Goal: Task Accomplishment & Management: Manage account settings

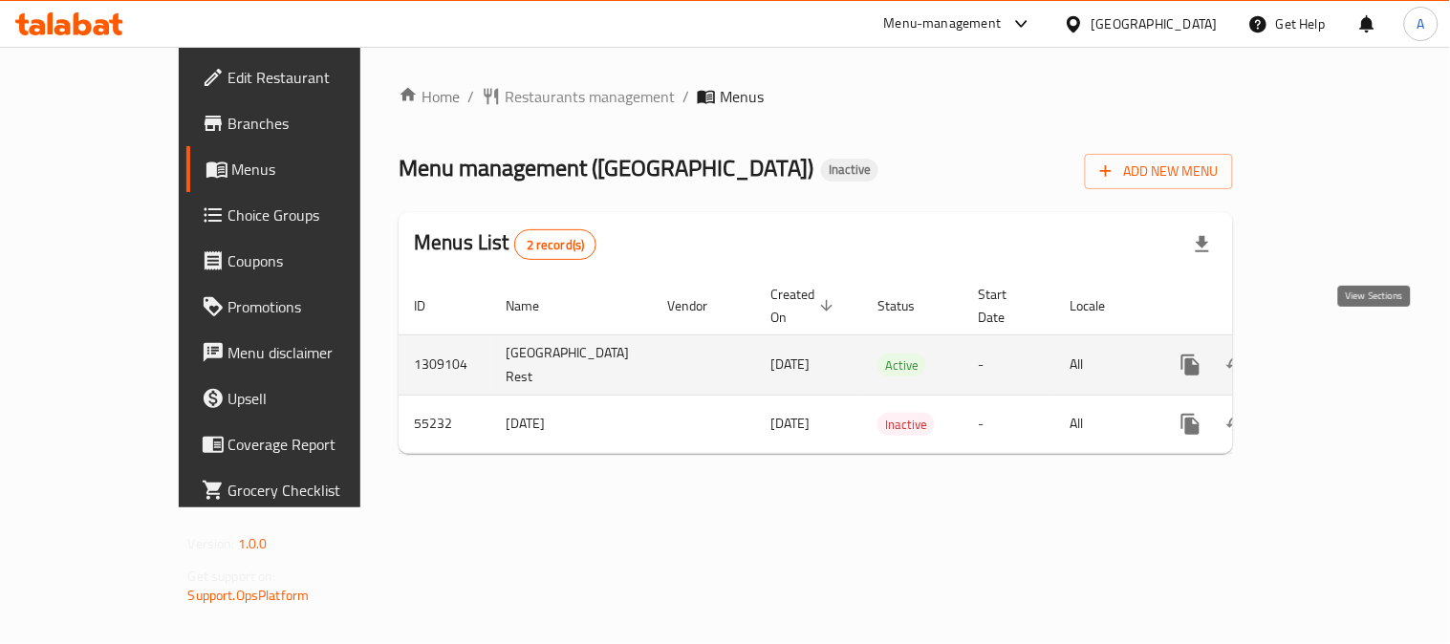
click at [1340, 354] on icon "enhanced table" at bounding box center [1328, 365] width 23 height 23
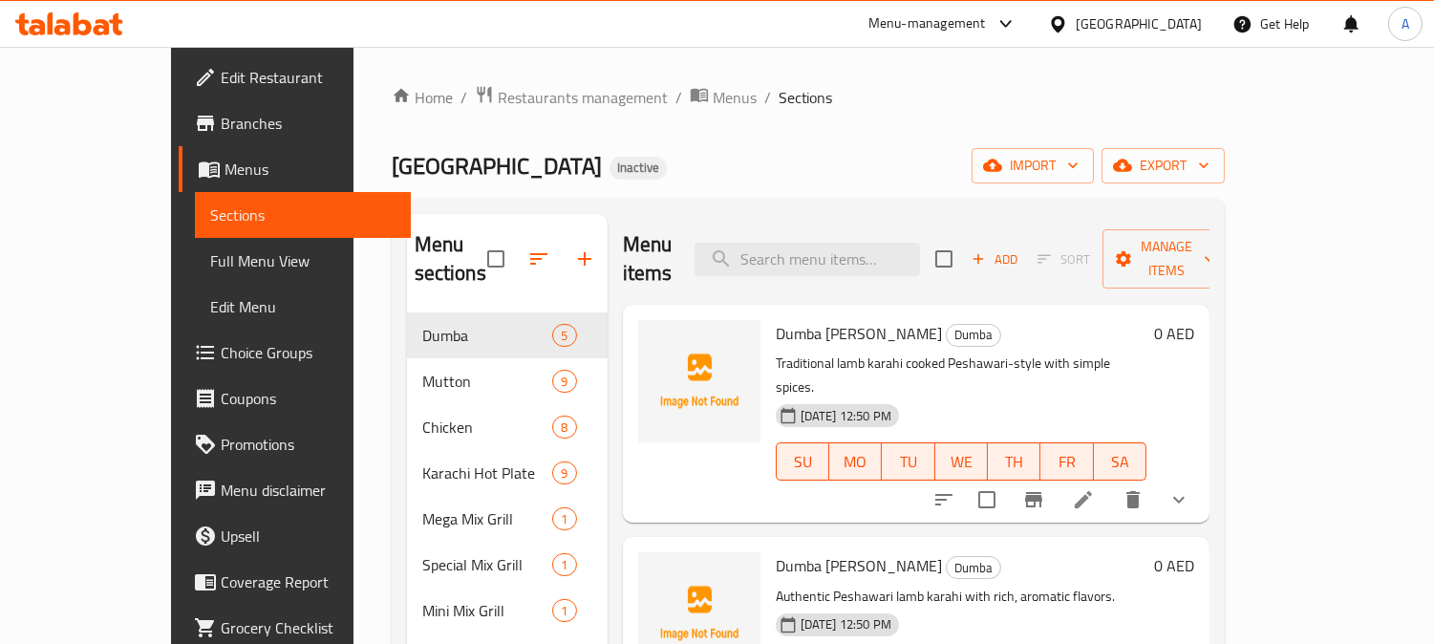
click at [210, 256] on span "Full Menu View" at bounding box center [302, 260] width 185 height 23
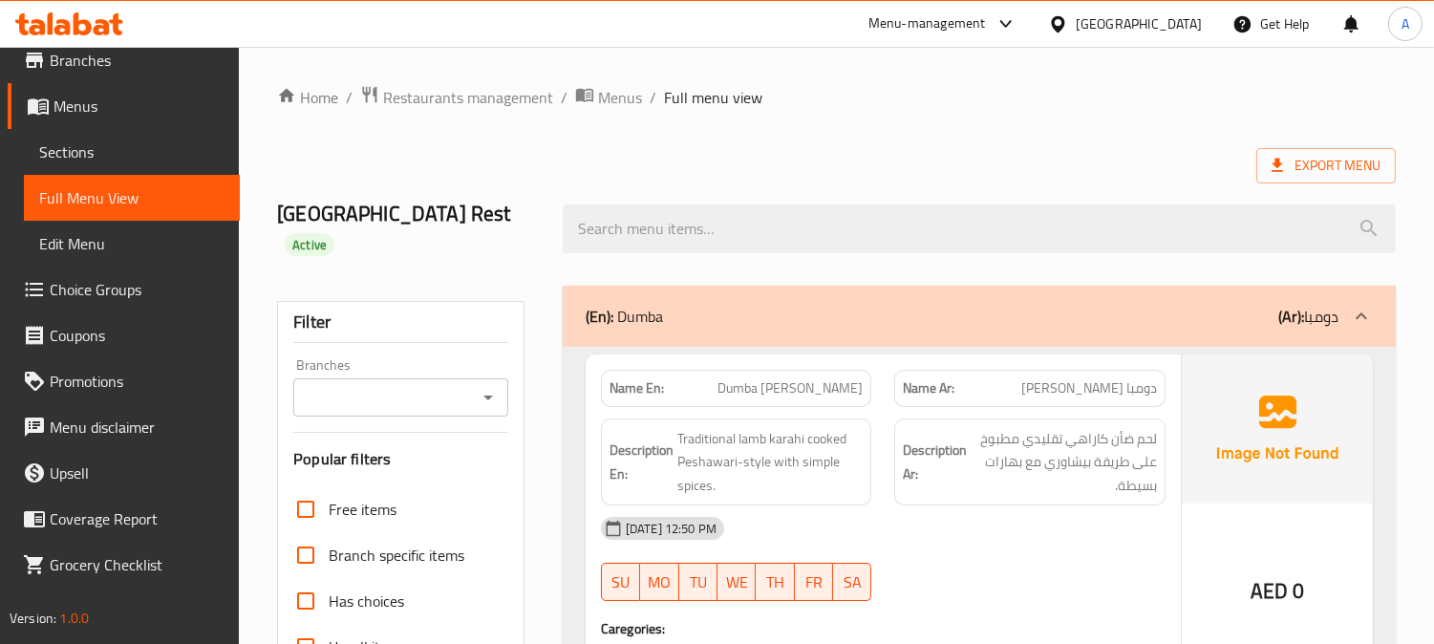
scroll to position [424, 0]
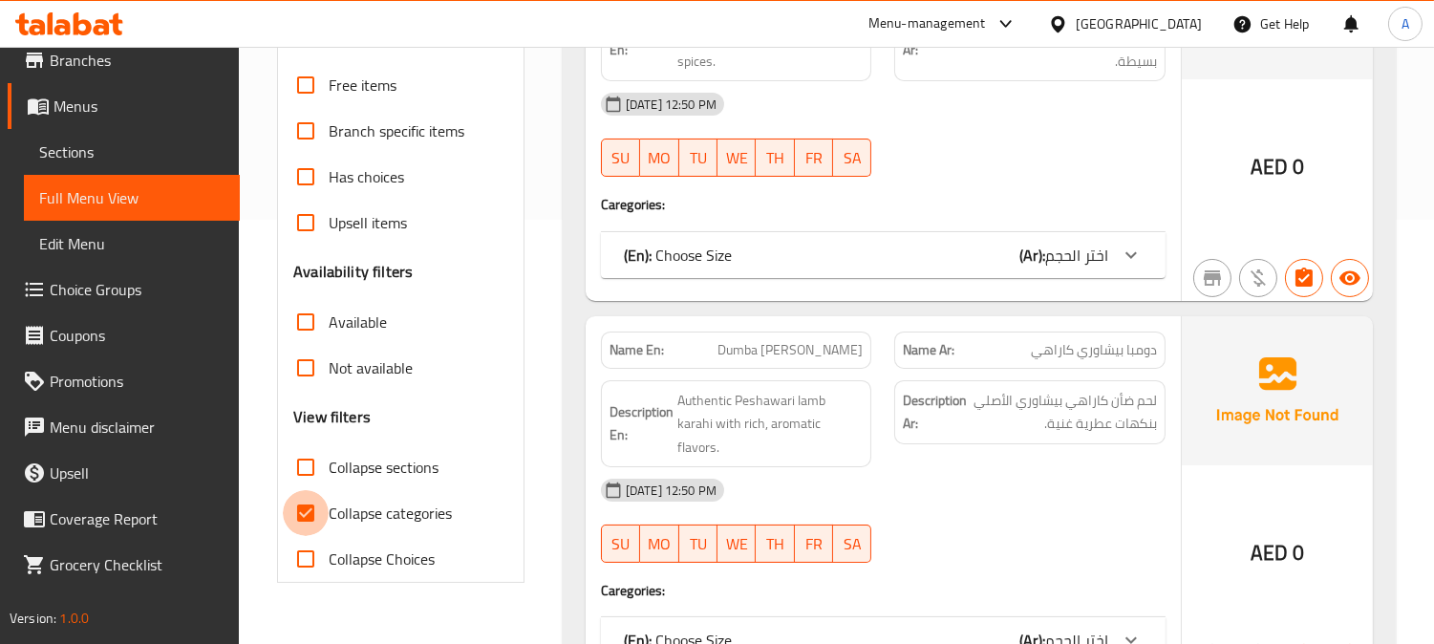
click at [307, 490] on input "Collapse categories" at bounding box center [306, 513] width 46 height 46
checkbox input "false"
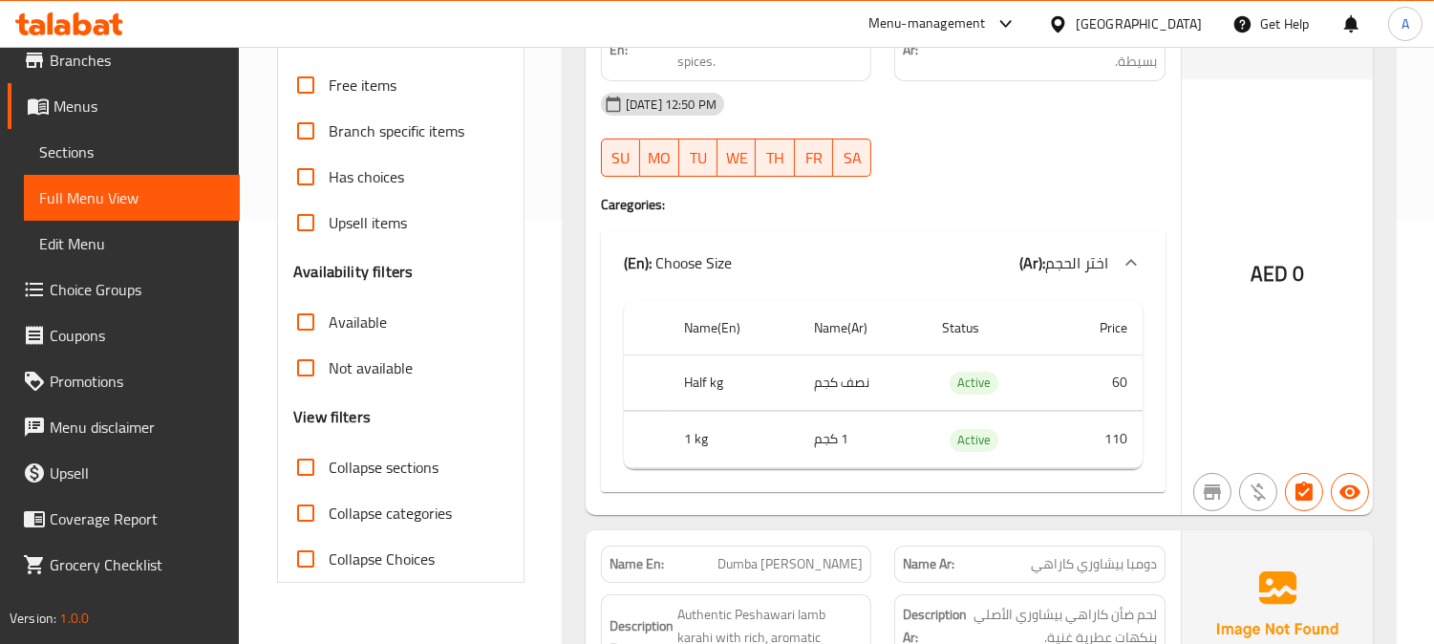
click at [303, 444] on input "Collapse sections" at bounding box center [306, 467] width 46 height 46
checkbox input "true"
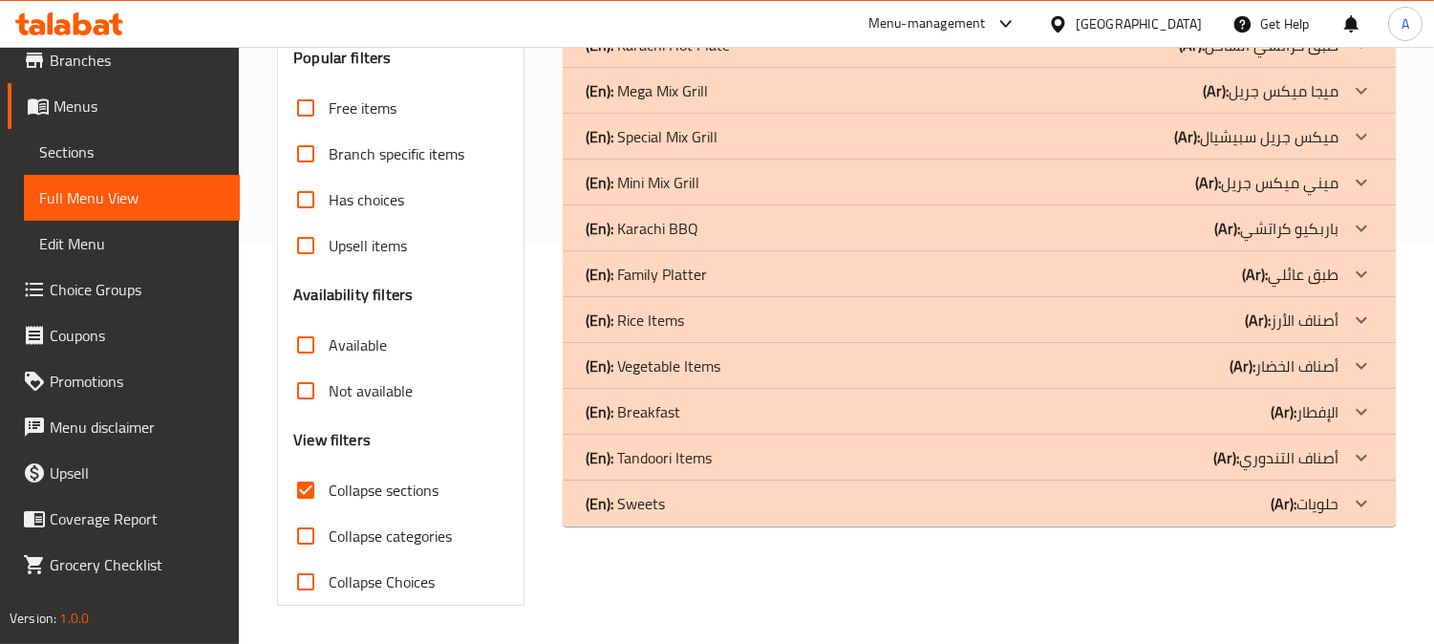
scroll to position [373, 0]
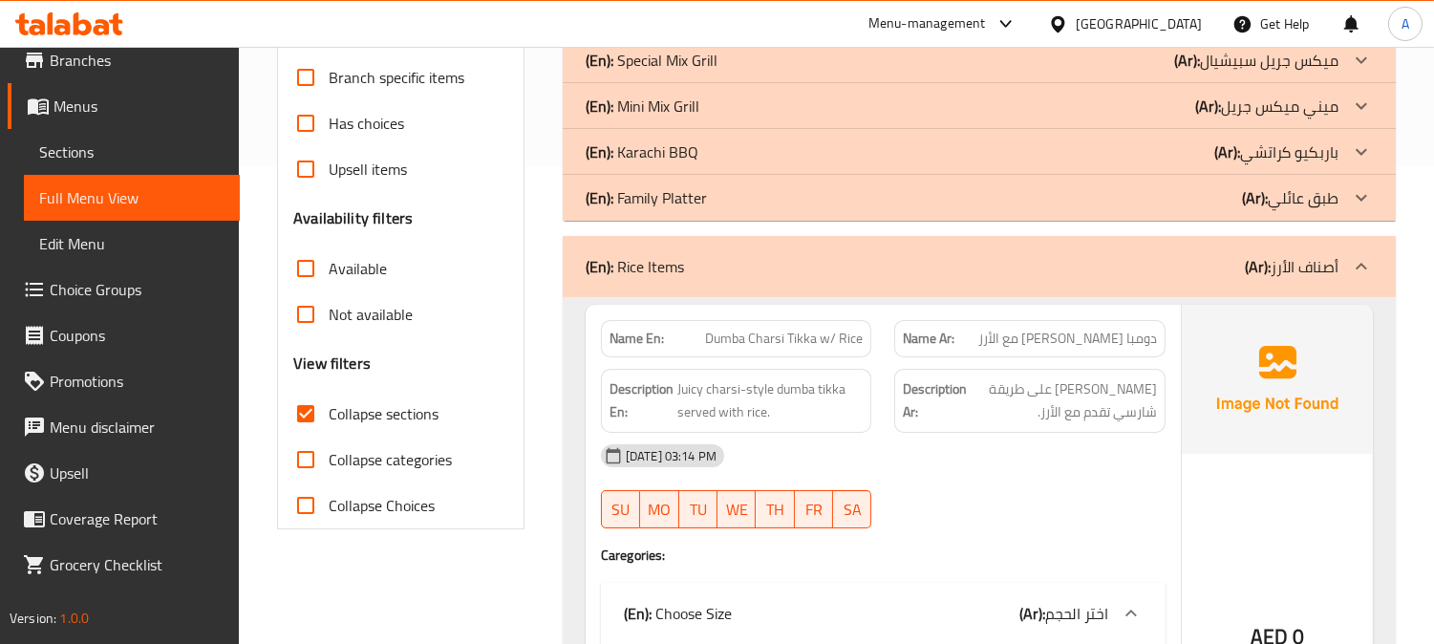
scroll to position [691, 0]
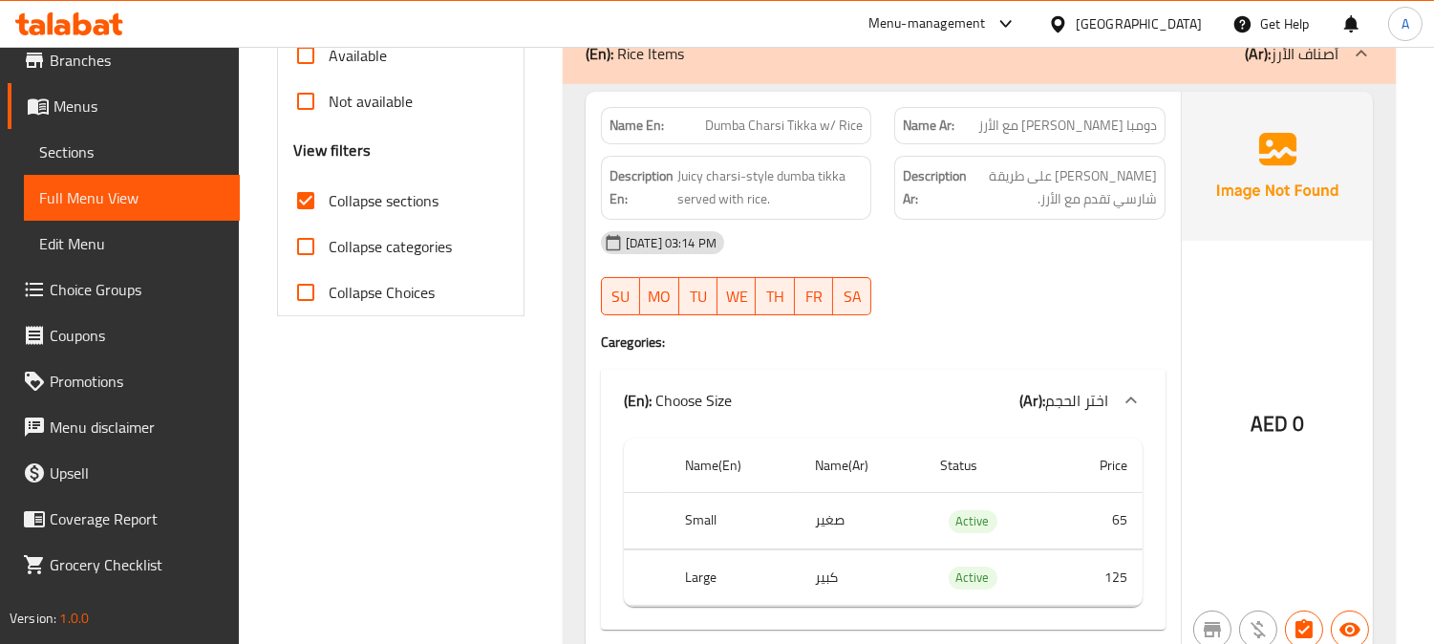
click at [820, 116] on span "Dumba Charsi Tikka w/ Rice" at bounding box center [784, 126] width 158 height 20
copy span "Dumba Charsi Tikka w/ Rice"
click at [818, 116] on span "Dumba Charsi Tikka w/ Rice" at bounding box center [784, 126] width 158 height 20
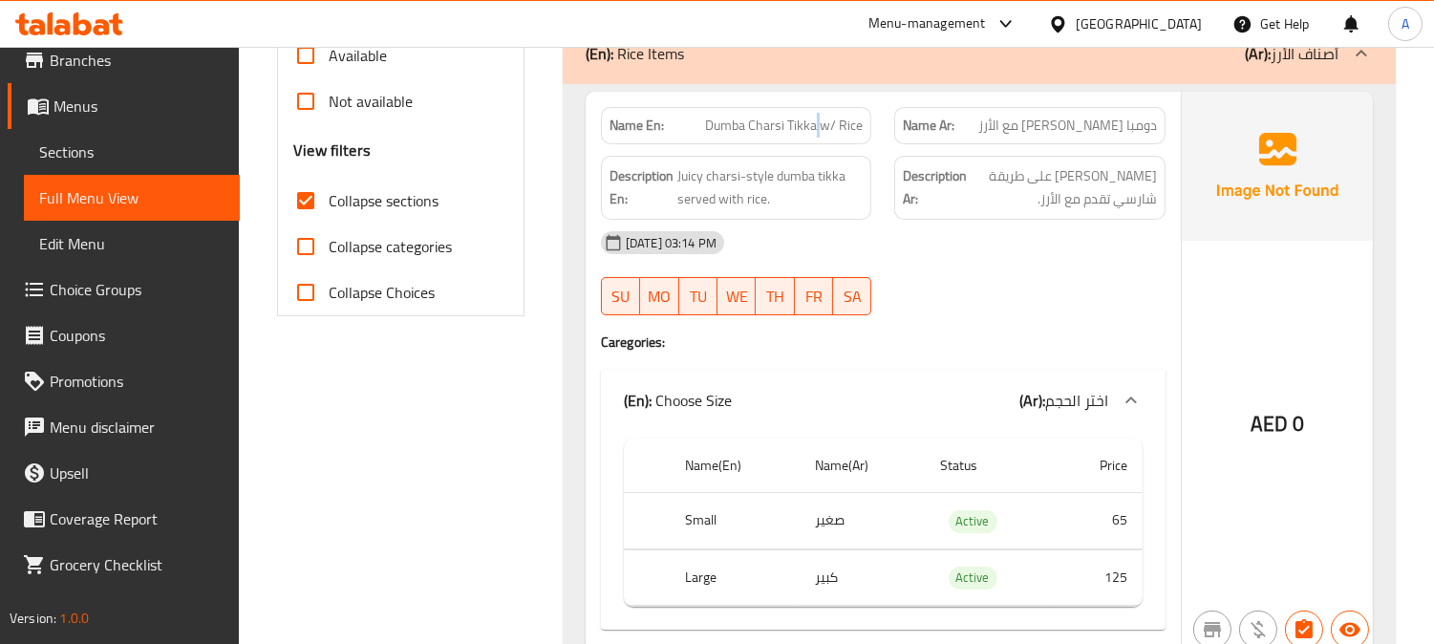
click at [818, 116] on span "Dumba Charsi Tikka w/ Rice" at bounding box center [784, 126] width 158 height 20
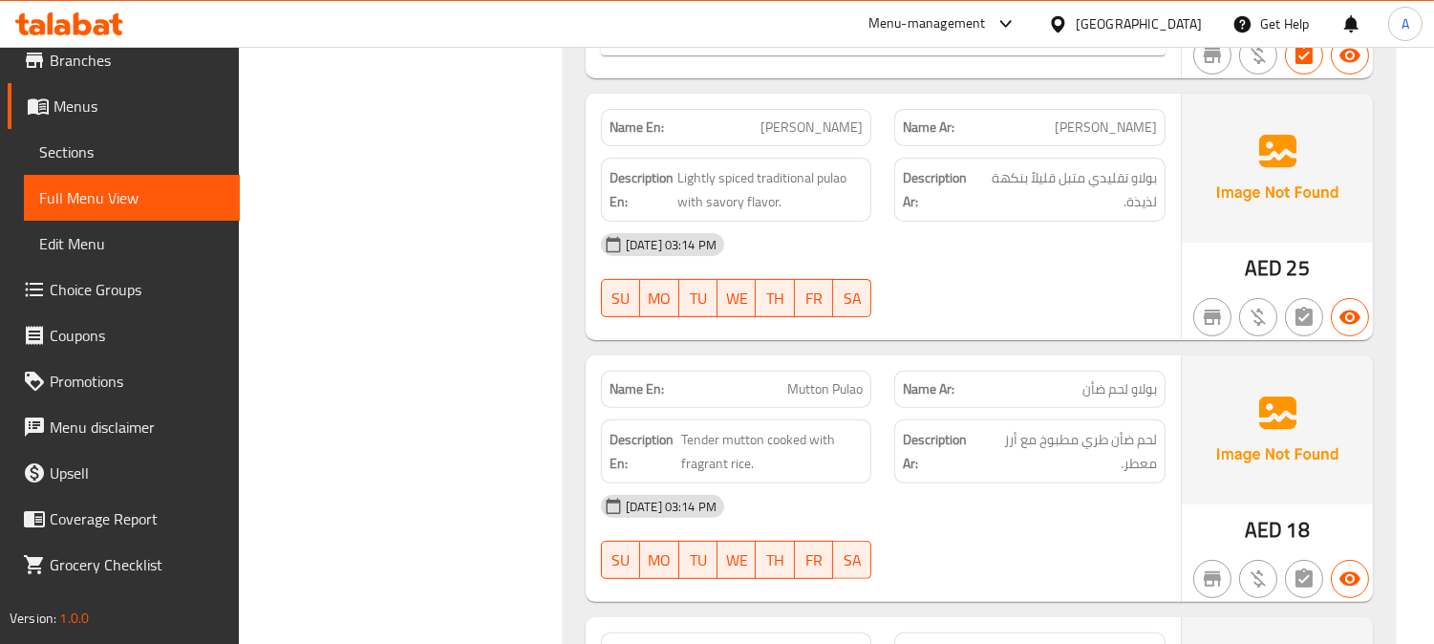
scroll to position [1221, 0]
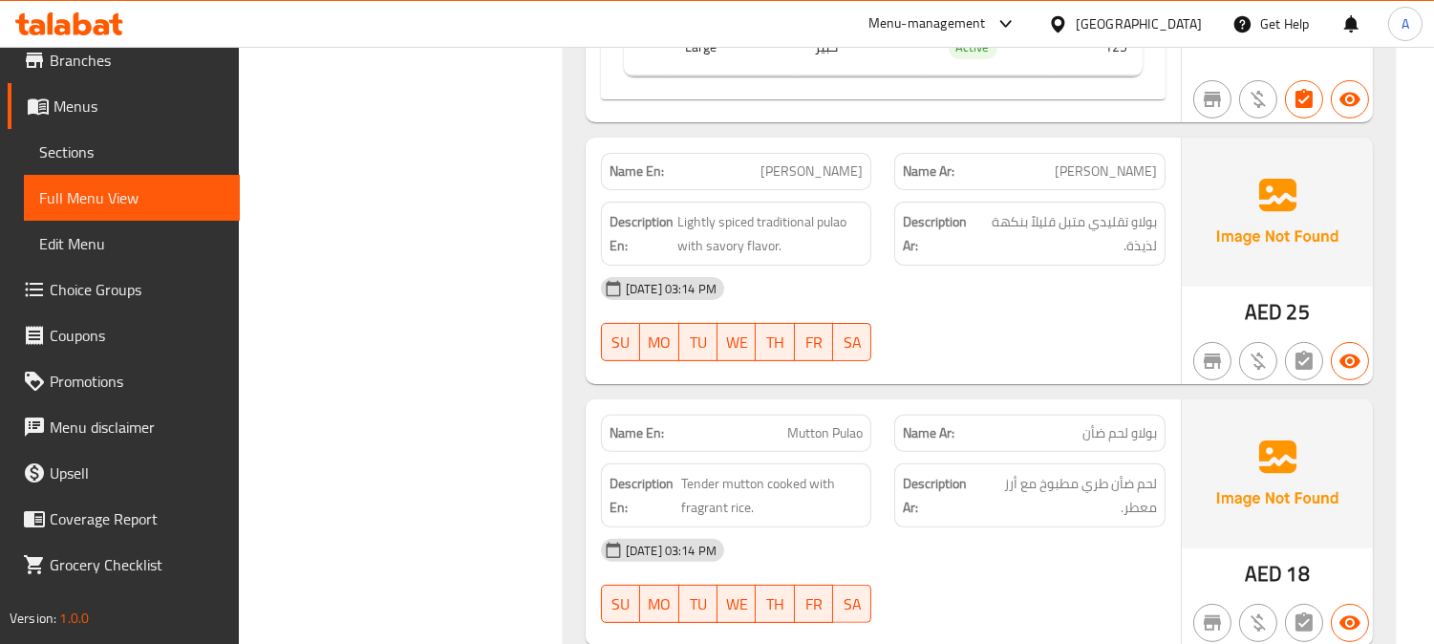
click at [842, 162] on span "[PERSON_NAME]" at bounding box center [812, 172] width 102 height 20
copy span "[PERSON_NAME]"
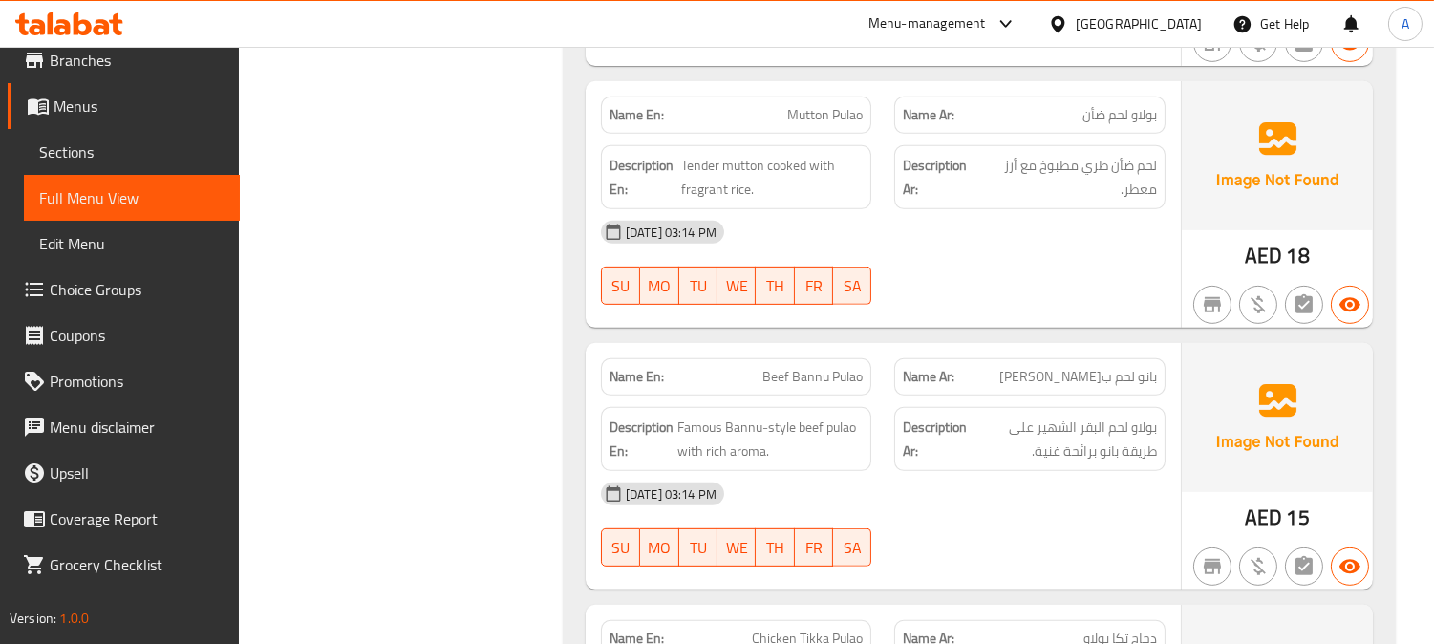
scroll to position [1647, 0]
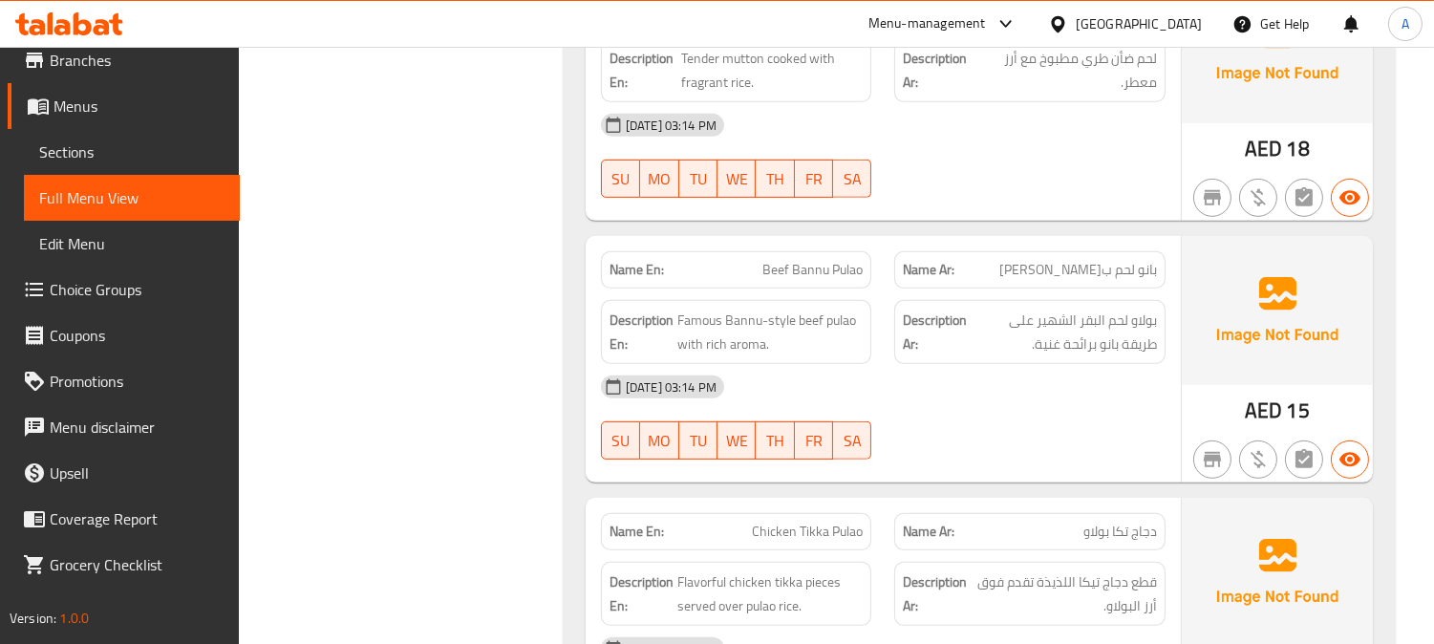
click at [801, 260] on span "Beef Bannu Pulao" at bounding box center [813, 270] width 100 height 20
copy span "Beef Bannu Pulao"
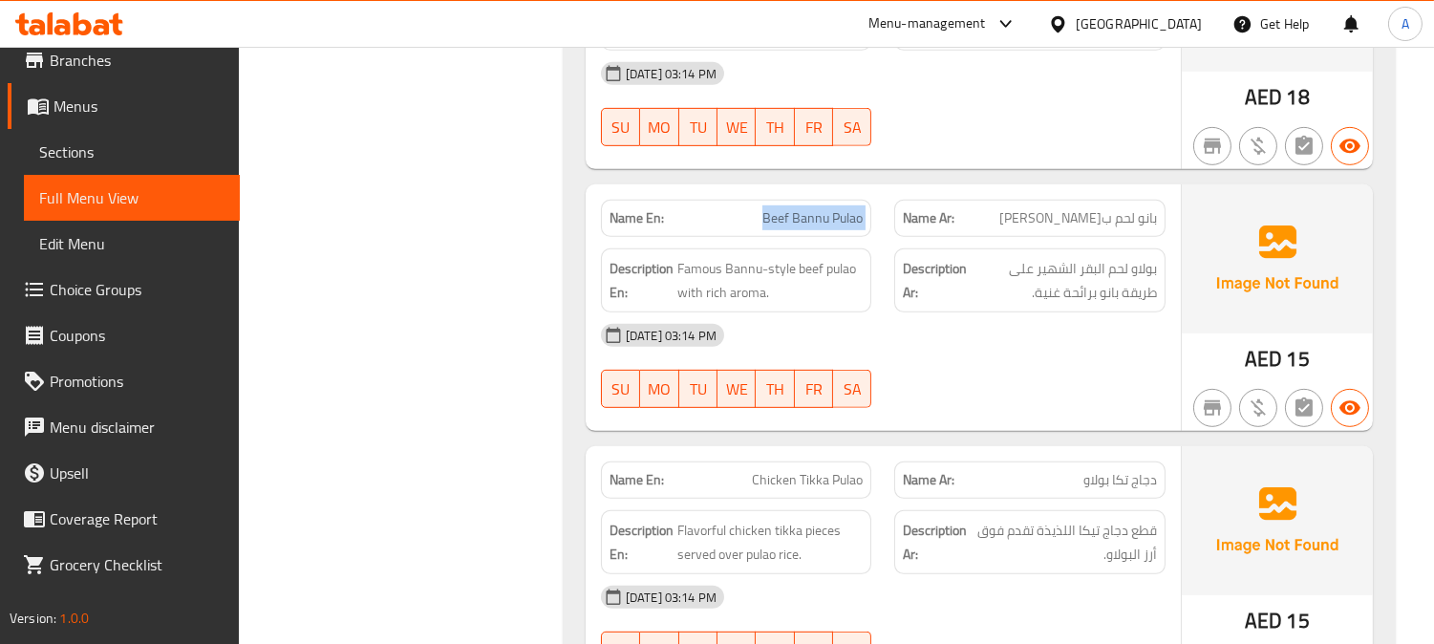
scroll to position [1859, 0]
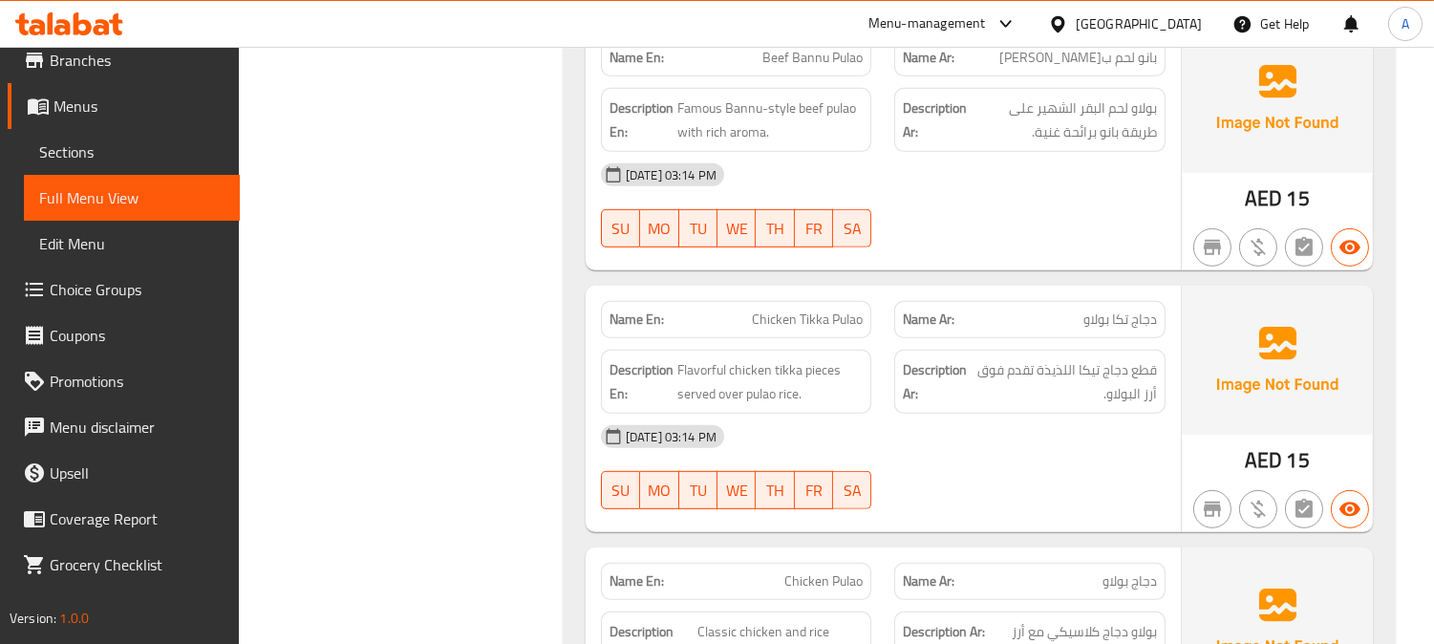
click at [1109, 310] on span "دجاج تكا بولاو" at bounding box center [1121, 320] width 74 height 20
click at [712, 358] on span "Flavorful chicken tikka pieces served over pulao rice." at bounding box center [771, 381] width 186 height 47
copy span "Flavorful"
click at [803, 310] on span "Chicken Tikka Pulao" at bounding box center [807, 320] width 111 height 20
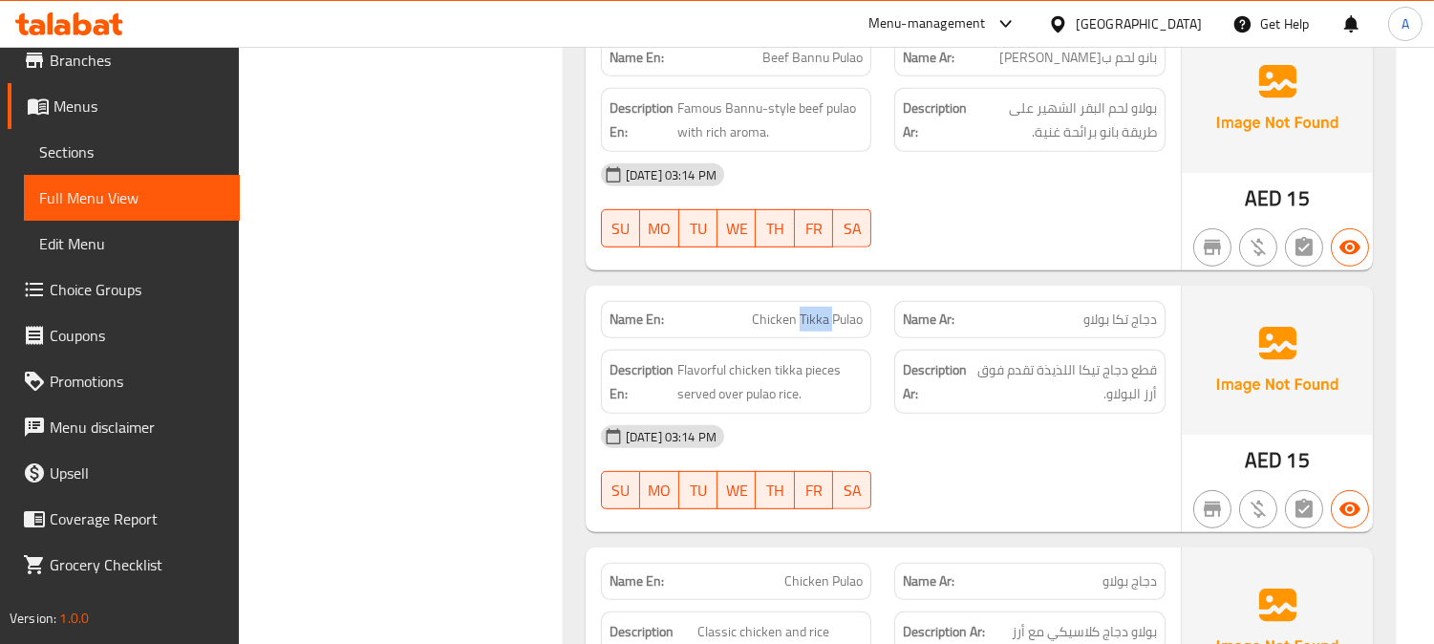
click at [803, 310] on span "Chicken Tikka Pulao" at bounding box center [807, 320] width 111 height 20
copy span "Chicken Tikka Pulao"
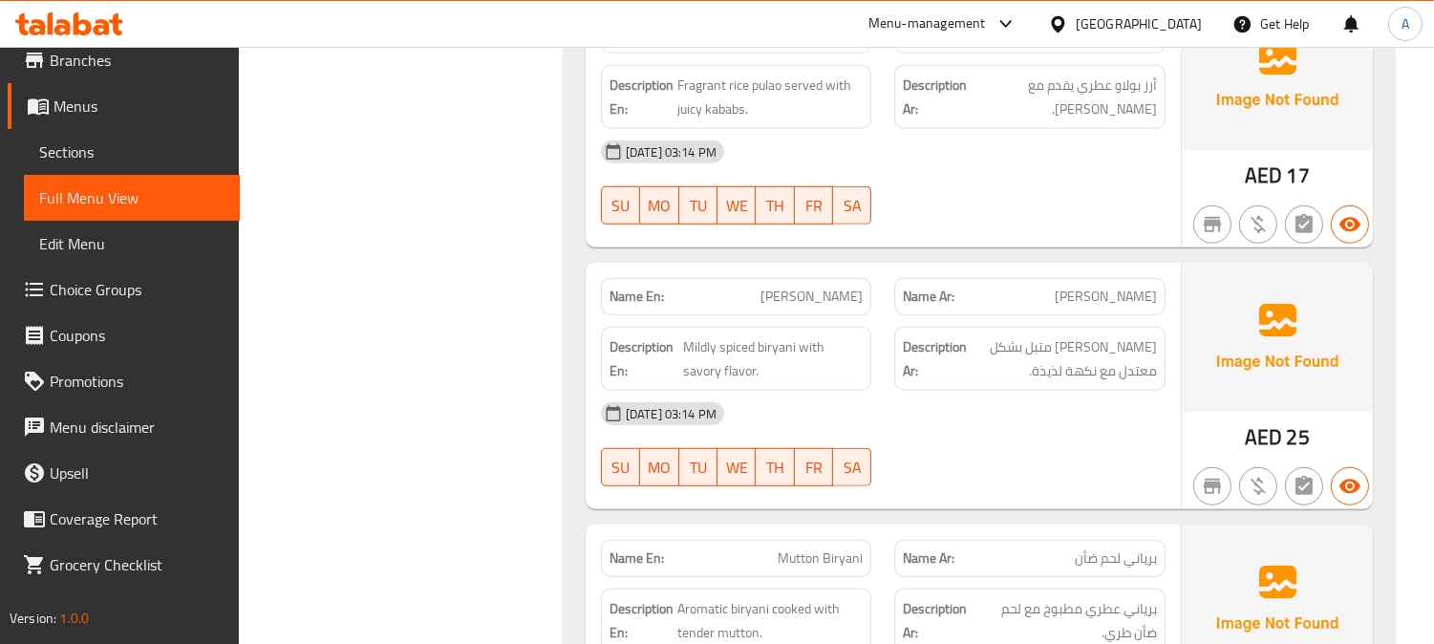
scroll to position [2708, 0]
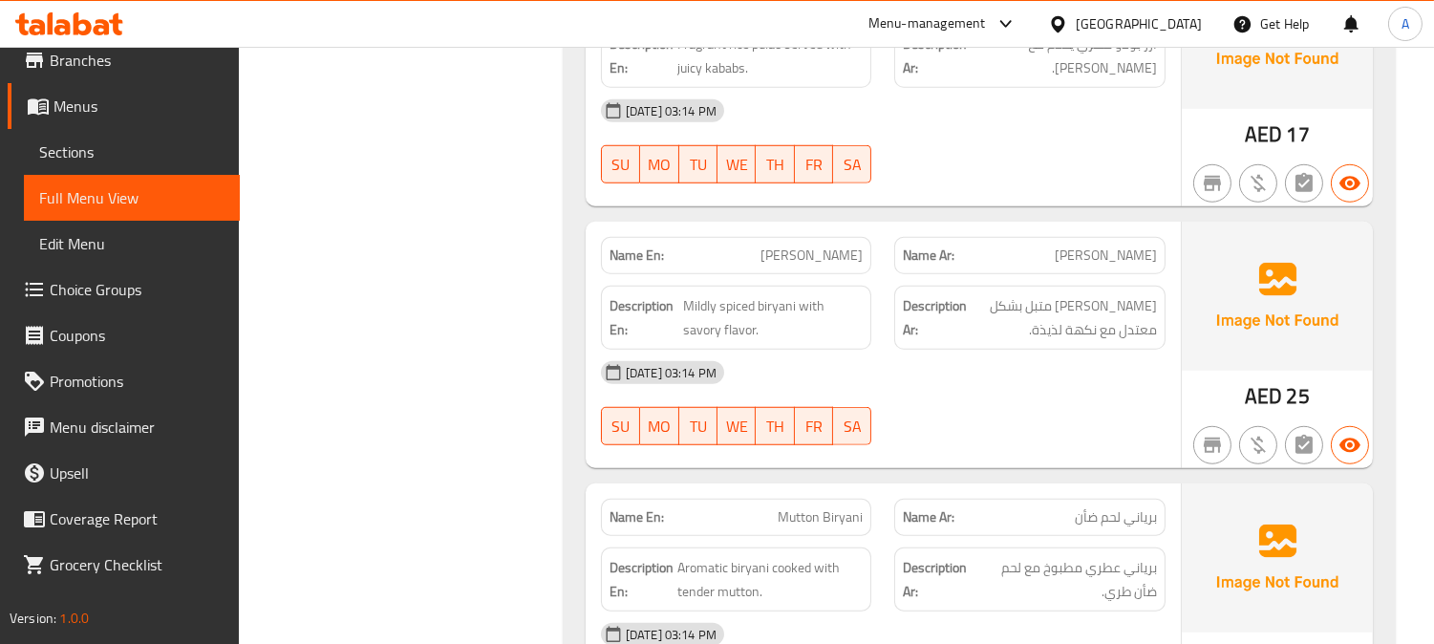
drag, startPoint x: 816, startPoint y: 206, endPoint x: 810, endPoint y: 216, distance: 11.1
click at [817, 226] on div "Name En: Namkeen Biryani" at bounding box center [737, 256] width 294 height 60
click at [804, 246] on span "[PERSON_NAME]" at bounding box center [812, 256] width 102 height 20
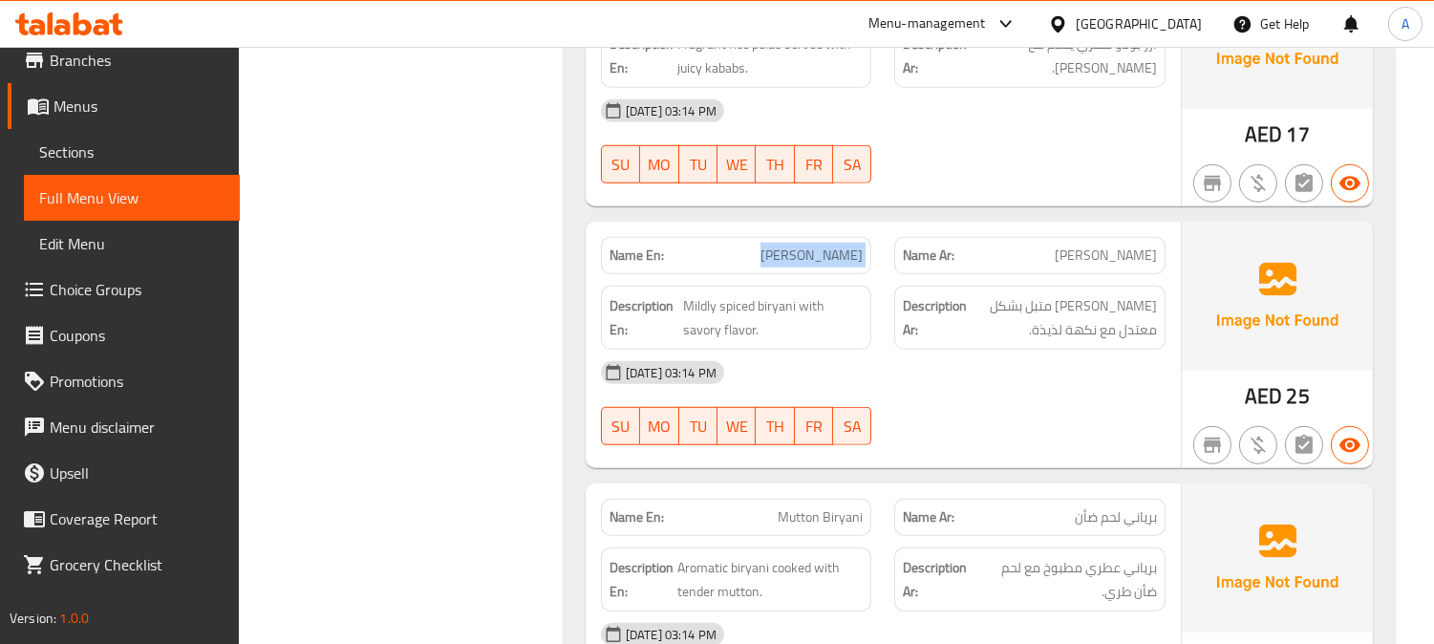
copy span "[PERSON_NAME]"
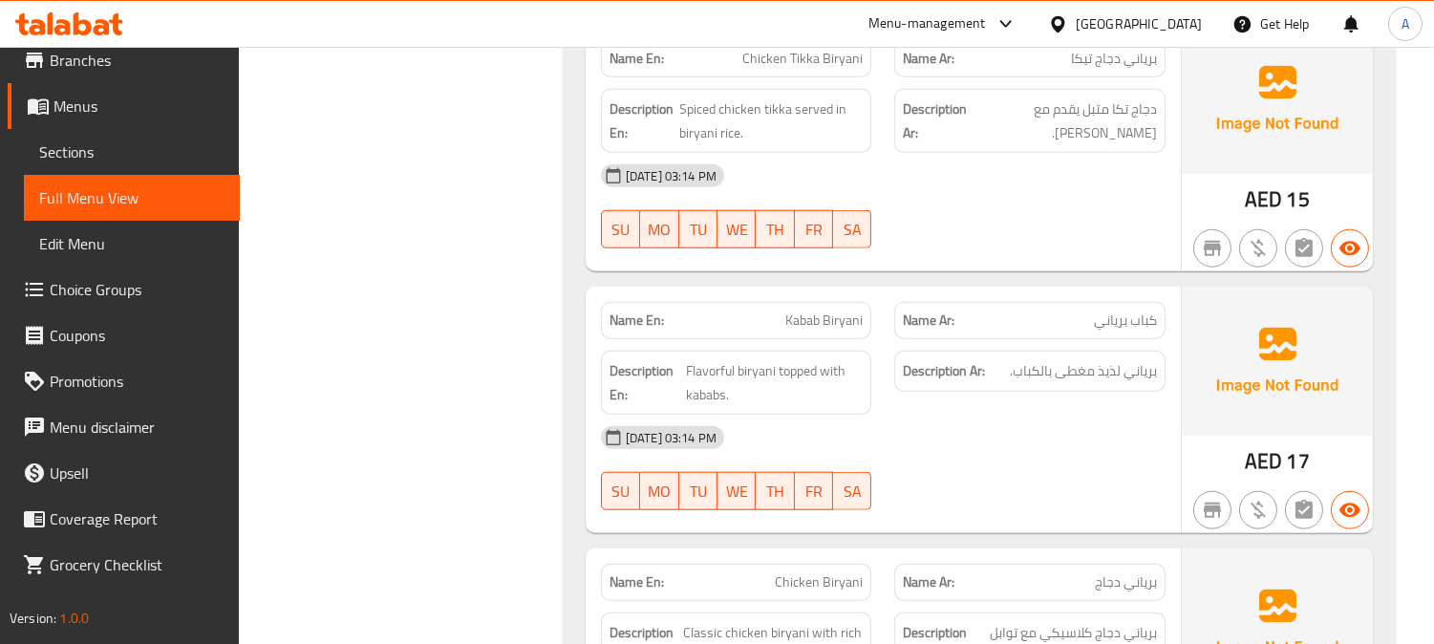
scroll to position [3558, 0]
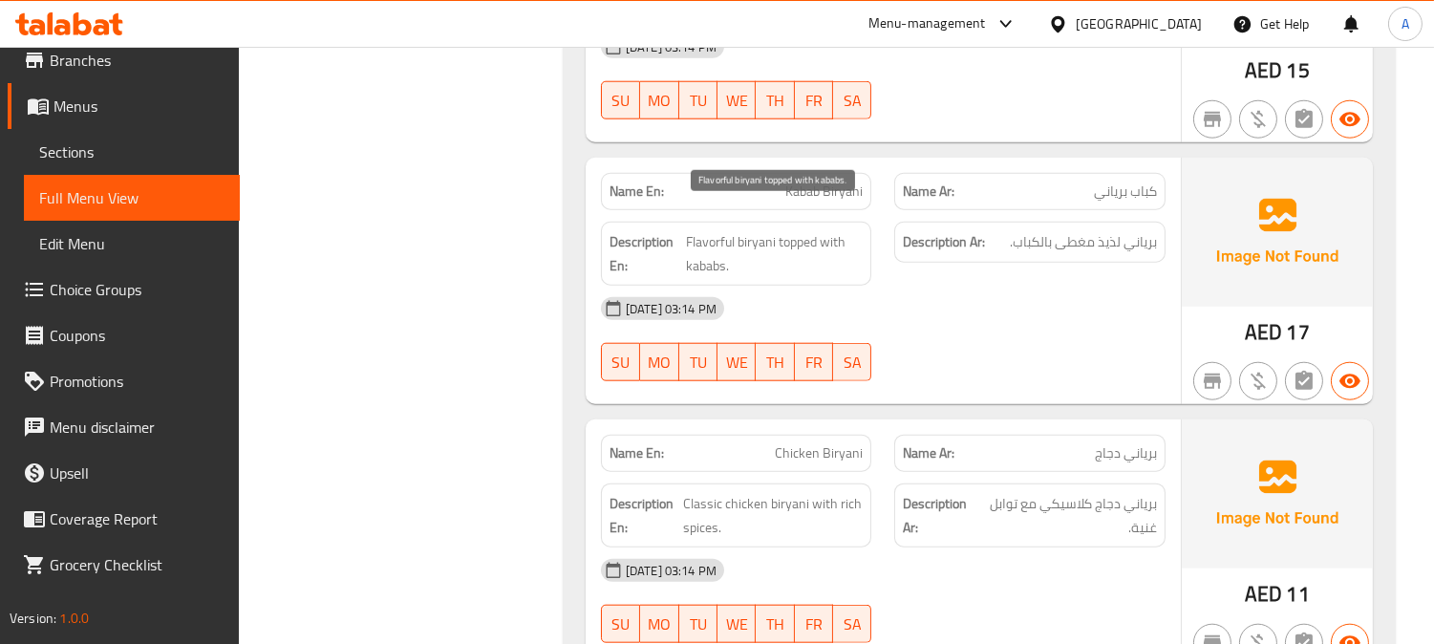
click at [715, 230] on span "Flavorful biryani topped with kababs." at bounding box center [774, 253] width 177 height 47
copy span "Flavorful"
click at [699, 242] on span "Flavorful biryani topped with kababs." at bounding box center [774, 253] width 177 height 47
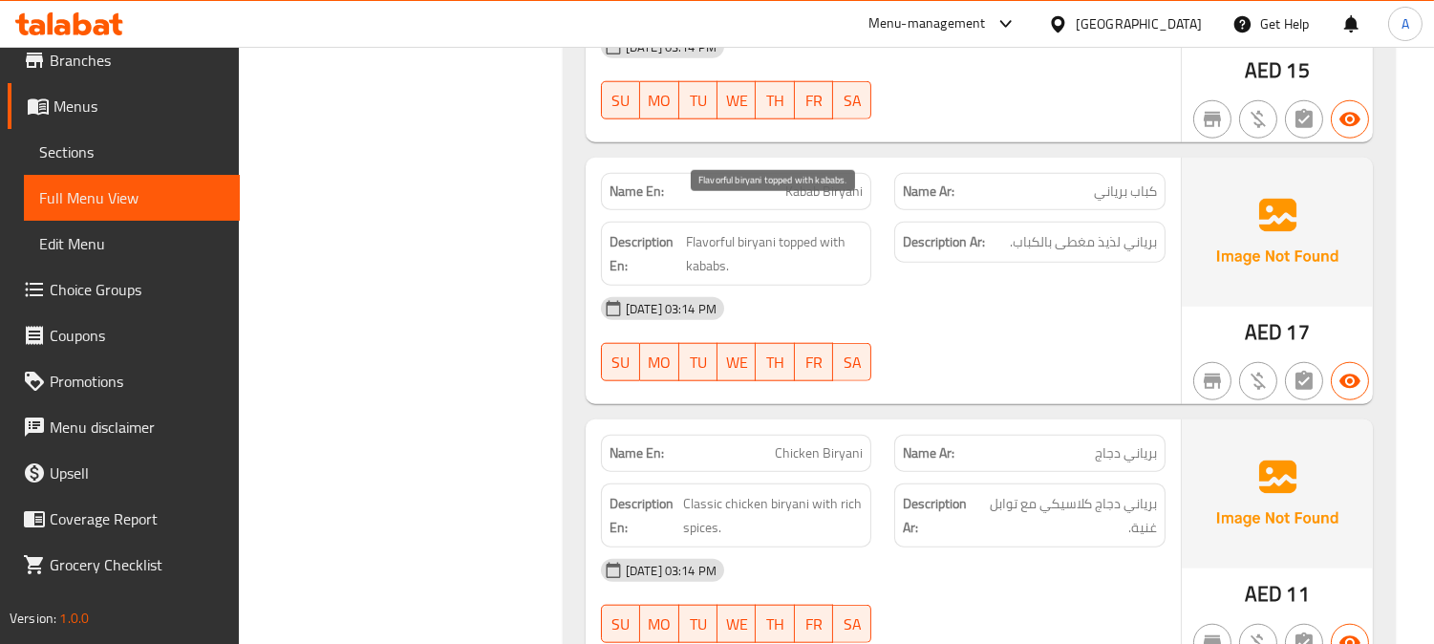
click at [715, 230] on span "Flavorful biryani topped with kababs." at bounding box center [774, 253] width 177 height 47
click at [816, 182] on span "Kabab Biryani" at bounding box center [824, 192] width 77 height 20
copy span "Kabab Biryani"
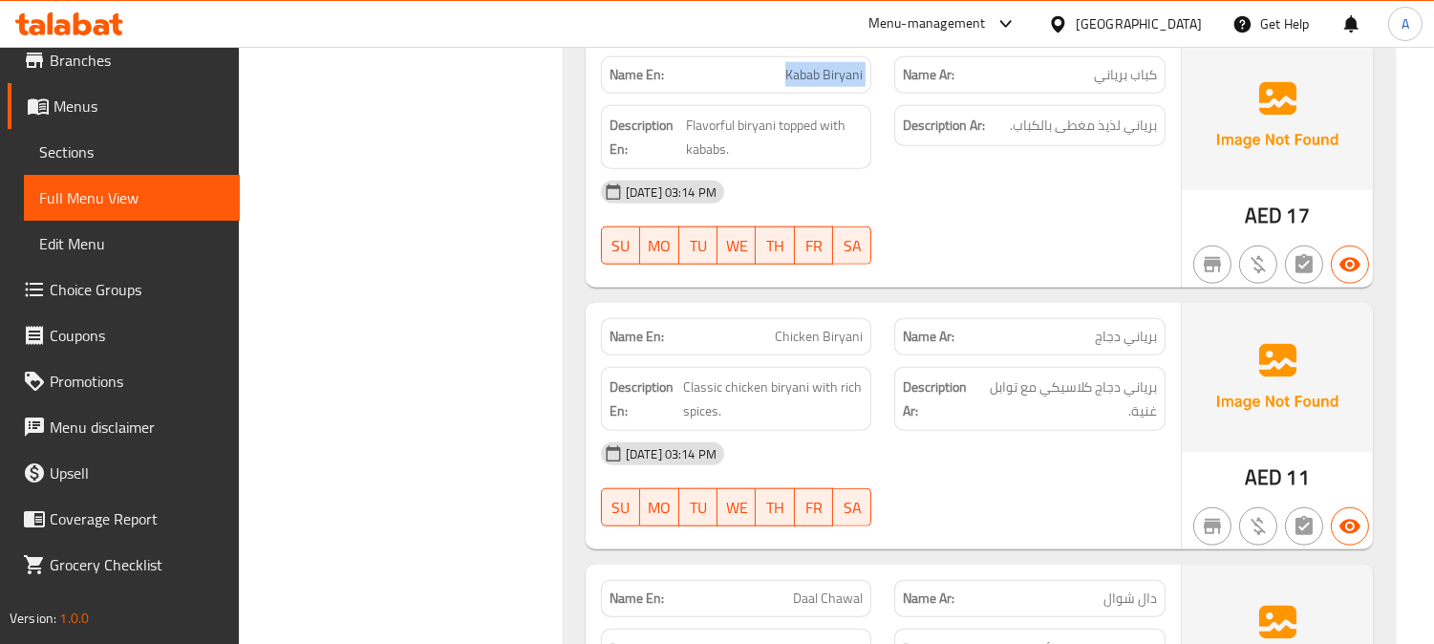
scroll to position [3876, 0]
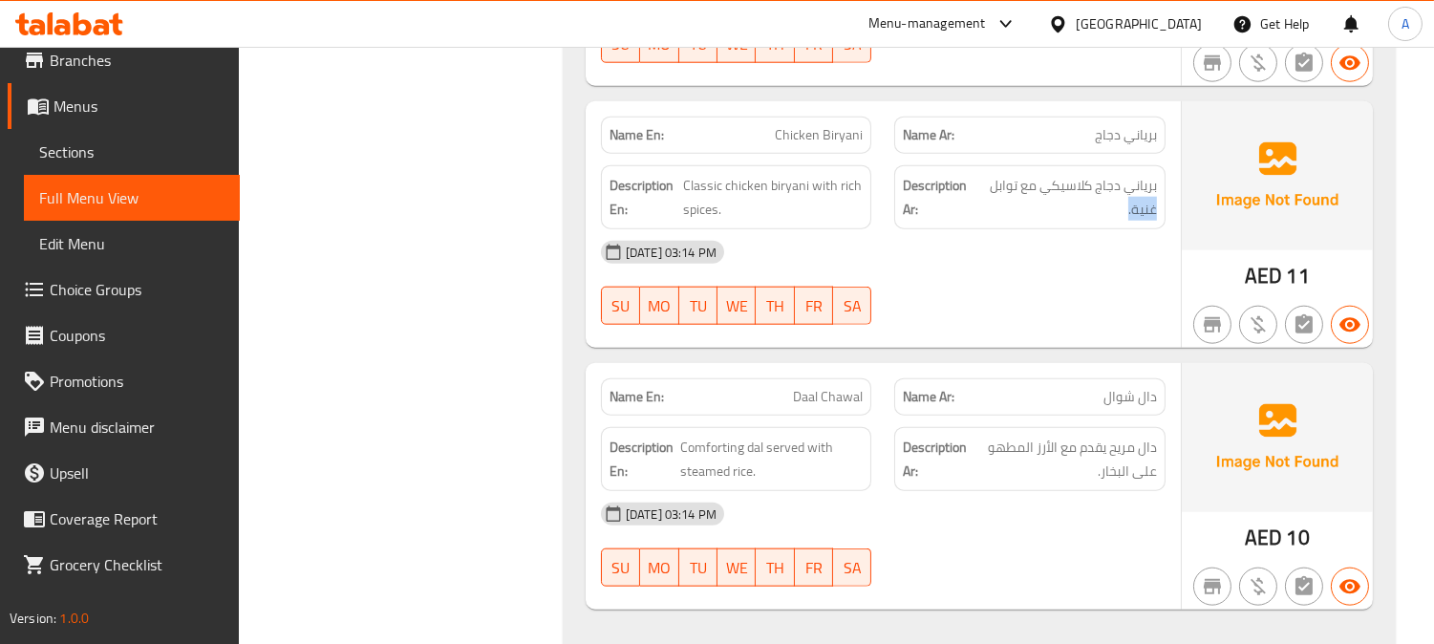
drag, startPoint x: 1097, startPoint y: 177, endPoint x: 1170, endPoint y: 185, distance: 73.1
click at [1170, 185] on div "Description Ar: برياني دجاج كلاسيكي مع توابل غنية." at bounding box center [1030, 197] width 294 height 87
click at [1093, 249] on div "01-09-2025 03:14 PM SU MO TU WE TH FR SA" at bounding box center [884, 282] width 588 height 107
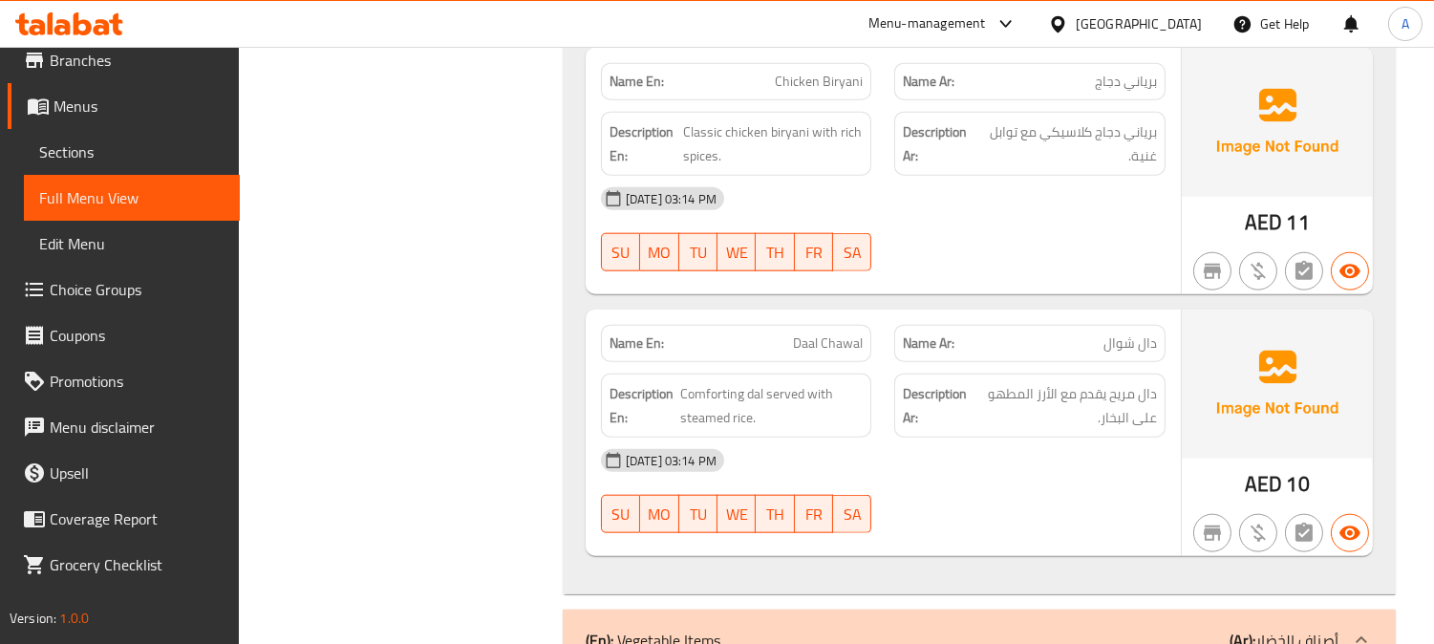
scroll to position [3982, 0]
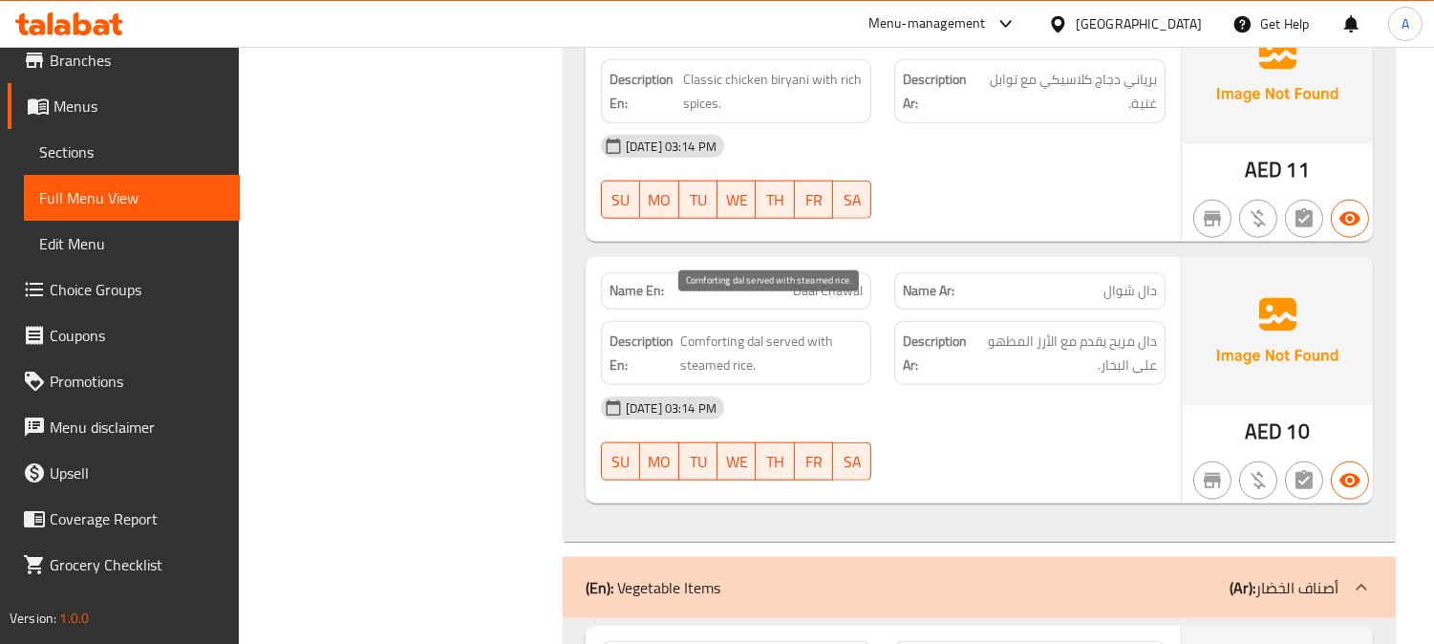
click at [722, 330] on span "Comforting dal served with steamed rice." at bounding box center [771, 353] width 183 height 47
copy span "Comforting dal served with steamed rice."
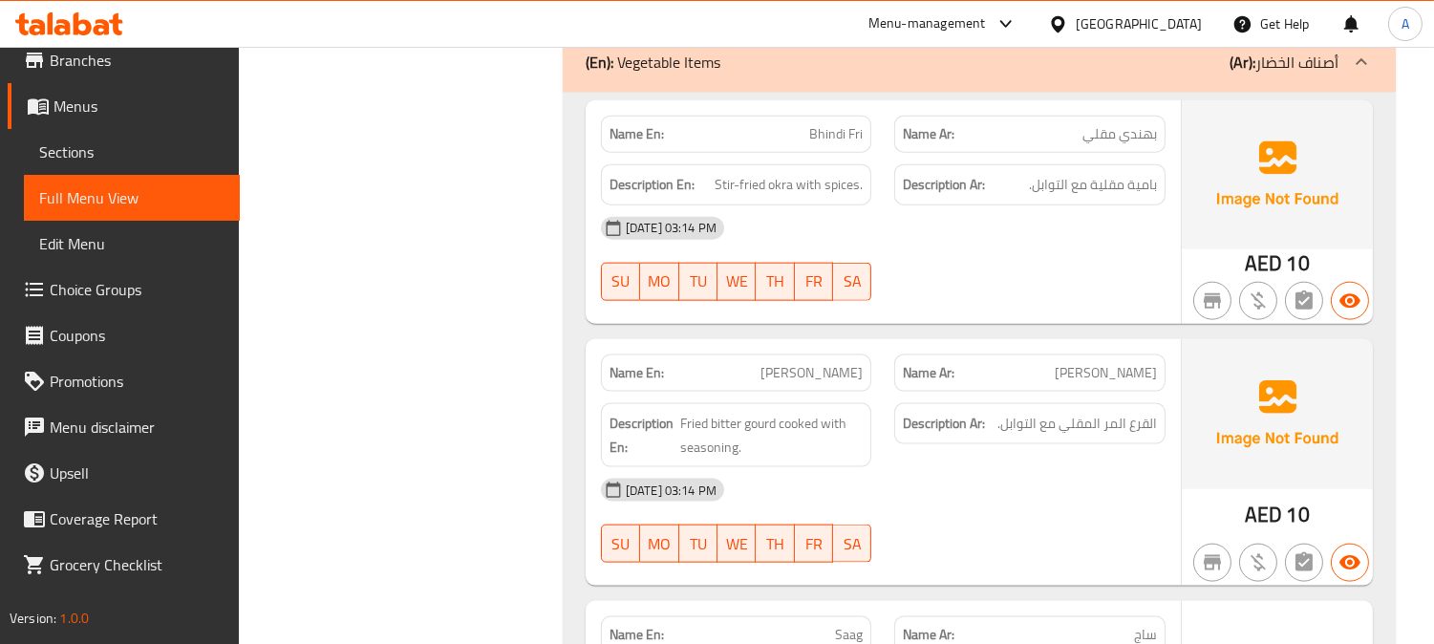
scroll to position [4514, 0]
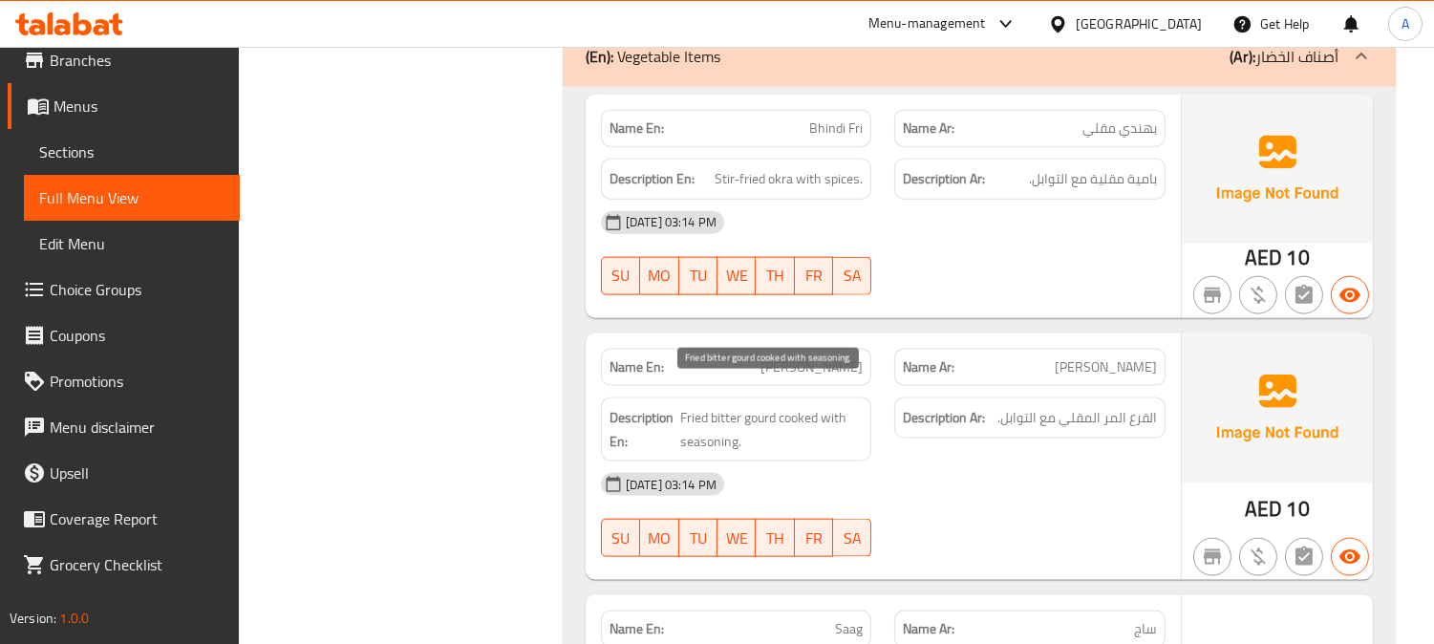
click at [727, 406] on span "Fried bitter gourd cooked with seasoning." at bounding box center [771, 429] width 183 height 47
click at [728, 406] on span "Fried bitter gourd cooked with seasoning." at bounding box center [771, 429] width 183 height 47
click at [729, 406] on span "Fried bitter gourd cooked with seasoning." at bounding box center [771, 429] width 183 height 47
drag, startPoint x: 733, startPoint y: 392, endPoint x: 779, endPoint y: 399, distance: 46.5
click at [779, 406] on span "Fried bitter gourd cooked with seasoning." at bounding box center [771, 429] width 183 height 47
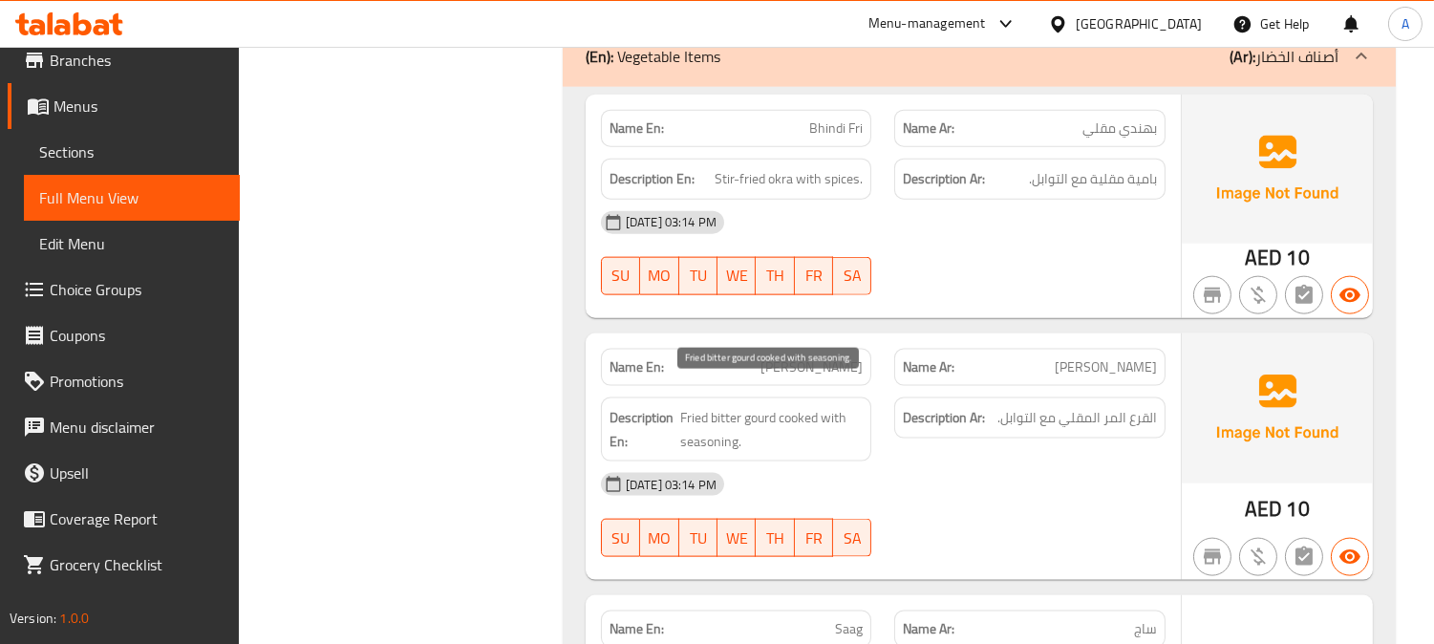
click at [775, 409] on span "Fried bitter gourd cooked with seasoning." at bounding box center [771, 429] width 183 height 47
copy span "Fried bitter gourd cooked with seasoning."
click at [720, 406] on span "Fried bitter gourd cooked with seasoning." at bounding box center [771, 429] width 183 height 47
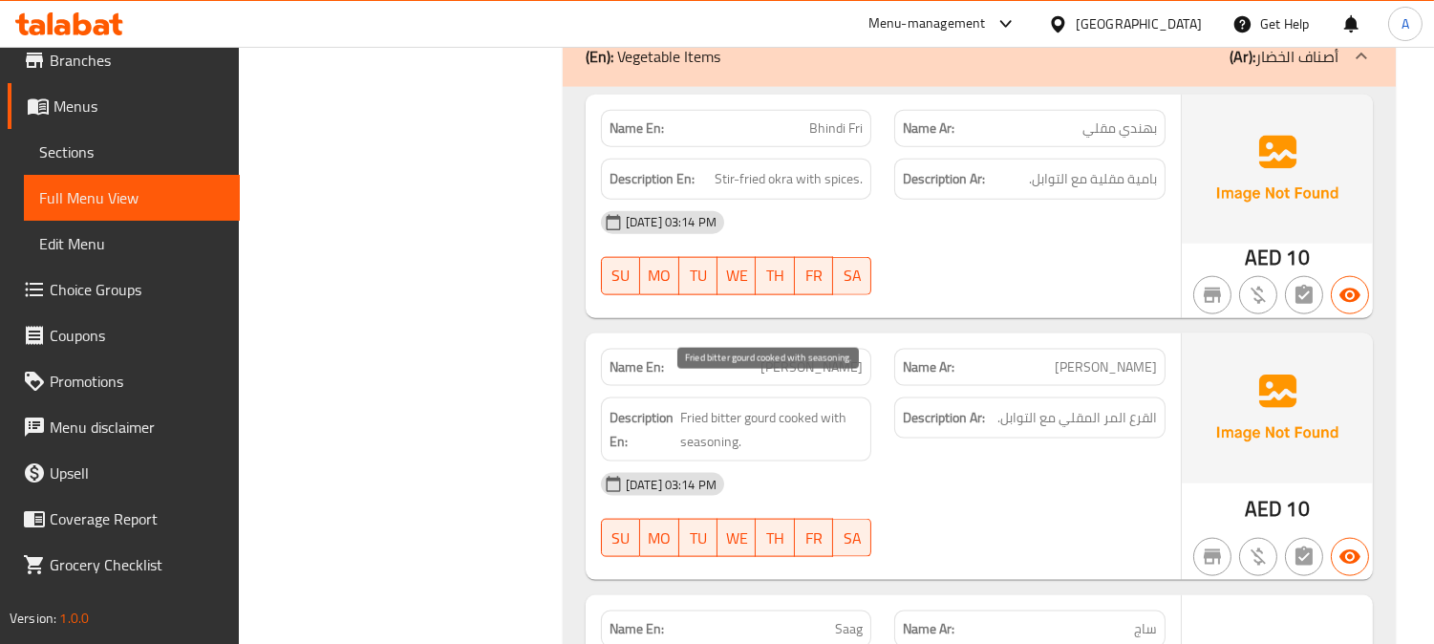
click at [727, 406] on span "Fried bitter gourd cooked with seasoning." at bounding box center [771, 429] width 183 height 47
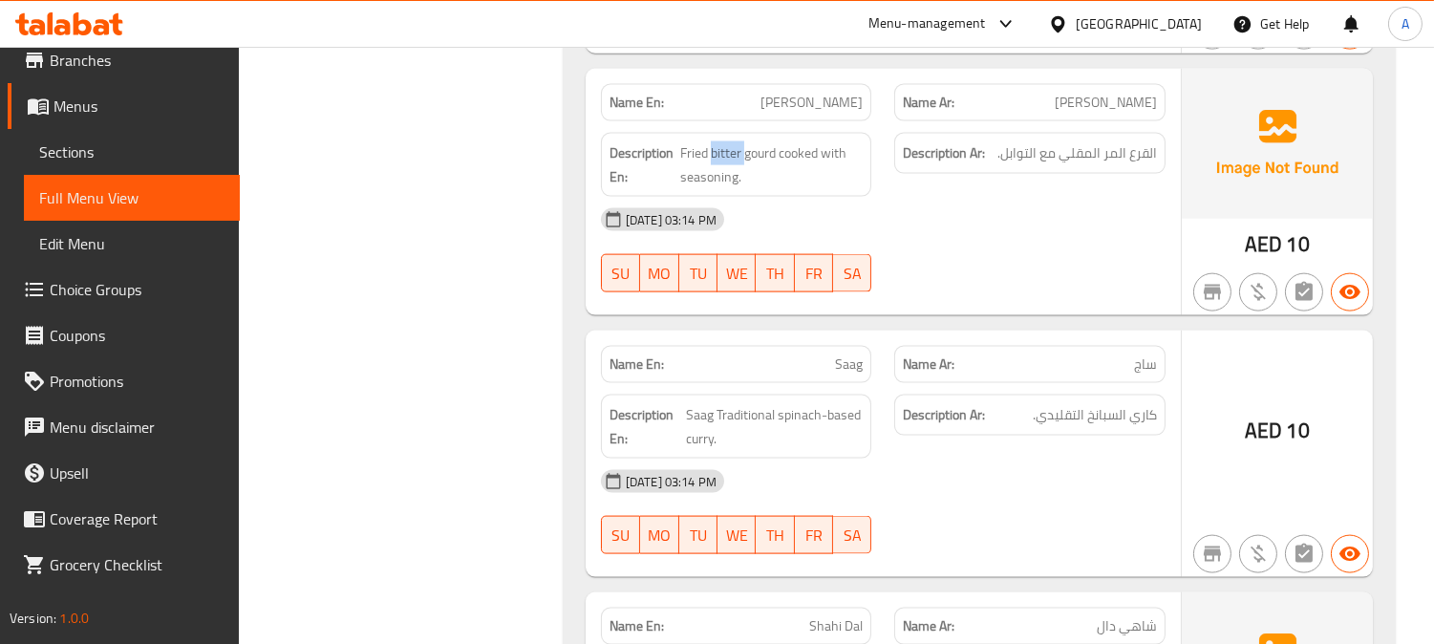
scroll to position [4832, 0]
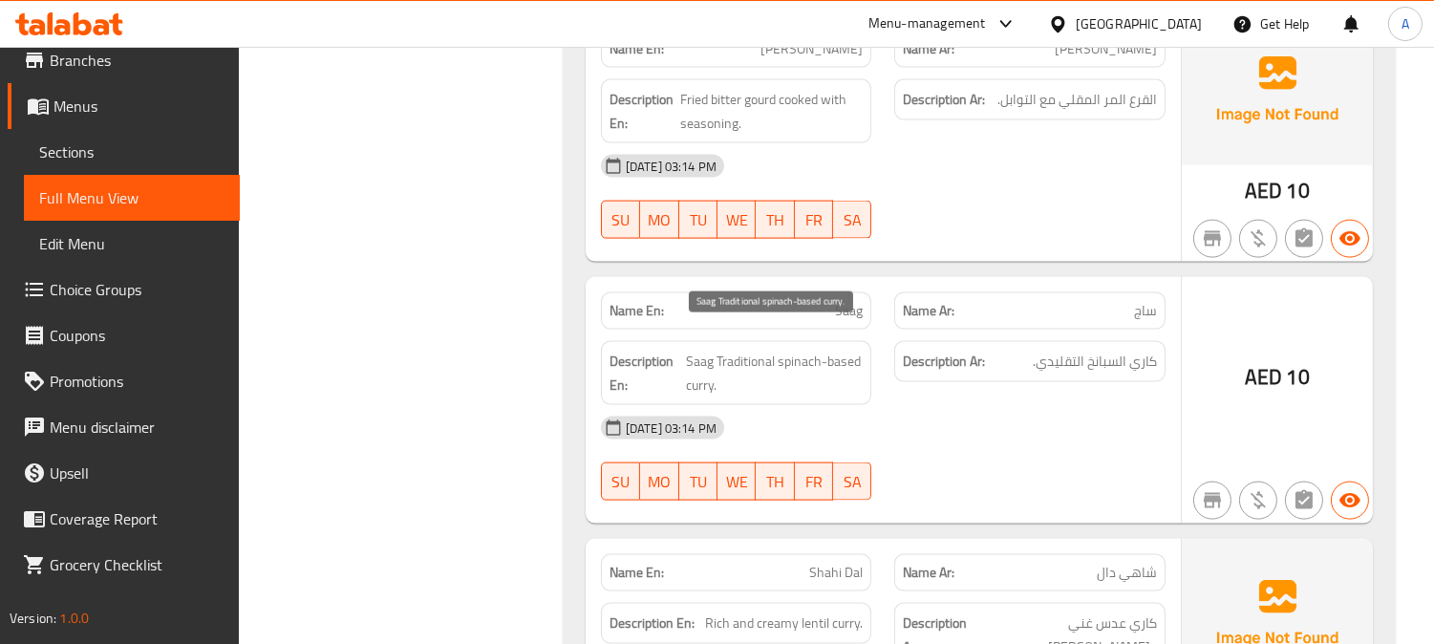
click at [701, 359] on span "Saag Traditional spinach-based curry." at bounding box center [775, 373] width 178 height 47
click at [801, 350] on span "Saag Traditional spinach-based curry." at bounding box center [775, 373] width 178 height 47
drag, startPoint x: 685, startPoint y: 334, endPoint x: 750, endPoint y: 330, distance: 65.2
click at [750, 350] on span "Saag Traditional spinach-based curry." at bounding box center [775, 373] width 178 height 47
click at [743, 350] on span "Saag Traditional spinach-based curry." at bounding box center [775, 373] width 178 height 47
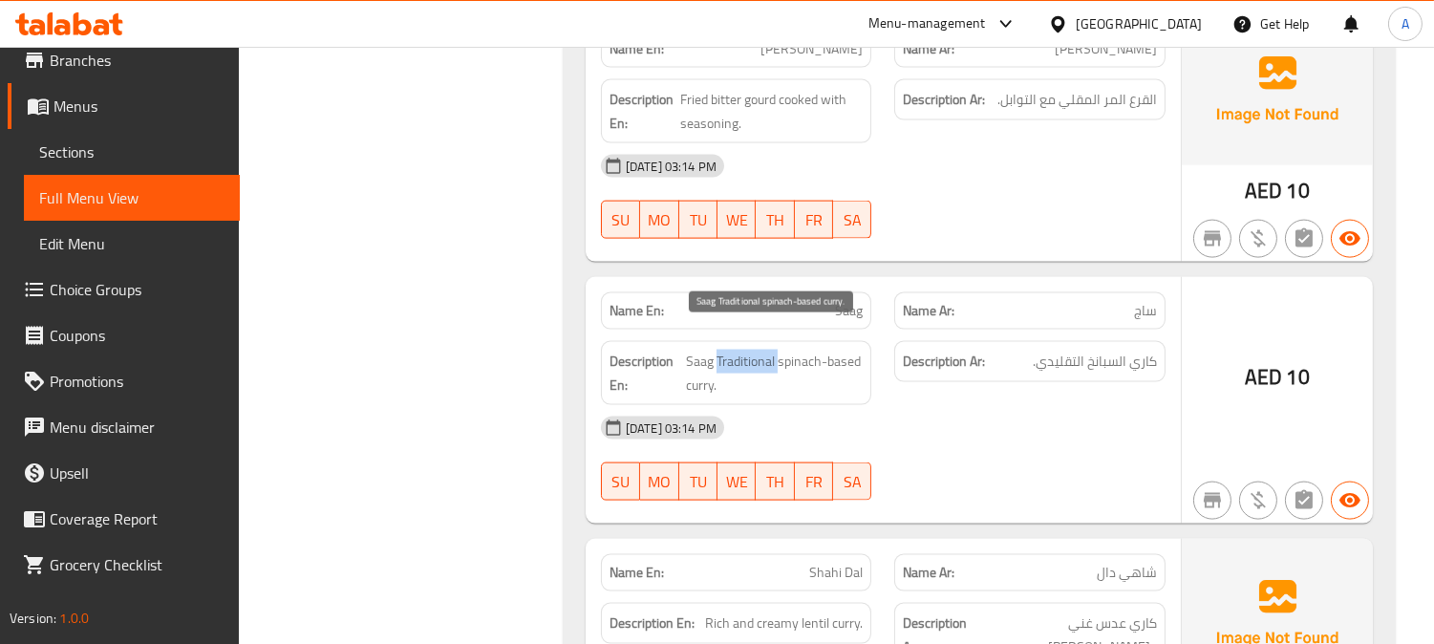
click at [743, 350] on span "Saag Traditional spinach-based curry." at bounding box center [775, 373] width 178 height 47
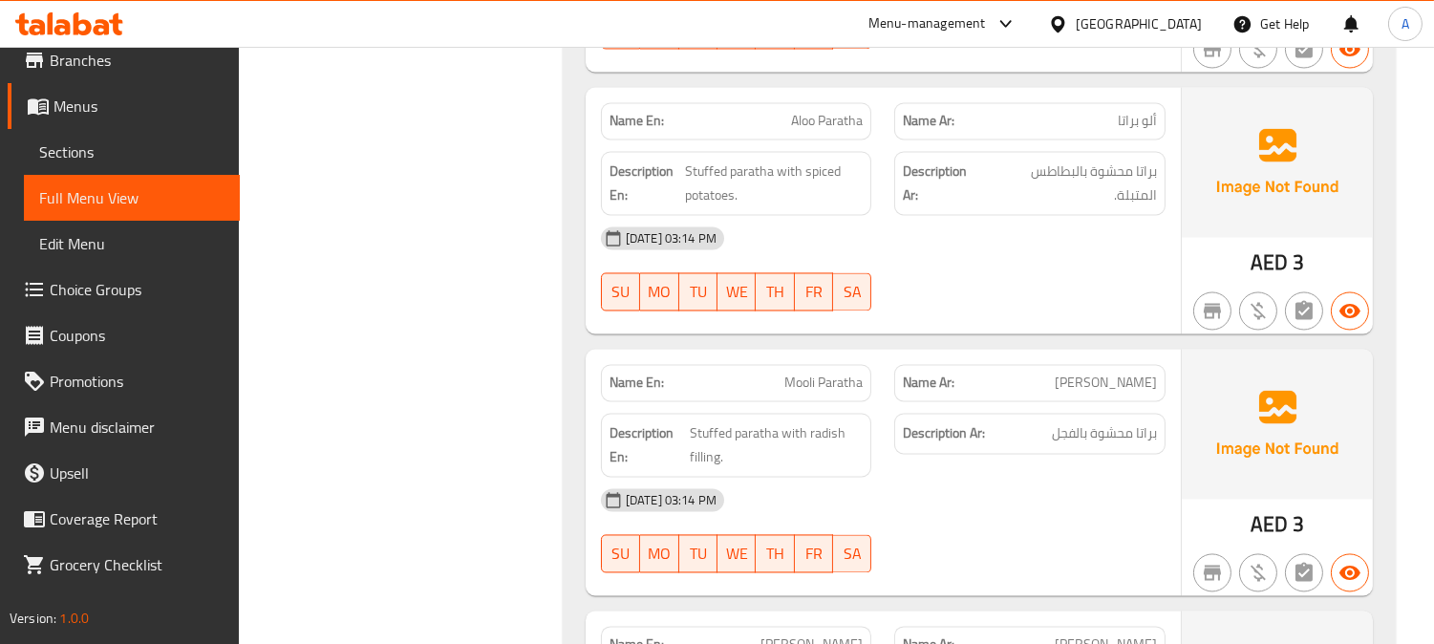
scroll to position [6743, 0]
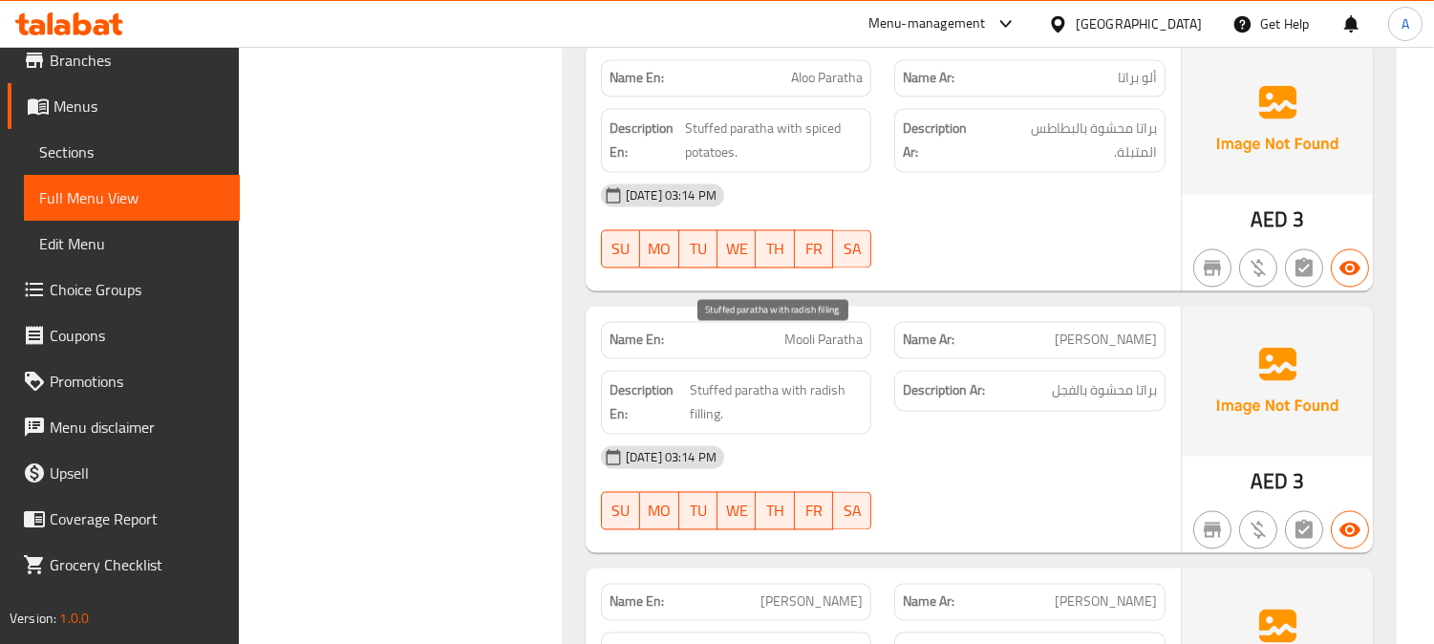
click at [787, 378] on span "Stuffed paratha with radish filling." at bounding box center [776, 401] width 173 height 47
click at [768, 378] on span "Stuffed paratha with radish filling." at bounding box center [776, 401] width 173 height 47
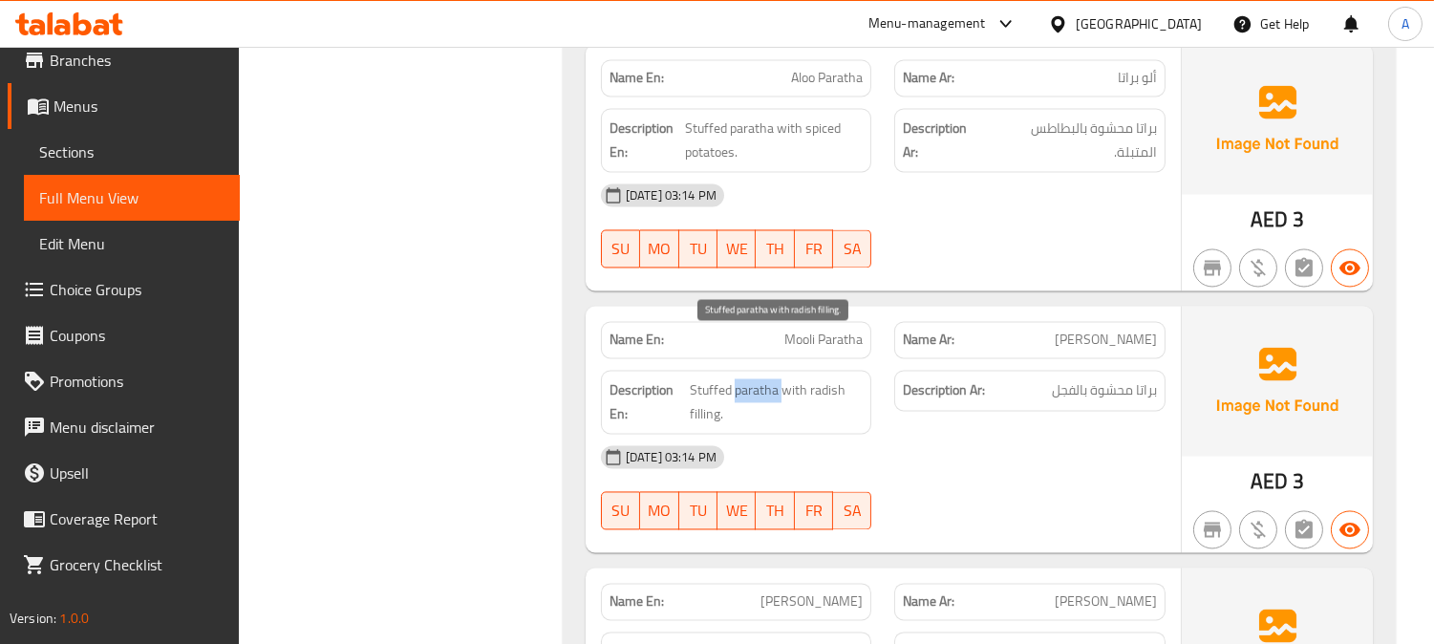
click at [768, 378] on span "Stuffed paratha with radish filling." at bounding box center [776, 401] width 173 height 47
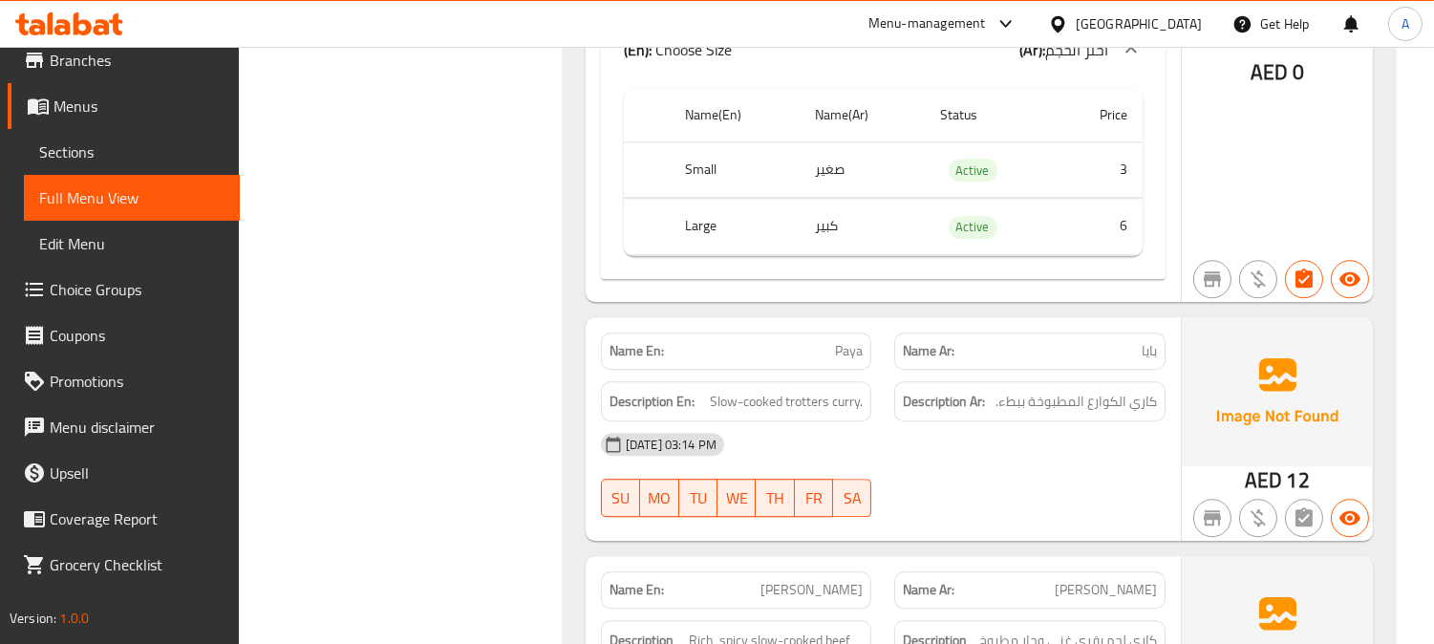
scroll to position [9610, 0]
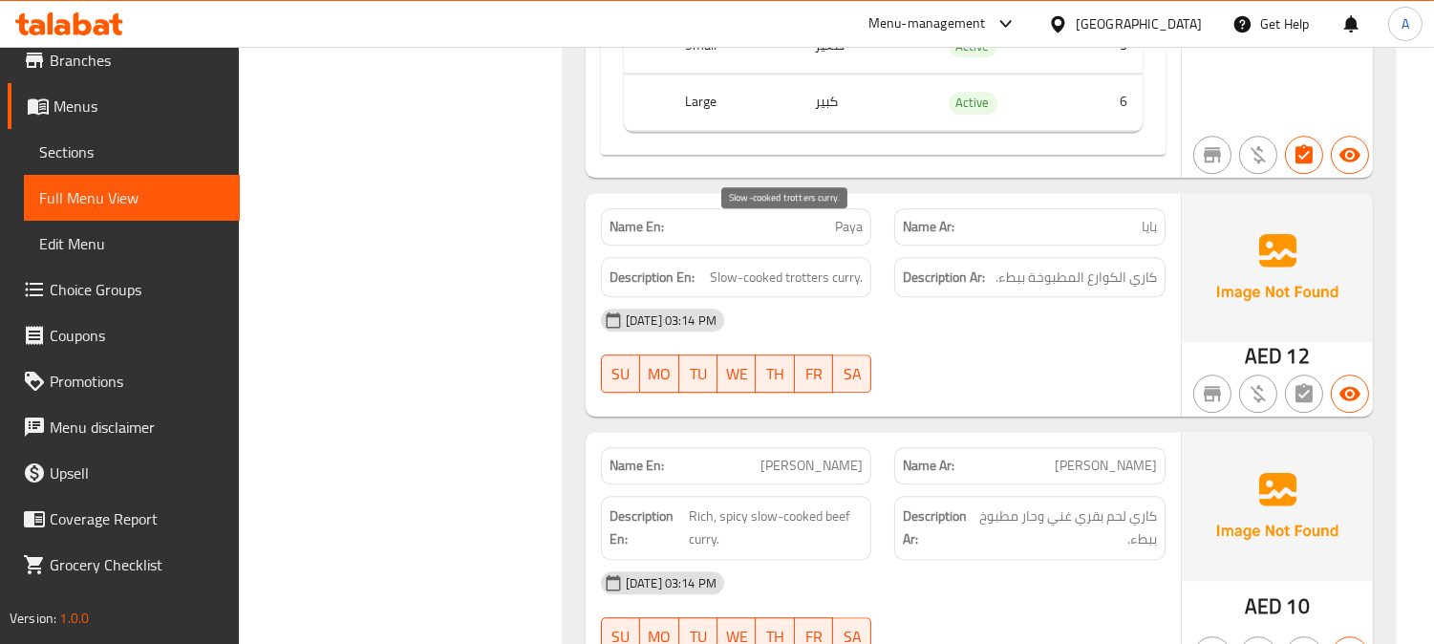
click at [809, 266] on span "Slow-cooked trotters curry." at bounding box center [786, 278] width 153 height 24
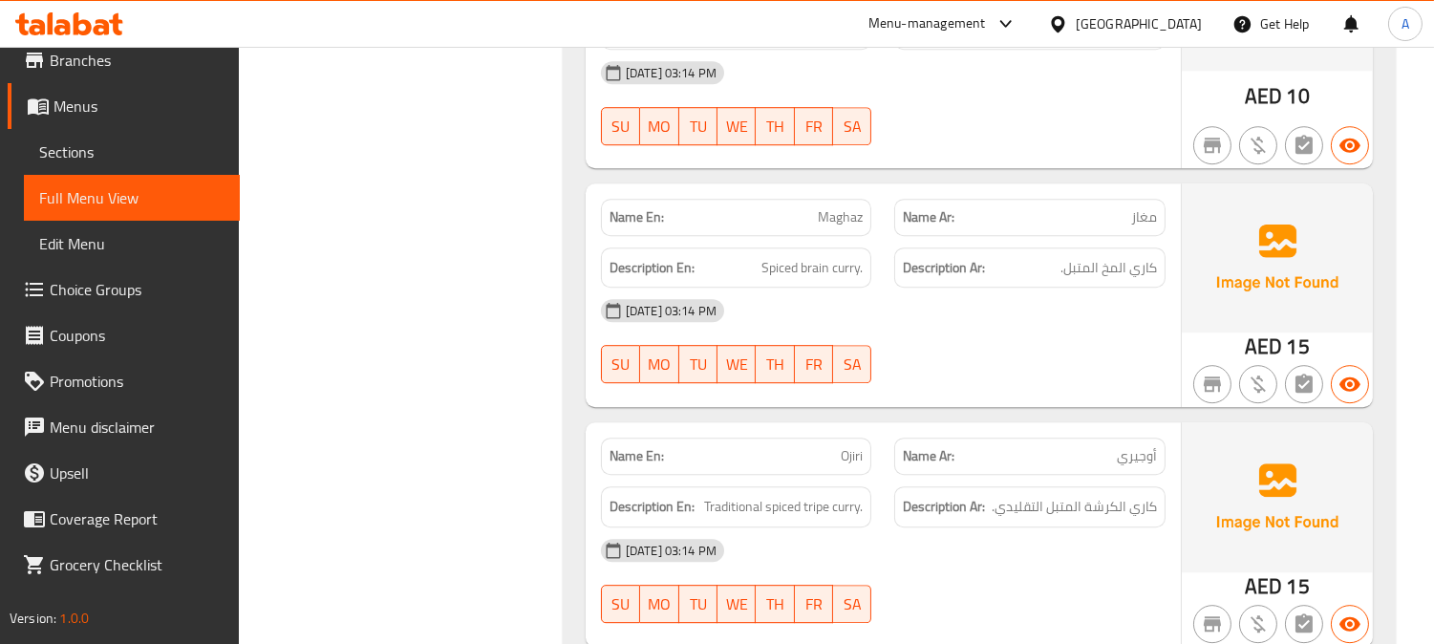
scroll to position [10248, 0]
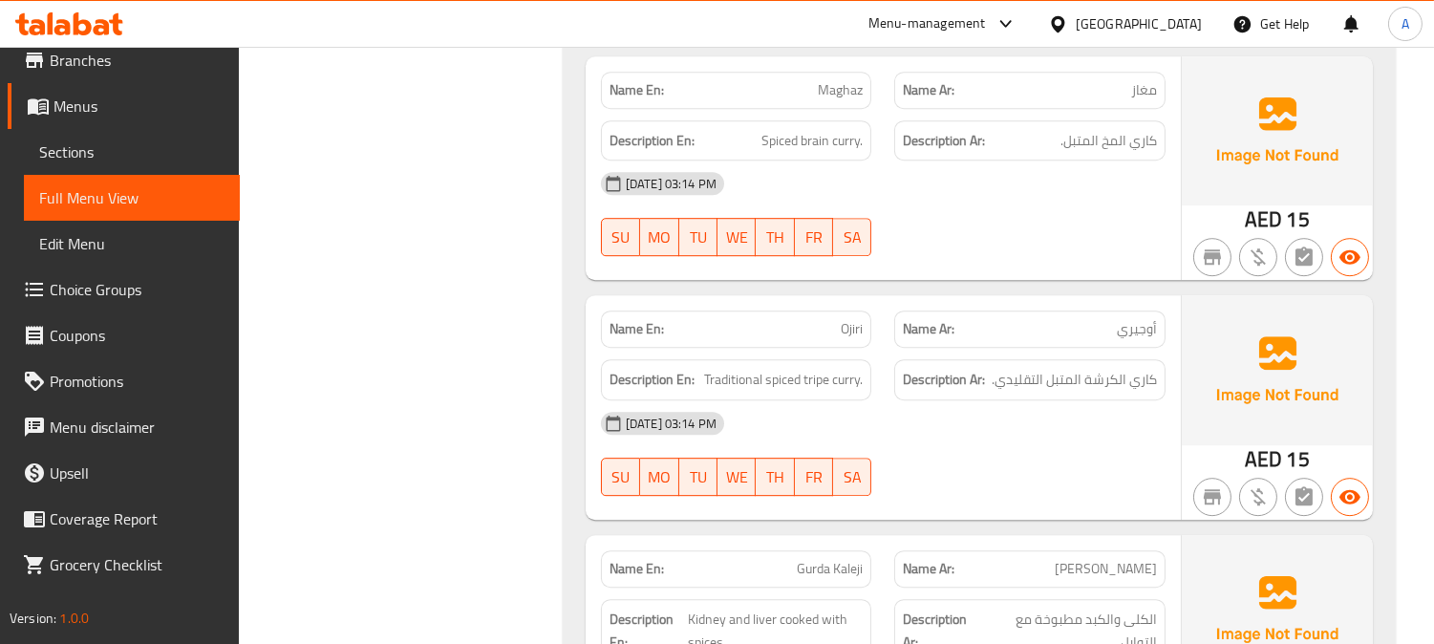
click at [1061, 400] on div "[DATE] 03:14 PM" at bounding box center [884, 423] width 588 height 46
click at [822, 368] on span "Traditional spiced tripe curry." at bounding box center [783, 380] width 159 height 24
click at [817, 368] on span "Traditional spiced tripe curry." at bounding box center [783, 380] width 159 height 24
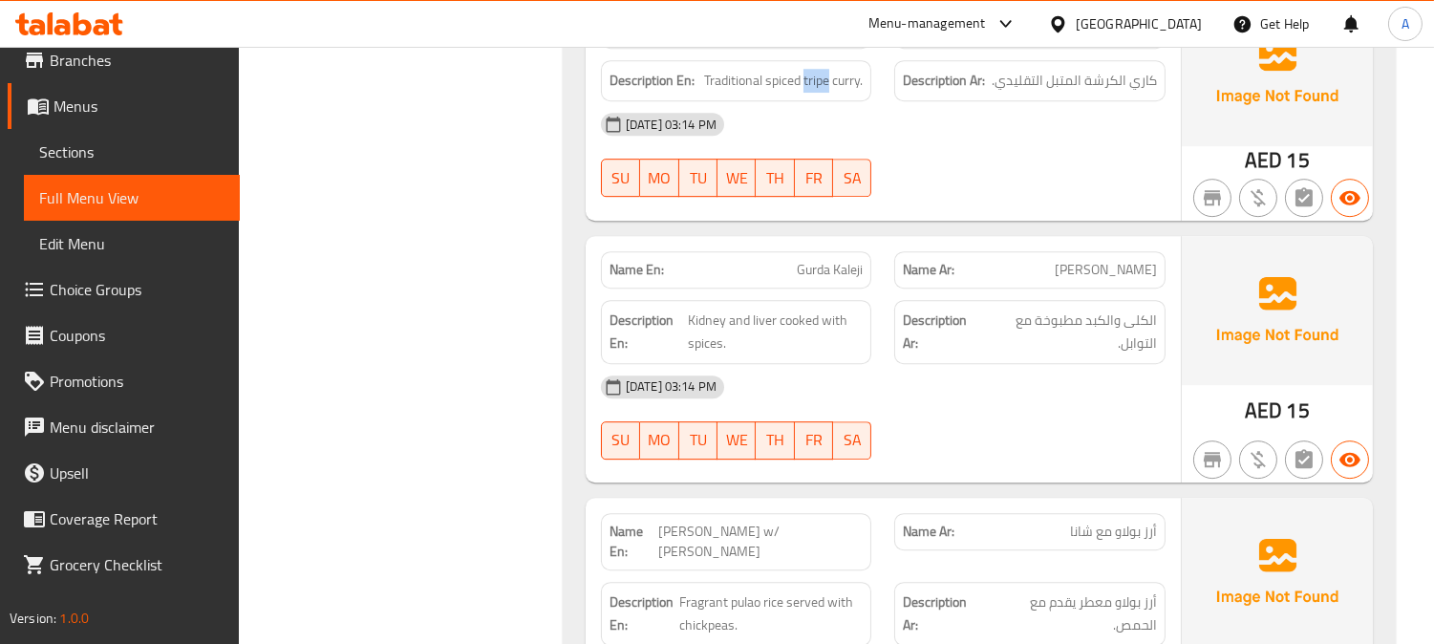
scroll to position [10566, 0]
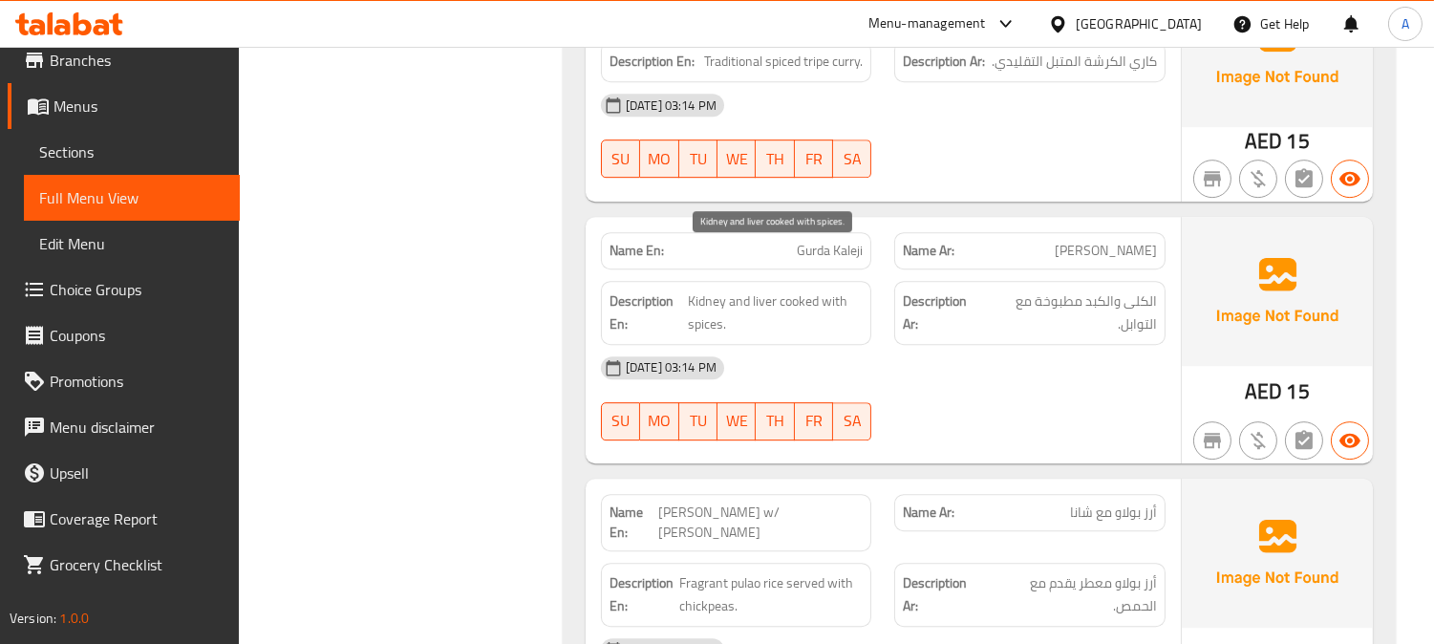
click at [710, 290] on span "Kidney and liver cooked with spices." at bounding box center [776, 313] width 176 height 47
click at [817, 241] on span "Gurda Kaleji" at bounding box center [830, 251] width 66 height 20
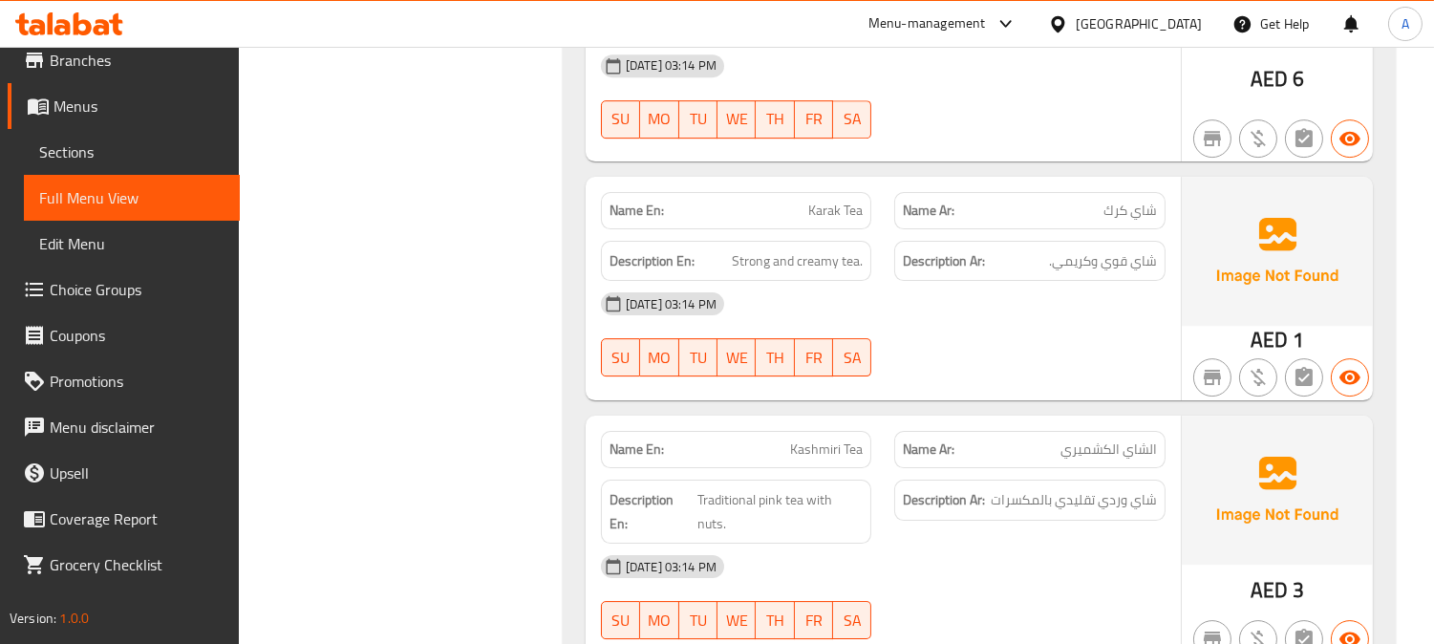
scroll to position [11203, 0]
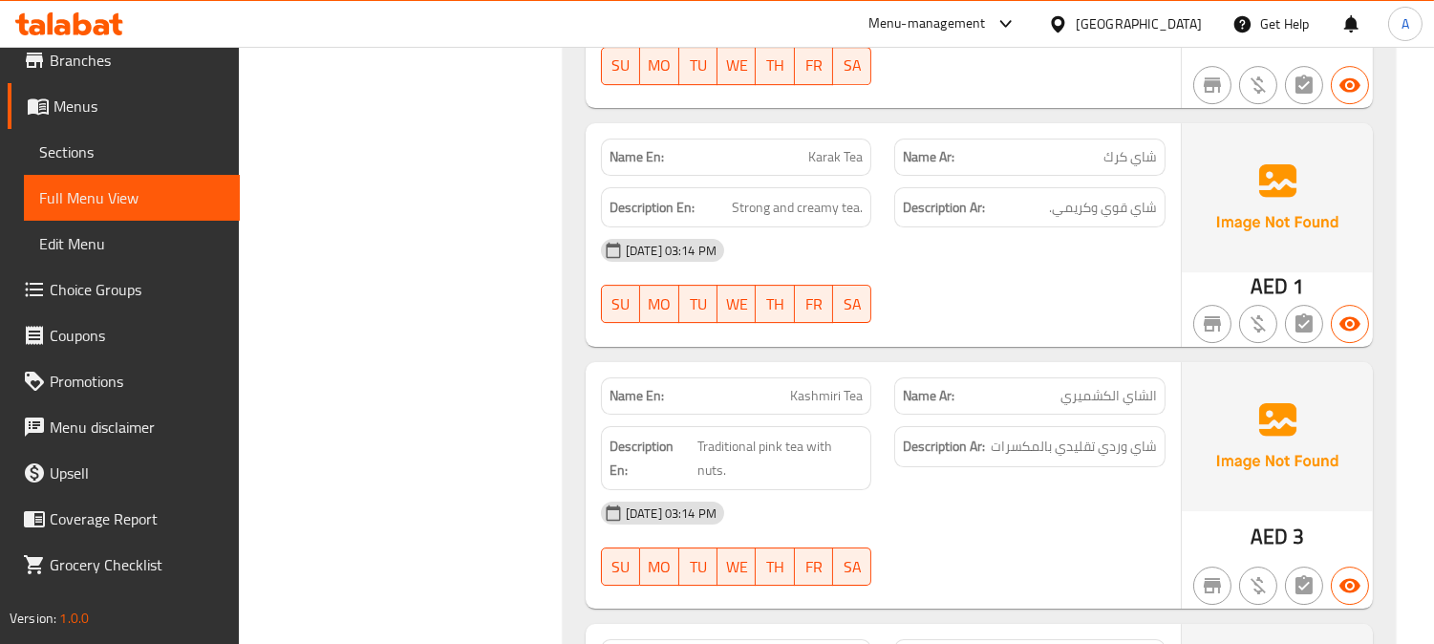
drag, startPoint x: 704, startPoint y: 388, endPoint x: 908, endPoint y: 417, distance: 205.6
click at [889, 412] on div "Name En: Kashmiri Tea Name Ar: الشاي الكشميري Description En: Traditional pink …" at bounding box center [883, 485] width 595 height 247
click at [938, 490] on div "[DATE] 03:14 PM" at bounding box center [884, 513] width 588 height 46
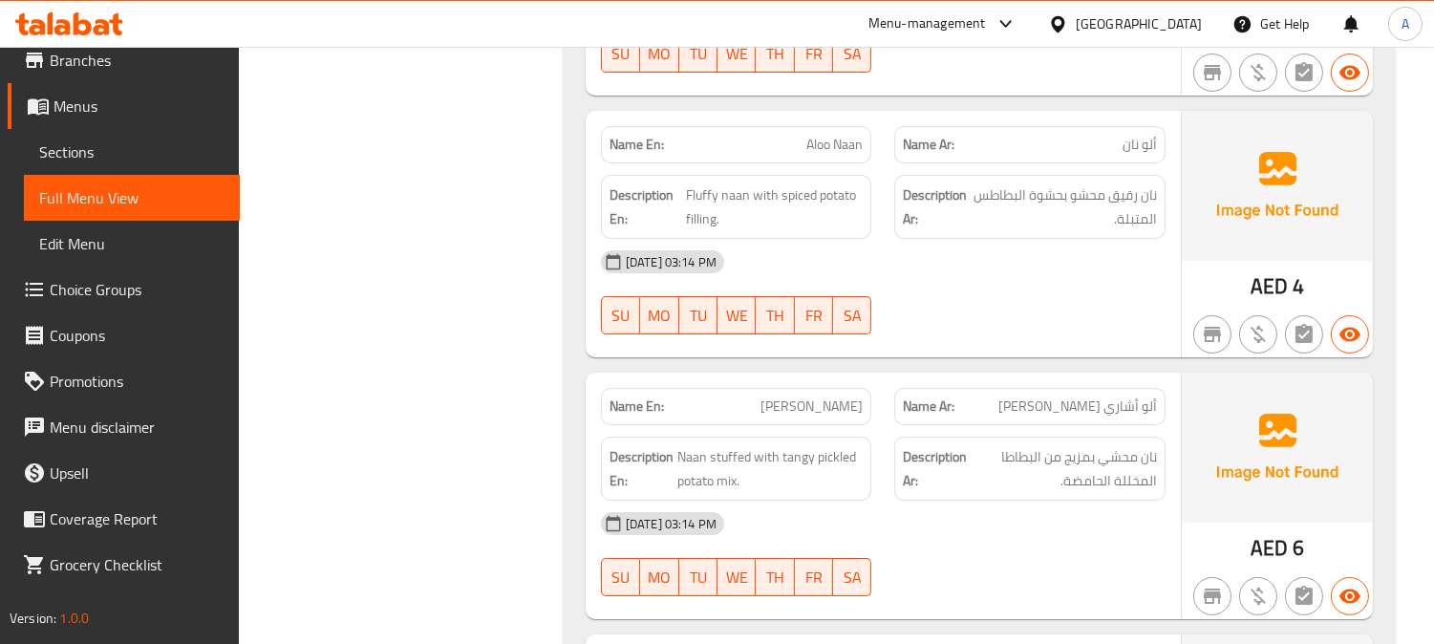
scroll to position [13115, 0]
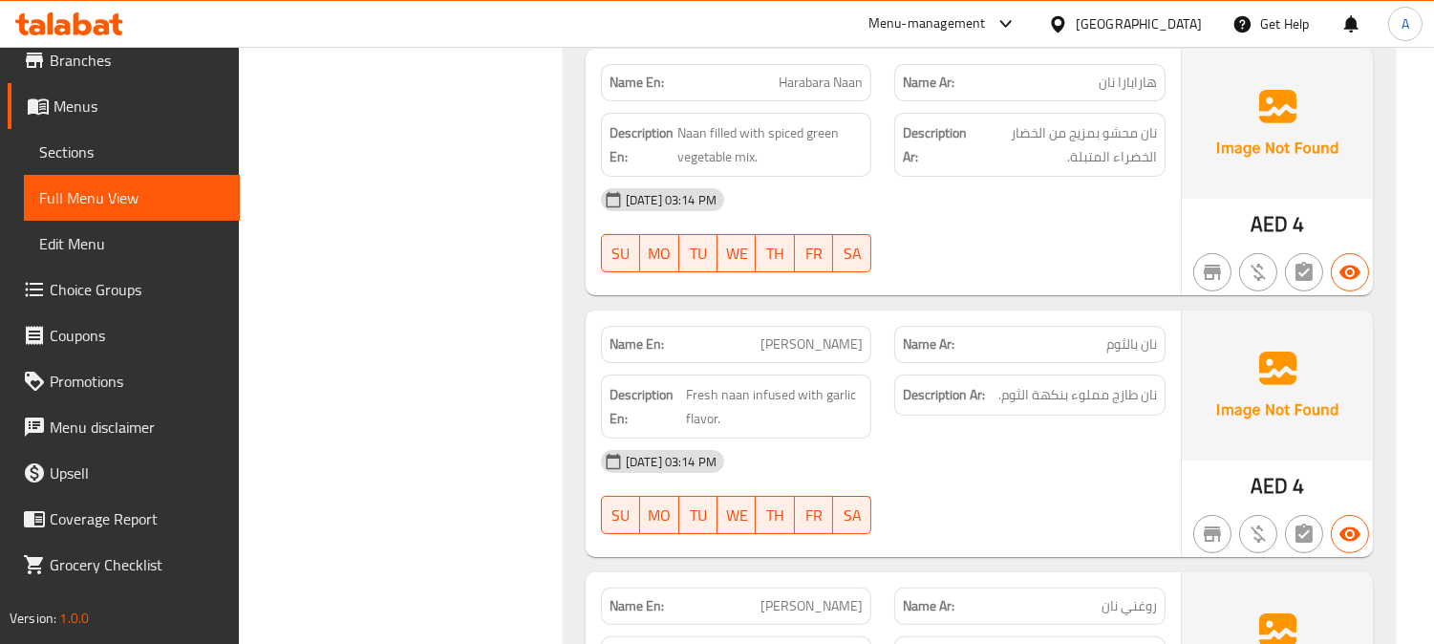
scroll to position [13964, 0]
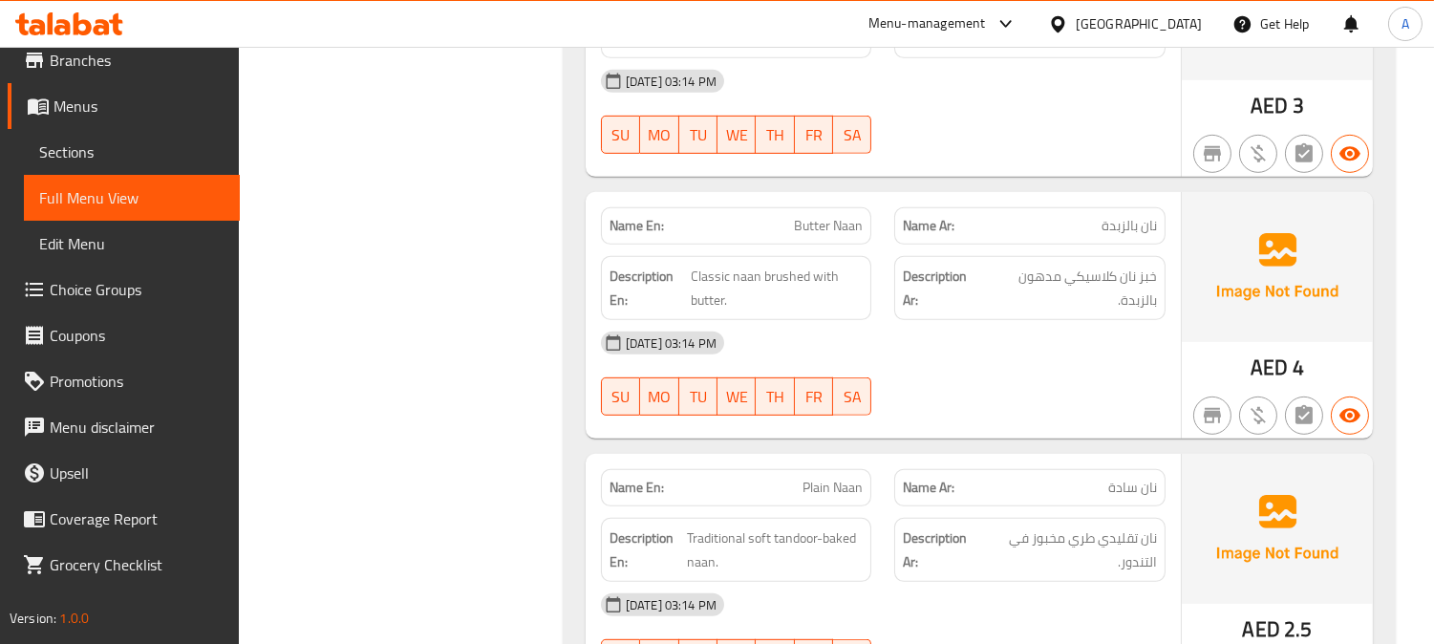
scroll to position [14601, 0]
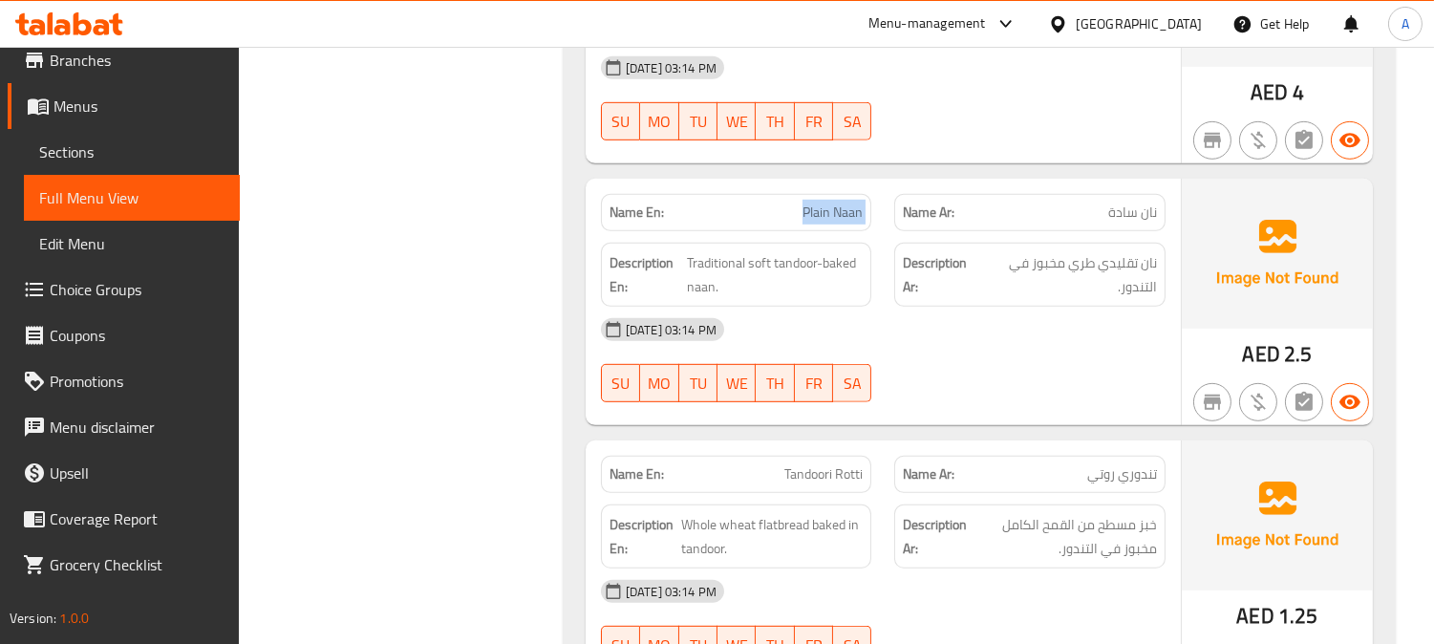
scroll to position [14920, 0]
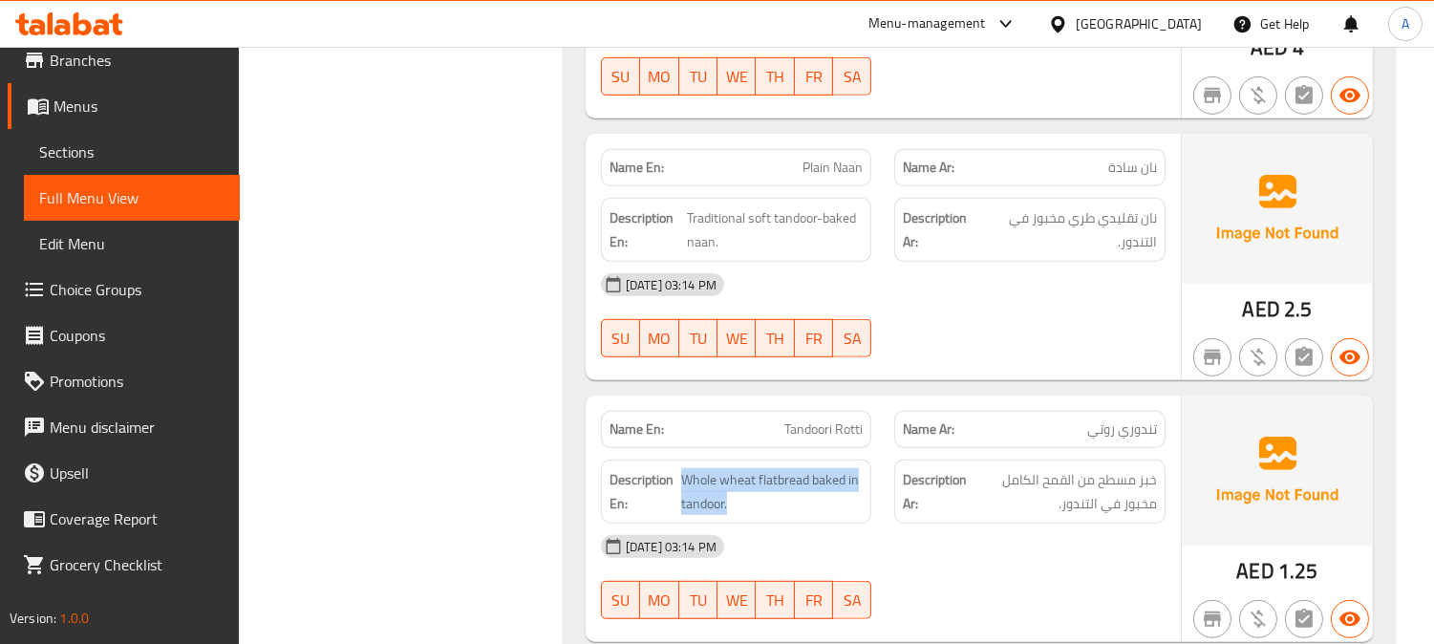
drag, startPoint x: 683, startPoint y: 374, endPoint x: 870, endPoint y: 399, distance: 188.1
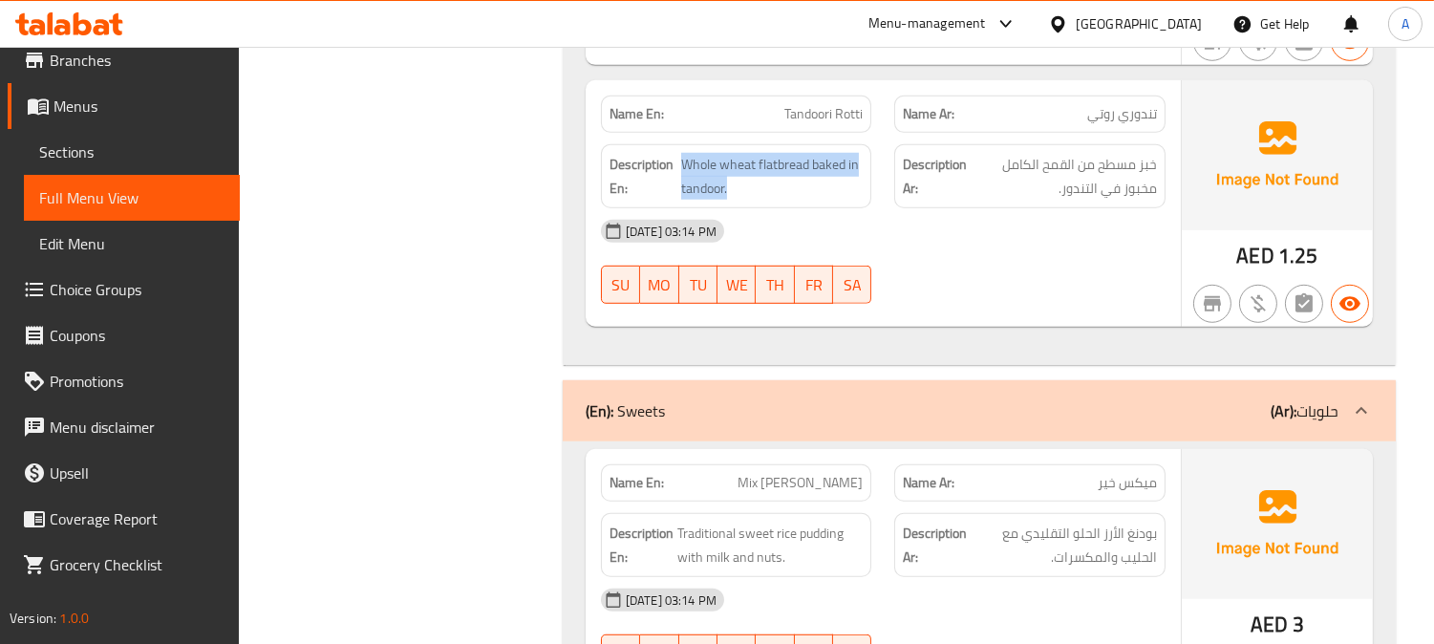
scroll to position [15238, 0]
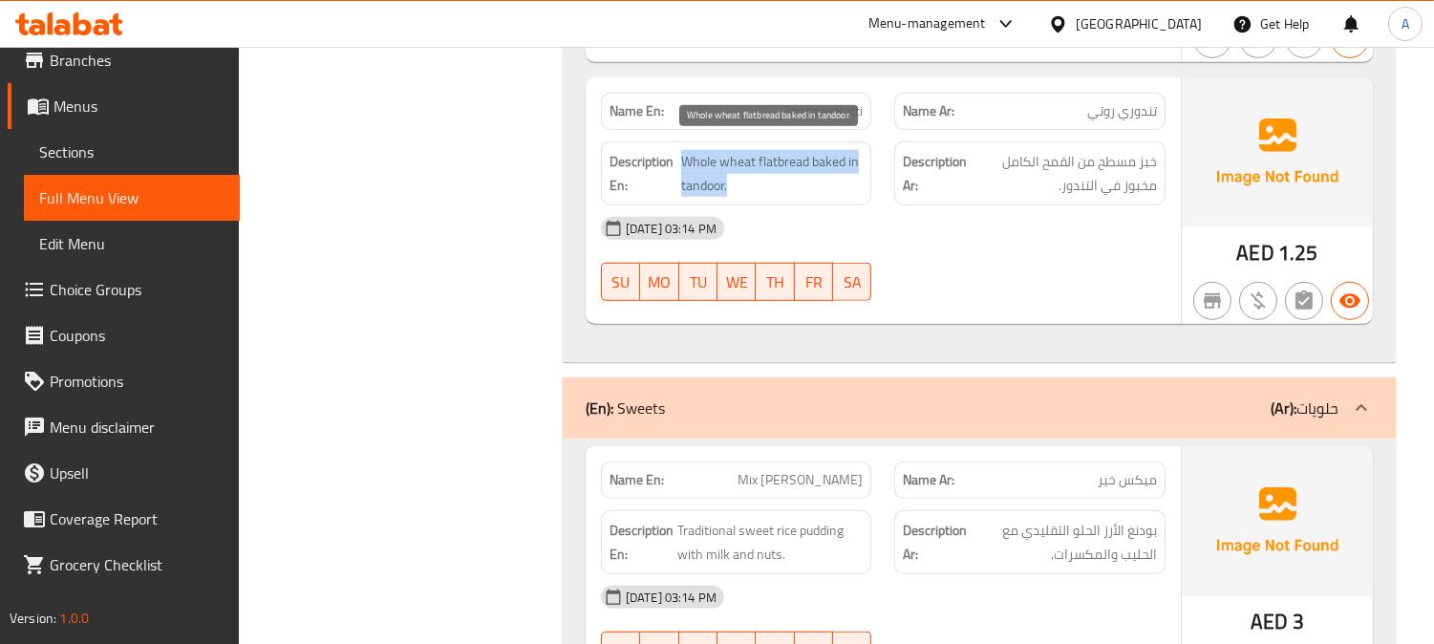
click at [700, 150] on span "Whole wheat flatbread baked in tandoor." at bounding box center [772, 173] width 182 height 47
drag, startPoint x: 700, startPoint y: 75, endPoint x: 665, endPoint y: 80, distance: 34.9
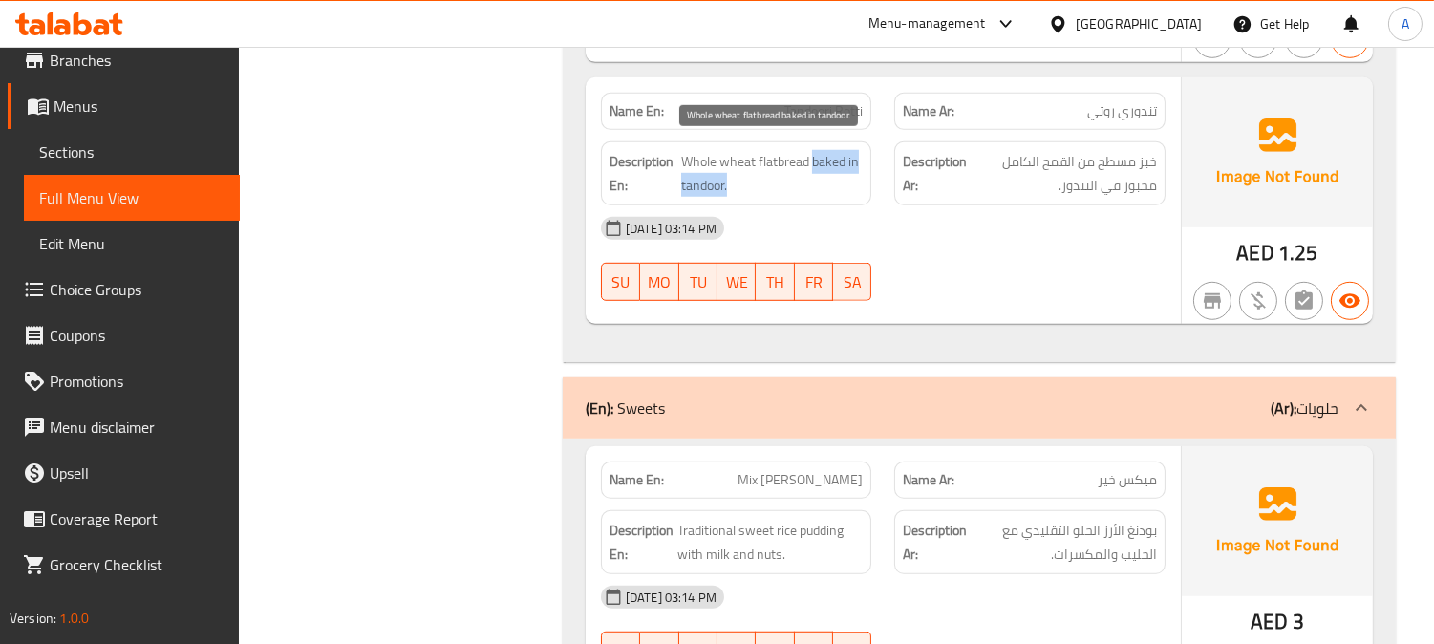
drag, startPoint x: 814, startPoint y: 53, endPoint x: 857, endPoint y: 73, distance: 47.5
click at [857, 150] on span "Whole wheat flatbread baked in tandoor." at bounding box center [772, 173] width 182 height 47
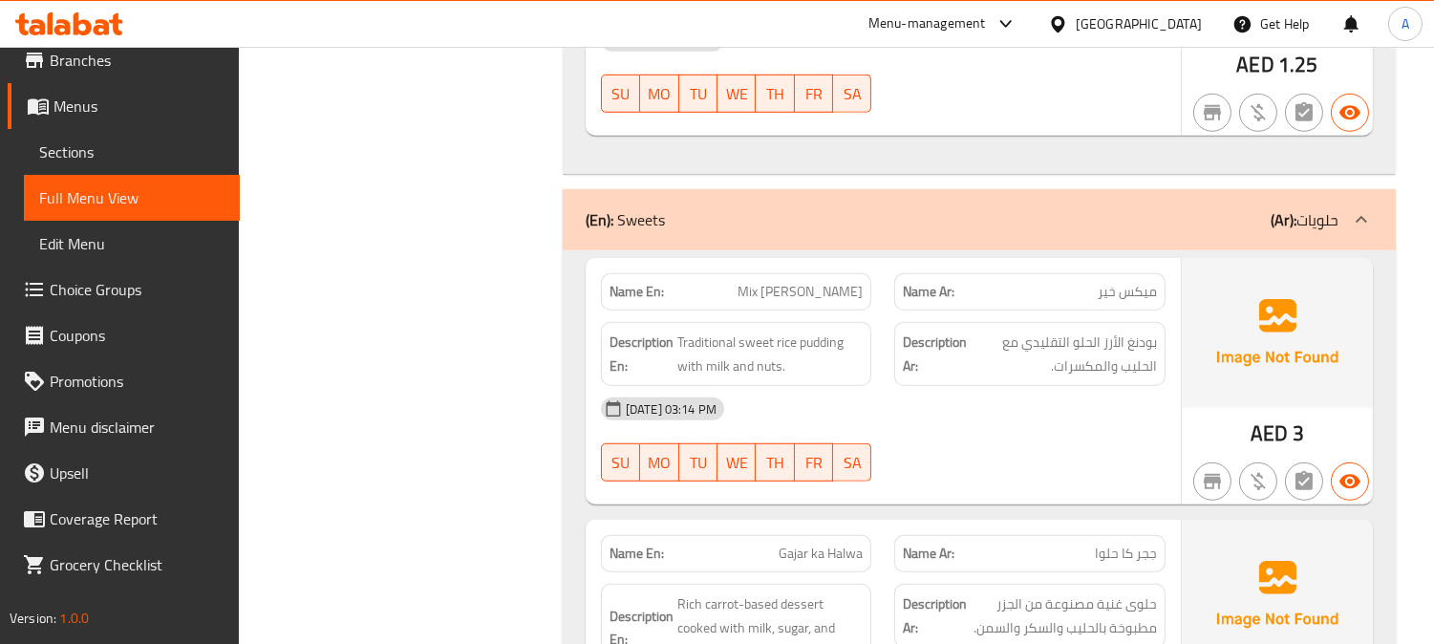
scroll to position [15556, 0]
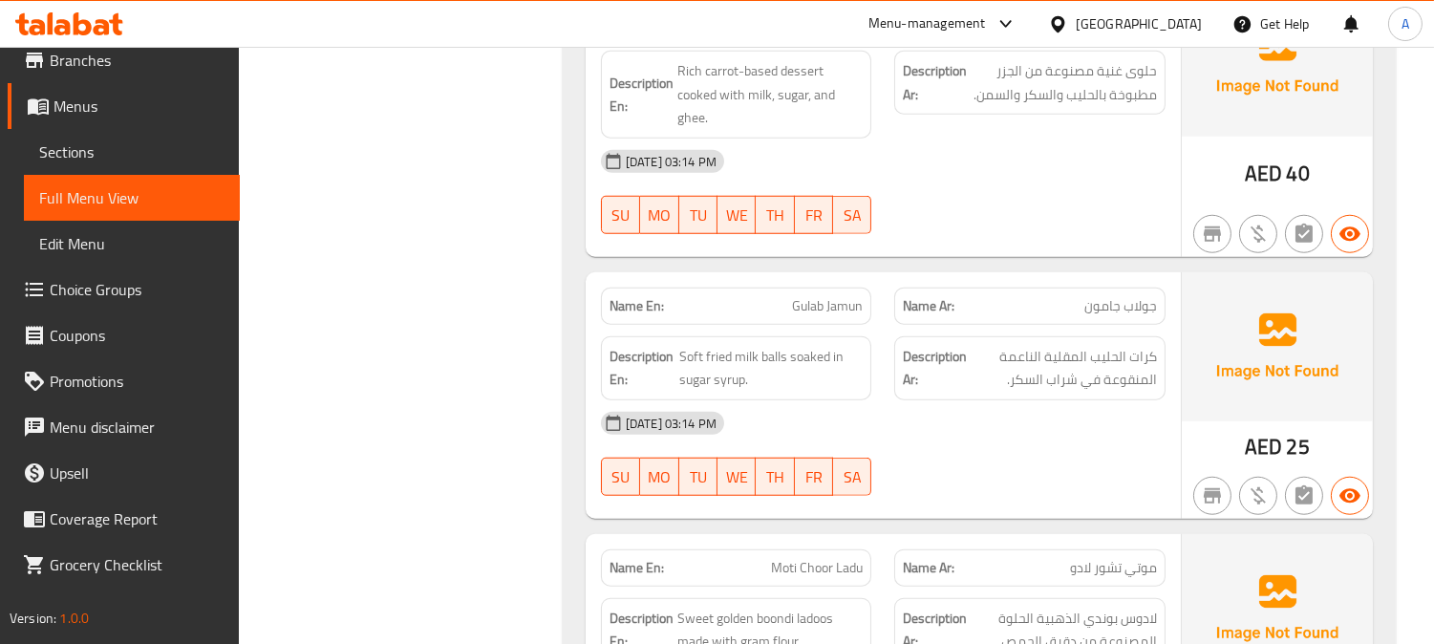
scroll to position [16088, 0]
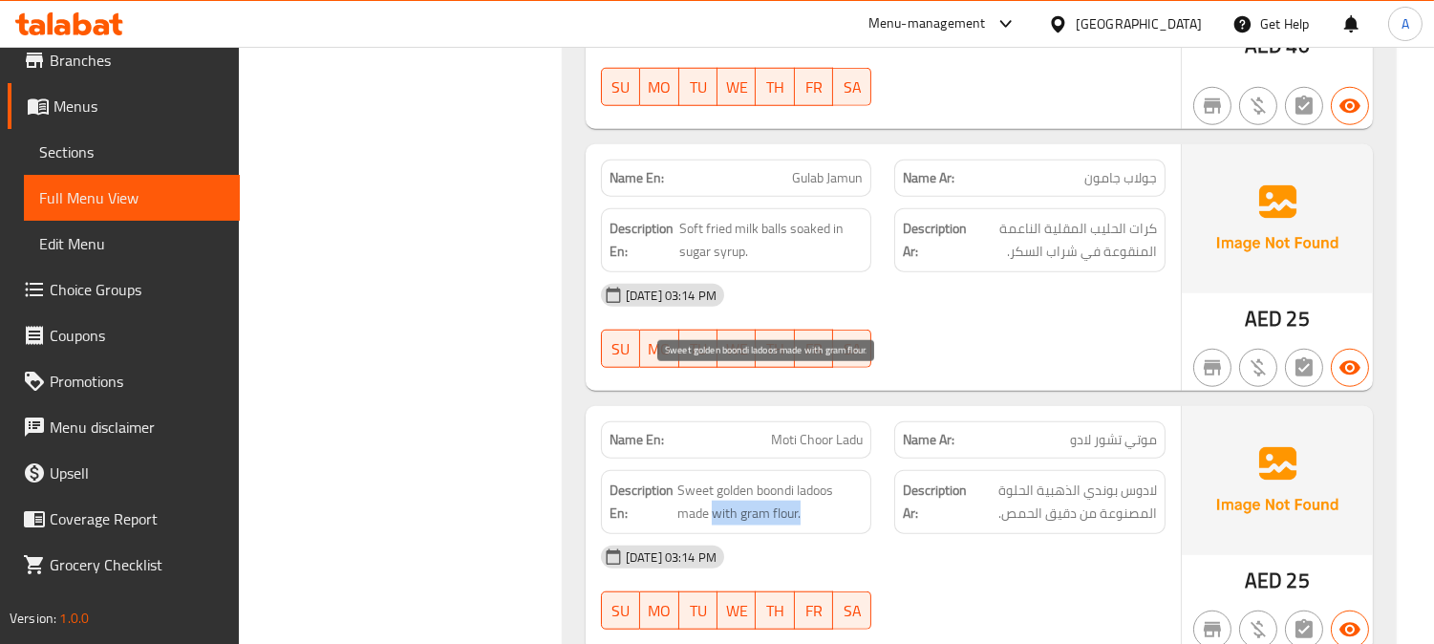
drag, startPoint x: 714, startPoint y: 406, endPoint x: 814, endPoint y: 408, distance: 100.4
click at [814, 479] on span "Sweet golden boondi ladoos made with gram flour." at bounding box center [771, 502] width 186 height 47
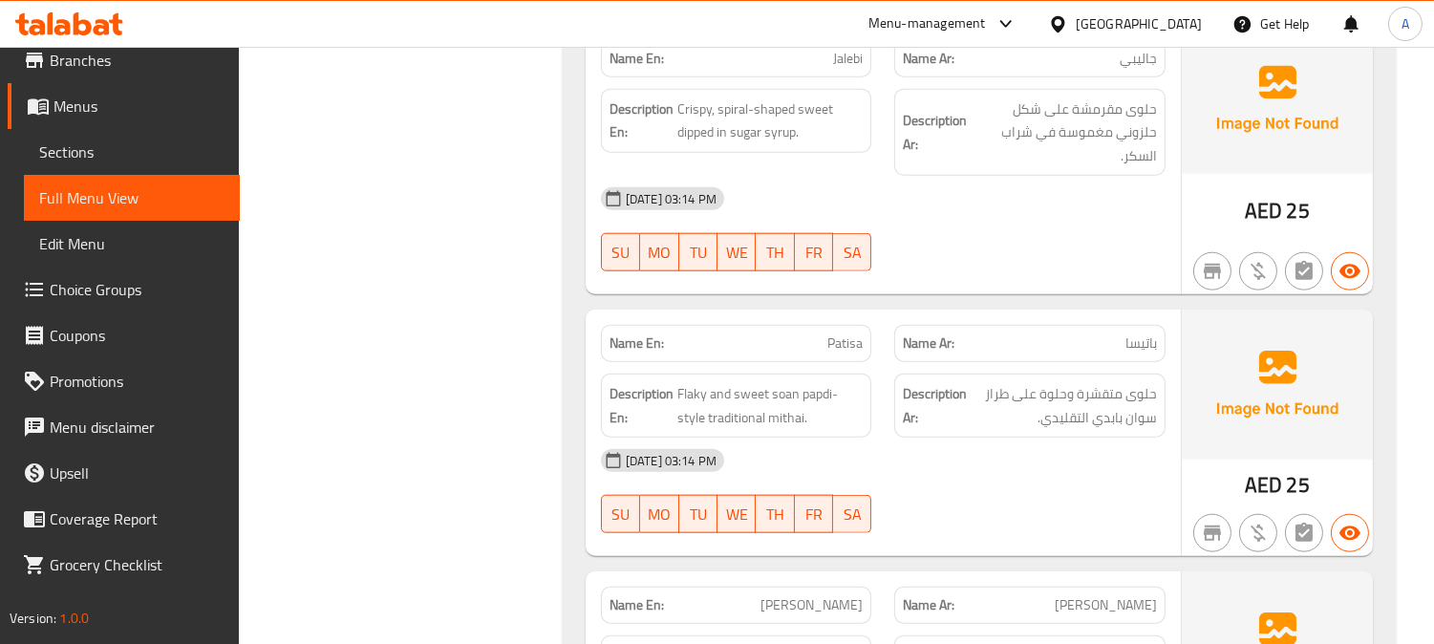
scroll to position [16641, 0]
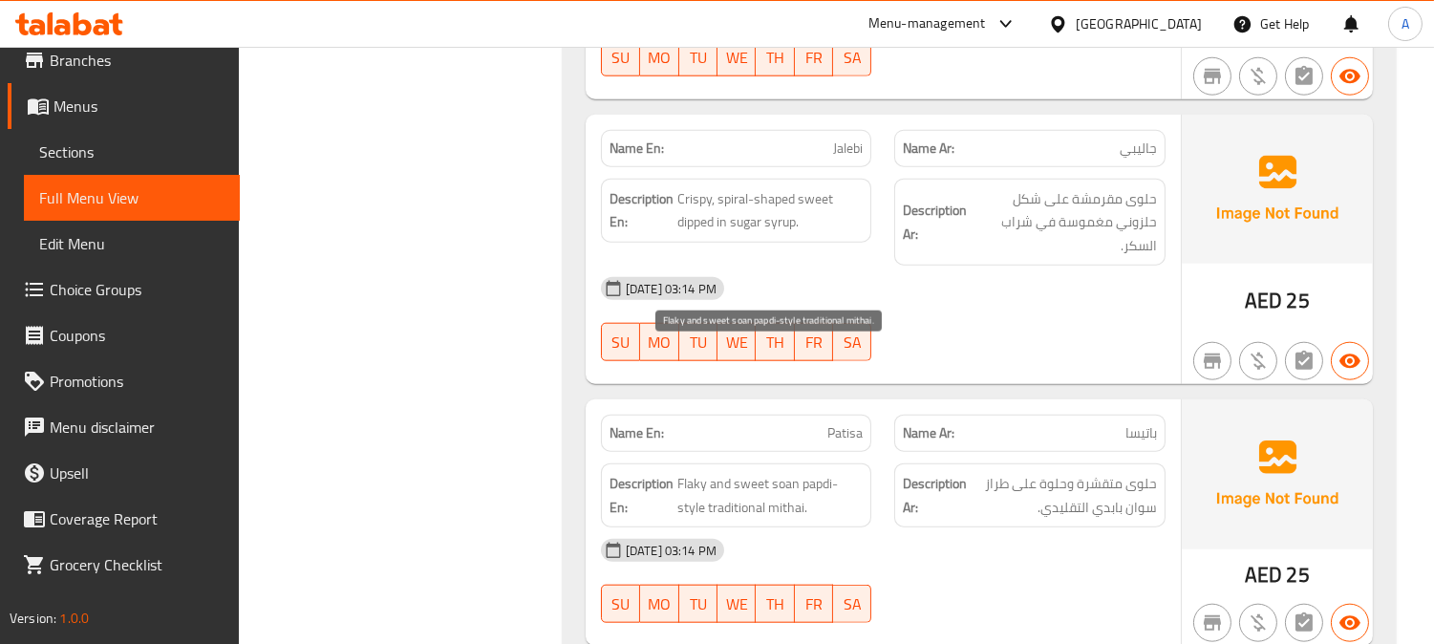
click at [701, 472] on span "Flaky and sweet soan papdi-style traditional mithai." at bounding box center [771, 495] width 186 height 47
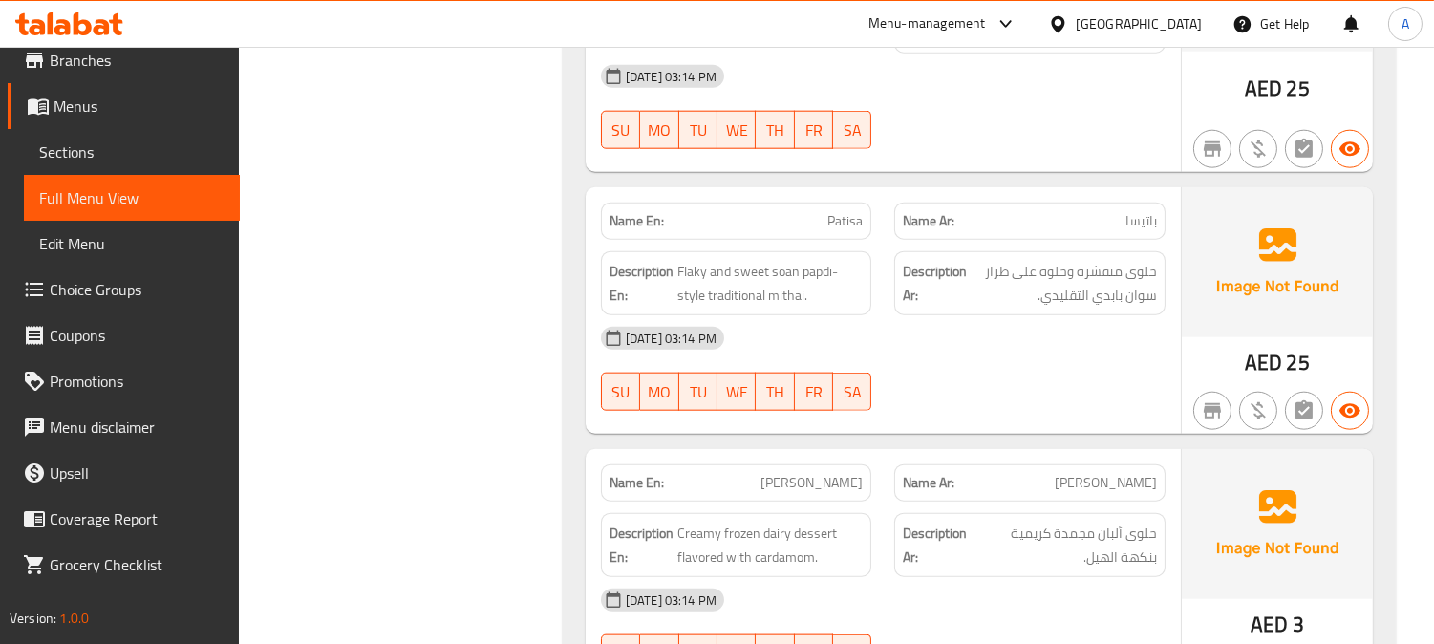
scroll to position [16747, 0]
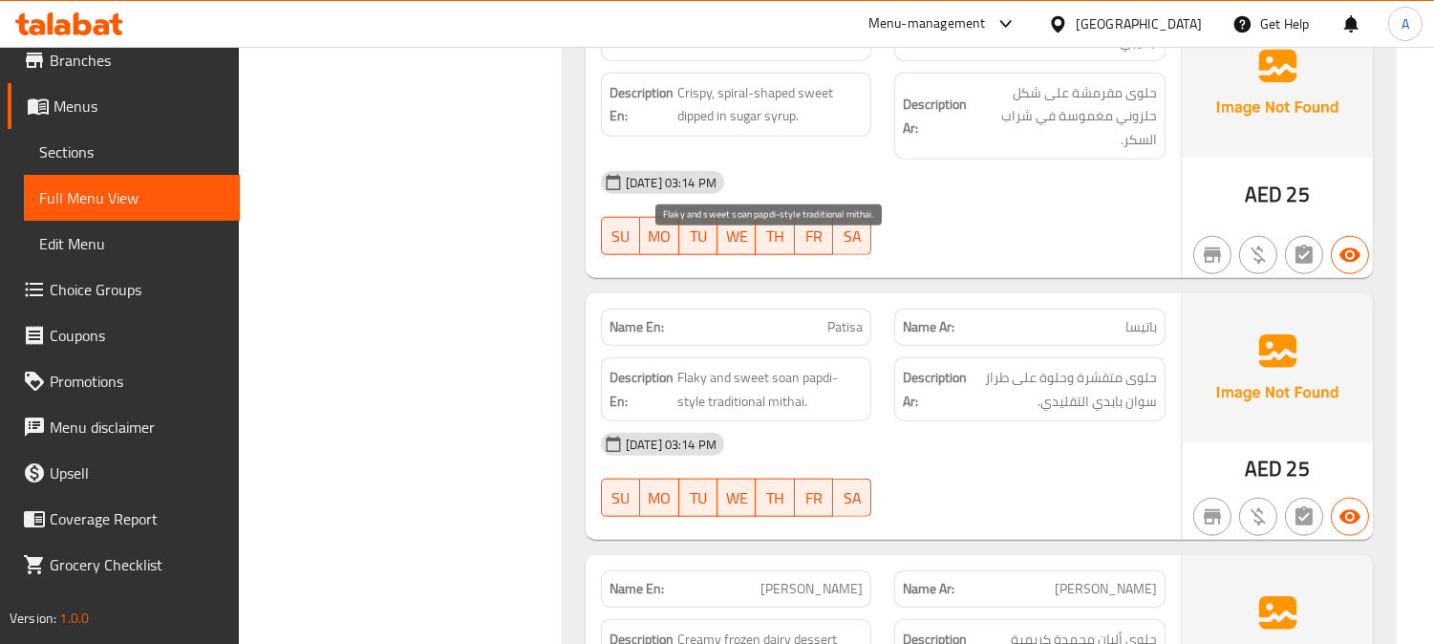
click at [787, 366] on span "Flaky and sweet soan papdi-style traditional mithai." at bounding box center [771, 389] width 186 height 47
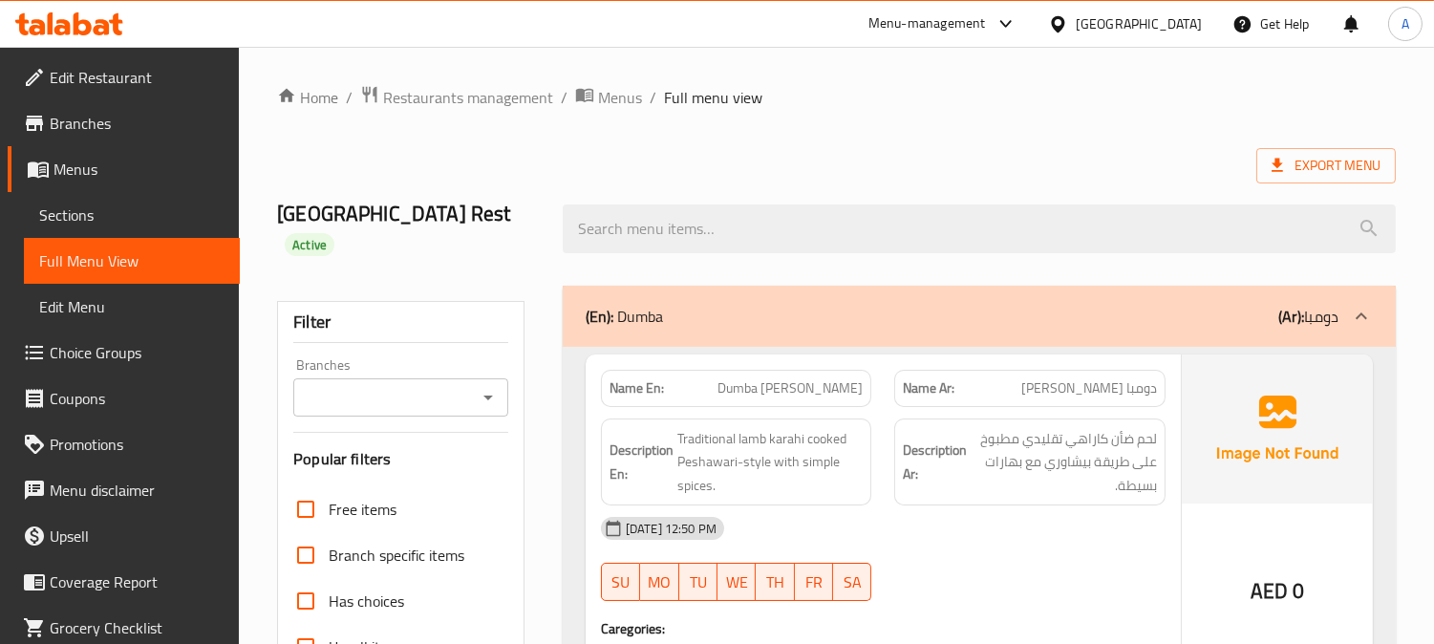
click at [79, 220] on span "Sections" at bounding box center [131, 215] width 185 height 23
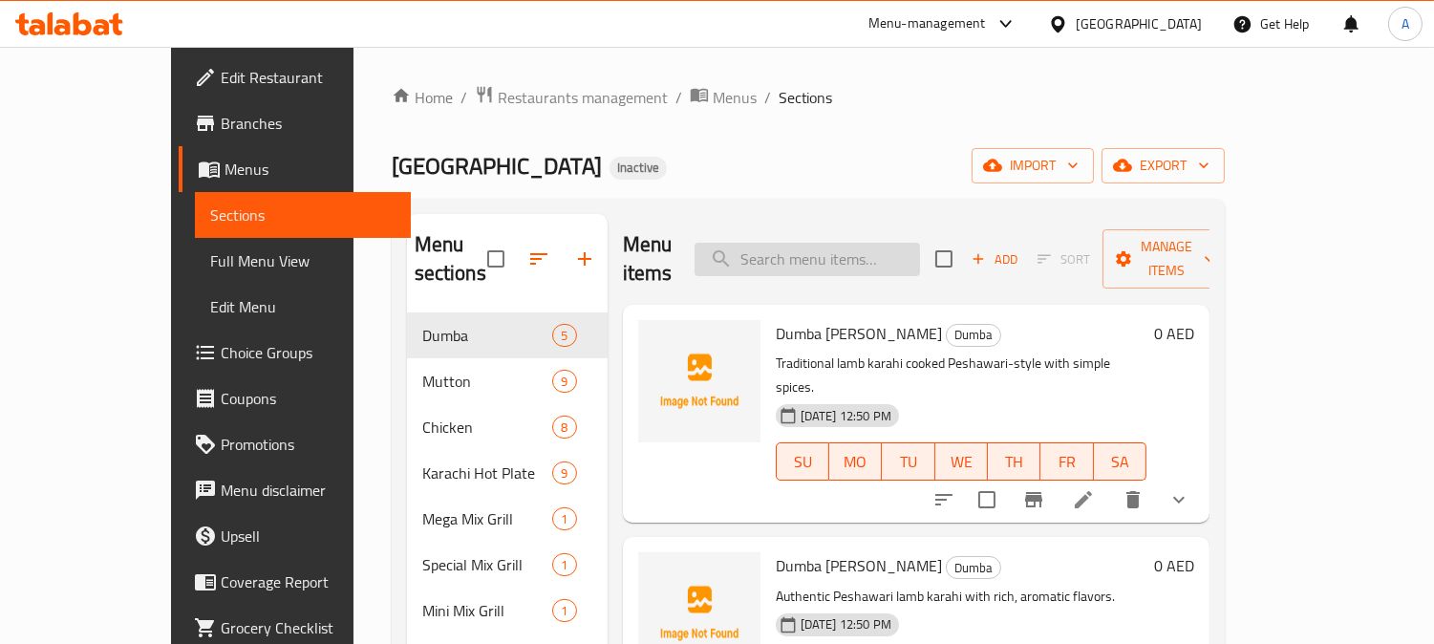
click at [857, 243] on input "search" at bounding box center [808, 259] width 226 height 33
paste input "Dumba Charsi Tikka w/ Rice"
type input "Dumba Charsi Tikka w/ Rice"
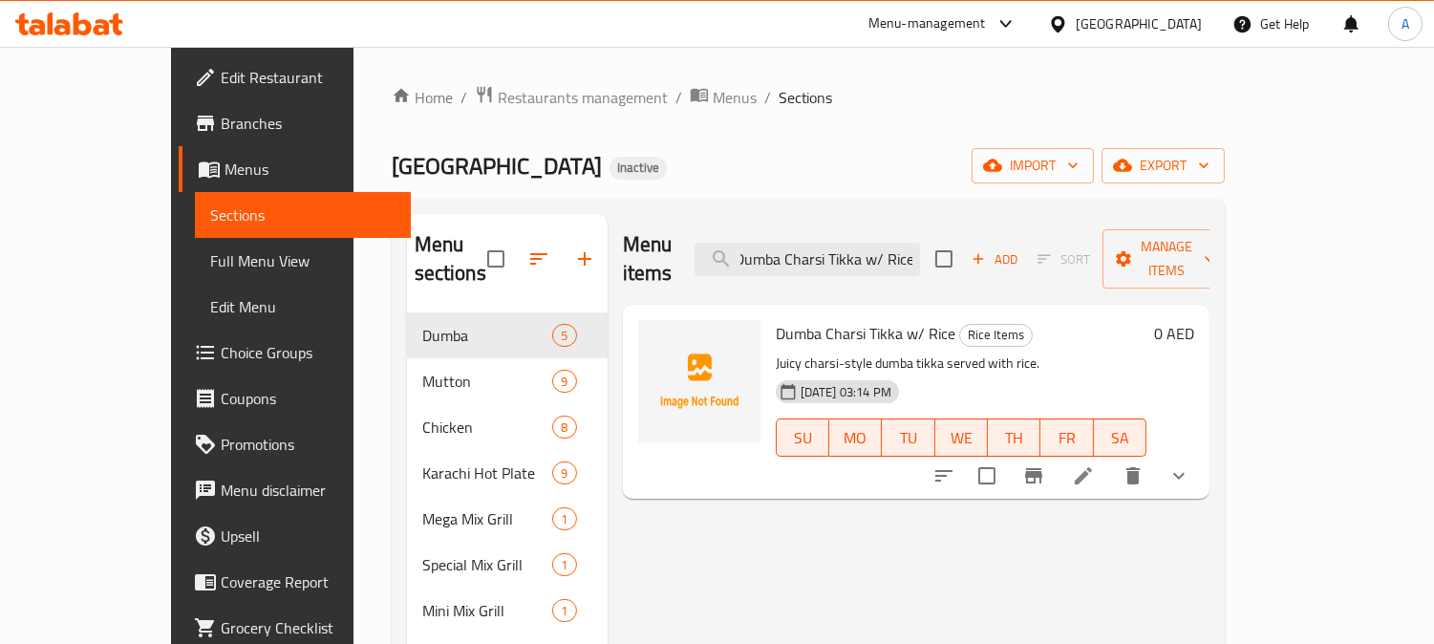
click at [1095, 464] on icon at bounding box center [1083, 475] width 23 height 23
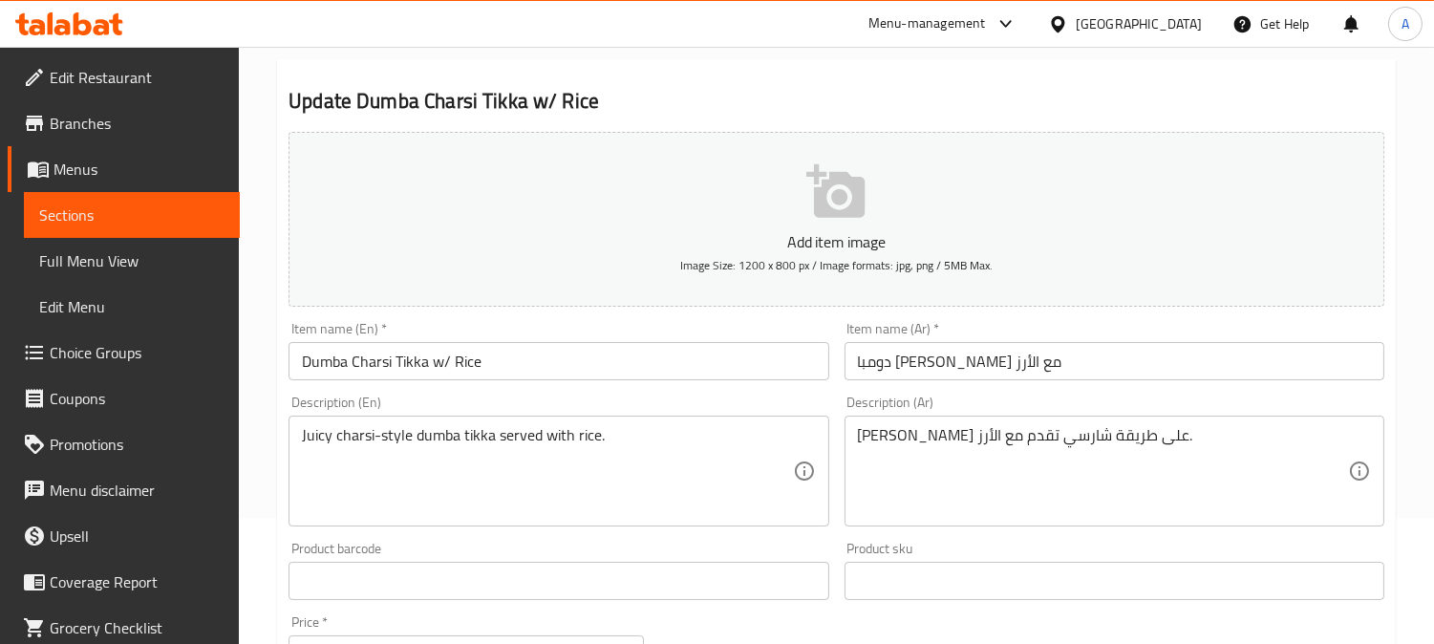
scroll to position [318, 0]
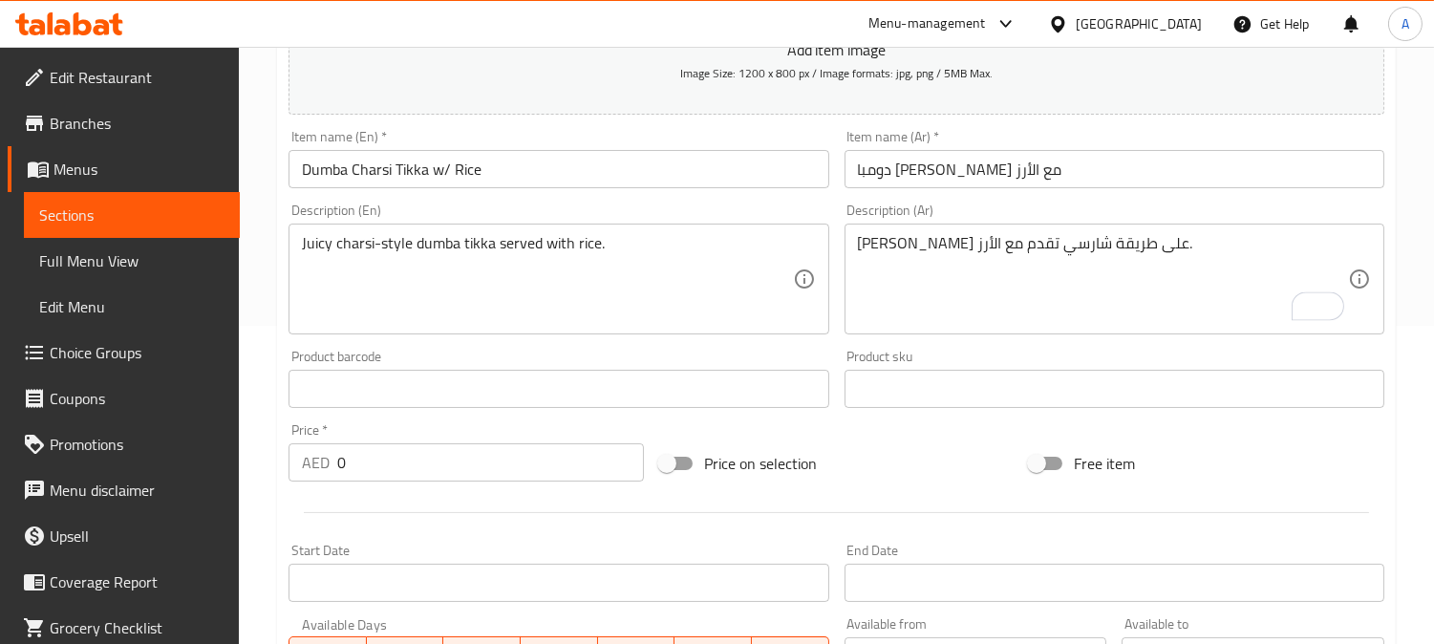
click at [854, 246] on div "دامبا تيكا على طريقة شارسي تقدم مع الأرز. Description (Ar)" at bounding box center [1115, 279] width 540 height 111
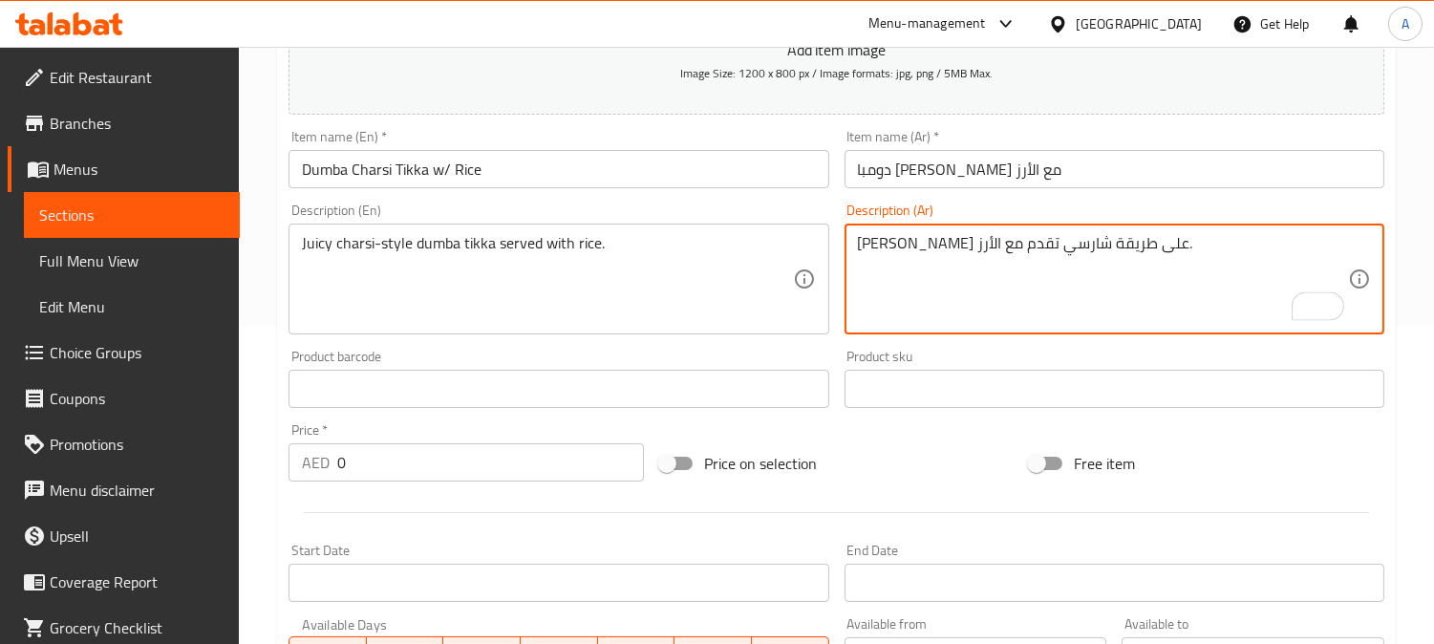
click at [855, 245] on div "دامبا تيكا على طريقة شارسي تقدم مع الأرز. Description (Ar)" at bounding box center [1115, 279] width 540 height 111
click at [1072, 246] on textarea "دامبا تيكا على طريقة شارسي تقدم مع الأرز." at bounding box center [1103, 279] width 490 height 91
click at [1115, 269] on textarea "دامبا تيكا على طريقة شارسي تقدم مع الأرز." at bounding box center [1103, 279] width 490 height 91
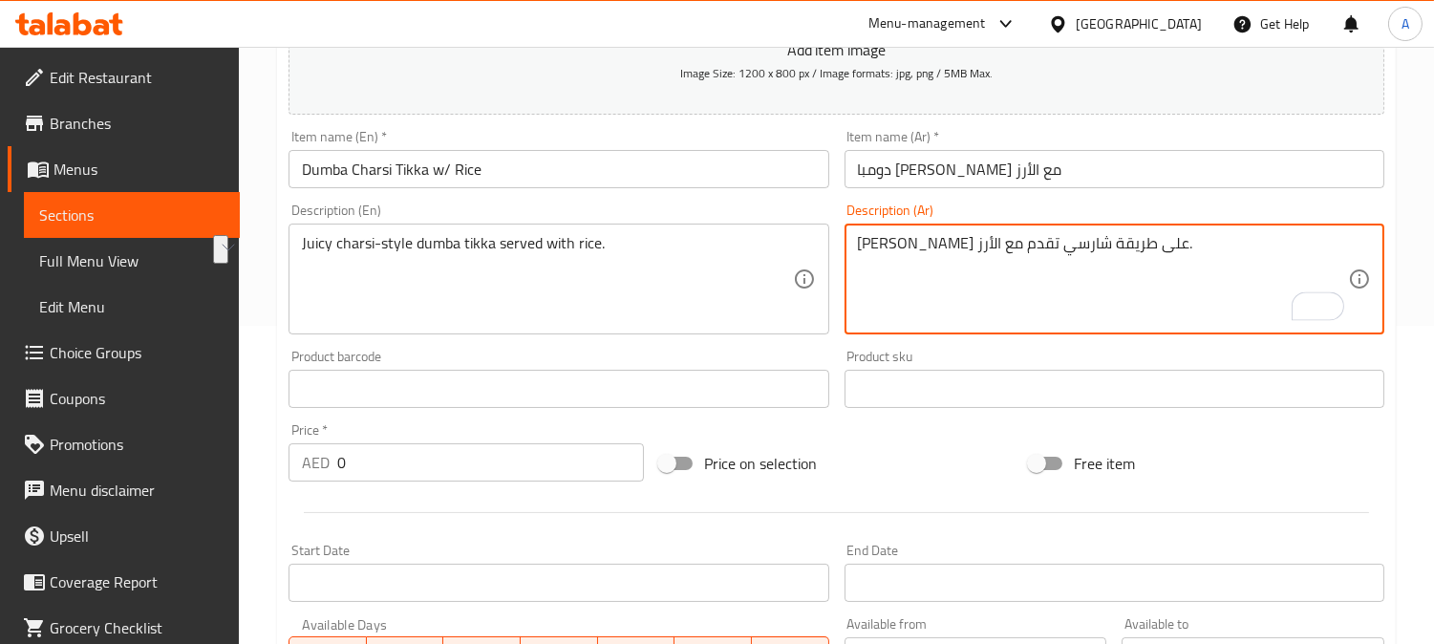
click at [1122, 250] on textarea "دامبا تيكا على طريقة شارسي تقدم مع الأرز." at bounding box center [1103, 279] width 490 height 91
drag, startPoint x: 1190, startPoint y: 285, endPoint x: 1218, endPoint y: 283, distance: 27.8
click at [1191, 285] on textarea "دامبا تيكا على طريقة شارسي تقدم مع الأرز." at bounding box center [1103, 279] width 490 height 91
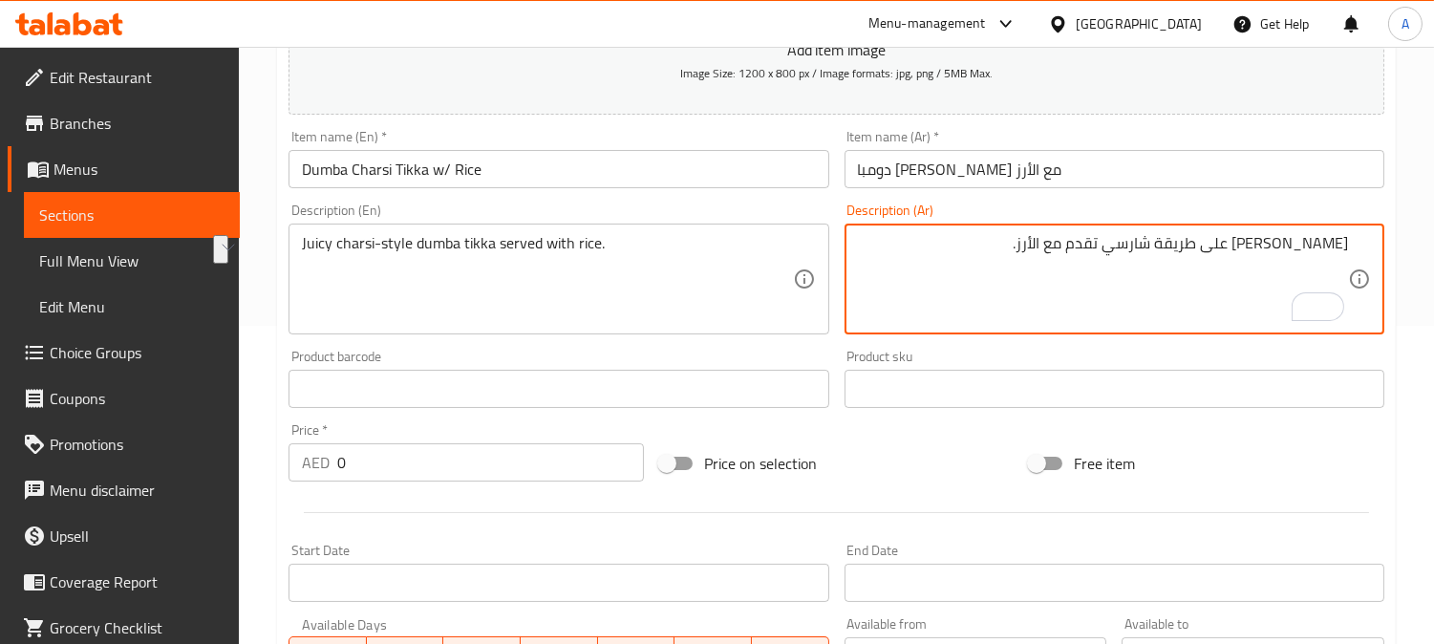
click at [1283, 279] on textarea "دامبا تيكا على طريقة شارسي تقدم مع الأرز." at bounding box center [1103, 279] width 490 height 91
click at [1346, 241] on textarea "دامبا تيكا على طريقة شارسي تقدم مع الأرز." at bounding box center [1103, 279] width 490 height 91
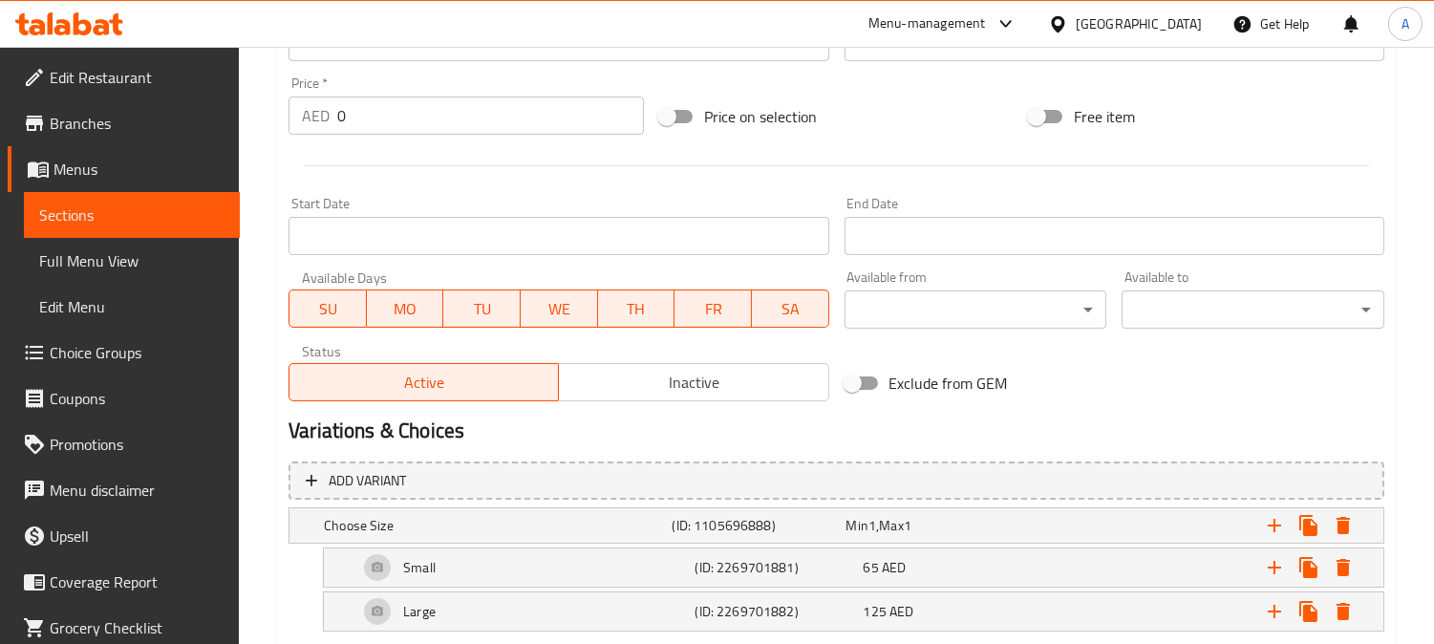
scroll to position [770, 0]
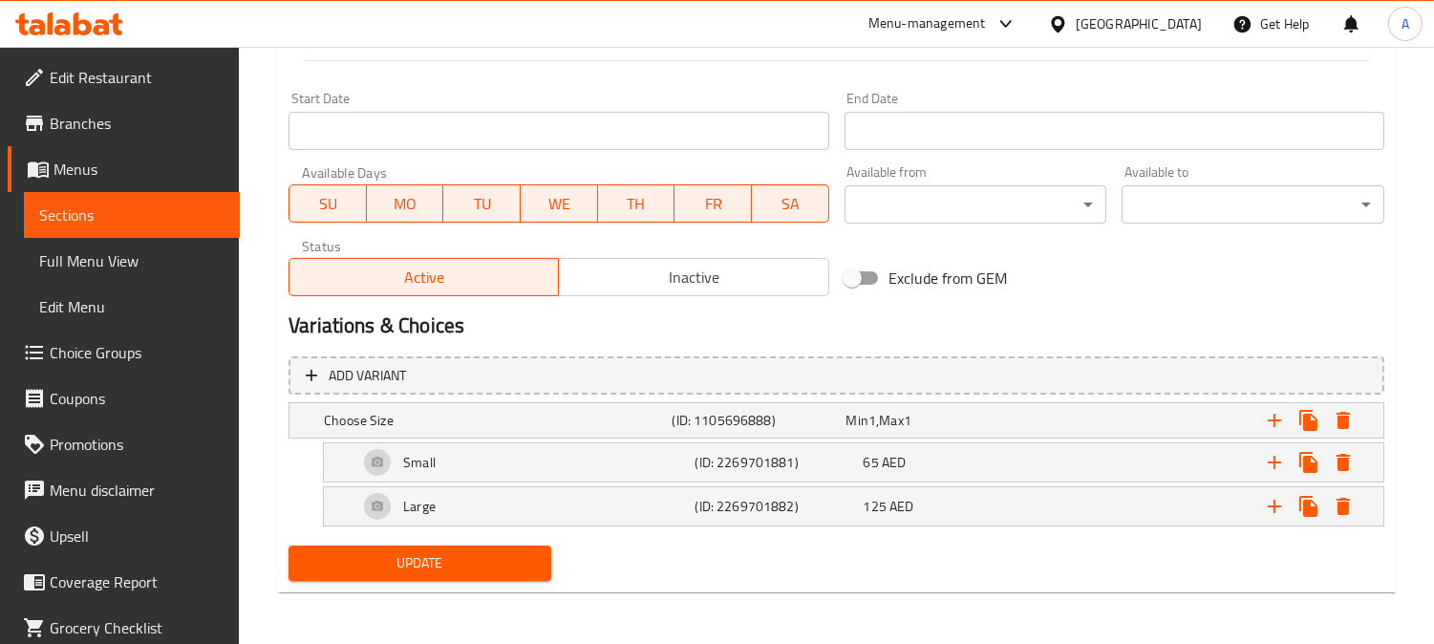
type textarea "جوسي دامبا تيكا على طريقة شارسي تقدم مع الأرز."
click at [485, 575] on button "Update" at bounding box center [420, 563] width 263 height 35
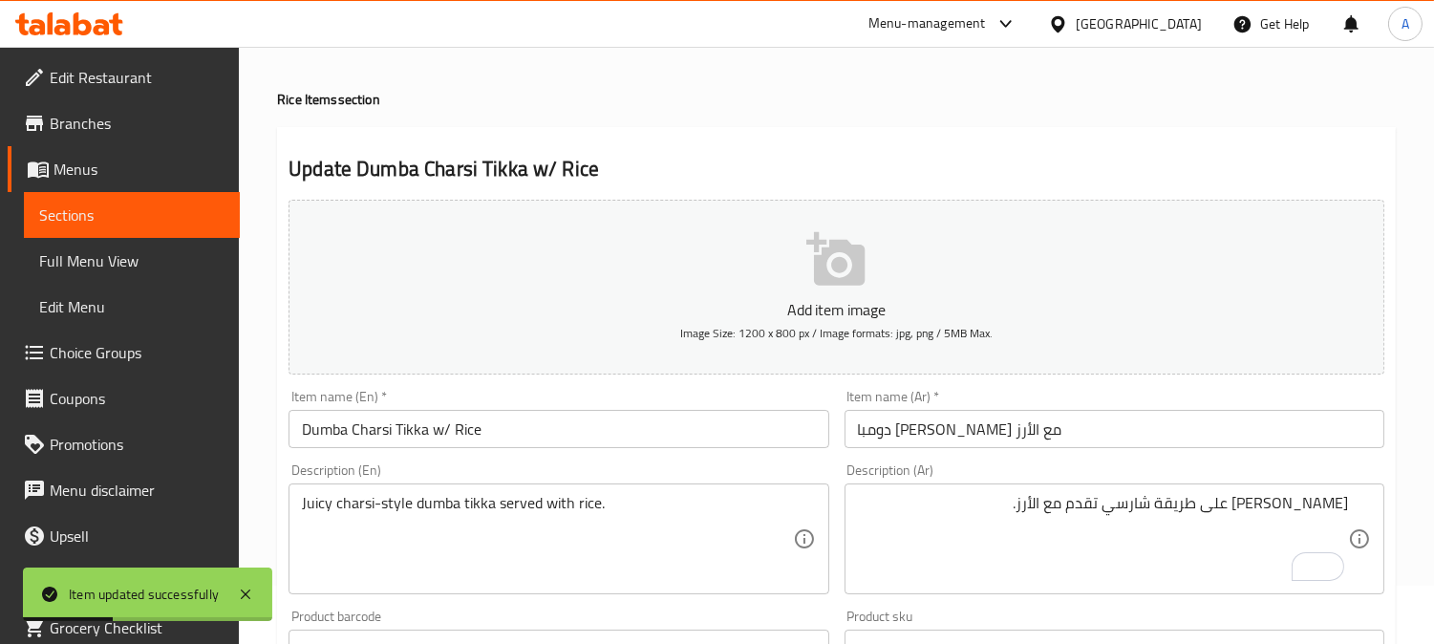
scroll to position [0, 0]
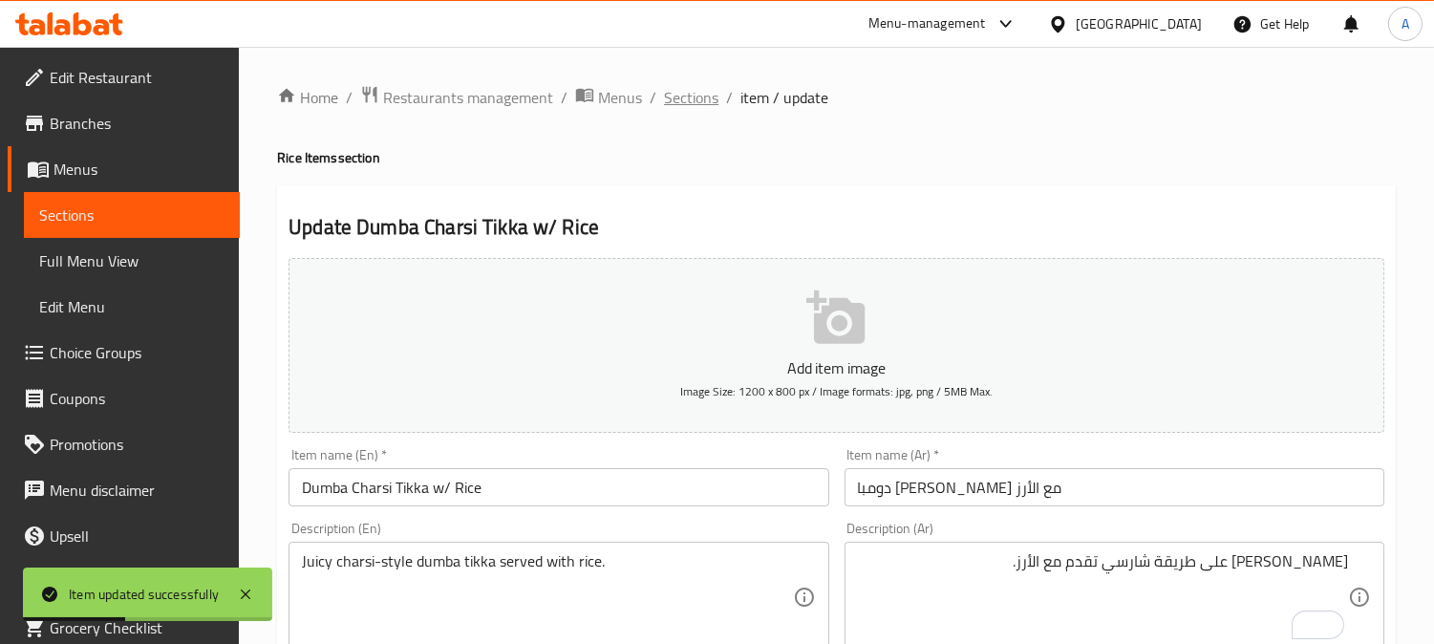
click at [704, 90] on span "Sections" at bounding box center [691, 97] width 54 height 23
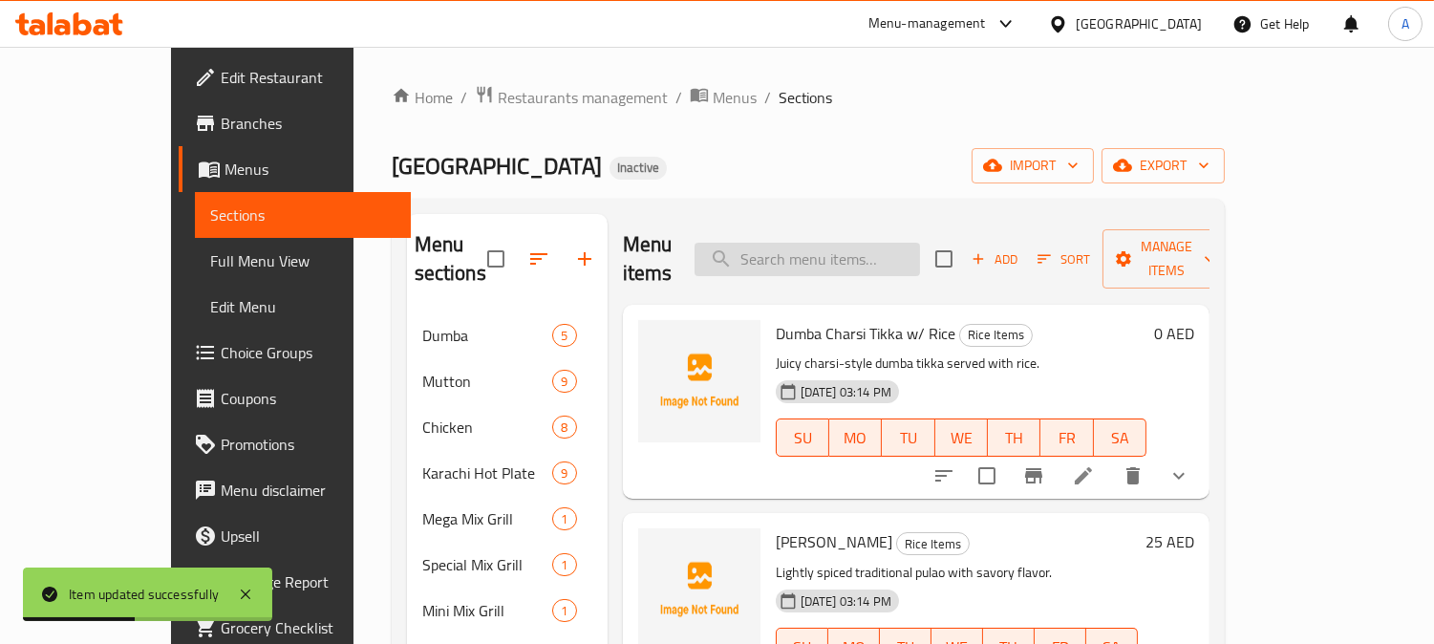
click at [833, 247] on input "search" at bounding box center [808, 259] width 226 height 33
paste input "[PERSON_NAME]"
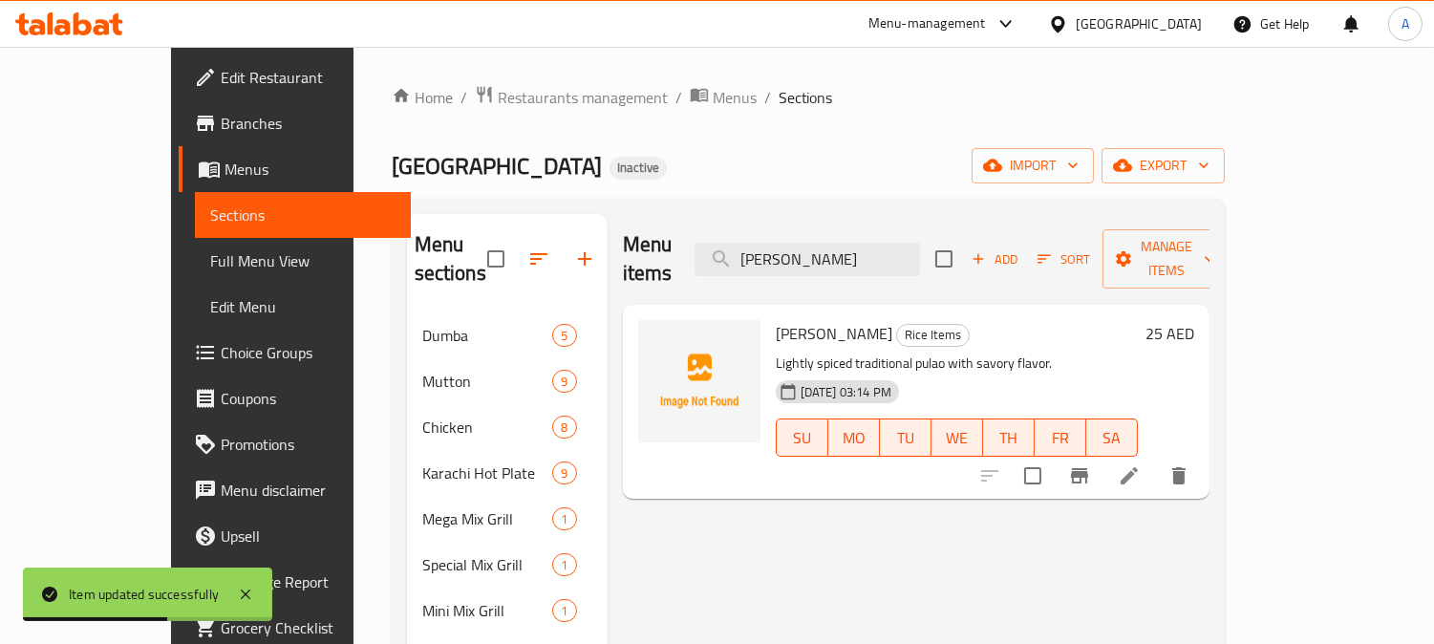
type input "[PERSON_NAME]"
click at [1141, 464] on icon at bounding box center [1129, 475] width 23 height 23
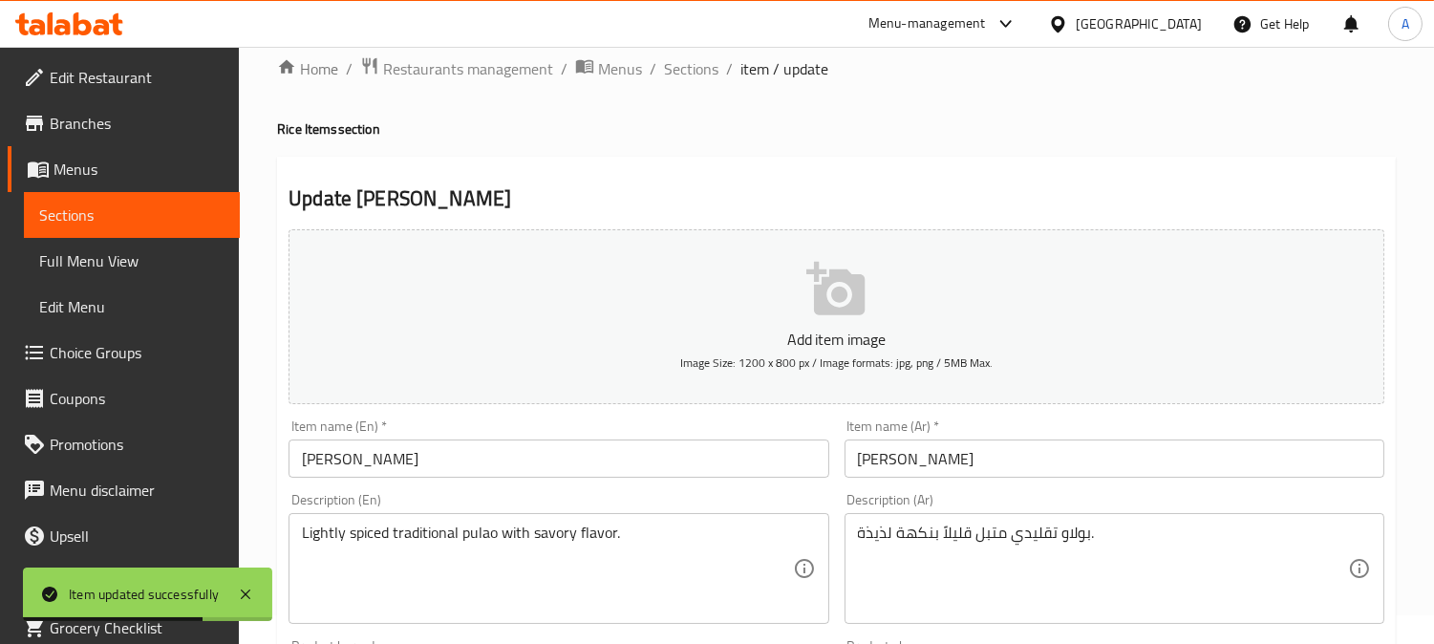
scroll to position [212, 0]
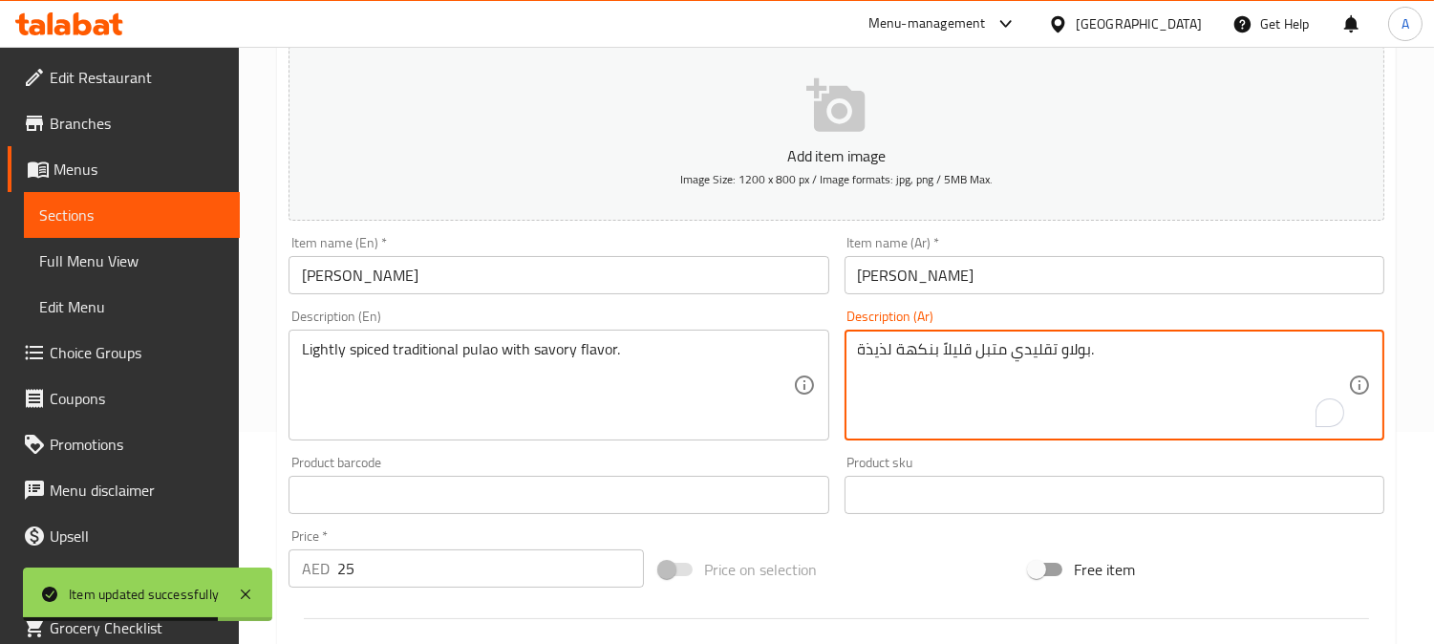
click at [1063, 342] on textarea "بولاو تقليدي متبل قليلاً بنكهة لذيذة." at bounding box center [1103, 385] width 490 height 91
click at [1201, 399] on textarea "بولاو تقليدي متبل قليلاً بنكهة لذيذة." at bounding box center [1103, 385] width 490 height 91
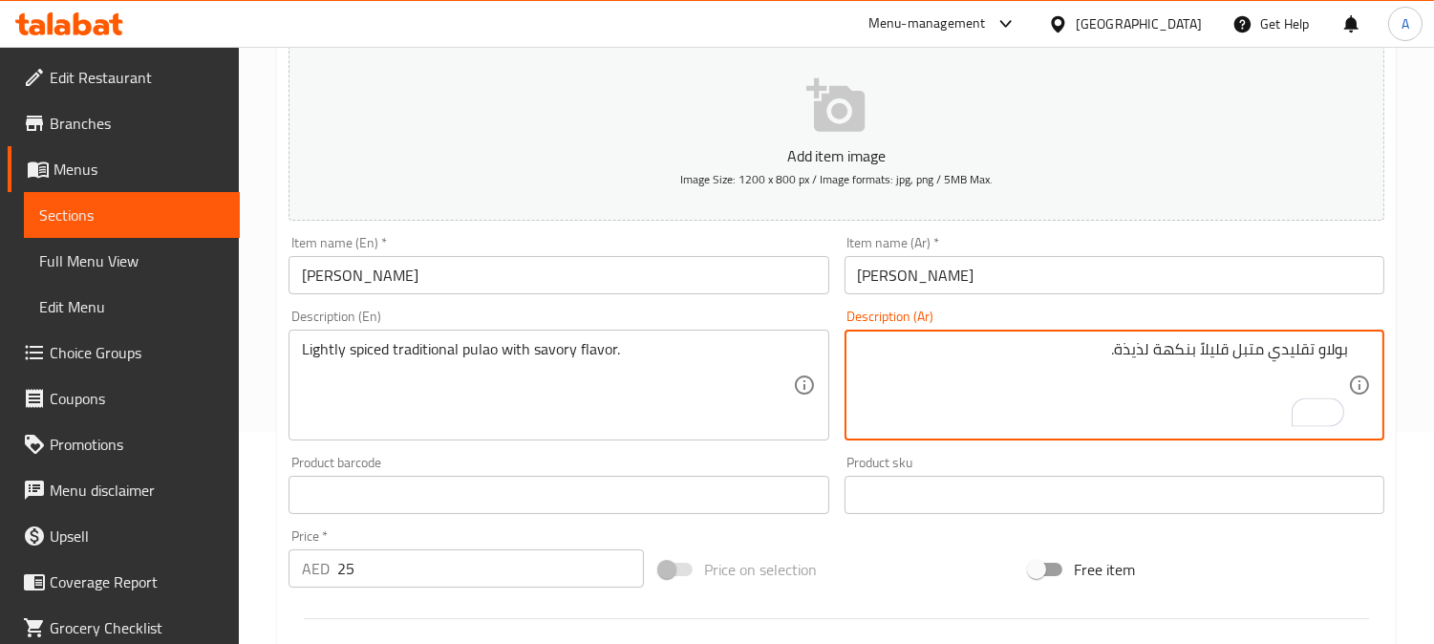
click at [522, 350] on textarea "Lightly spiced traditional pulao with savory flavor." at bounding box center [547, 385] width 490 height 91
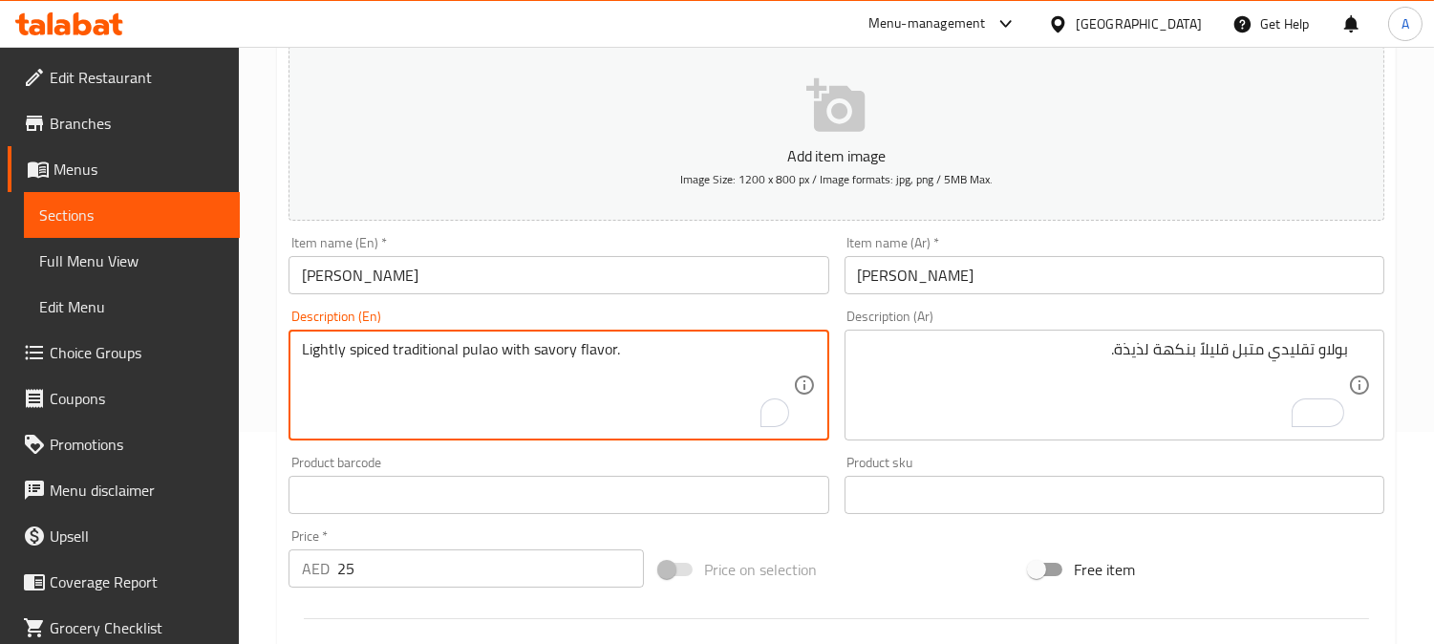
click at [522, 350] on textarea "Lightly spiced traditional pulao with savory flavor." at bounding box center [547, 385] width 490 height 91
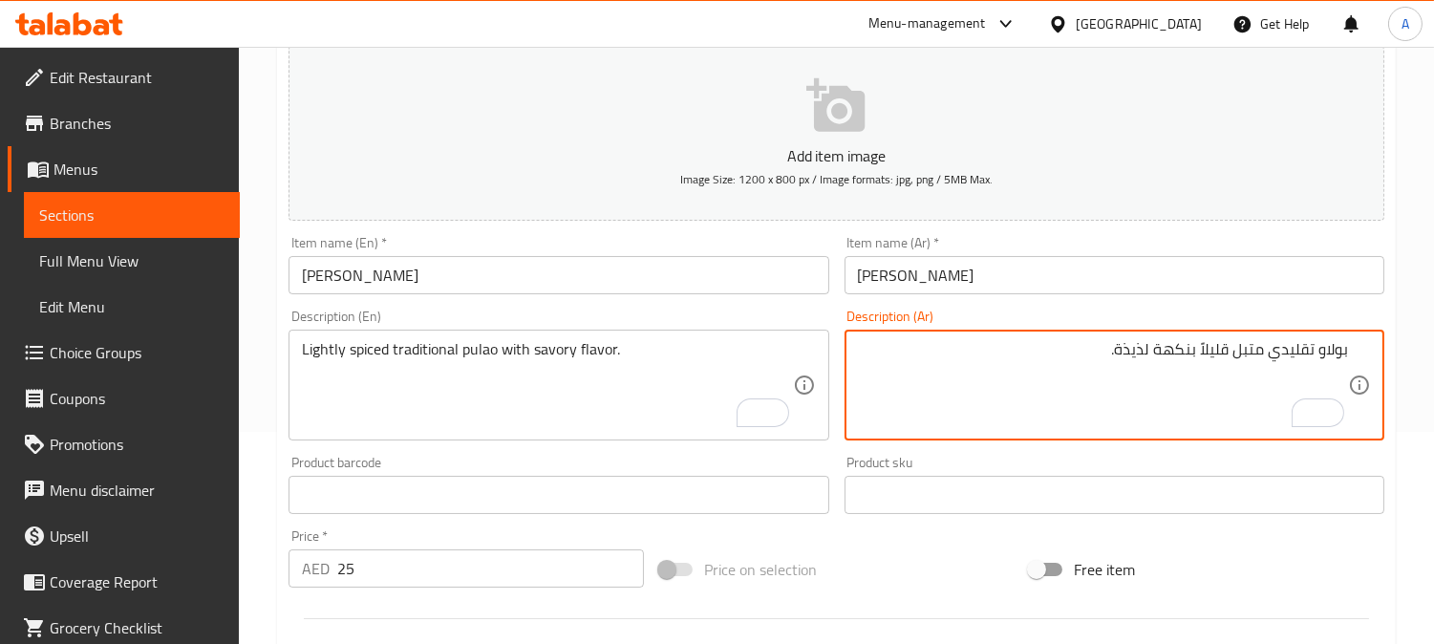
click at [1217, 351] on textarea "بولاو تقليدي متبل قليلاً بنكهة لذيذة." at bounding box center [1103, 385] width 490 height 91
click at [1153, 378] on textarea "بولاو تقليدي متبل قليلاً بنكهة لذيذة." at bounding box center [1103, 385] width 490 height 91
click at [1137, 346] on textarea "بولاو تقليدي متبل قليلاً بنكهة لذيذة." at bounding box center [1103, 385] width 490 height 91
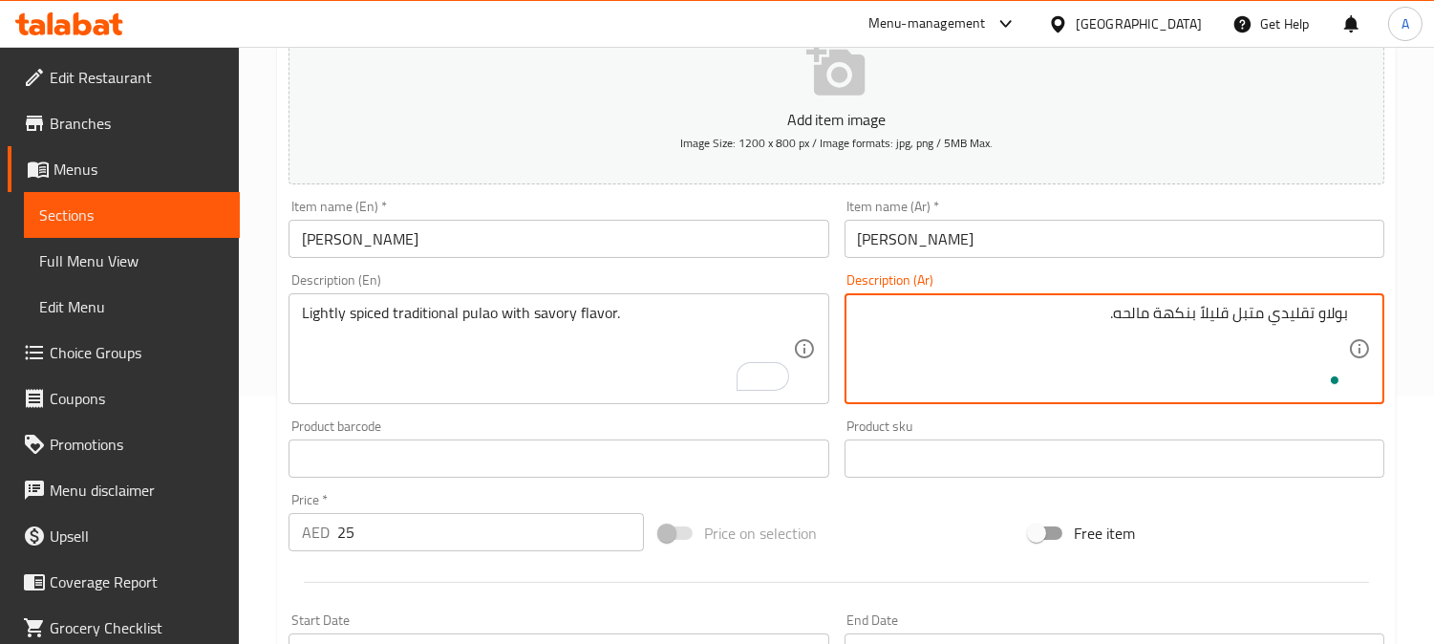
scroll to position [688, 0]
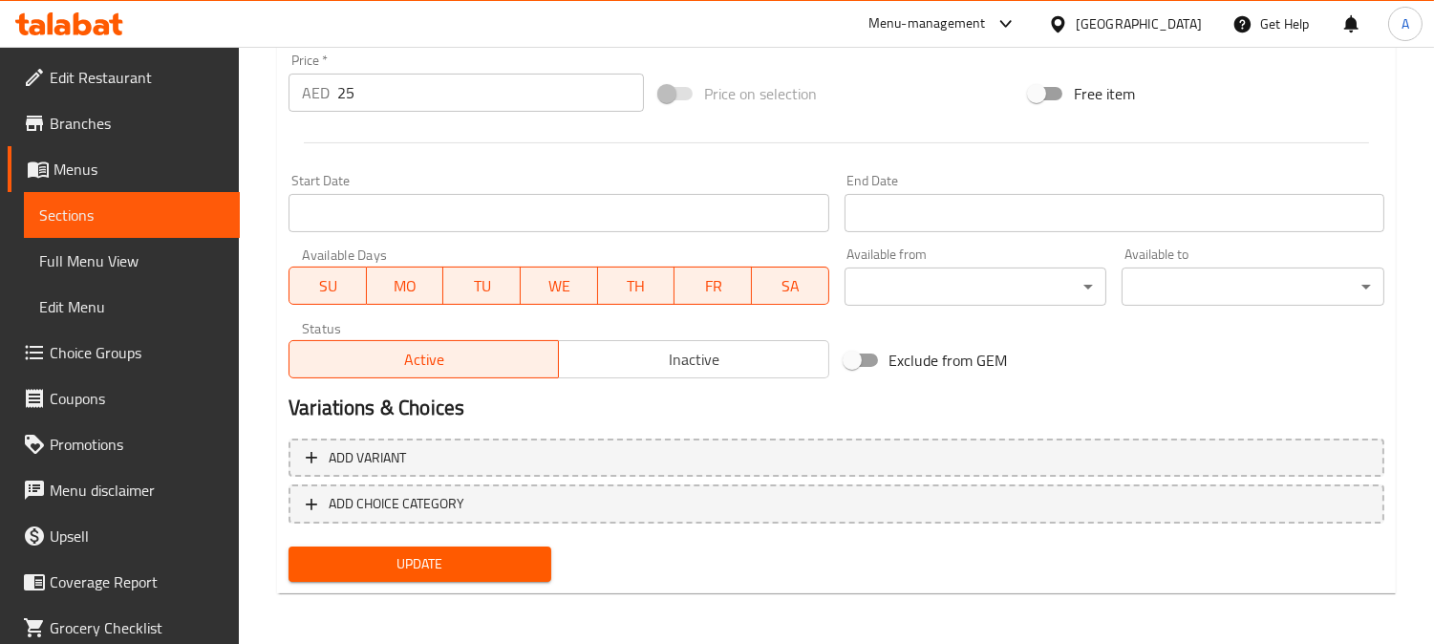
type textarea "بولاو تقليدي متبل قليلاً بنكهة مالحه."
click at [490, 555] on span "Update" at bounding box center [420, 564] width 232 height 24
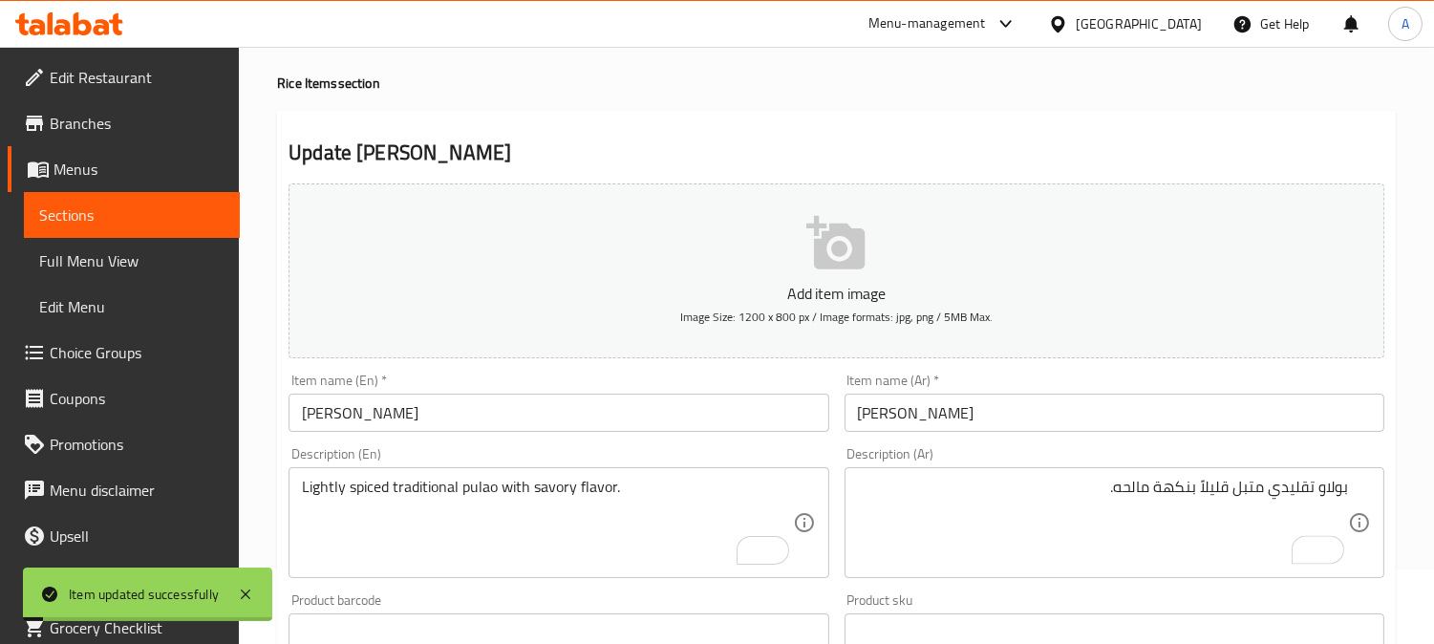
scroll to position [0, 0]
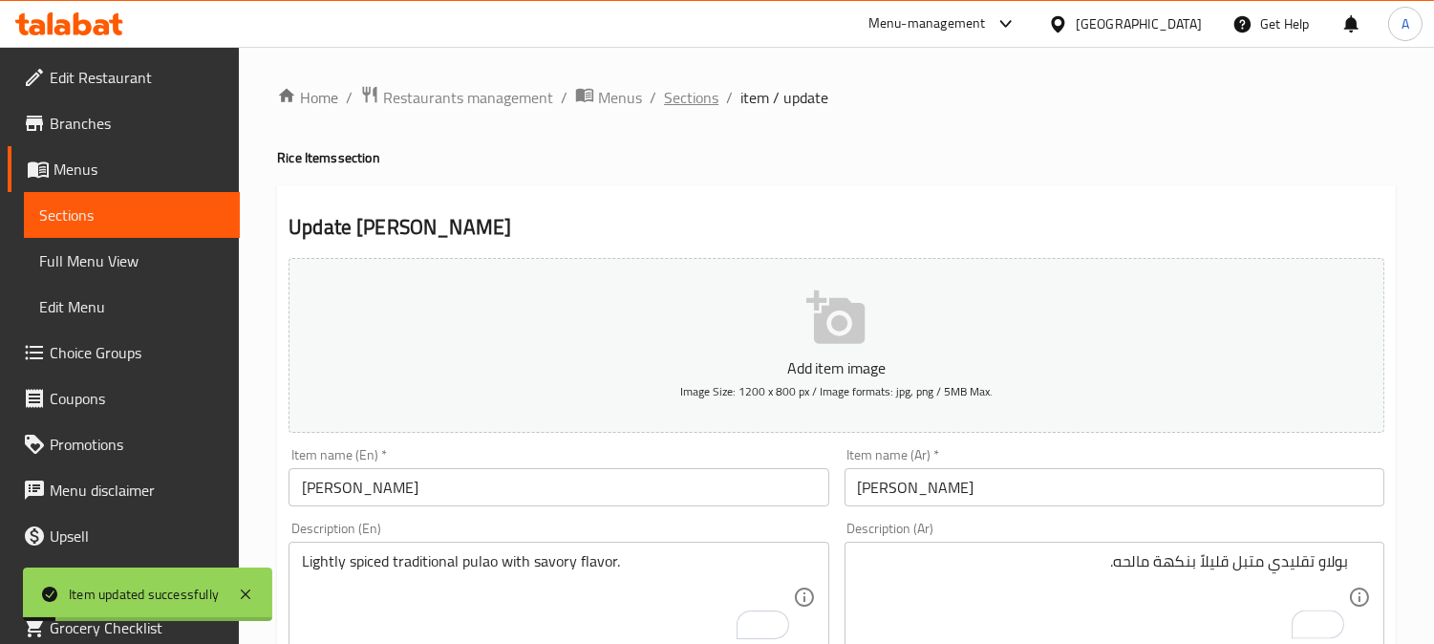
click at [704, 94] on span "Sections" at bounding box center [691, 97] width 54 height 23
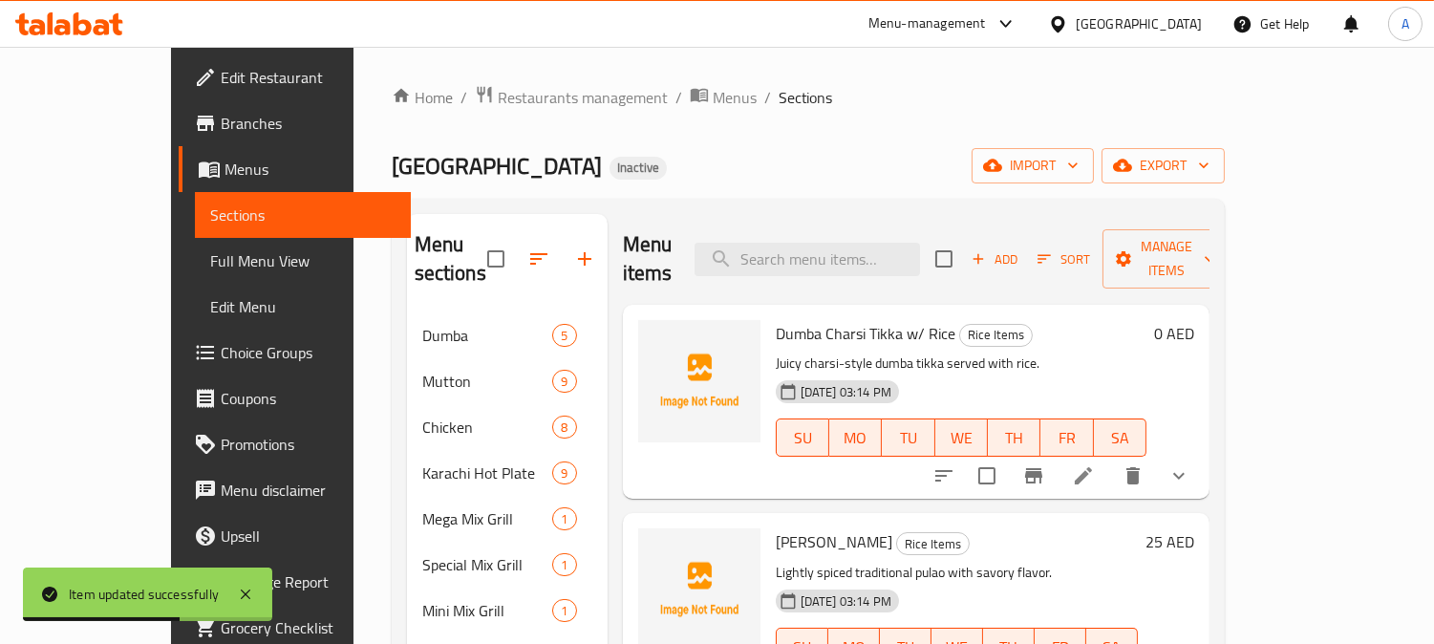
click at [895, 271] on div "Menu items Add Sort Manage items" at bounding box center [916, 259] width 587 height 91
click at [910, 253] on input "search" at bounding box center [808, 259] width 226 height 33
paste input "Beef Bannu Pulao"
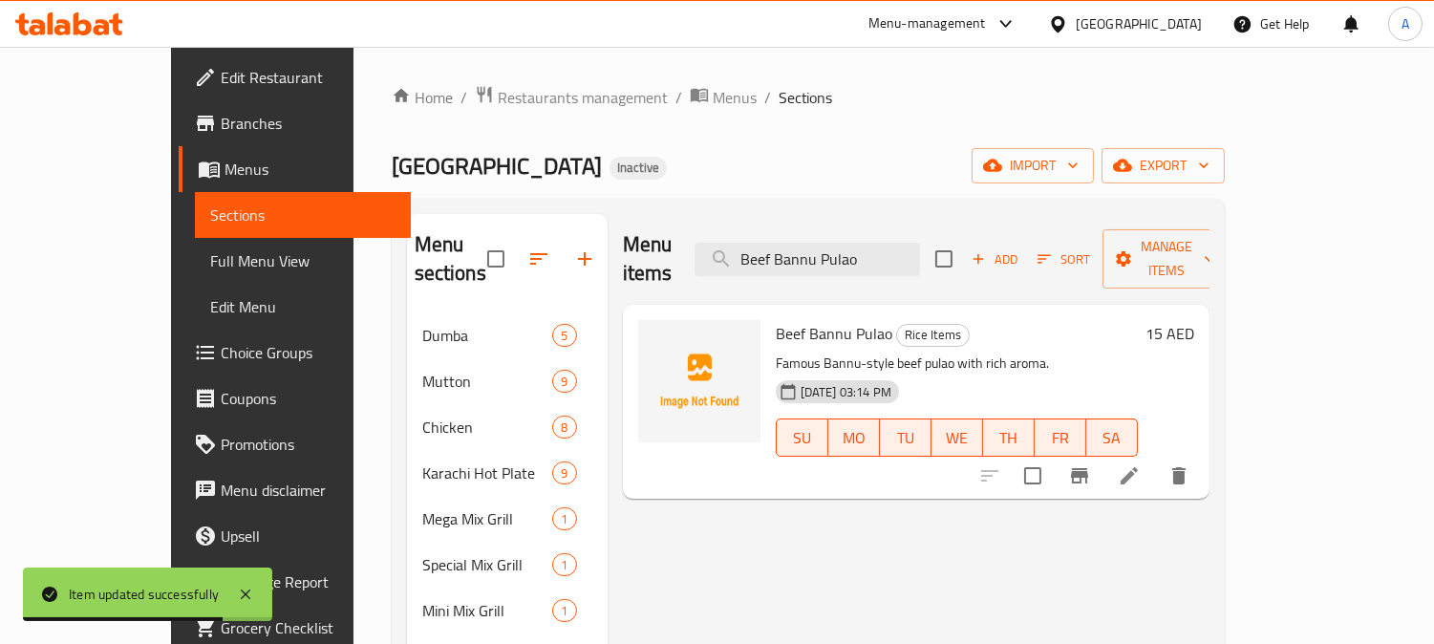
type input "Beef Bannu Pulao"
click at [1141, 464] on icon at bounding box center [1129, 475] width 23 height 23
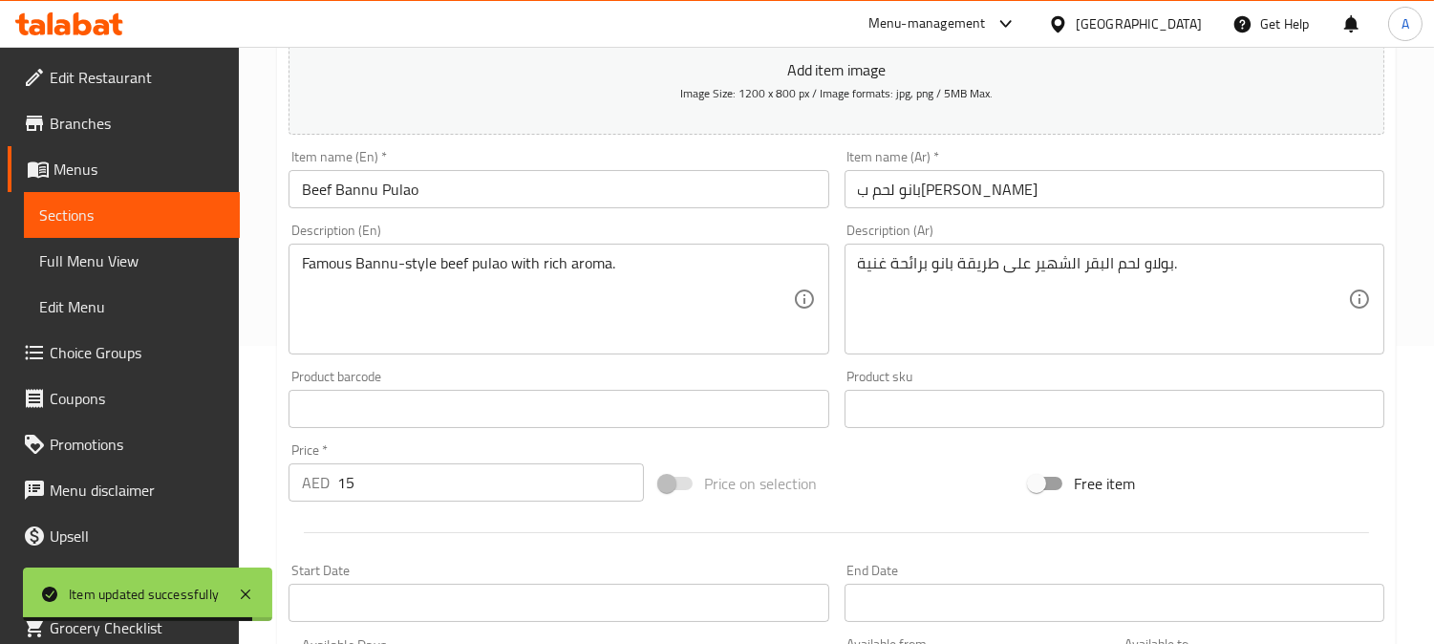
scroll to position [318, 0]
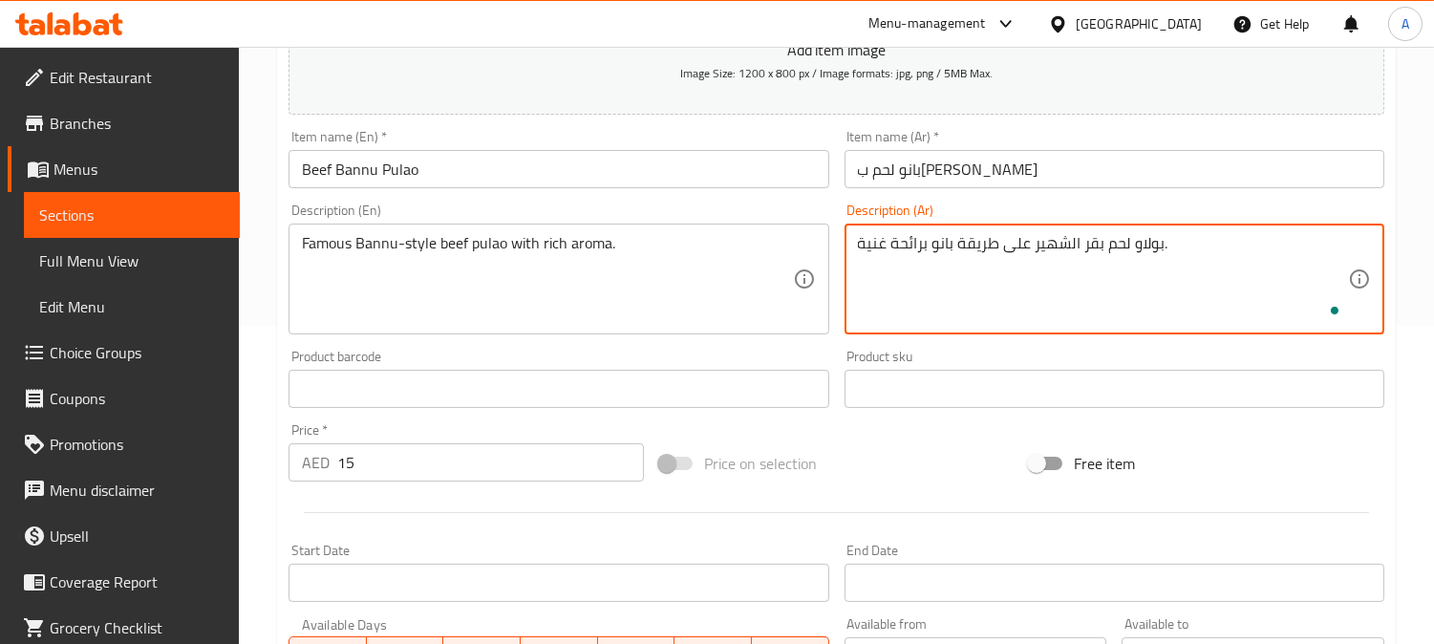
click at [1082, 246] on textarea "بولاو لحم بقر الشهير على طريقة بانو برائحة غنية." at bounding box center [1103, 279] width 490 height 91
type textarea "بولاو لحم بقري الشهير على طريقة بانو برائحة غنية."
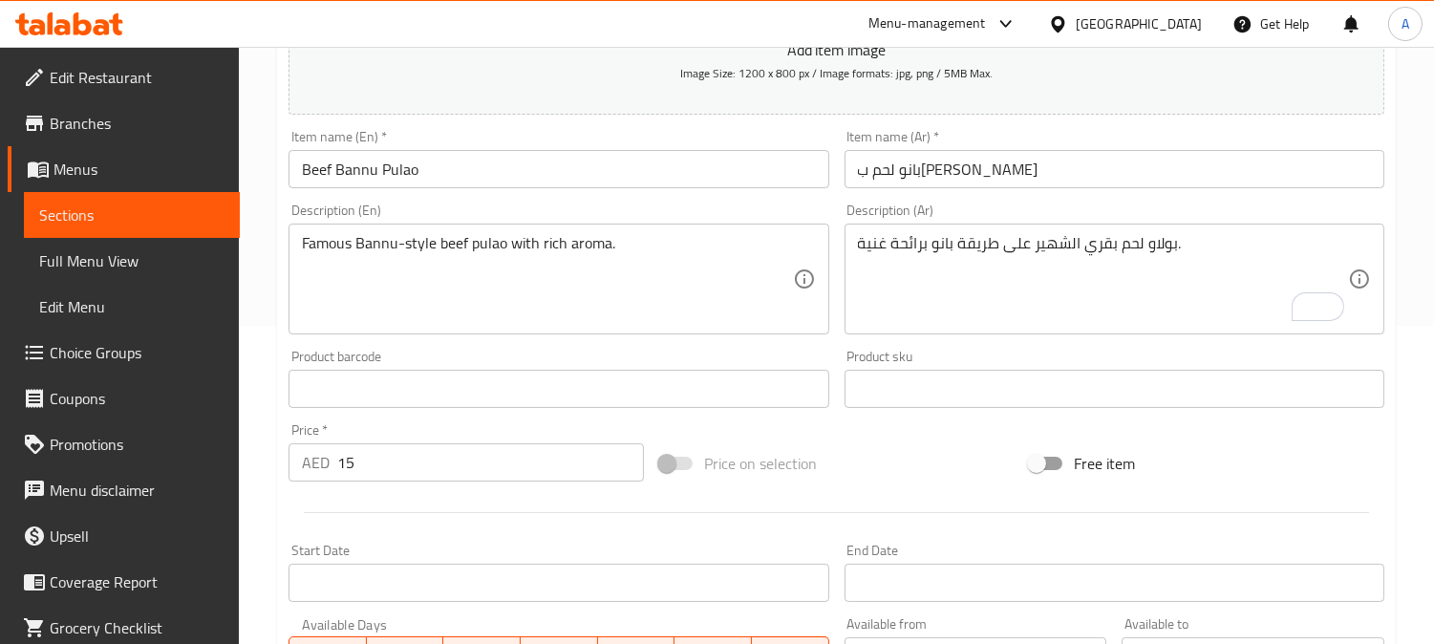
click at [833, 303] on div "Description (En) Famous Bannu-style beef pulao with rich aroma. Description (En)" at bounding box center [558, 269] width 555 height 146
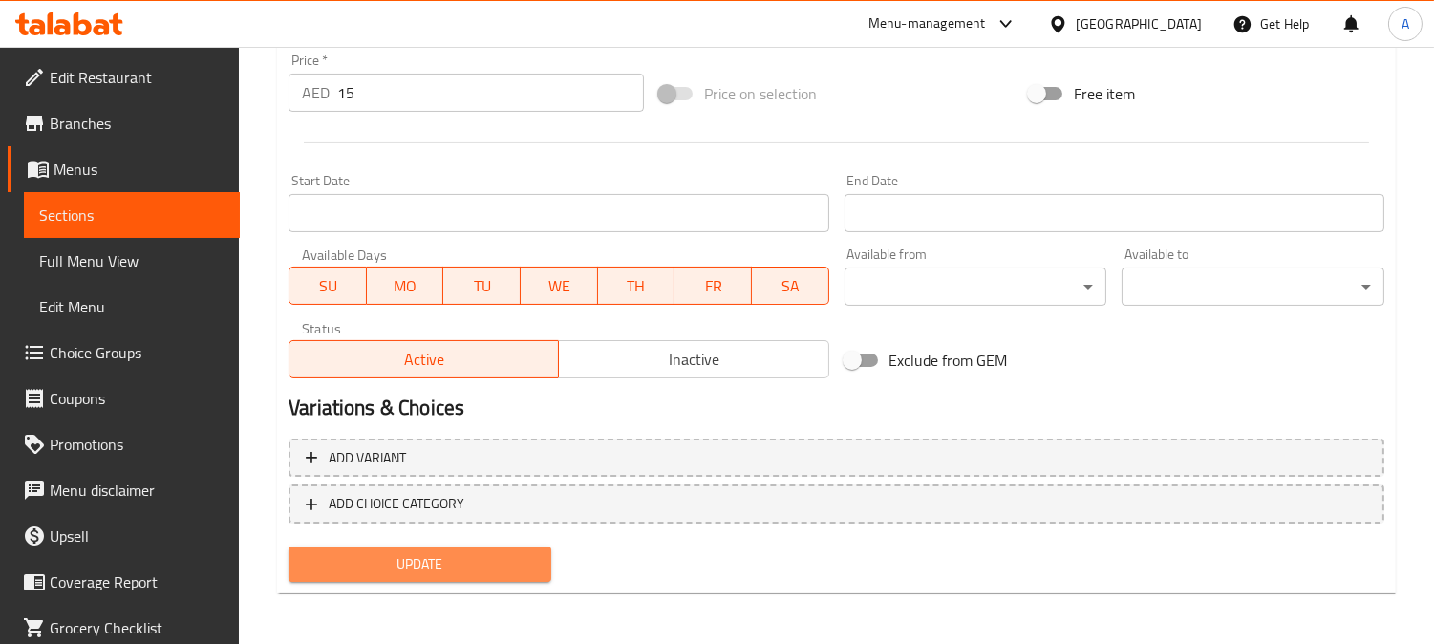
click at [492, 556] on span "Update" at bounding box center [420, 564] width 232 height 24
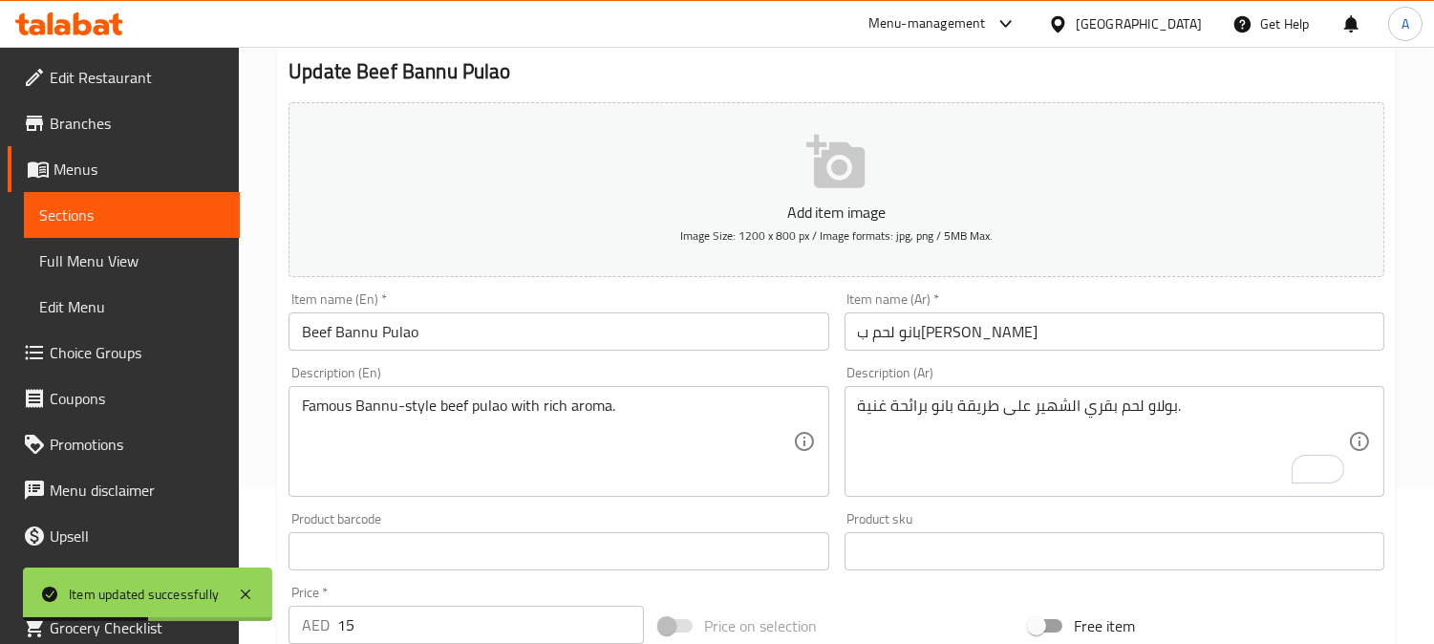
scroll to position [0, 0]
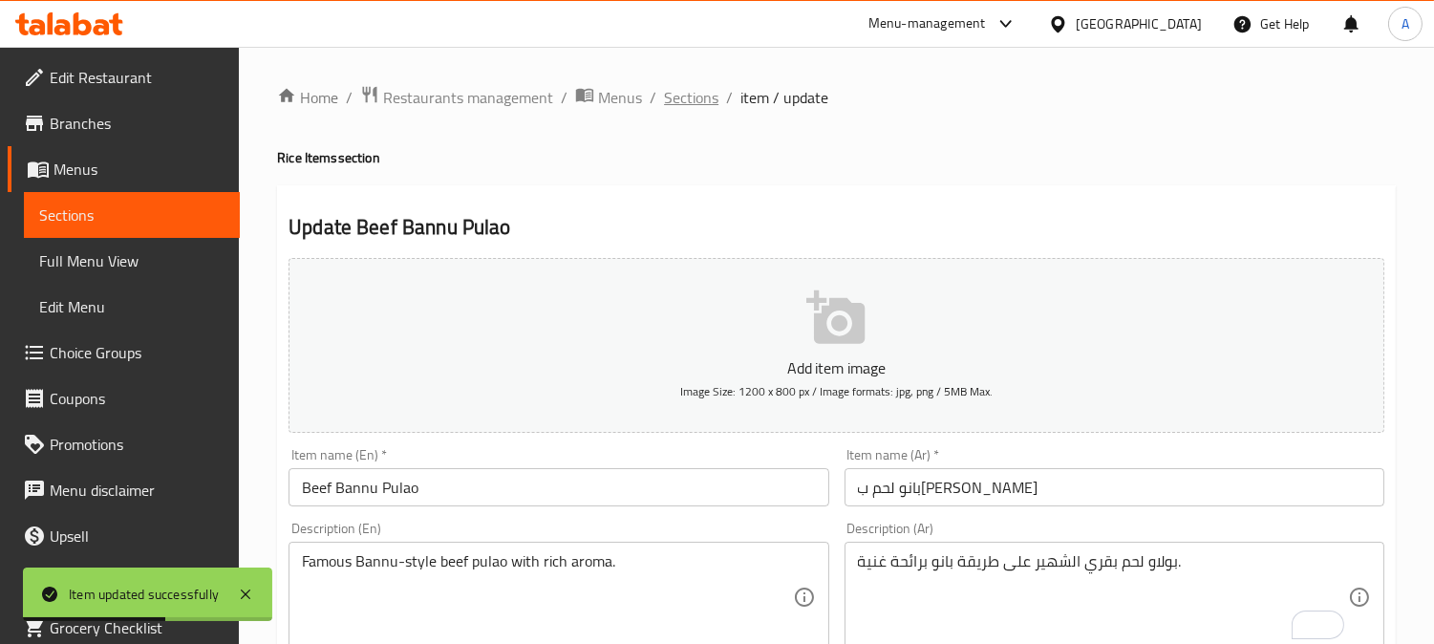
click at [692, 106] on span "Sections" at bounding box center [691, 97] width 54 height 23
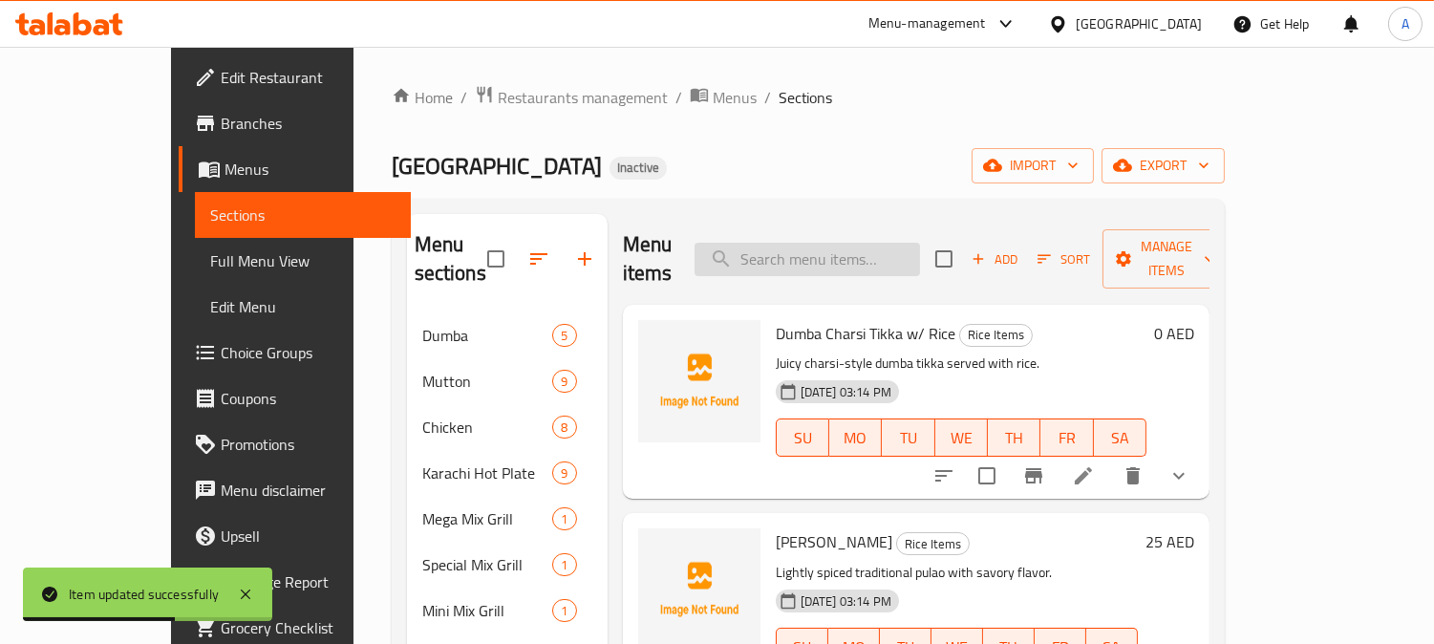
click at [842, 243] on input "search" at bounding box center [808, 259] width 226 height 33
paste input "Chicken Tikka Pulao"
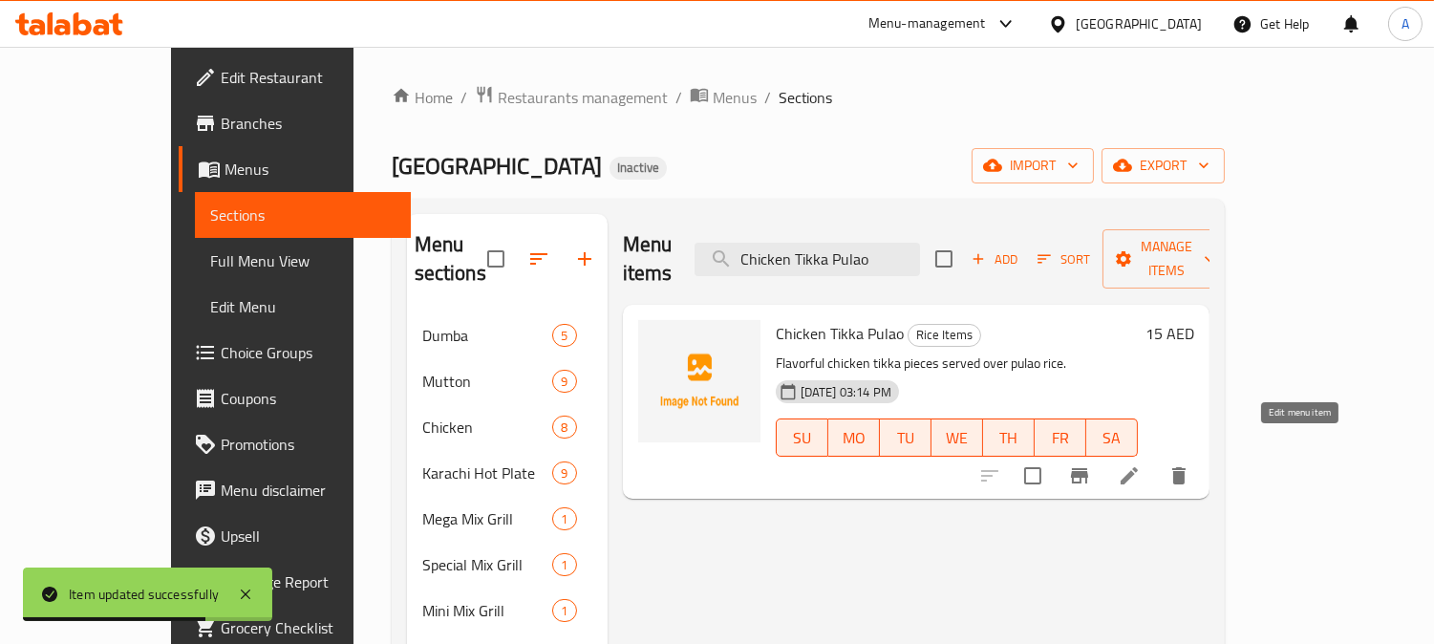
type input "Chicken Tikka Pulao"
click at [1138, 467] on icon at bounding box center [1129, 475] width 17 height 17
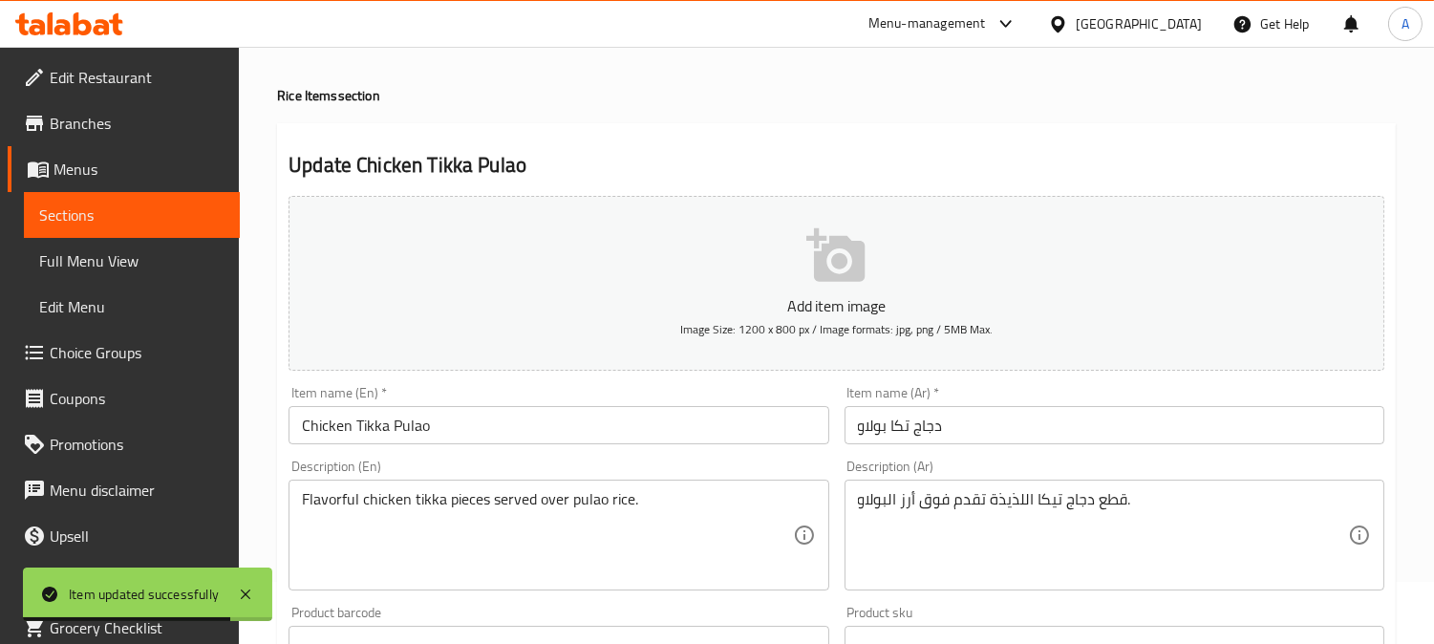
scroll to position [106, 0]
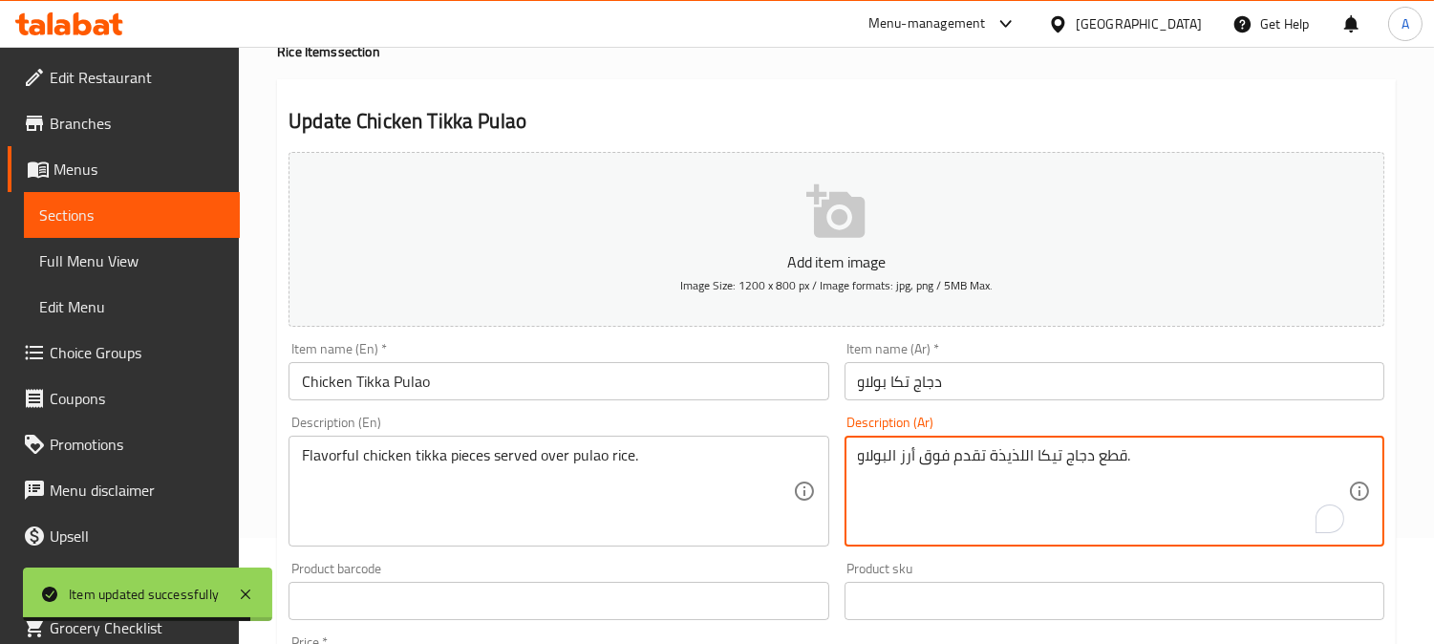
click at [1077, 450] on textarea "قطع دجاج تيكا اللذيذة تقدم فوق أرز البولاو." at bounding box center [1103, 491] width 490 height 91
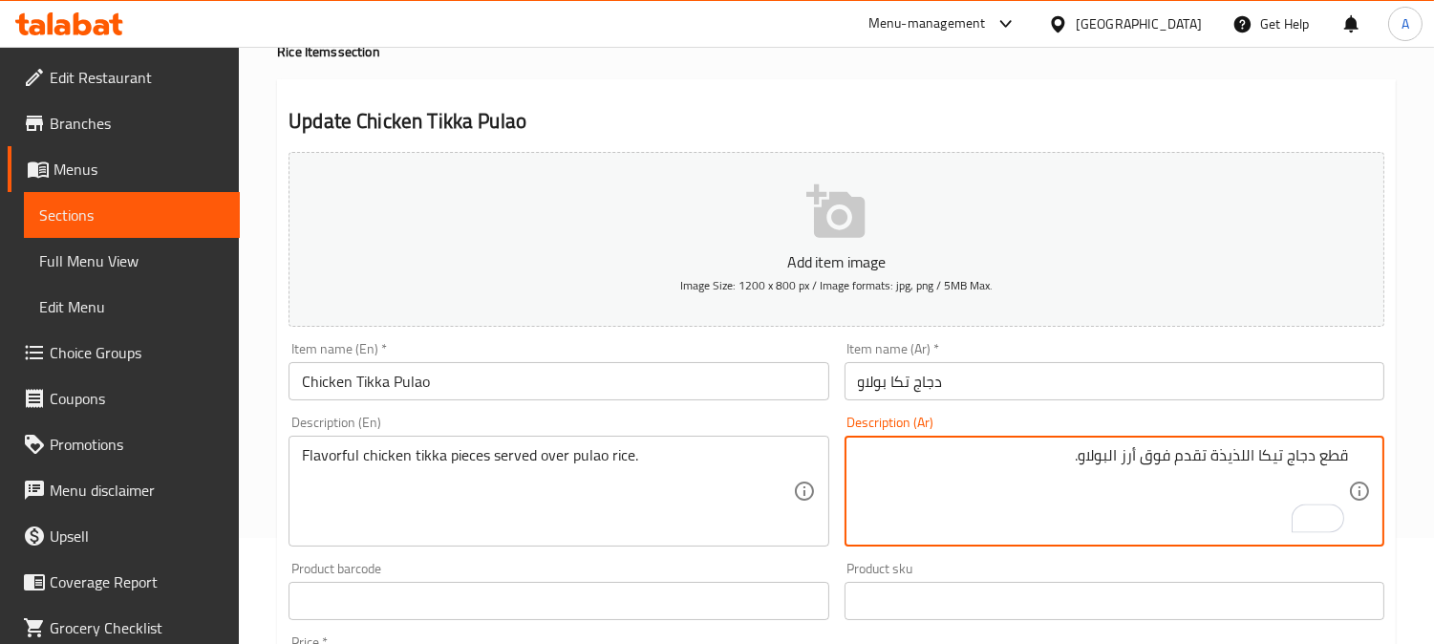
click at [1183, 494] on textarea "قطع دجاج تيكا اللذيذة تقدم فوق أرز البولاو." at bounding box center [1103, 491] width 490 height 91
click at [1236, 453] on textarea "قطع دجاج تيكا اللذيذة تقدم فوق أرز البولاو." at bounding box center [1103, 491] width 490 height 91
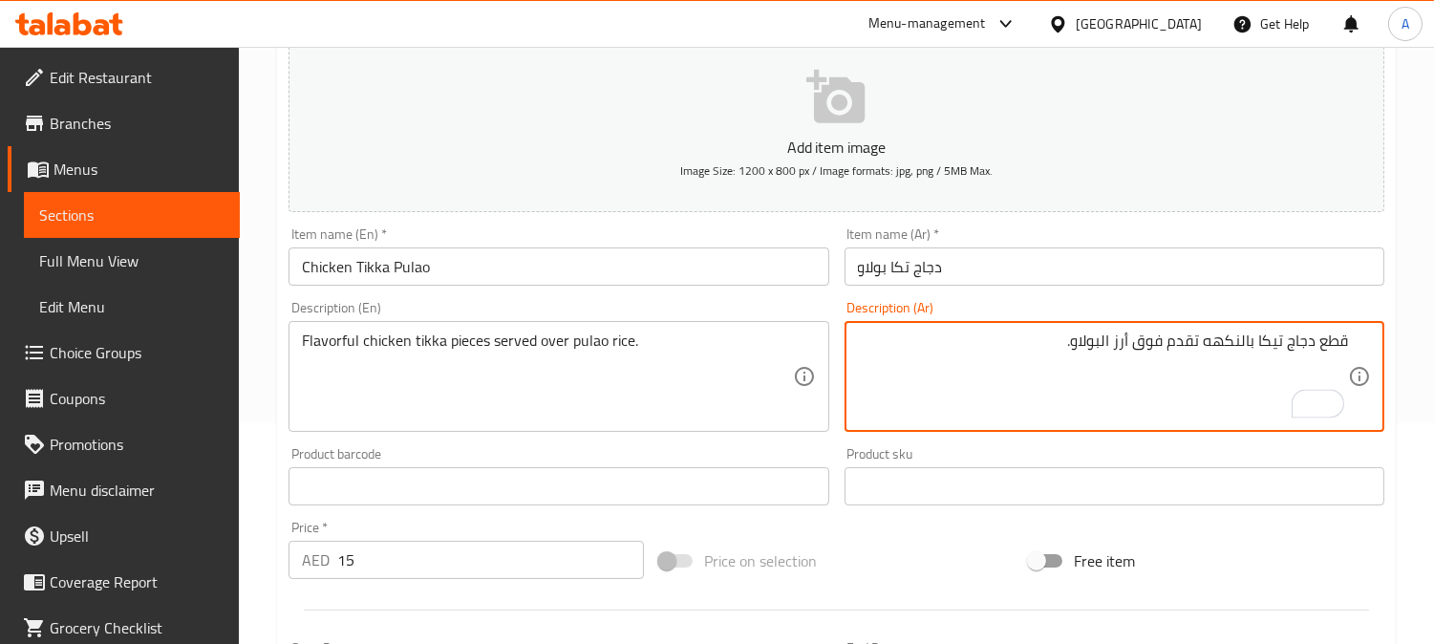
scroll to position [688, 0]
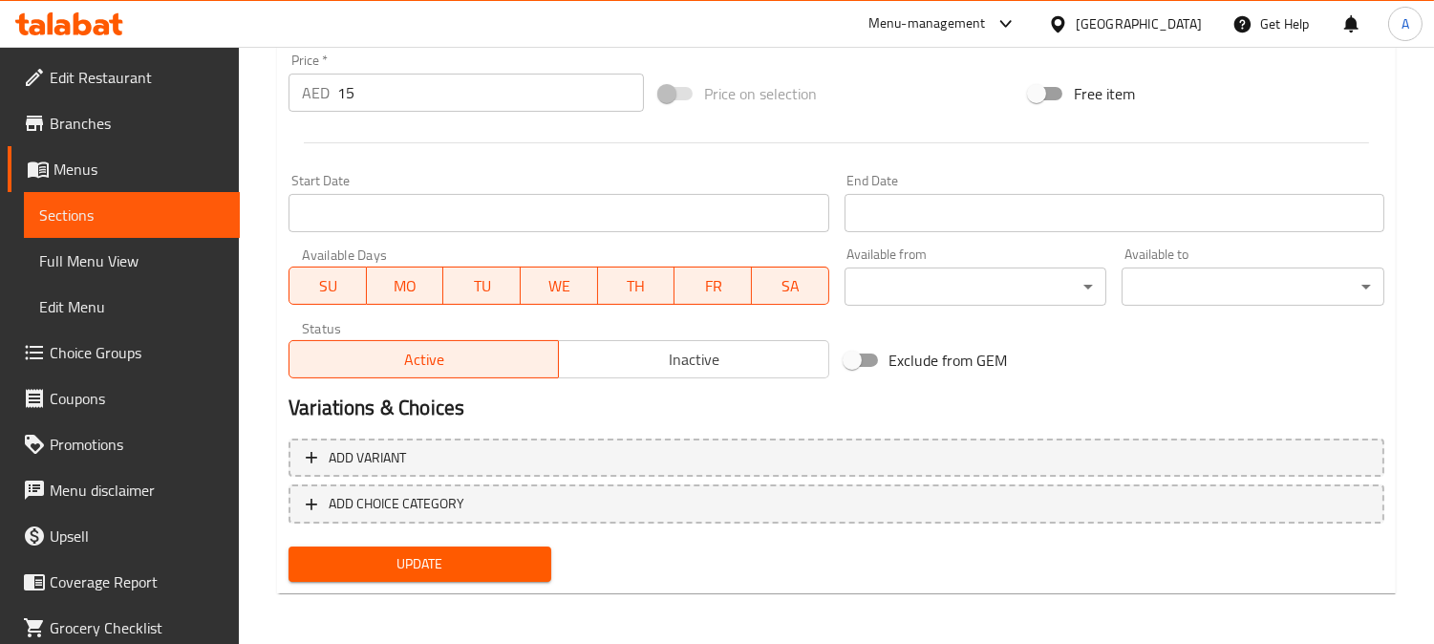
type textarea "قطع دجاج تيكا بالنكهه تقدم فوق أرز البولاو."
click at [543, 566] on button "Update" at bounding box center [420, 564] width 263 height 35
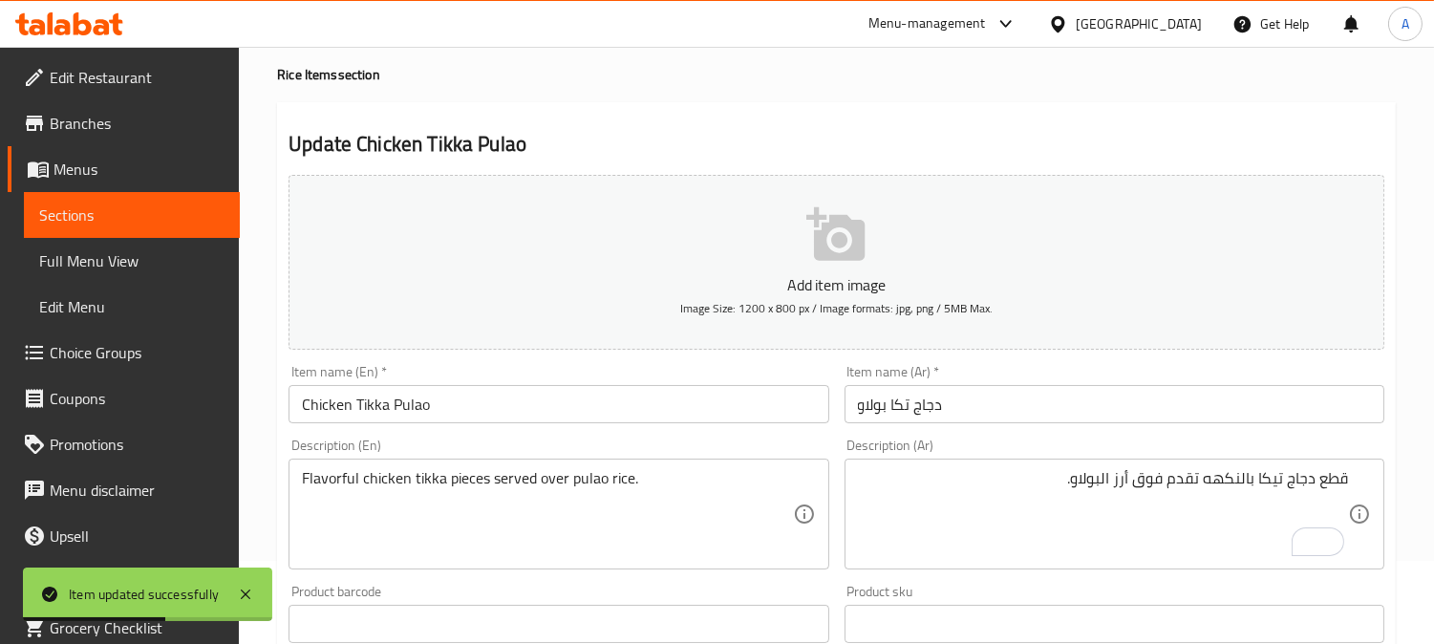
scroll to position [0, 0]
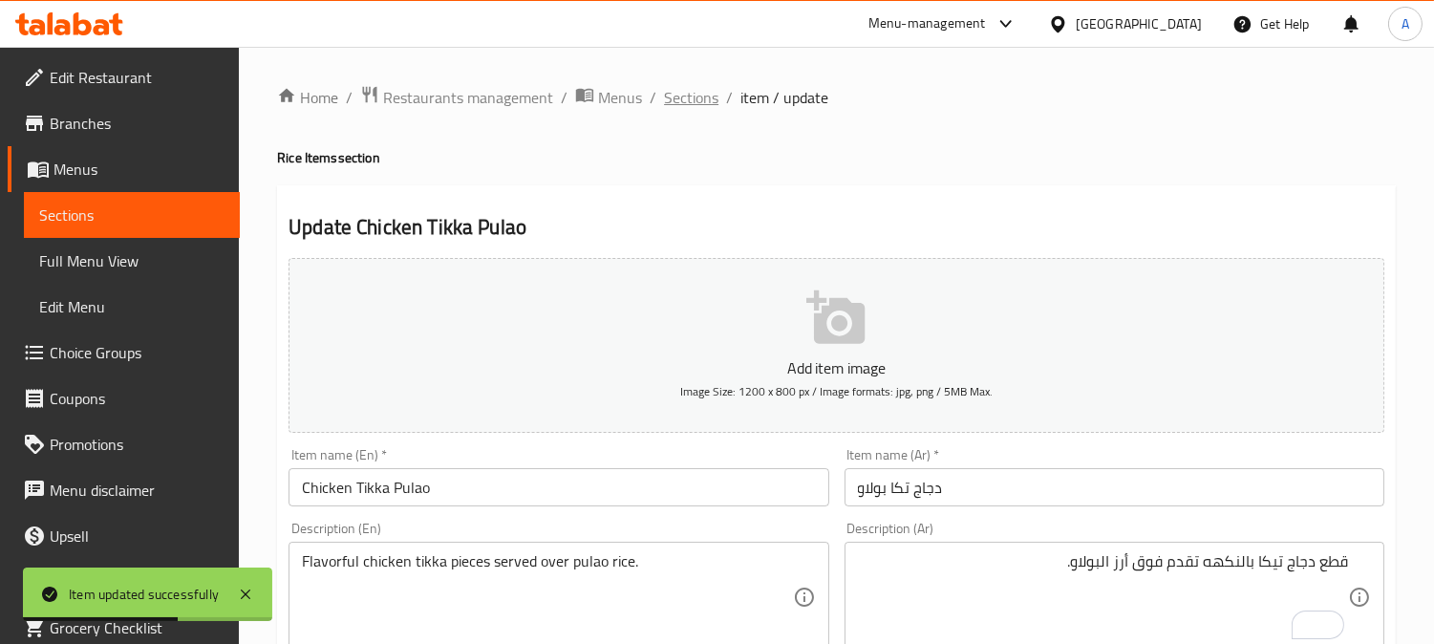
click at [673, 100] on span "Sections" at bounding box center [691, 97] width 54 height 23
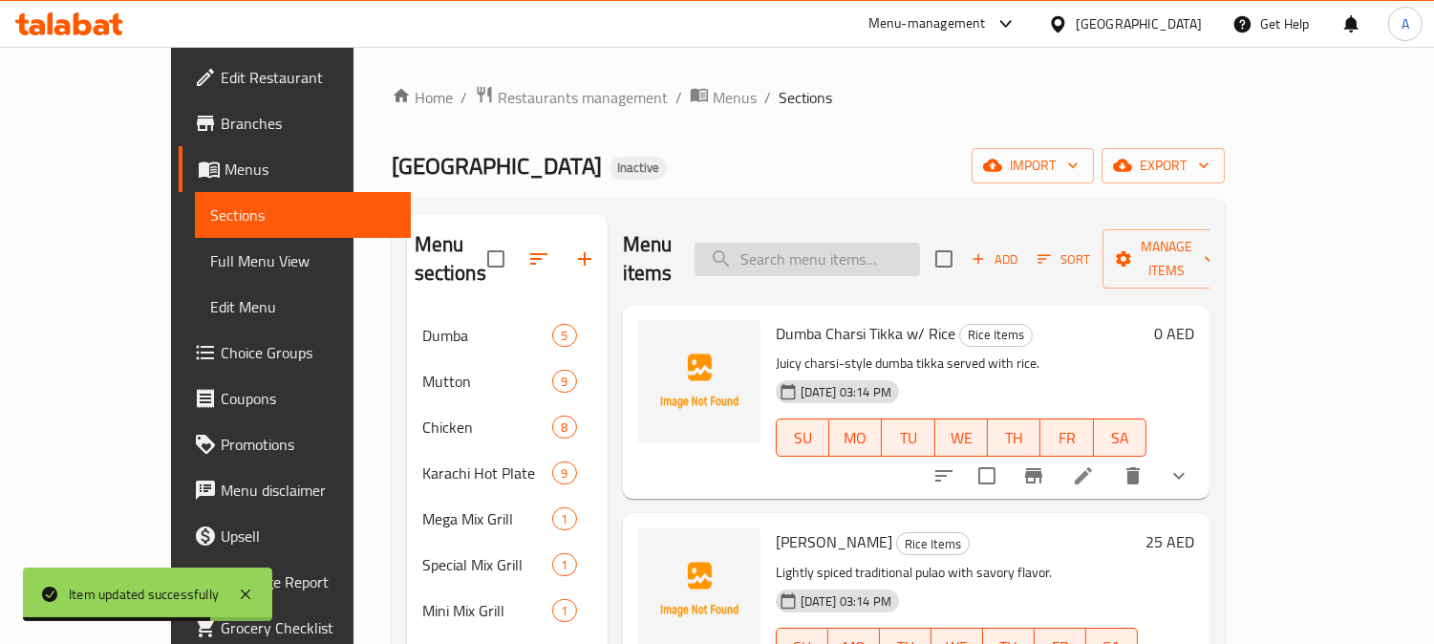
click at [884, 253] on input "search" at bounding box center [808, 259] width 226 height 33
paste input "Namkeen Biryani"
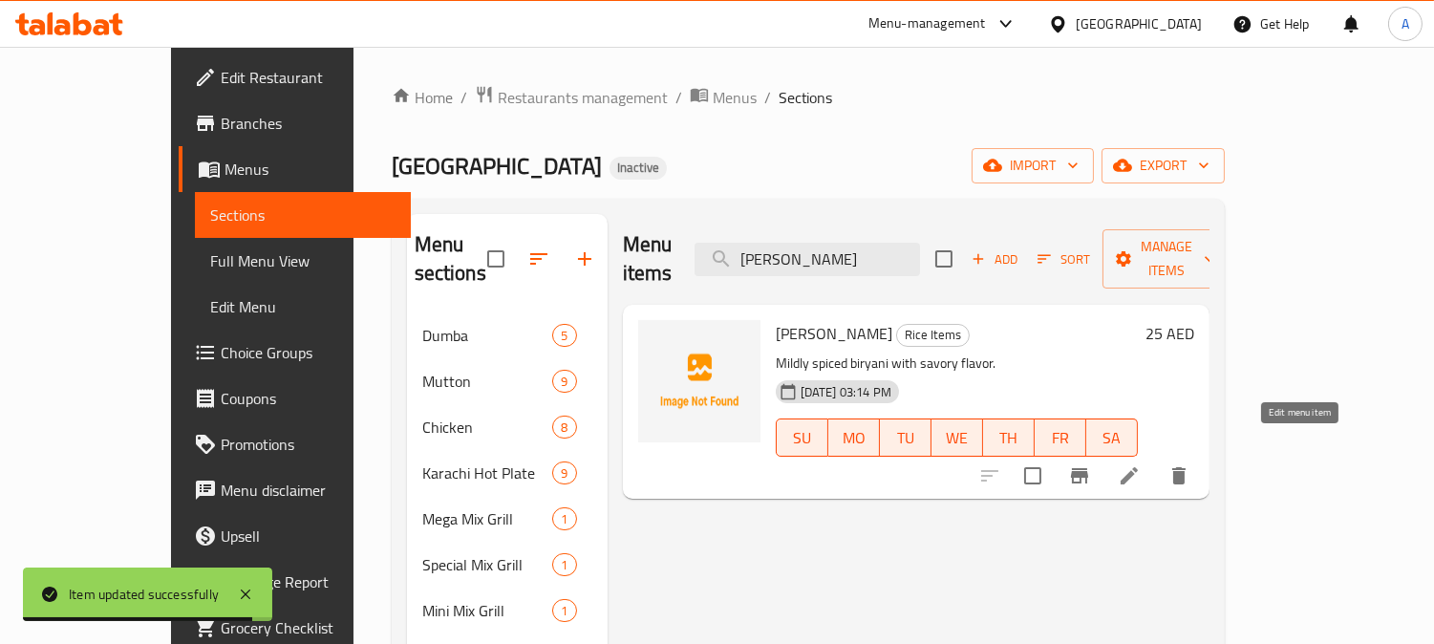
type input "Namkeen Biryani"
click at [1141, 464] on icon at bounding box center [1129, 475] width 23 height 23
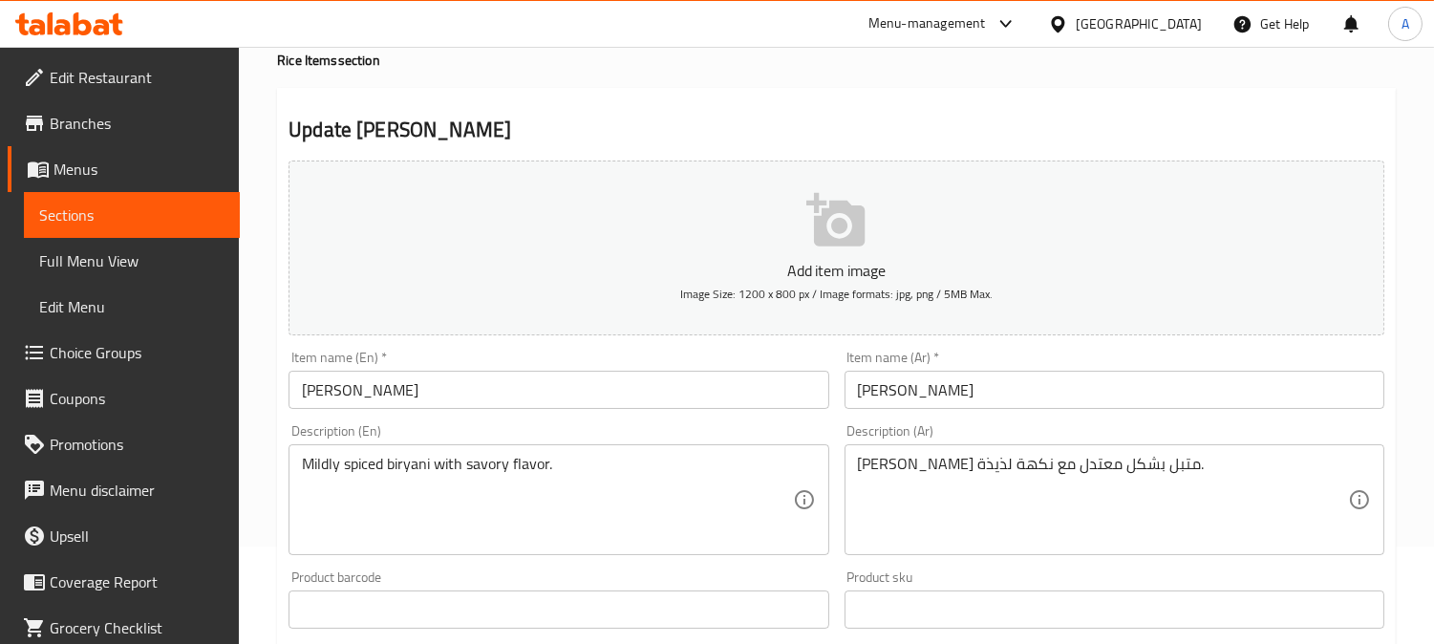
scroll to position [212, 0]
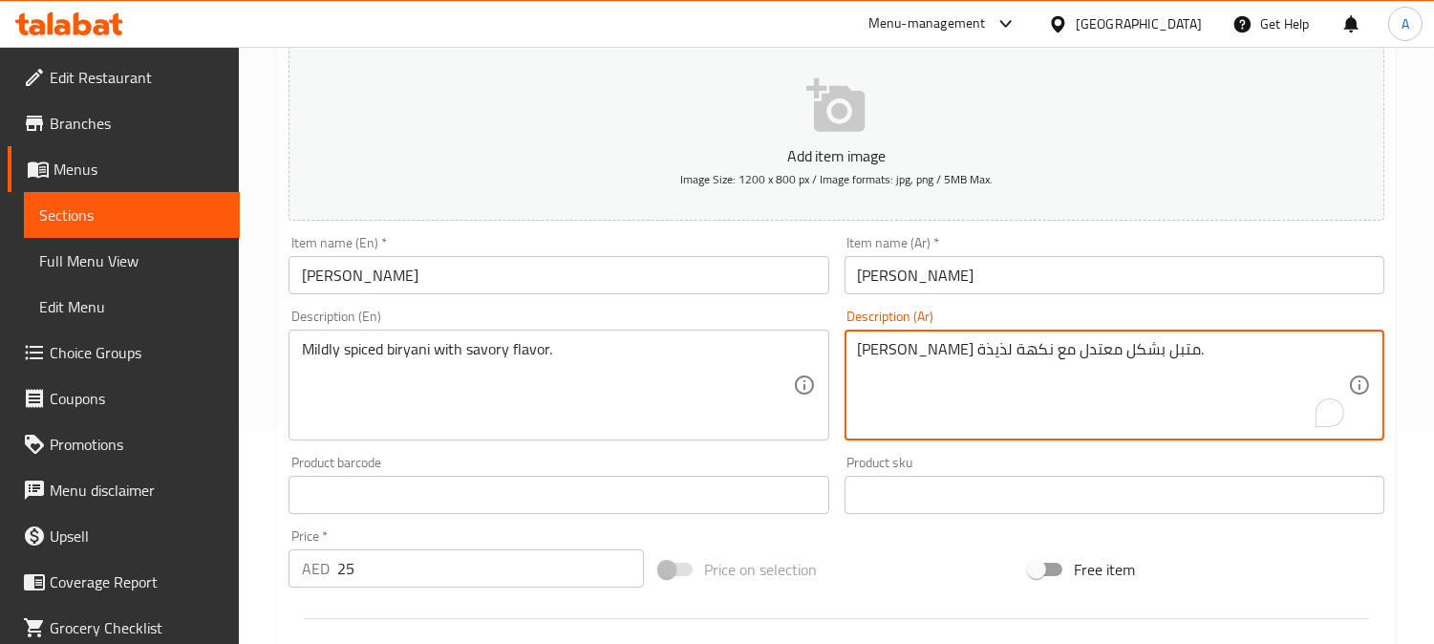
click at [1065, 358] on textarea "برياني متبل بشكل معتدل مع نكهة لذيذة." at bounding box center [1103, 385] width 490 height 91
click at [1099, 354] on textarea "برياني متبل بشكل معتدل مع نكهة لذيذة." at bounding box center [1103, 385] width 490 height 91
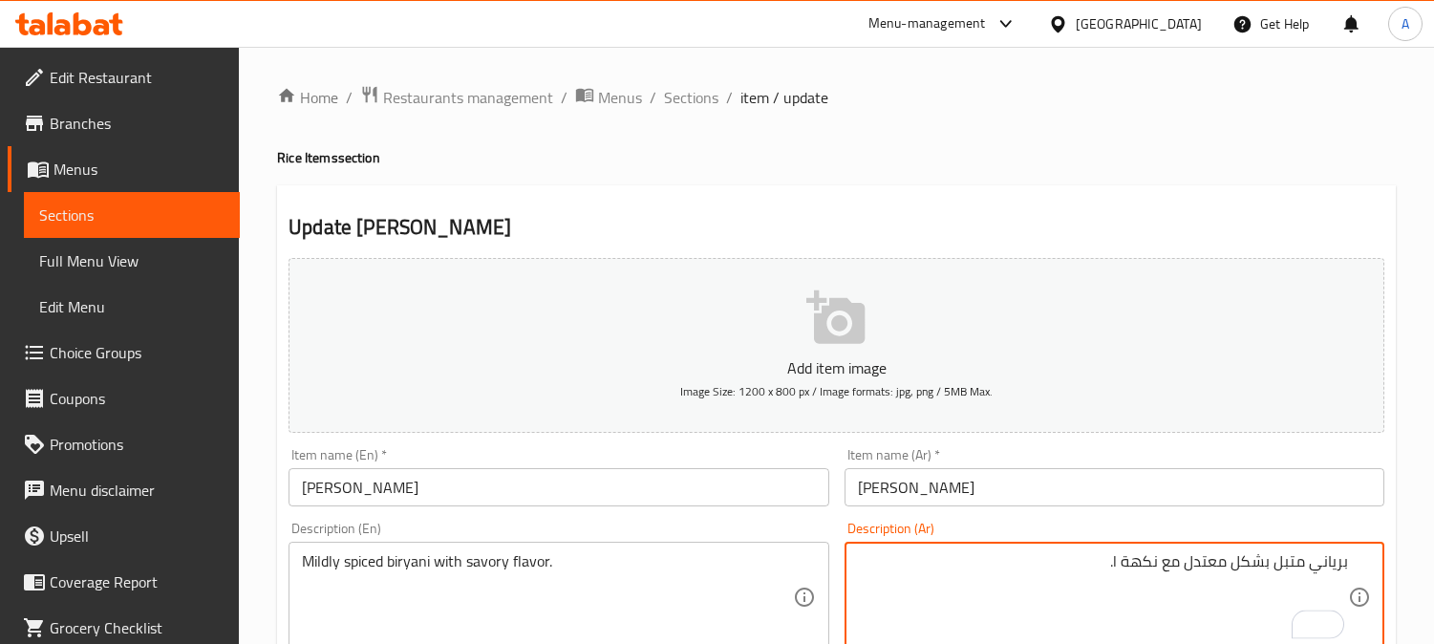
scroll to position [212, 0]
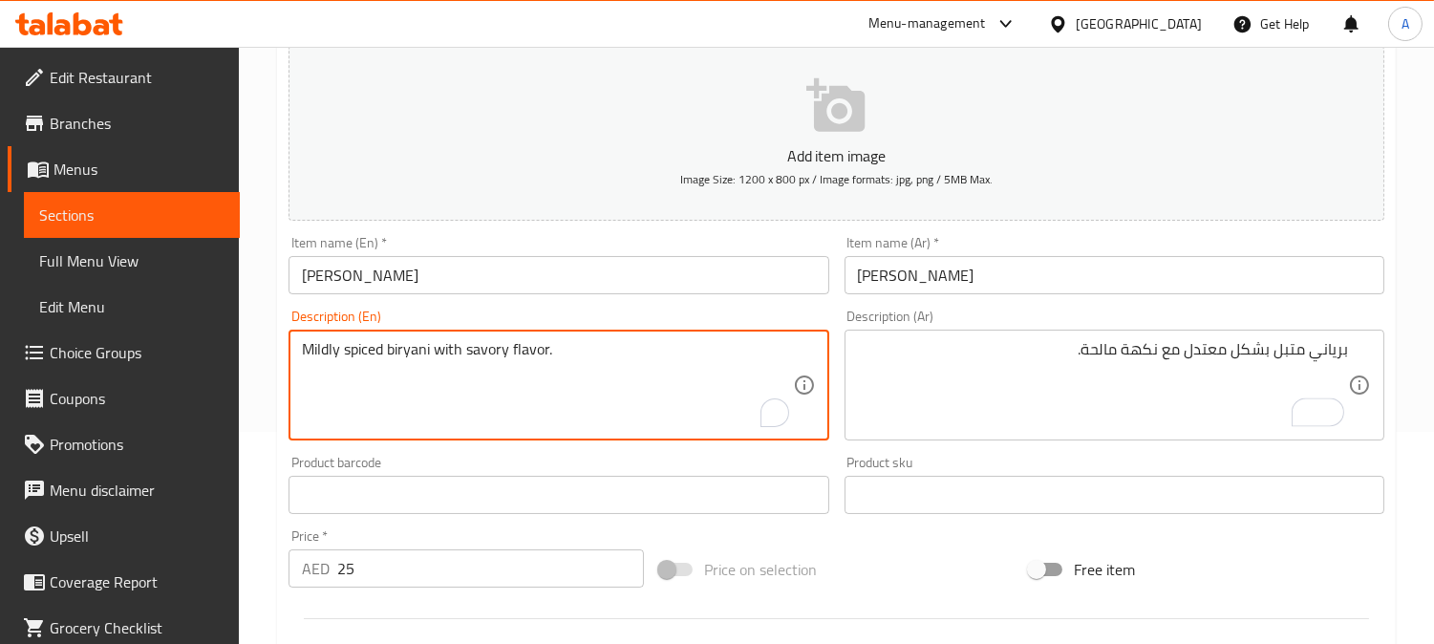
click at [493, 356] on textarea "Mildly spiced biryani with savory flavor." at bounding box center [547, 385] width 490 height 91
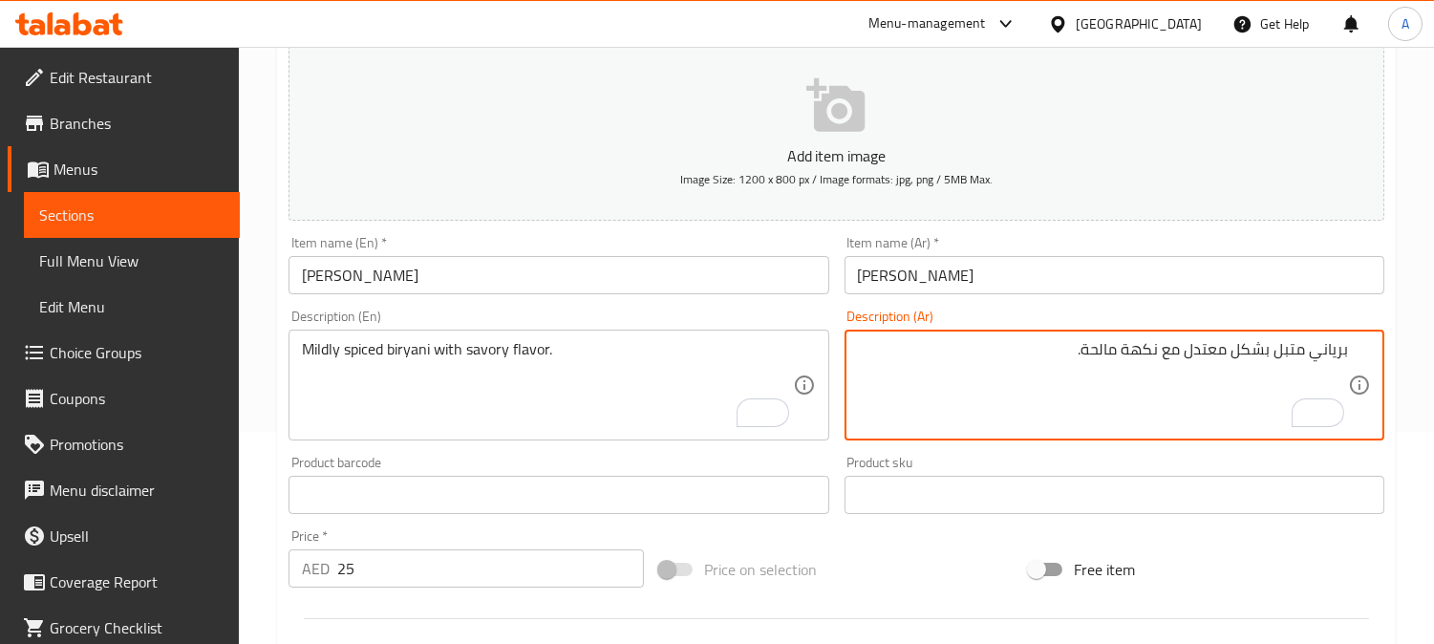
click at [1107, 344] on textarea "برياني متبل بشكل معتدل مع نكهة مالحة." at bounding box center [1103, 385] width 490 height 91
click at [947, 377] on textarea "برياني متبل بشكل معتدل مع نكهة مالحة." at bounding box center [1103, 385] width 490 height 91
click at [1095, 348] on textarea "برياني متبل بشكل معتدل مع نكهة مالحة." at bounding box center [1103, 385] width 490 height 91
paste textarea "To enrich screen reader interactions, please activate Accessibility in Grammarl…"
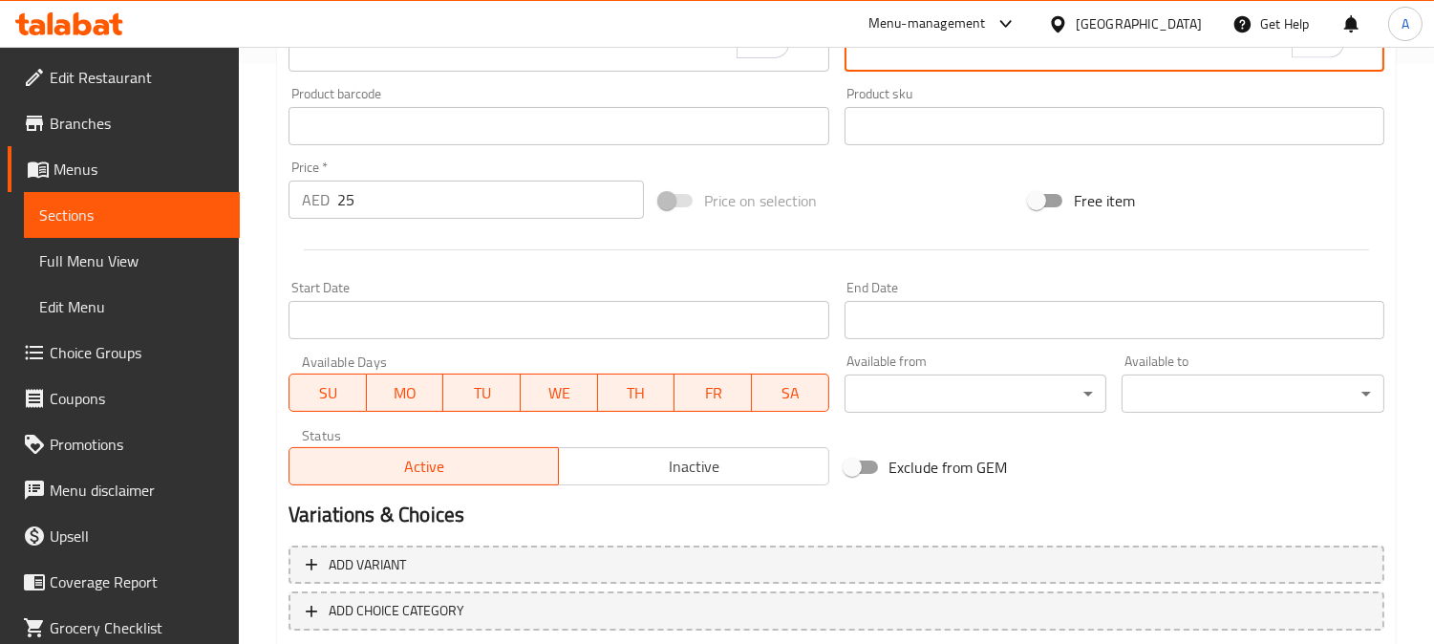
scroll to position [688, 0]
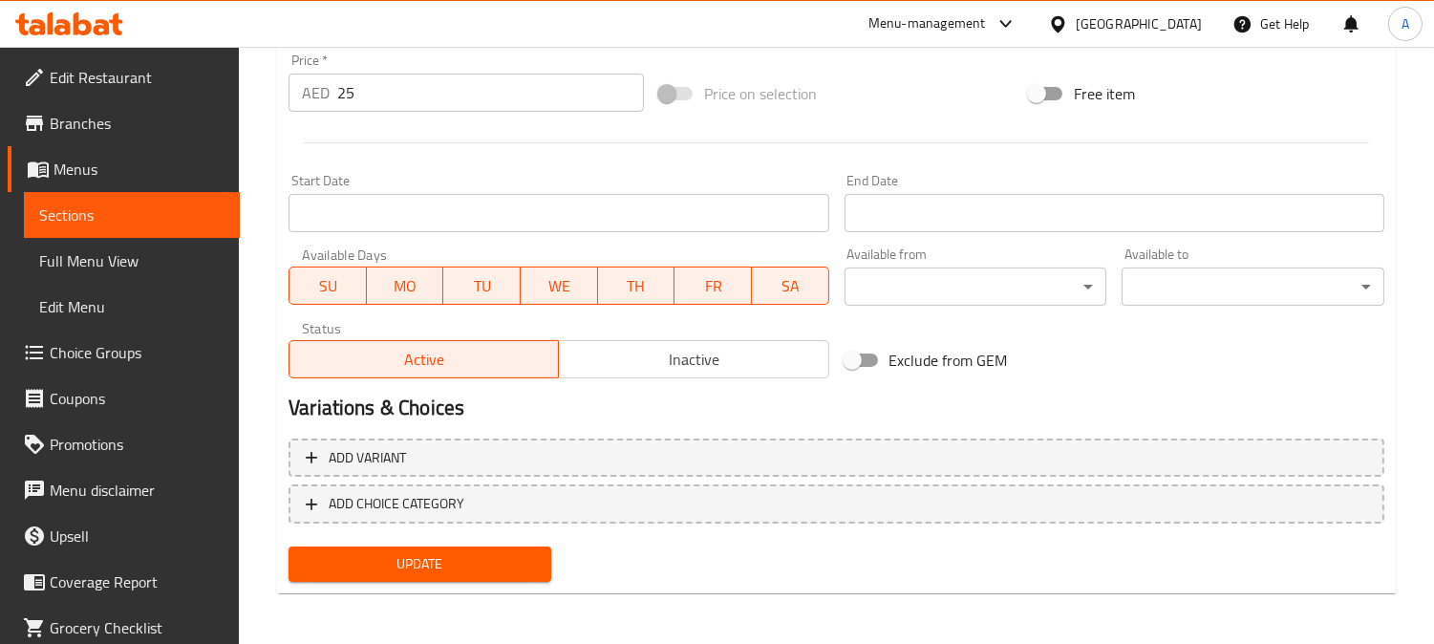
type textarea "برياني متبل بشكل معتدل مع نكهة مالح."
click at [465, 552] on span "Update" at bounding box center [420, 564] width 232 height 24
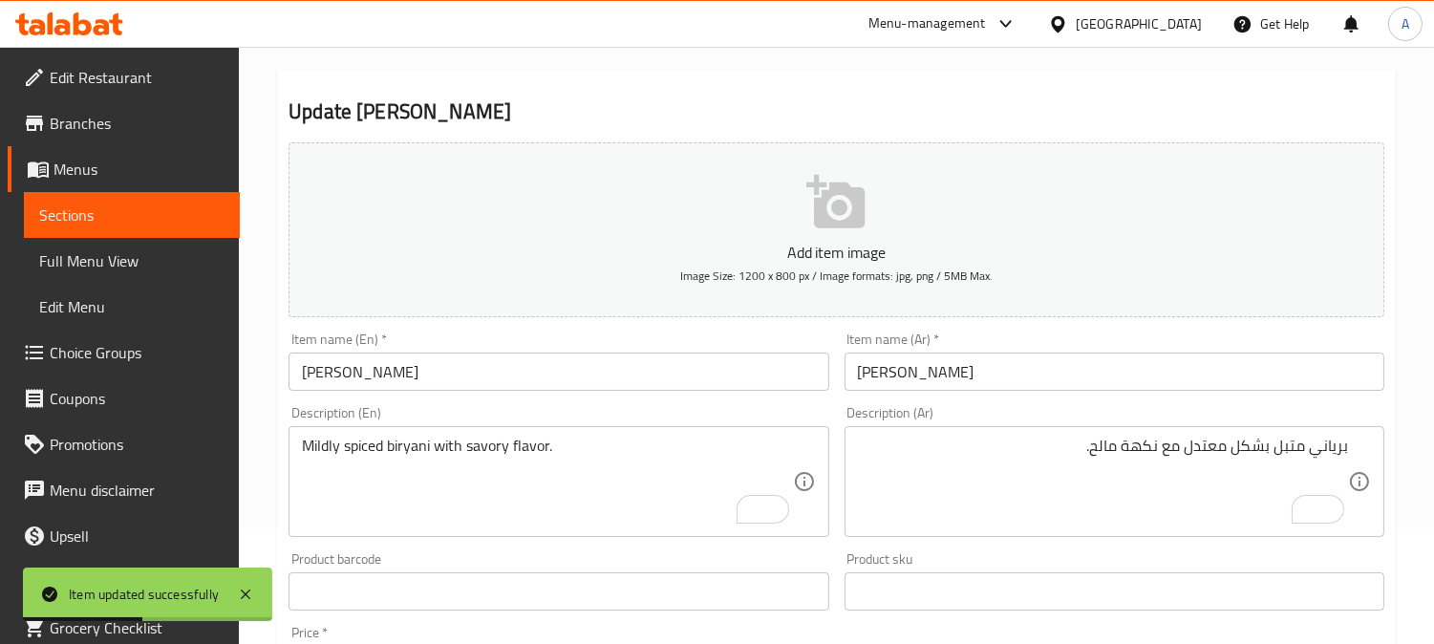
scroll to position [0, 0]
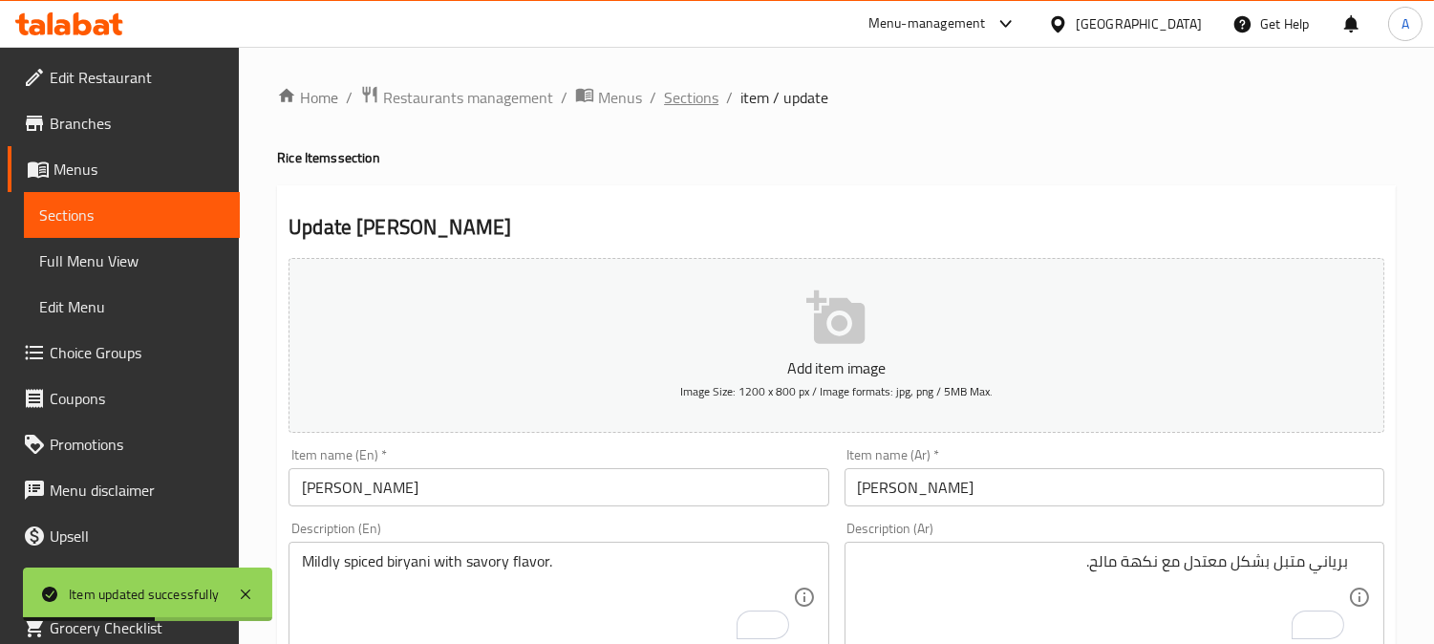
click at [708, 97] on span "Sections" at bounding box center [691, 97] width 54 height 23
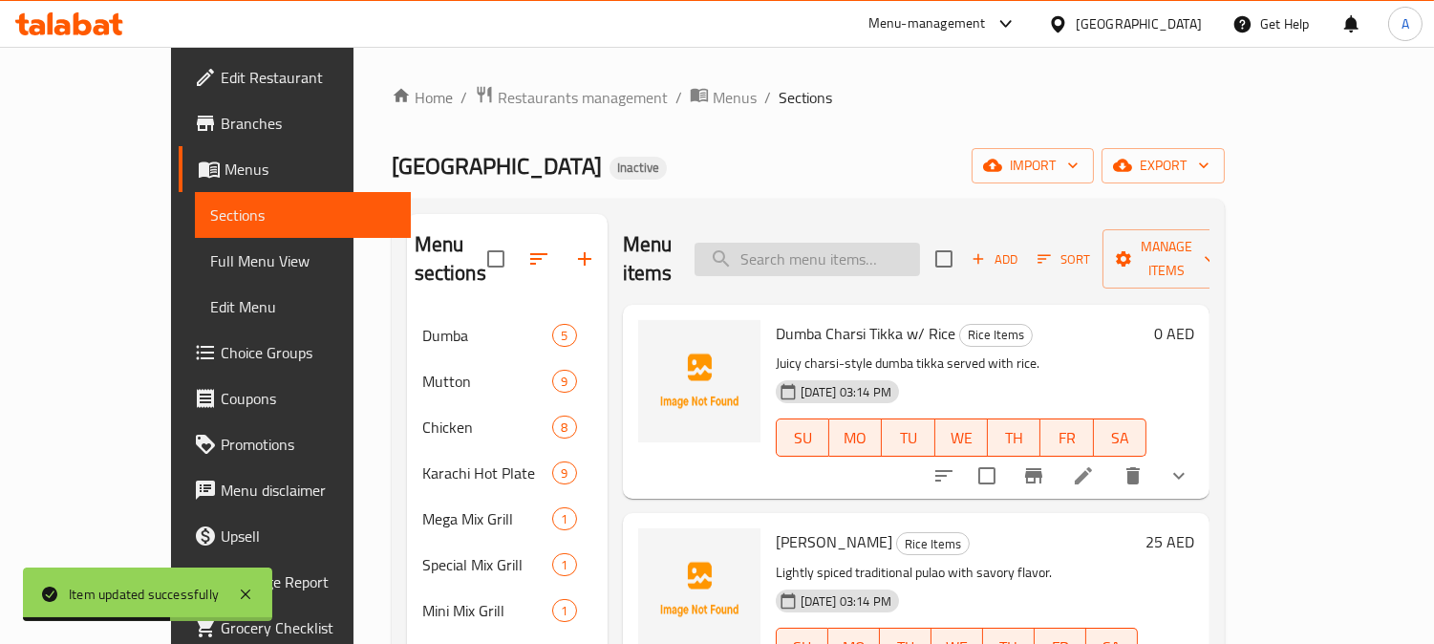
click at [903, 252] on input "search" at bounding box center [808, 259] width 226 height 33
paste input "Kabab Biryani"
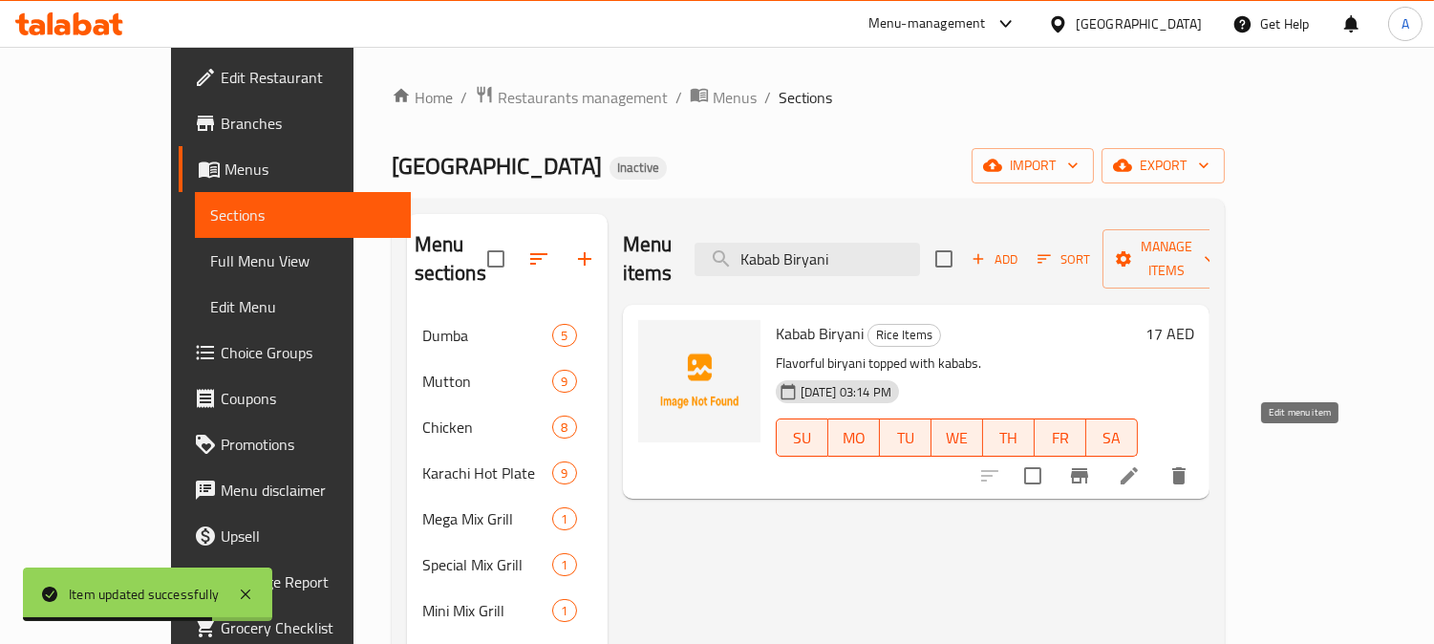
type input "Kabab Biryani"
click at [1141, 464] on icon at bounding box center [1129, 475] width 23 height 23
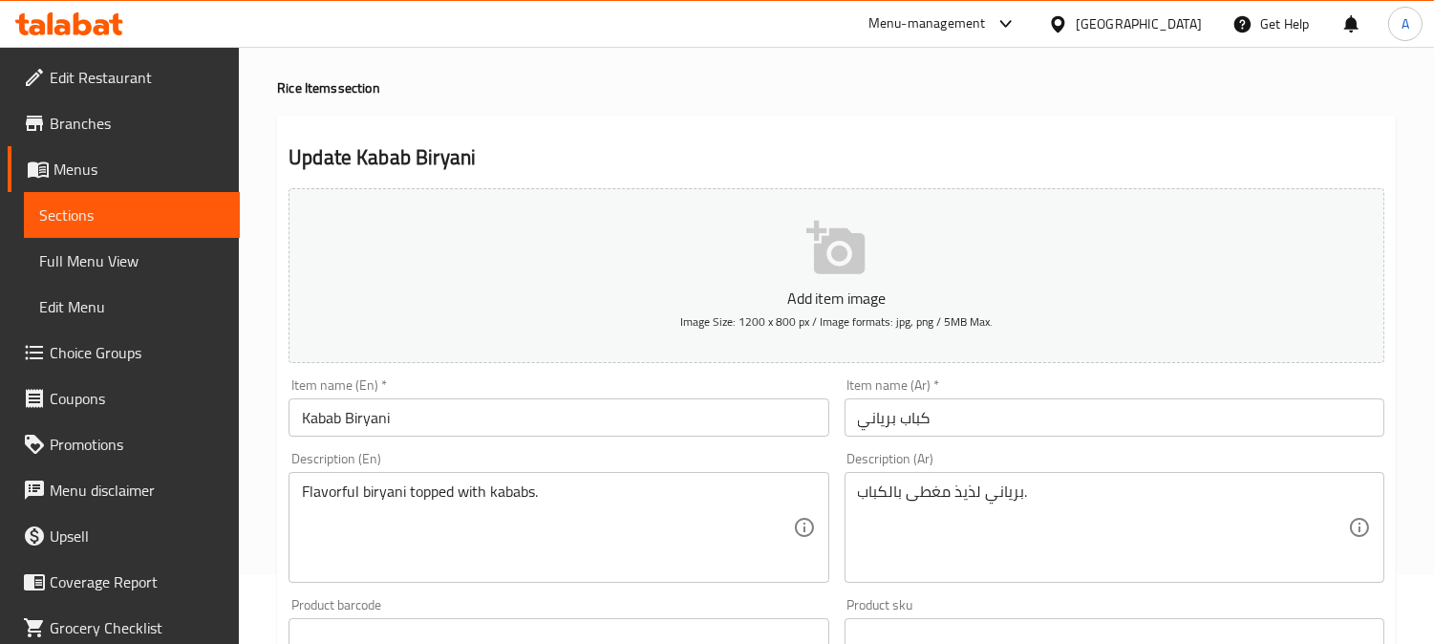
scroll to position [212, 0]
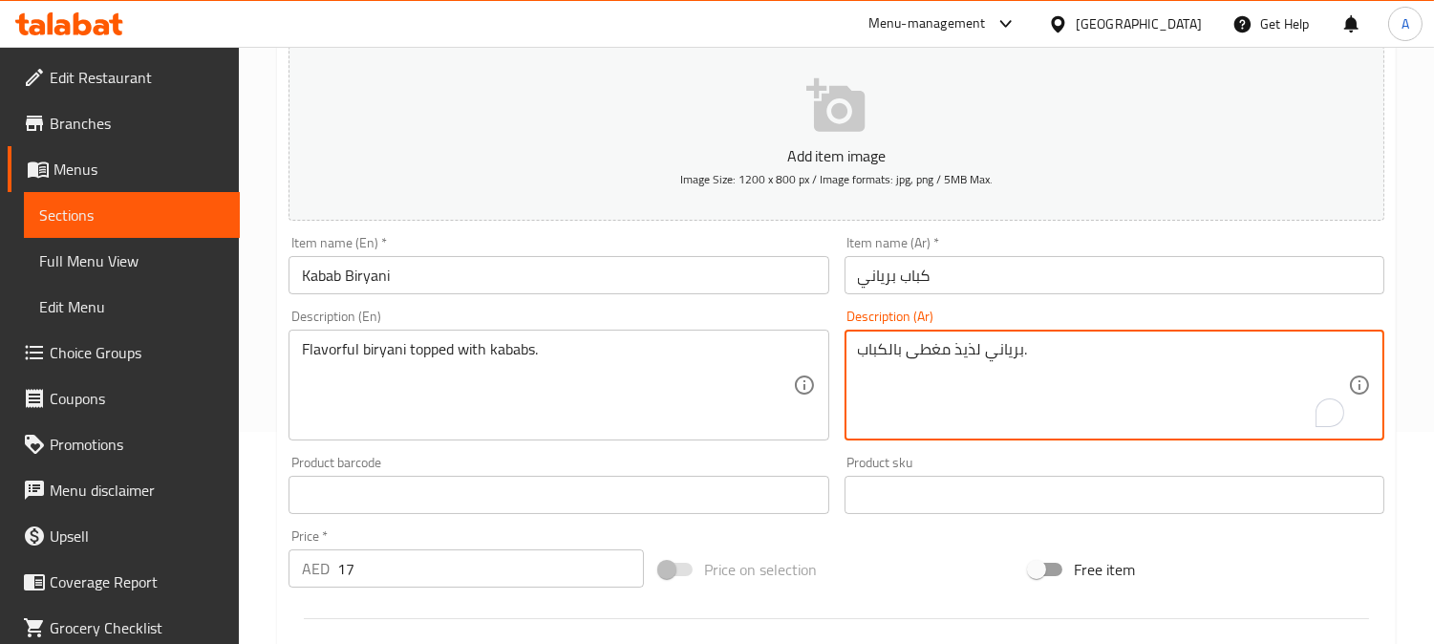
click at [961, 355] on textarea "برياني لذيذ مغطى بالكباب." at bounding box center [1103, 385] width 490 height 91
click at [1263, 356] on textarea "برياني لذيذ مغطى بالكباب." at bounding box center [1103, 385] width 490 height 91
click at [1262, 356] on textarea "برياني لذيذ مغطى بالكباب." at bounding box center [1103, 385] width 490 height 91
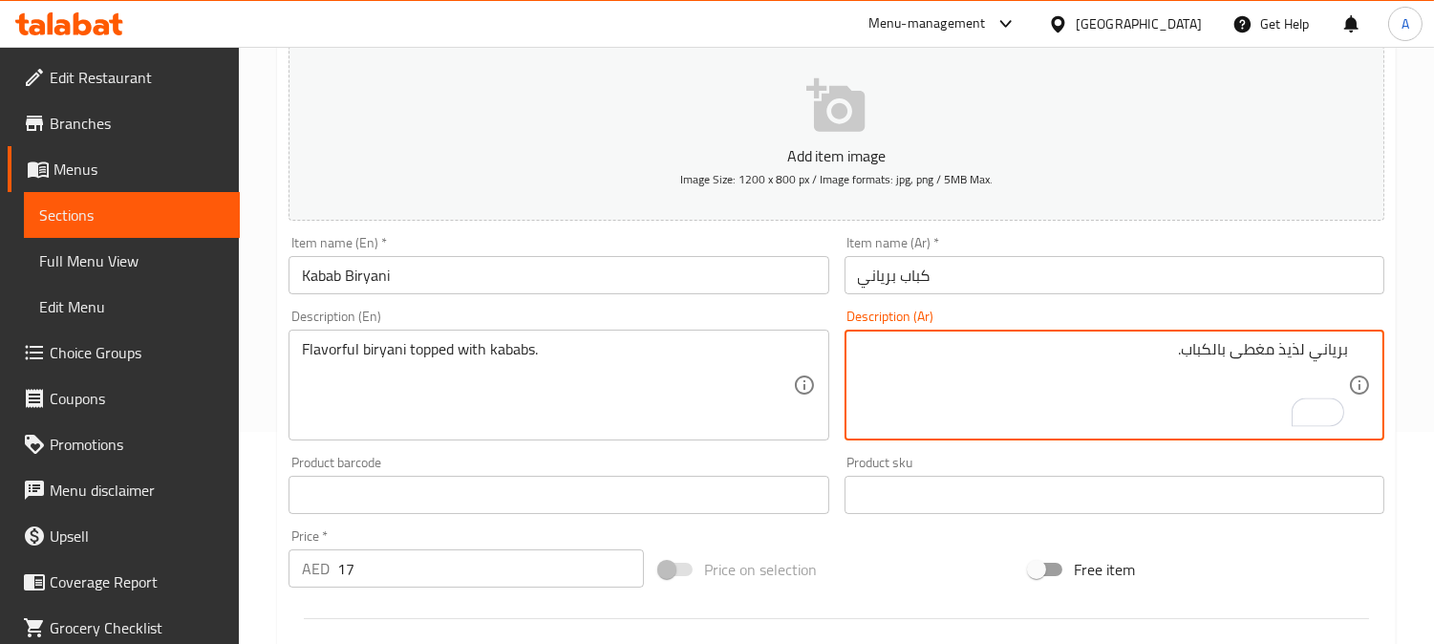
click at [1262, 356] on textarea "برياني لذيذ مغطى بالكباب." at bounding box center [1103, 385] width 490 height 91
click at [1330, 360] on textarea "برياني لذيذ مغطى بالكباب." at bounding box center [1103, 385] width 490 height 91
click at [1293, 345] on textarea "برياني لذيذ مغطى بالكباب." at bounding box center [1103, 385] width 490 height 91
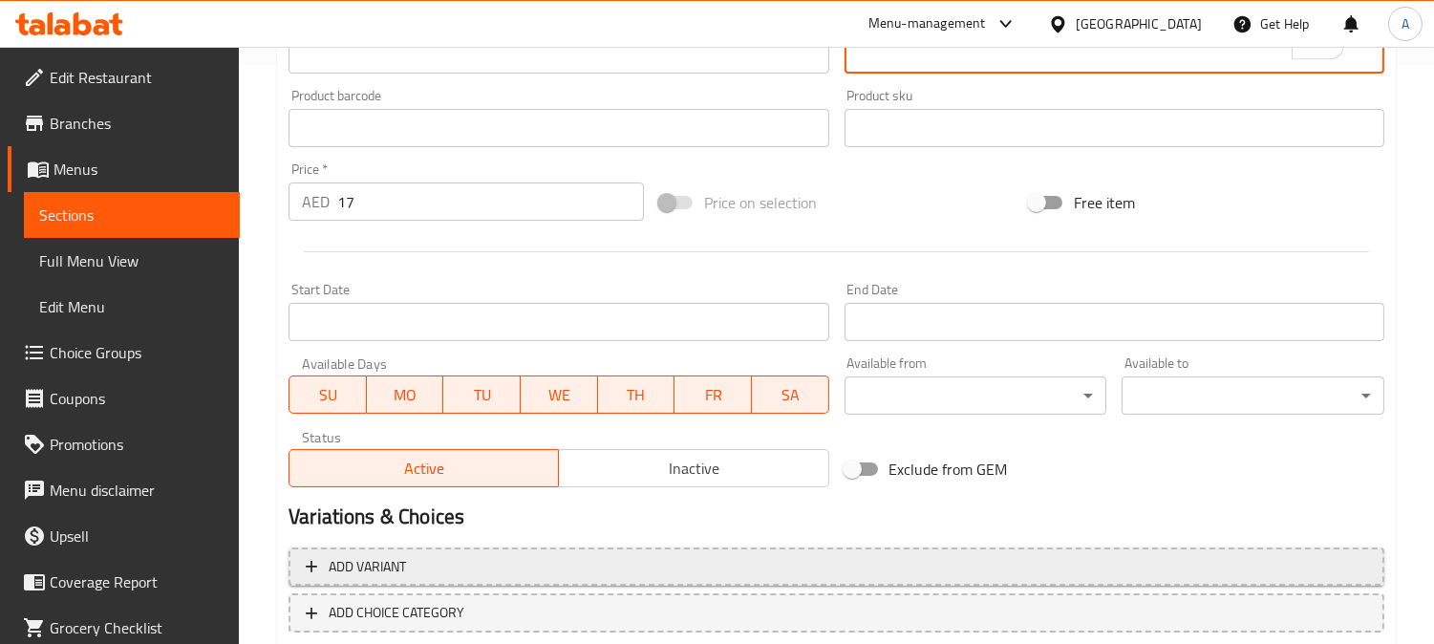
scroll to position [688, 0]
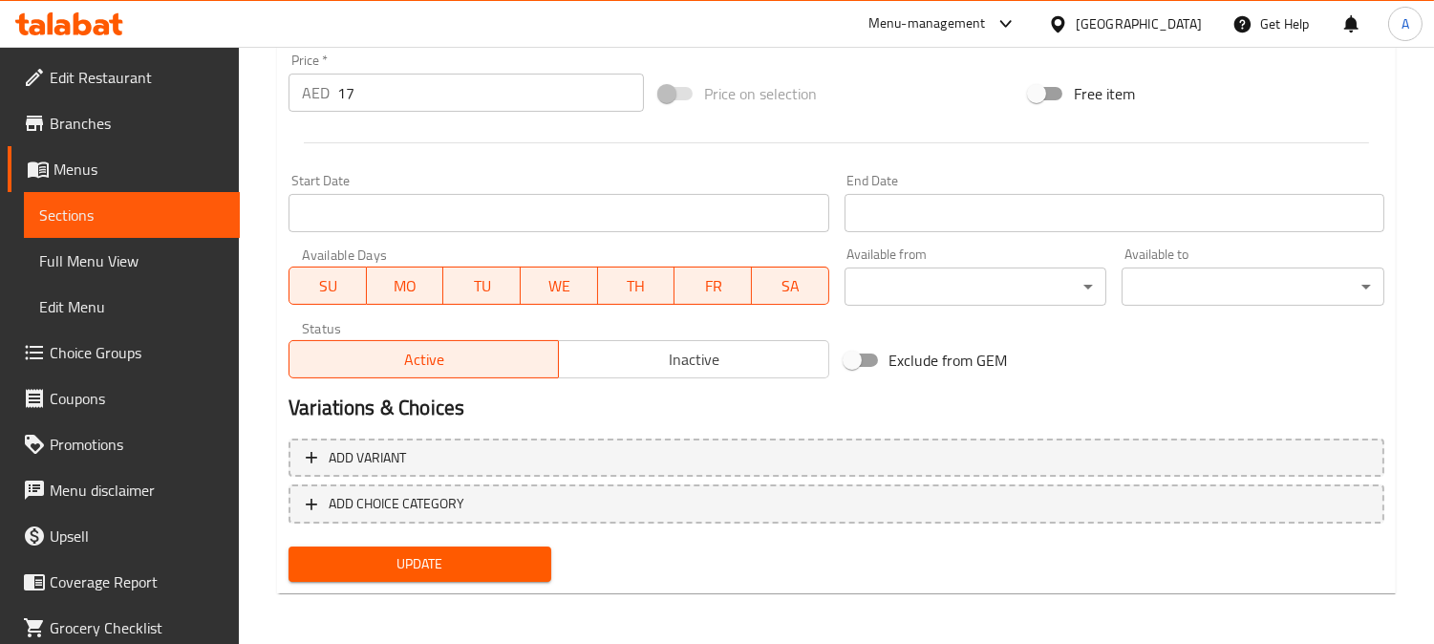
type textarea "برياني بالنكهة مغطى بالكباب."
click at [463, 555] on span "Update" at bounding box center [420, 564] width 232 height 24
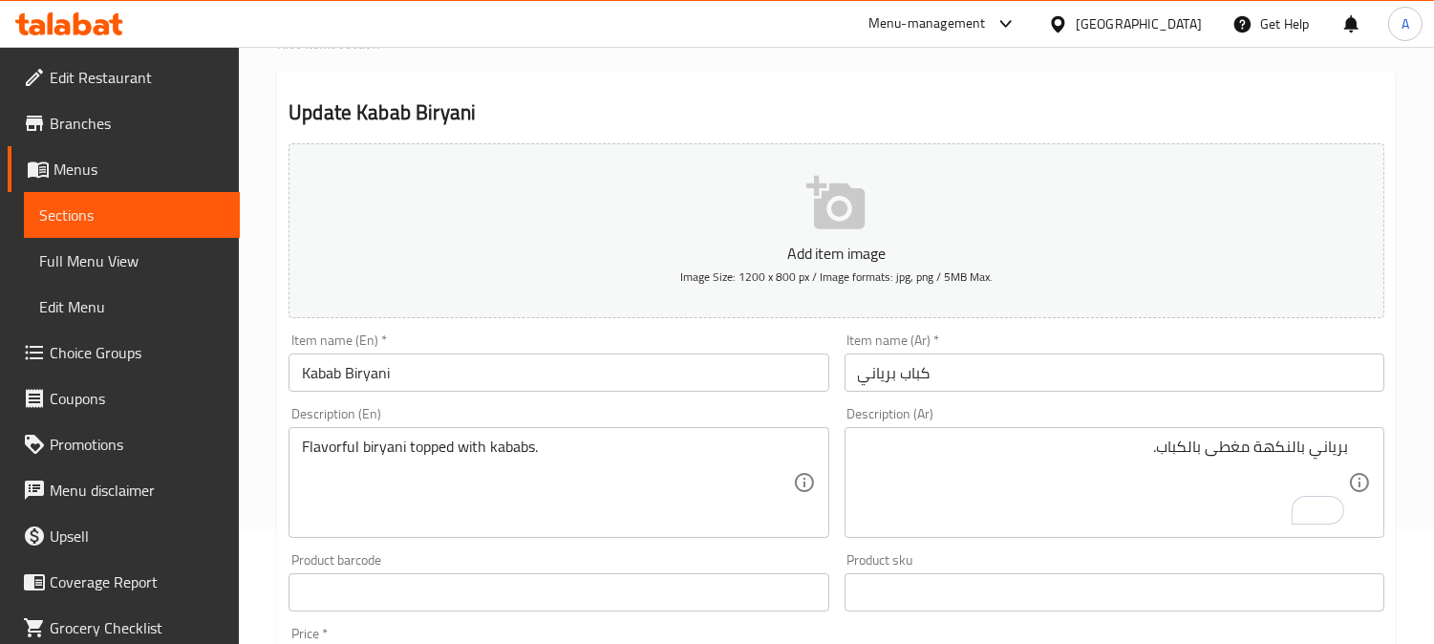
scroll to position [0, 0]
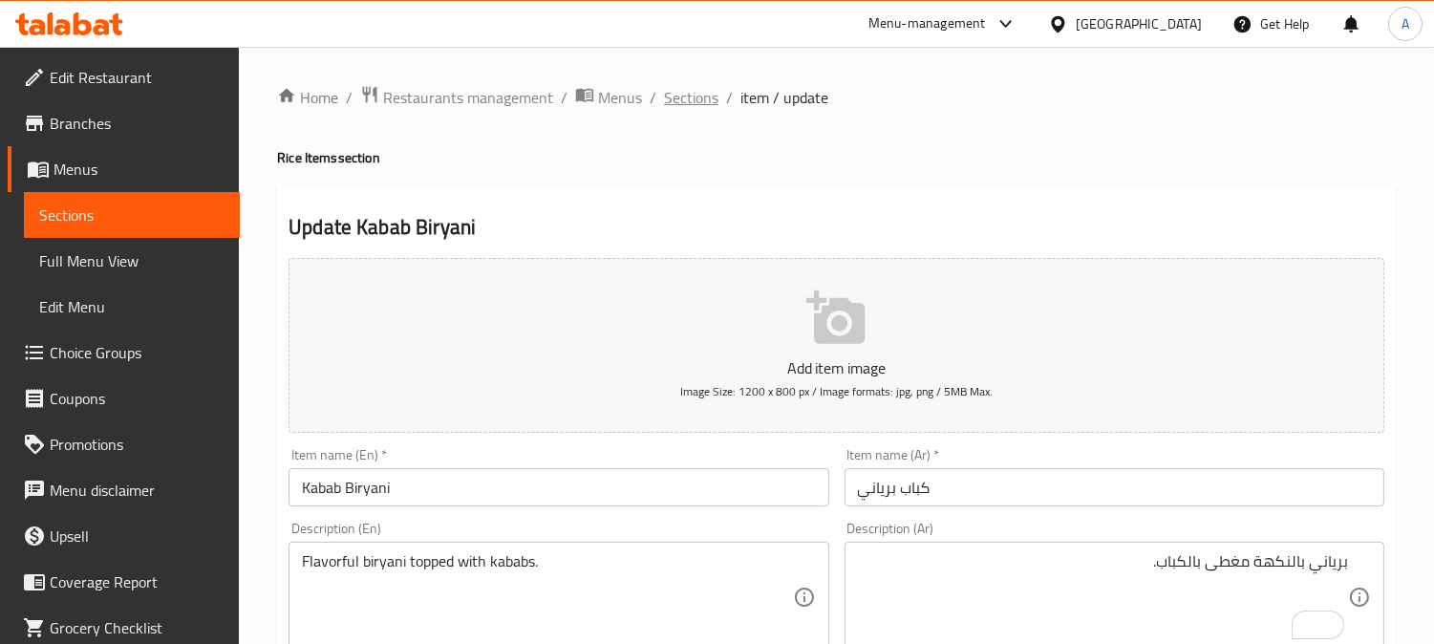
click at [715, 92] on span "Sections" at bounding box center [691, 97] width 54 height 23
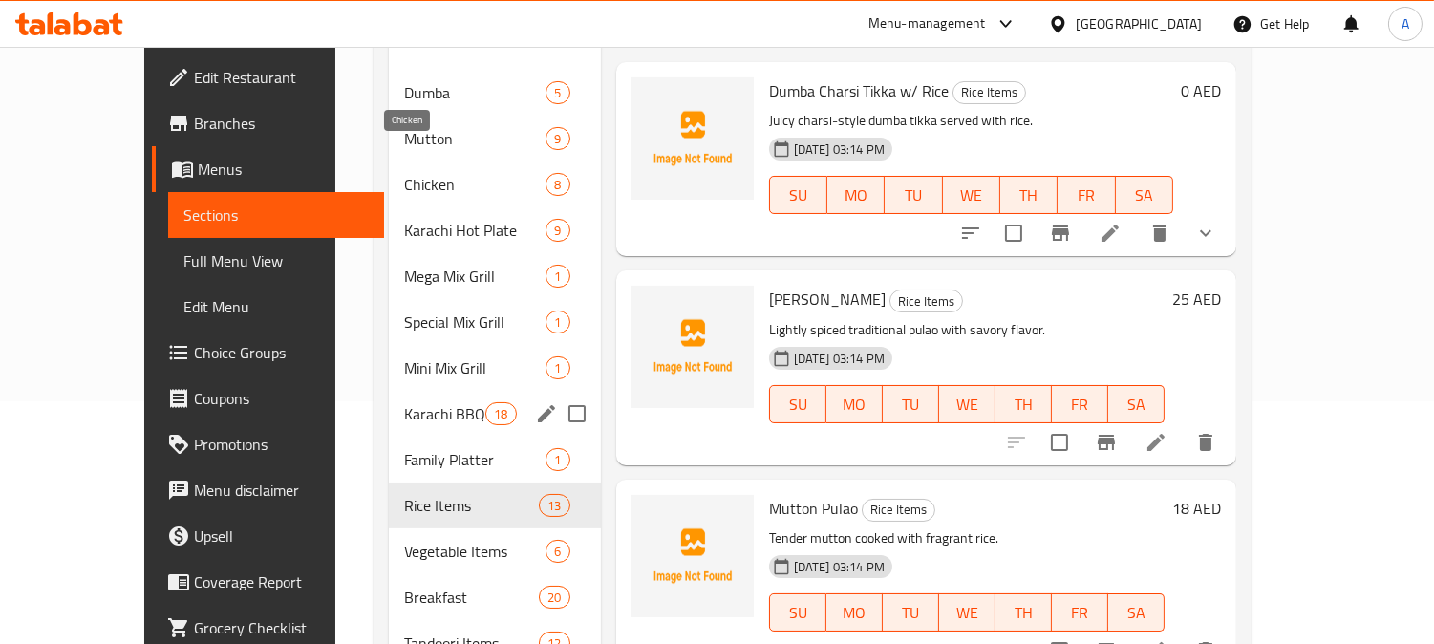
scroll to position [342, 0]
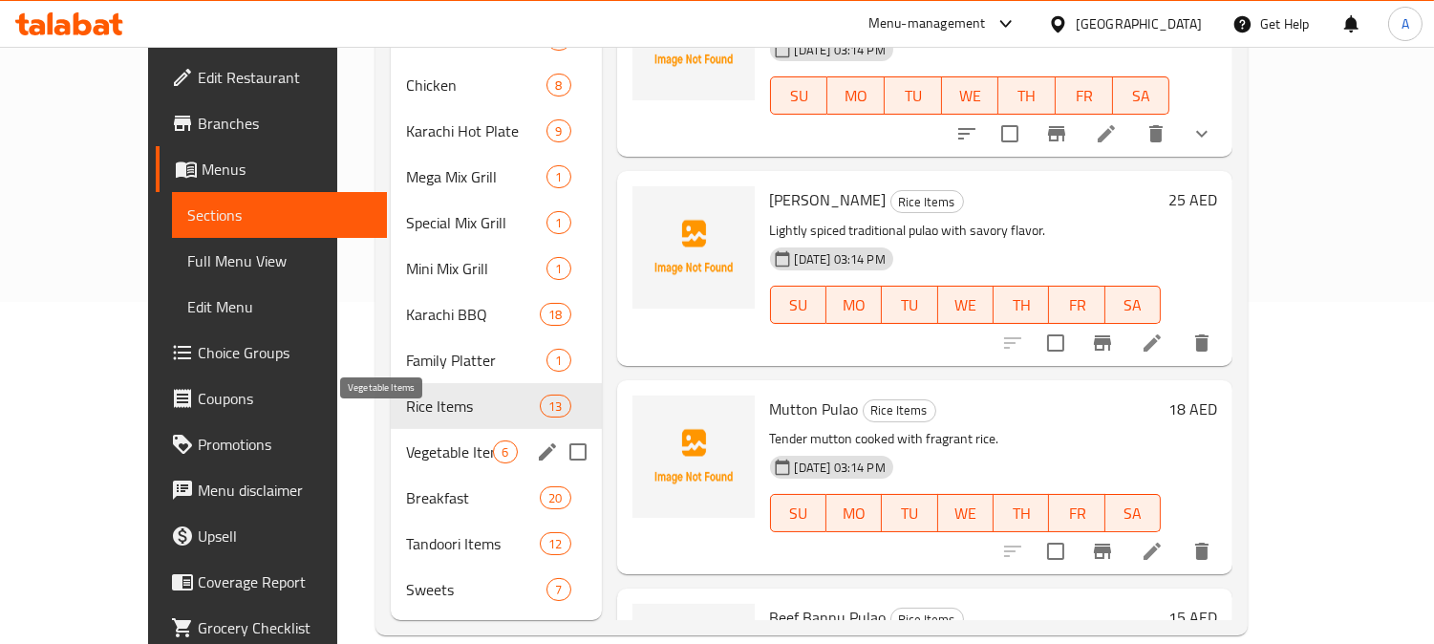
click at [406, 441] on span "Vegetable Items" at bounding box center [449, 452] width 87 height 23
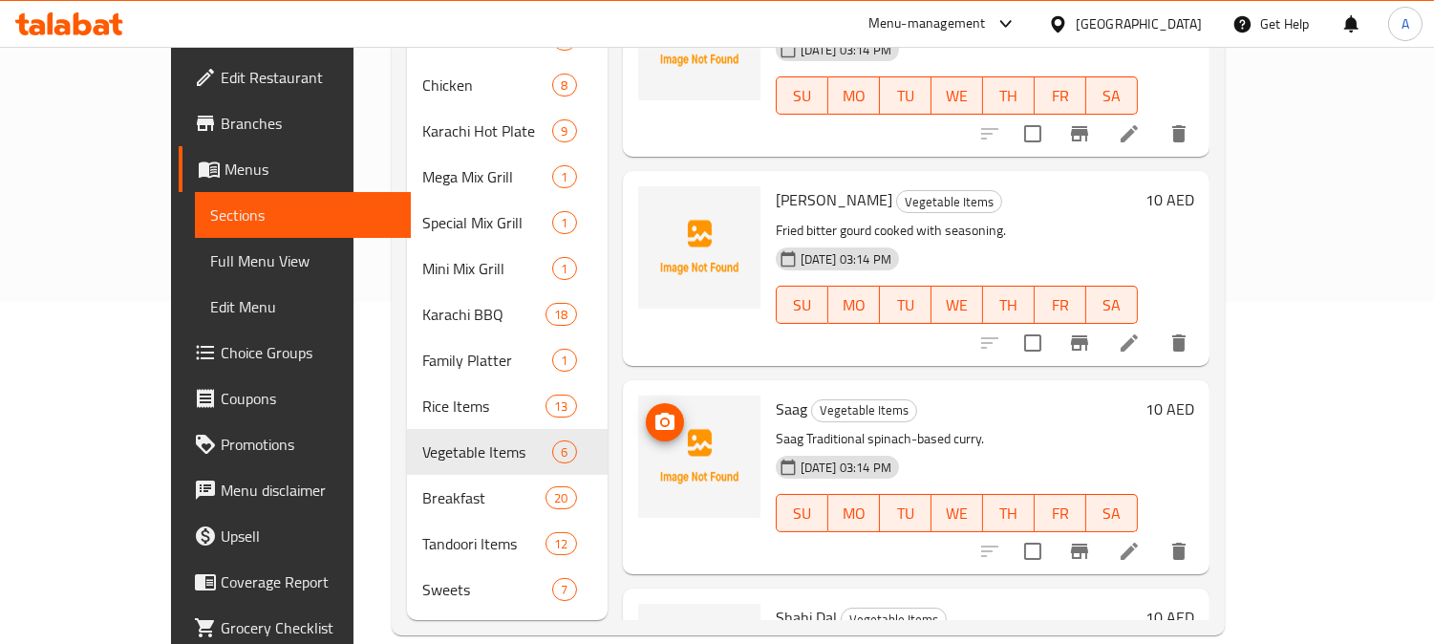
scroll to position [212, 0]
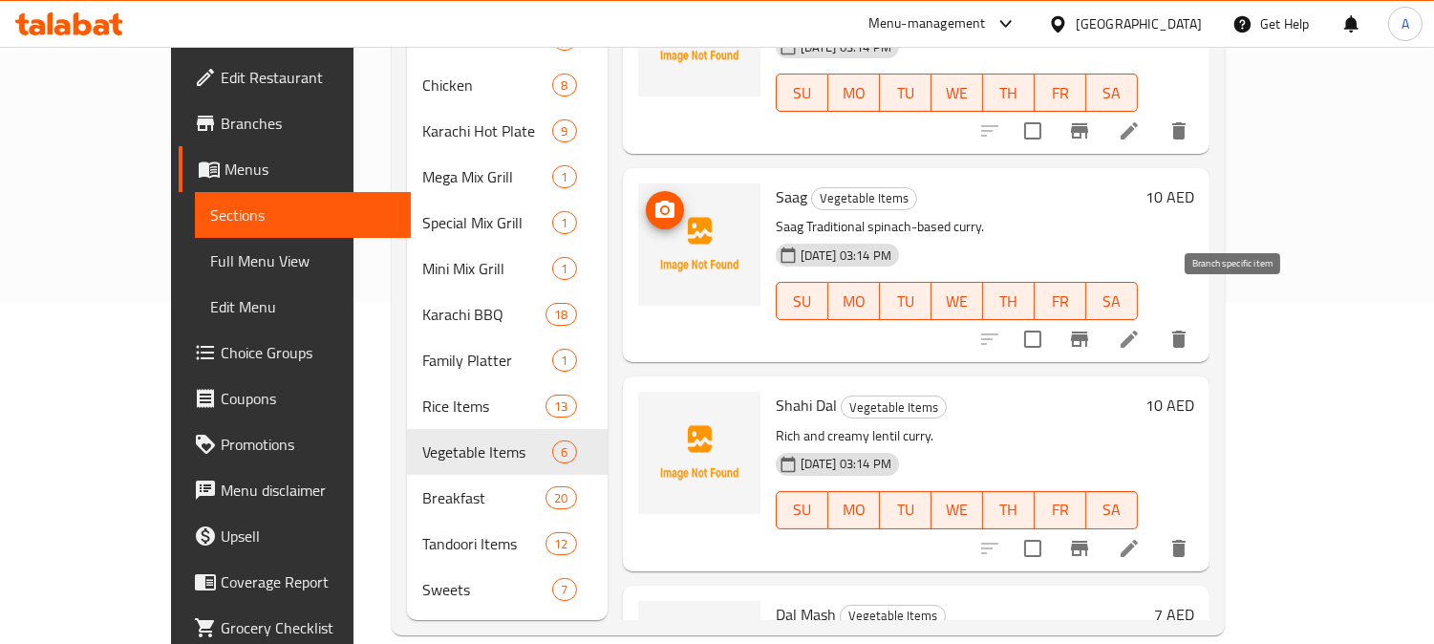
click at [1138, 331] on icon at bounding box center [1129, 339] width 17 height 17
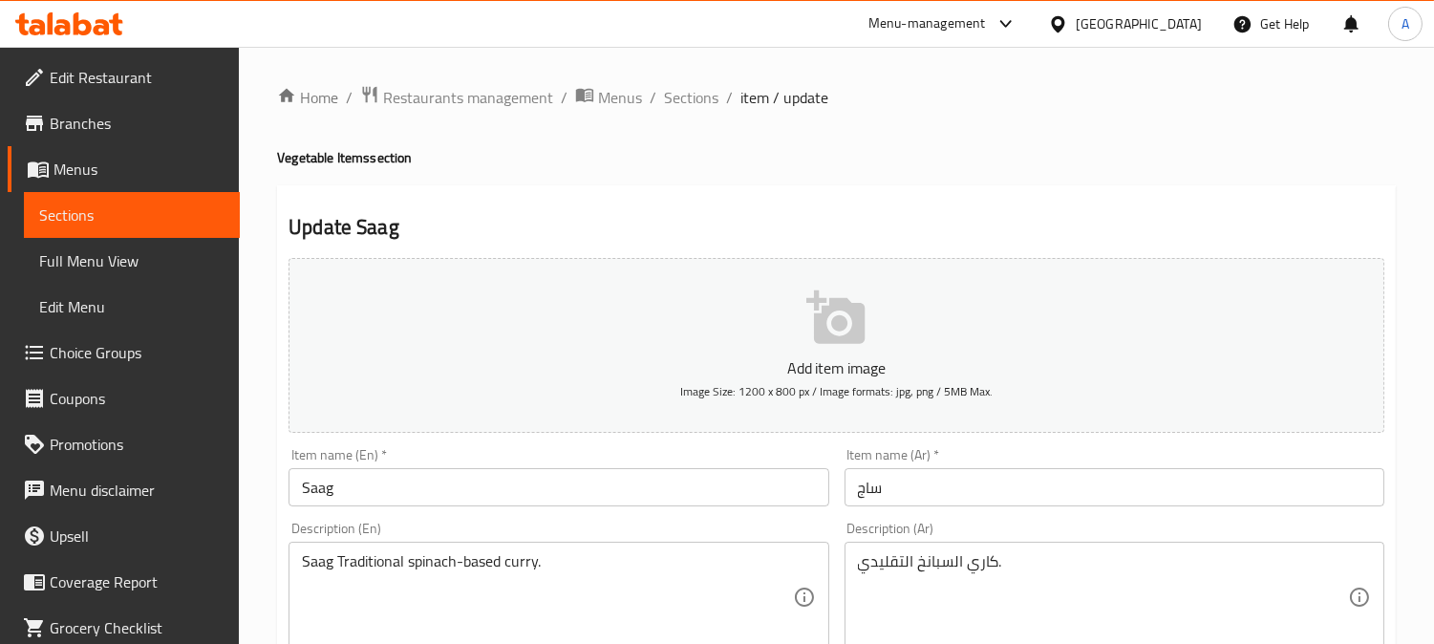
scroll to position [318, 0]
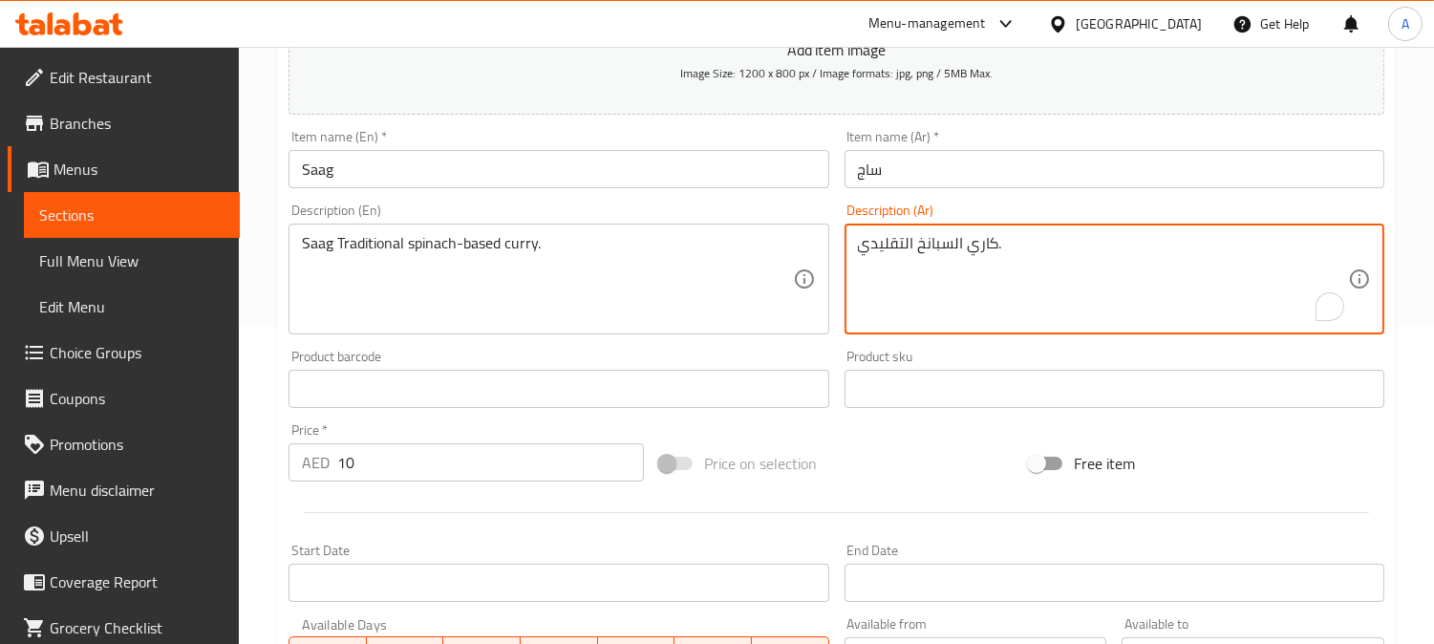
click at [1061, 243] on textarea "كاري السبانخ التقليدي." at bounding box center [1103, 279] width 490 height 91
paste textarea "ساق – كاري تقليدي أساسه السبانخ"
click at [873, 173] on input "ساج" at bounding box center [1115, 169] width 540 height 38
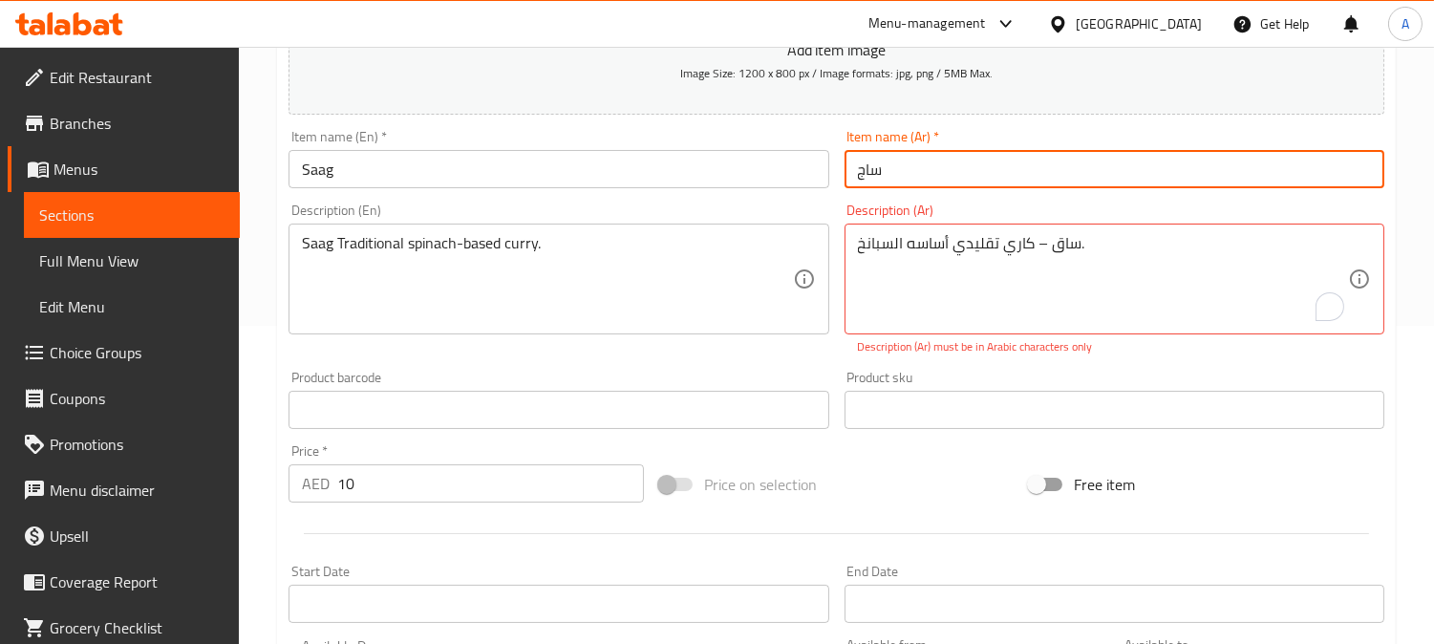
click at [873, 173] on input "ساج" at bounding box center [1115, 169] width 540 height 38
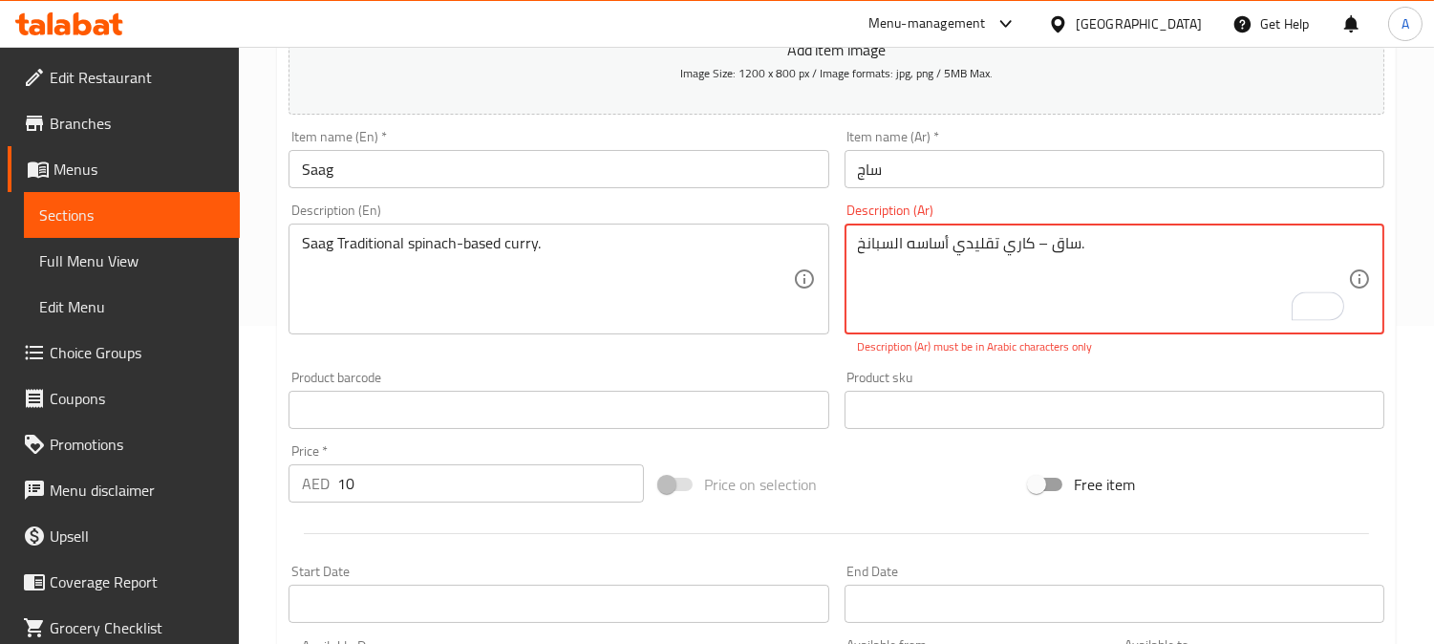
drag, startPoint x: 1032, startPoint y: 244, endPoint x: 1129, endPoint y: 231, distance: 97.3
drag, startPoint x: 1055, startPoint y: 246, endPoint x: 1042, endPoint y: 247, distance: 13.4
click at [1054, 246] on textarea "ساق – كاري تقليدي أساسه السبانخ." at bounding box center [1103, 279] width 490 height 91
drag, startPoint x: 1036, startPoint y: 247, endPoint x: 1073, endPoint y: 244, distance: 37.4
click at [1073, 244] on textarea "ساق – كاري تقليدي أساسه السبانخ." at bounding box center [1103, 279] width 490 height 91
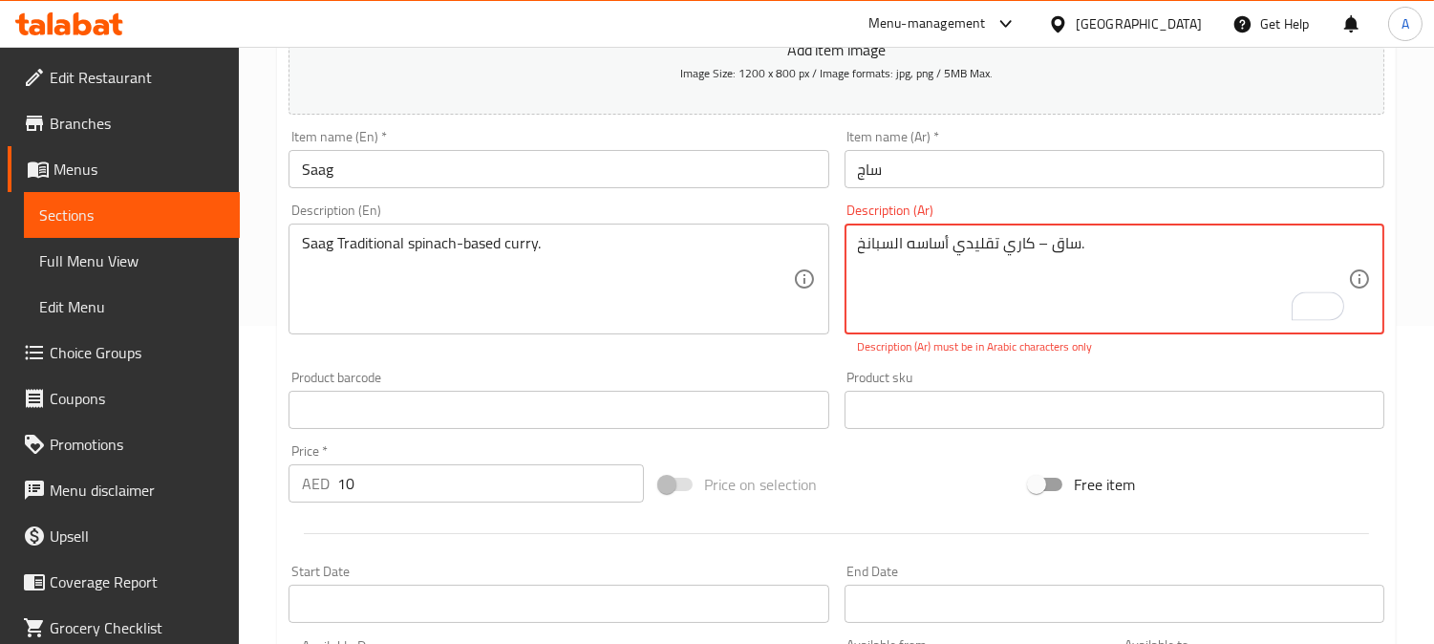
paste textarea "ج"
click at [1083, 300] on textarea "ساج كاري تقليدي أساسه السبانخ." at bounding box center [1103, 279] width 490 height 91
type textarea "ساج كاري تقليدي أساسه السبانخ."
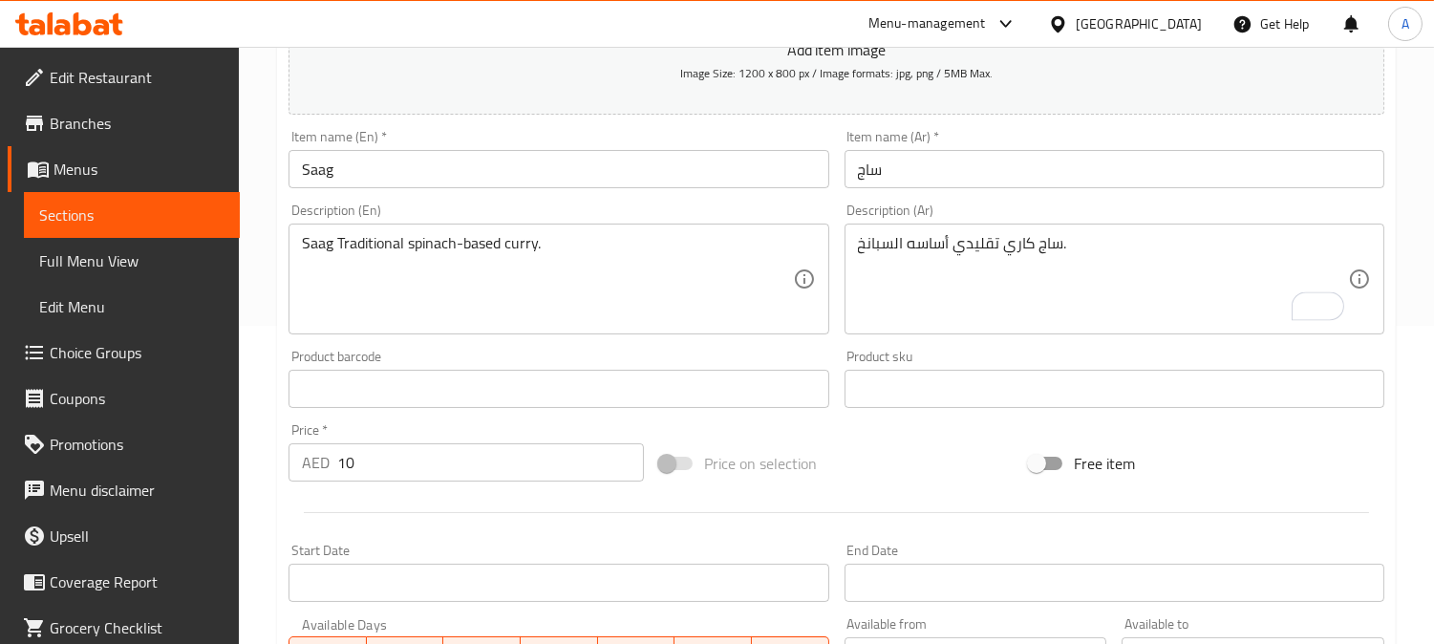
click at [1147, 377] on div "Product sku Product sku" at bounding box center [1115, 379] width 540 height 58
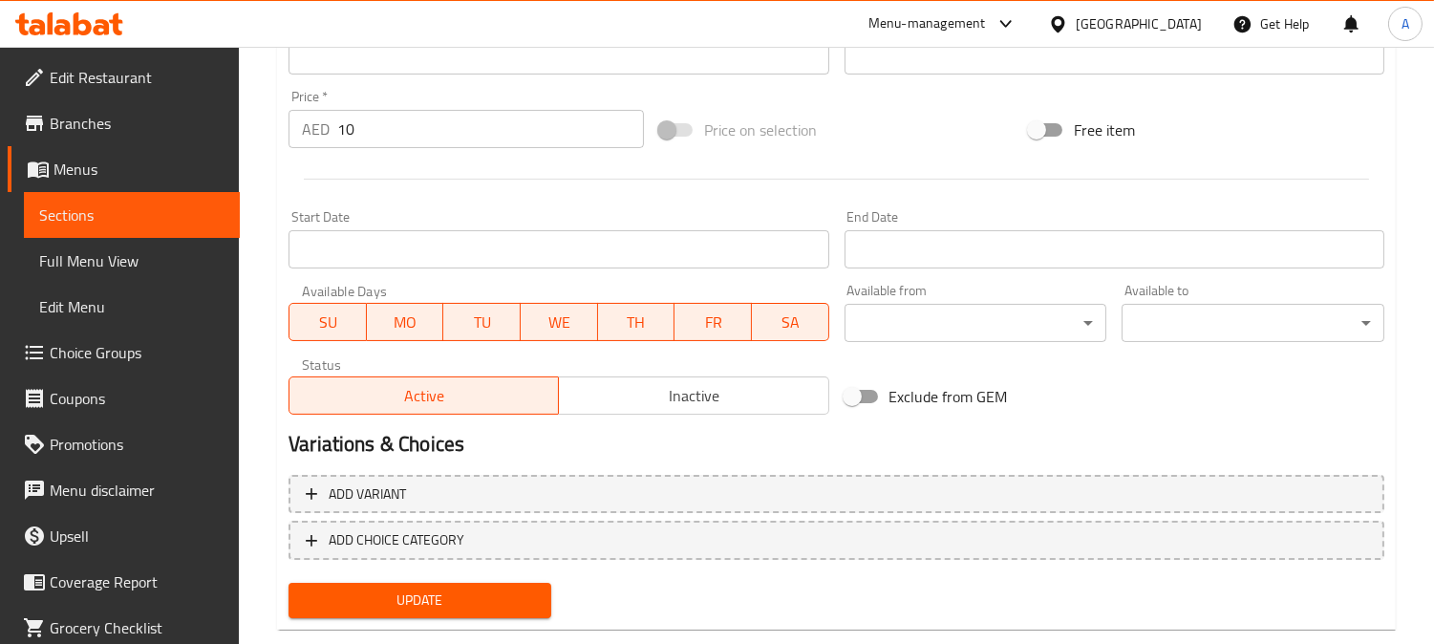
scroll to position [688, 0]
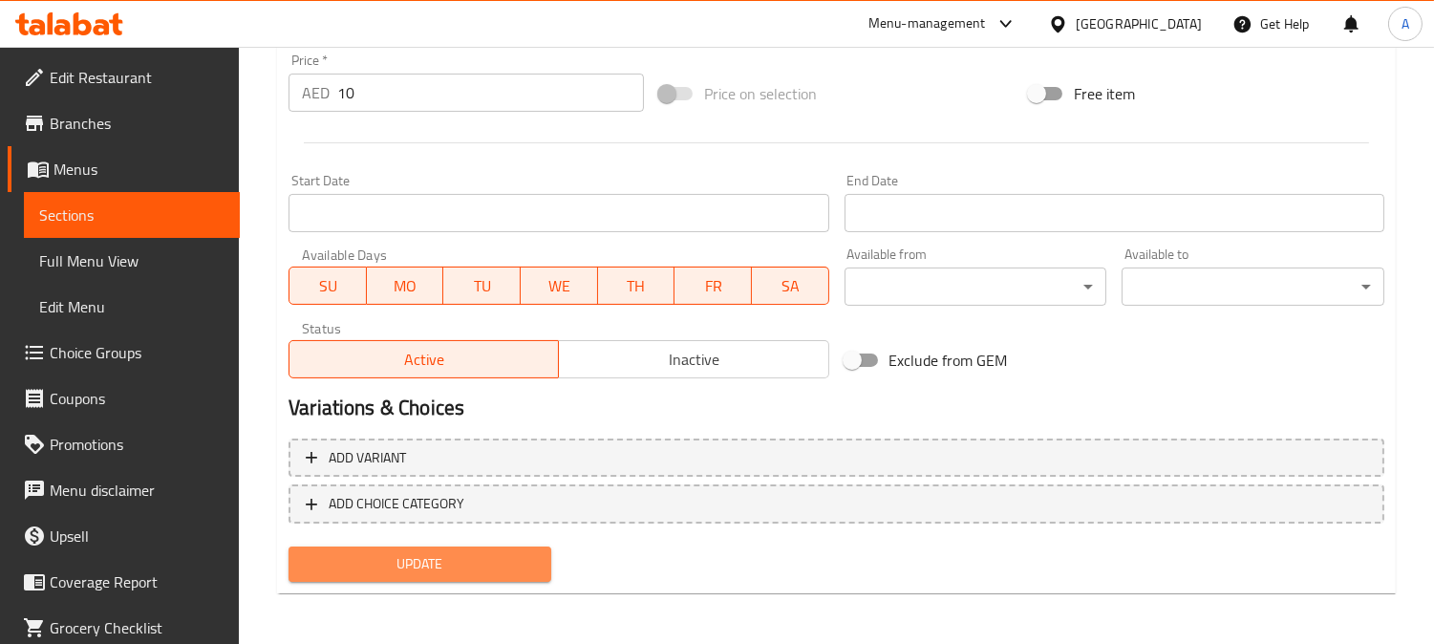
click at [495, 564] on span "Update" at bounding box center [420, 564] width 232 height 24
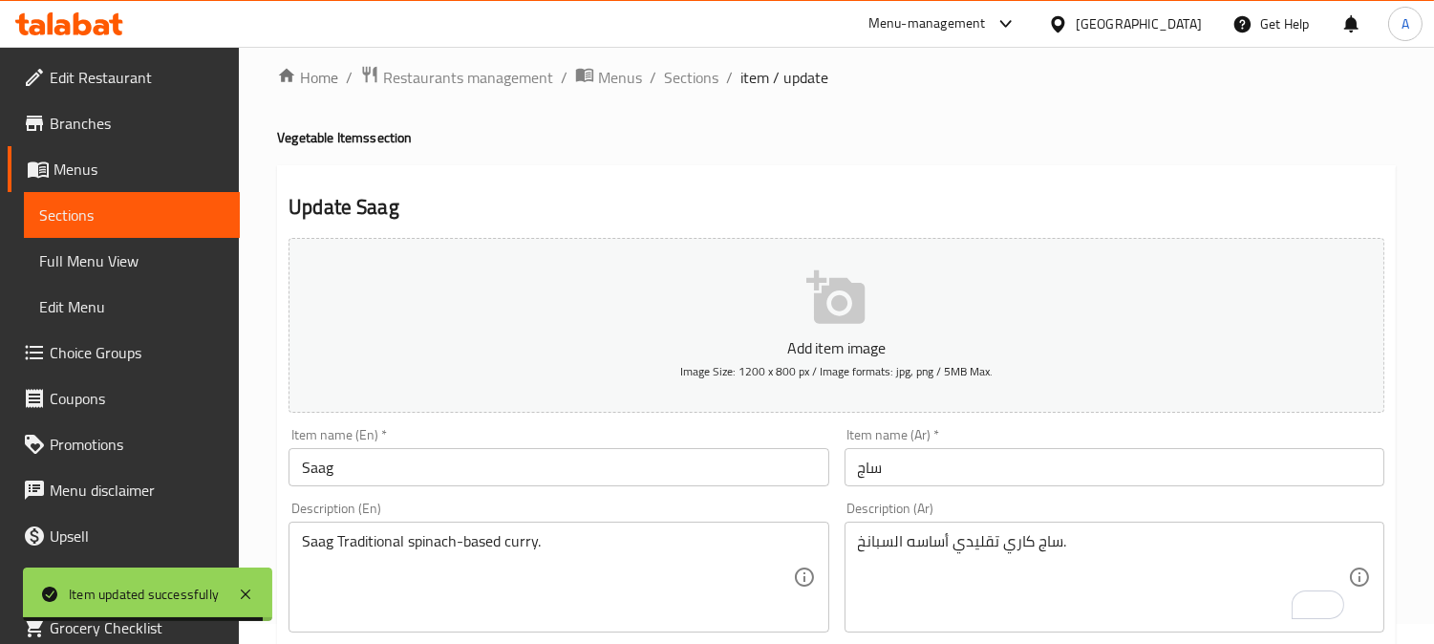
scroll to position [0, 0]
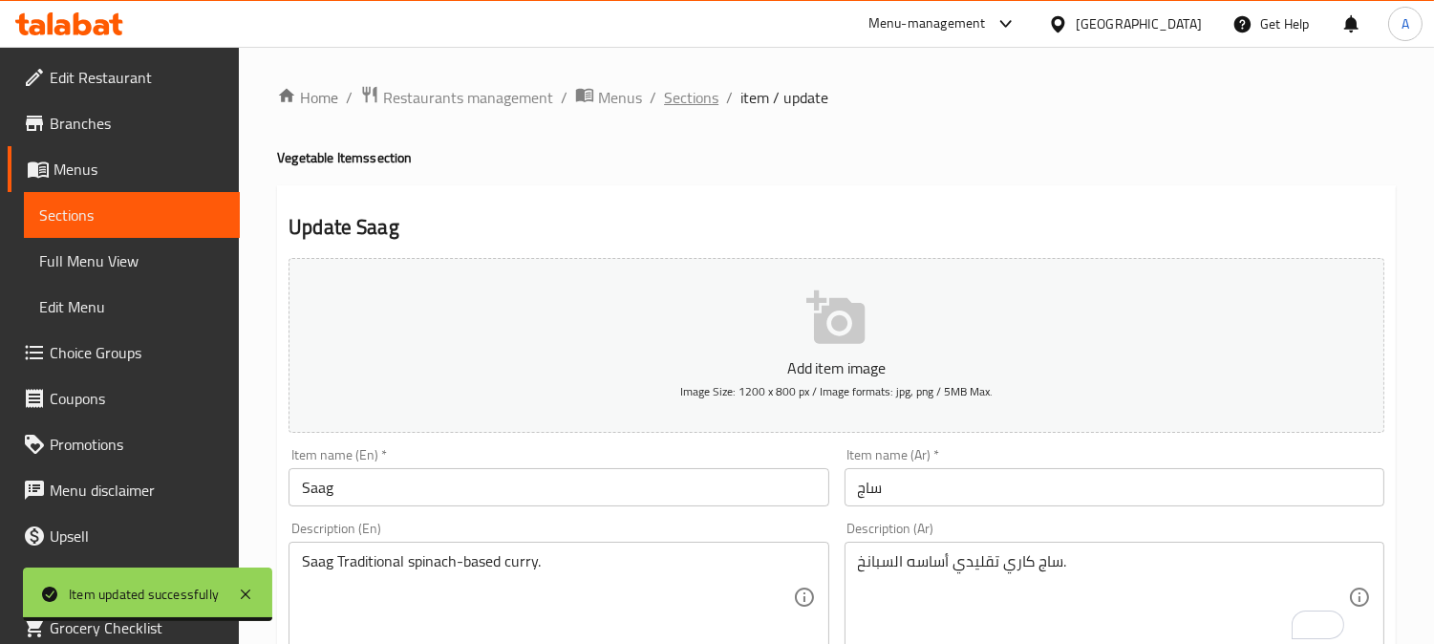
click at [684, 97] on span "Sections" at bounding box center [691, 97] width 54 height 23
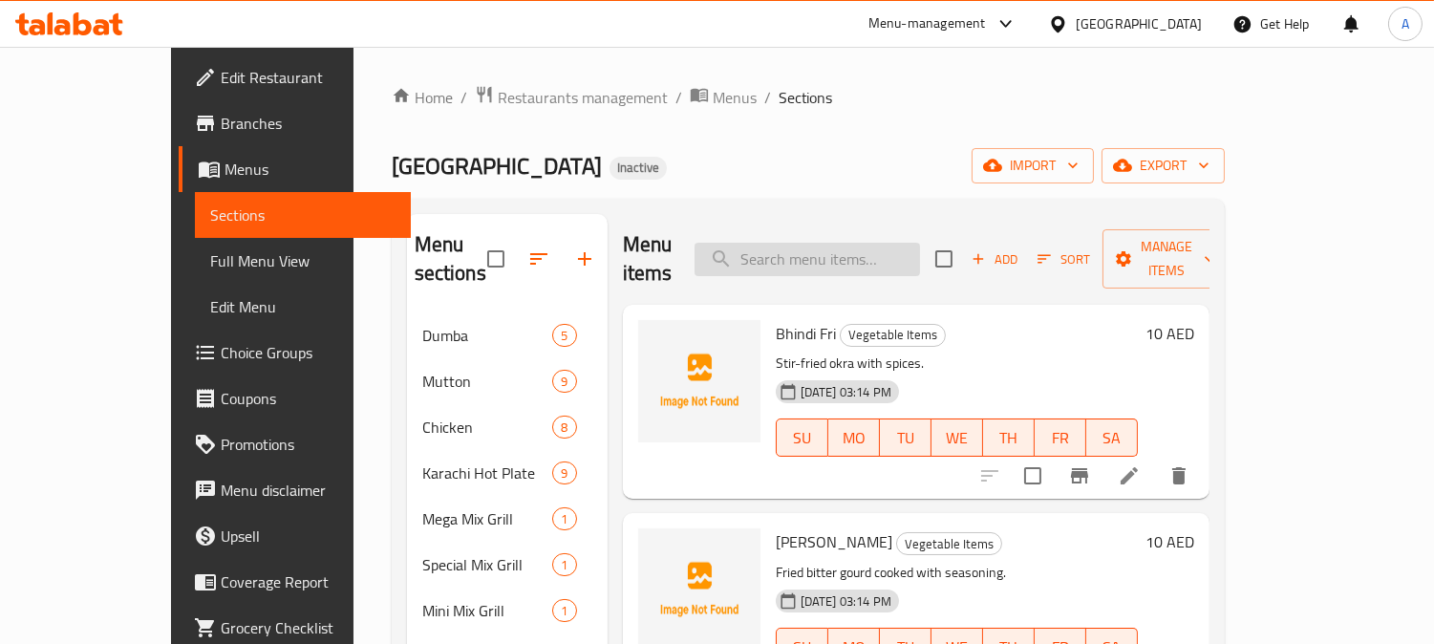
click at [886, 245] on input "search" at bounding box center [808, 259] width 226 height 33
paste input "Mooli Paratha"
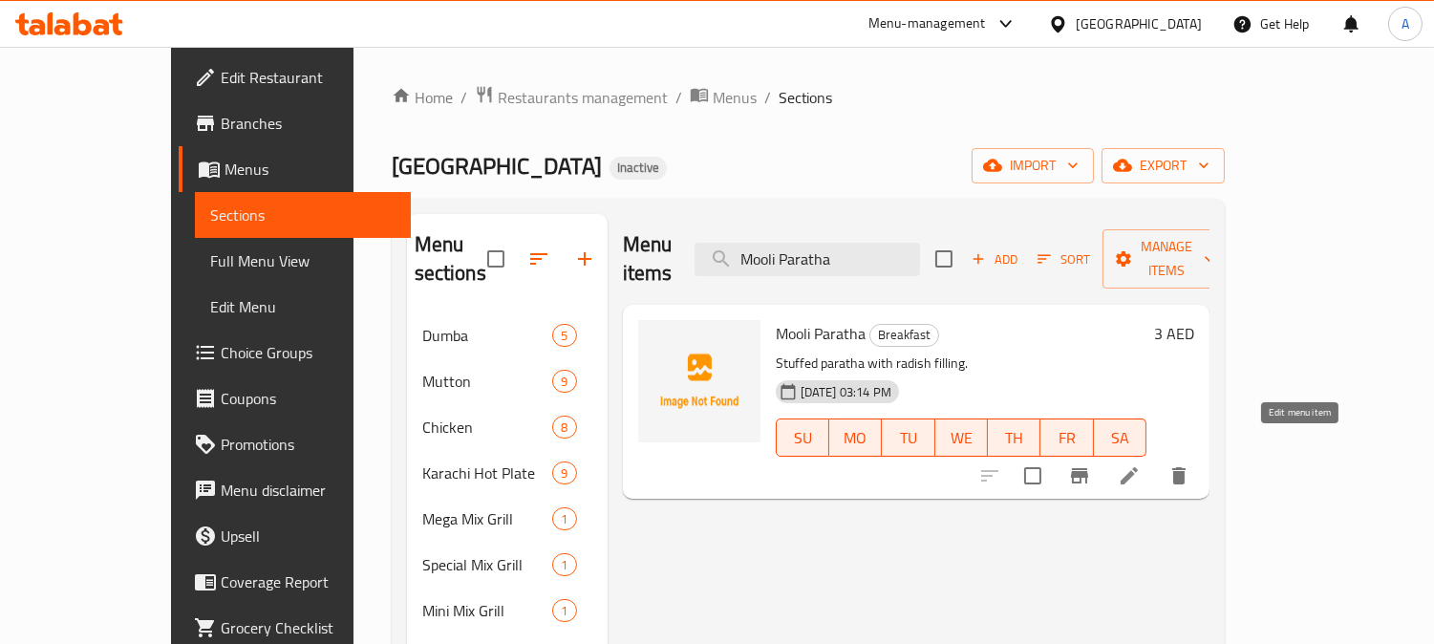
type input "Mooli Paratha"
click at [1141, 464] on icon at bounding box center [1129, 475] width 23 height 23
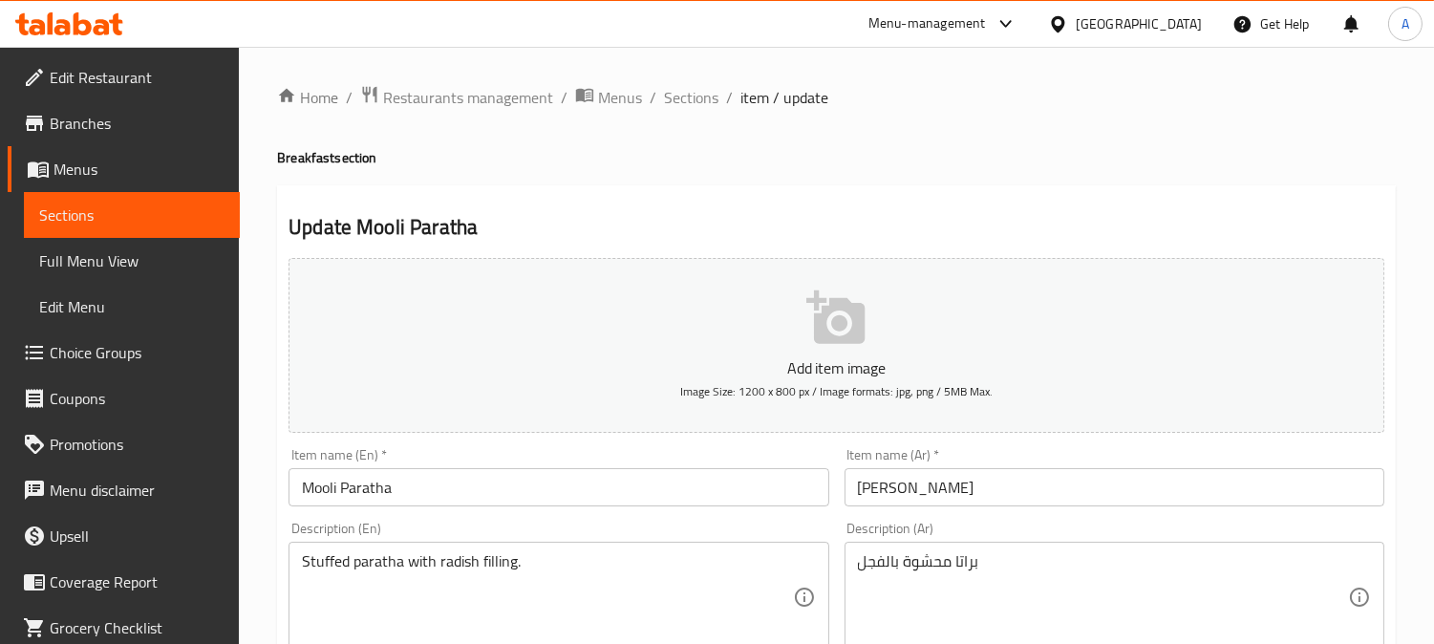
scroll to position [106, 0]
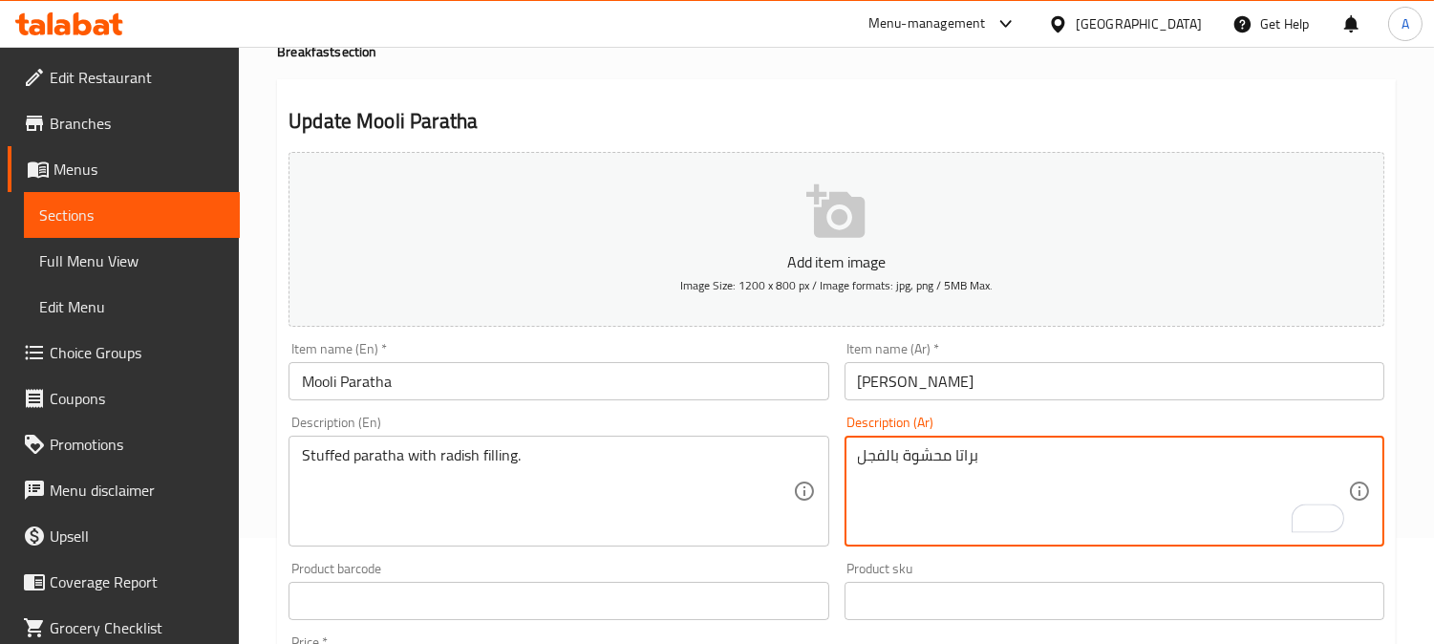
click at [895, 456] on textarea "براتا محشوة بالفجل" at bounding box center [1103, 491] width 490 height 91
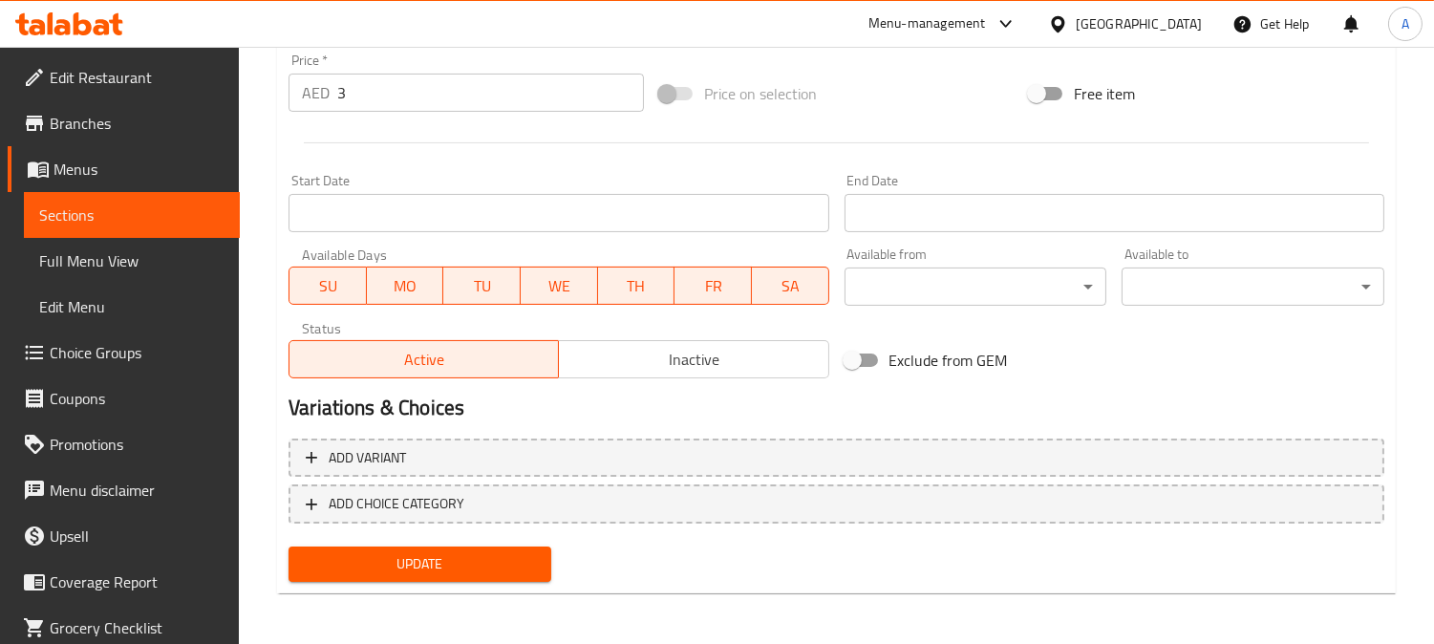
type textarea "براتا محشوة بحشوة الفجل"
click at [508, 569] on span "Update" at bounding box center [420, 564] width 232 height 24
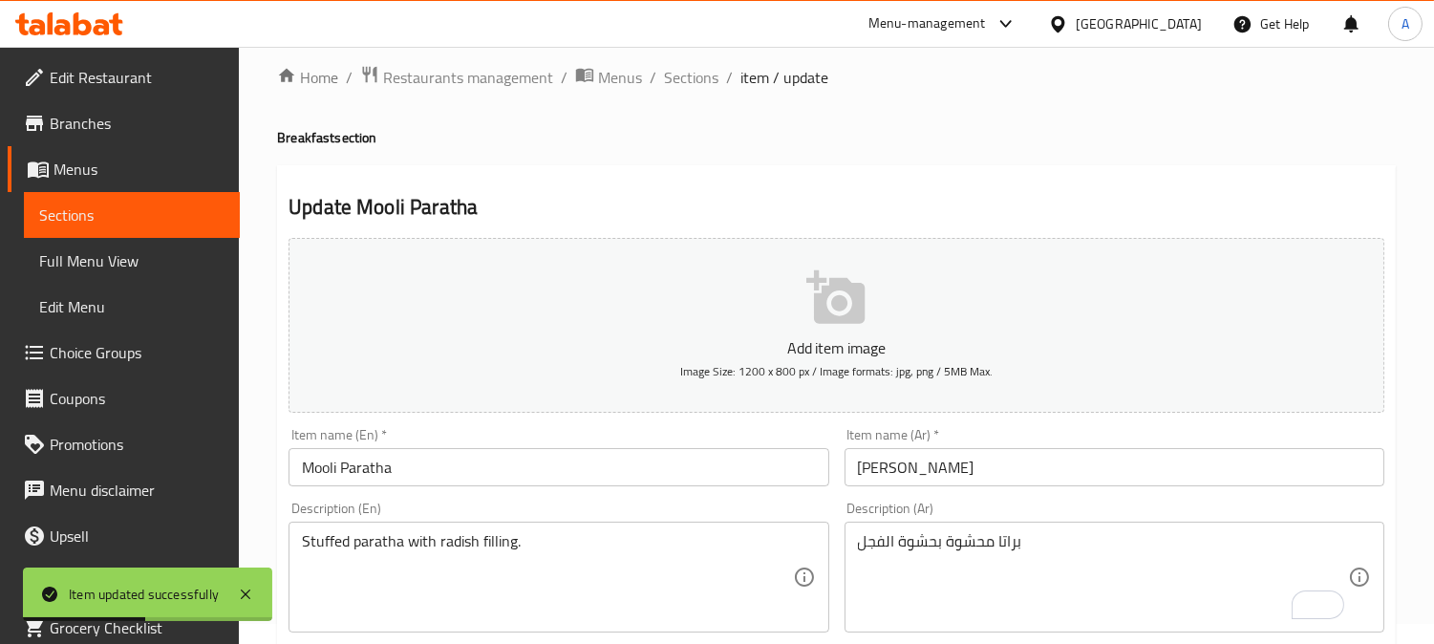
scroll to position [0, 0]
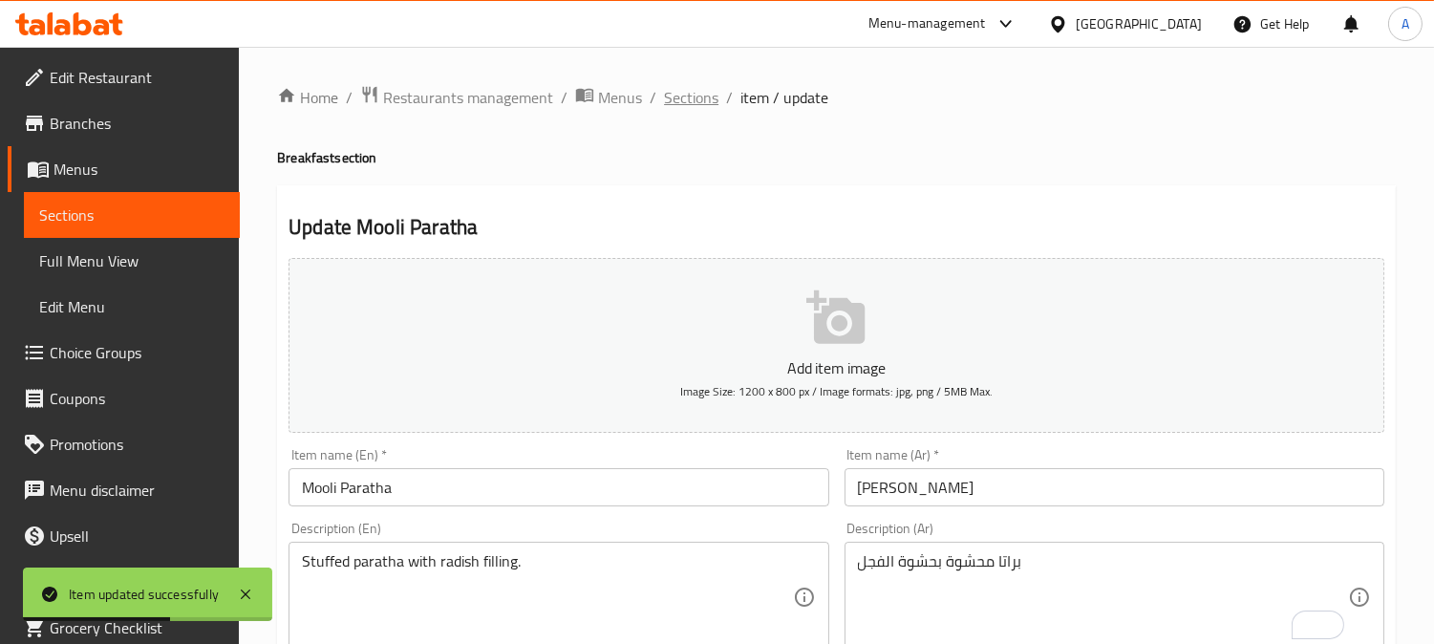
click at [691, 97] on span "Sections" at bounding box center [691, 97] width 54 height 23
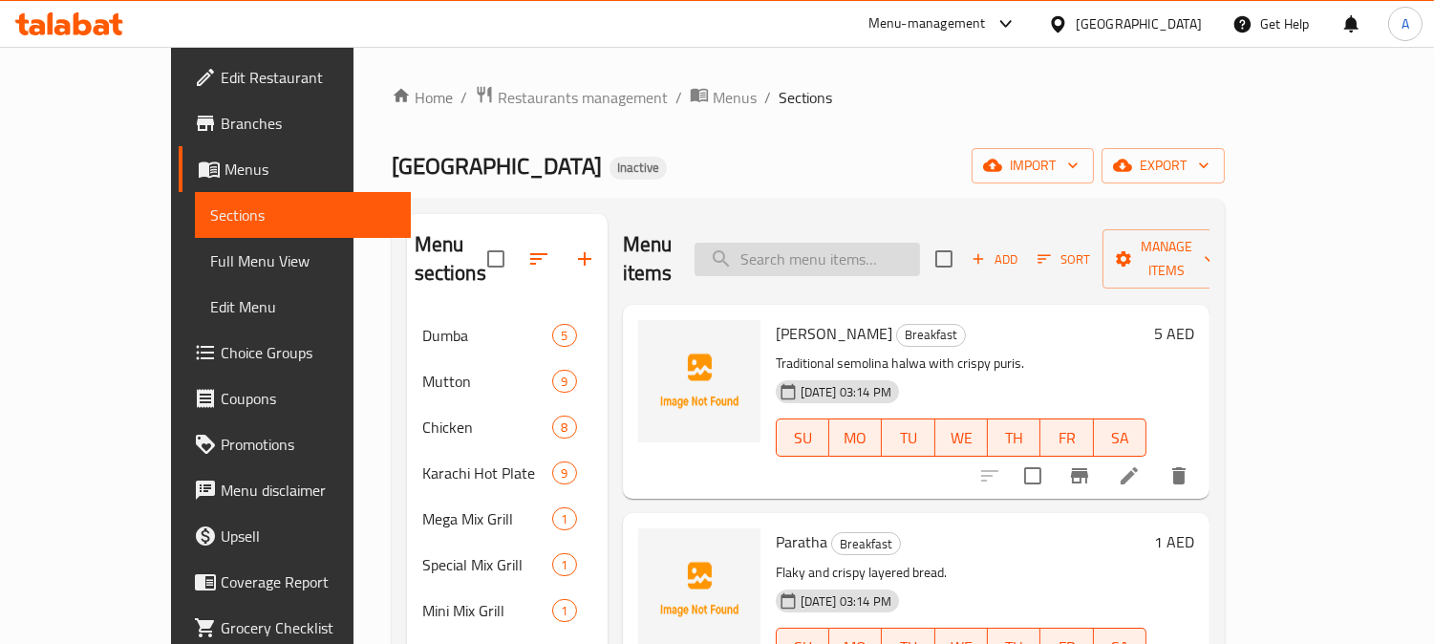
click at [920, 243] on input "search" at bounding box center [808, 259] width 226 height 33
paste input "Gurda Kaleji"
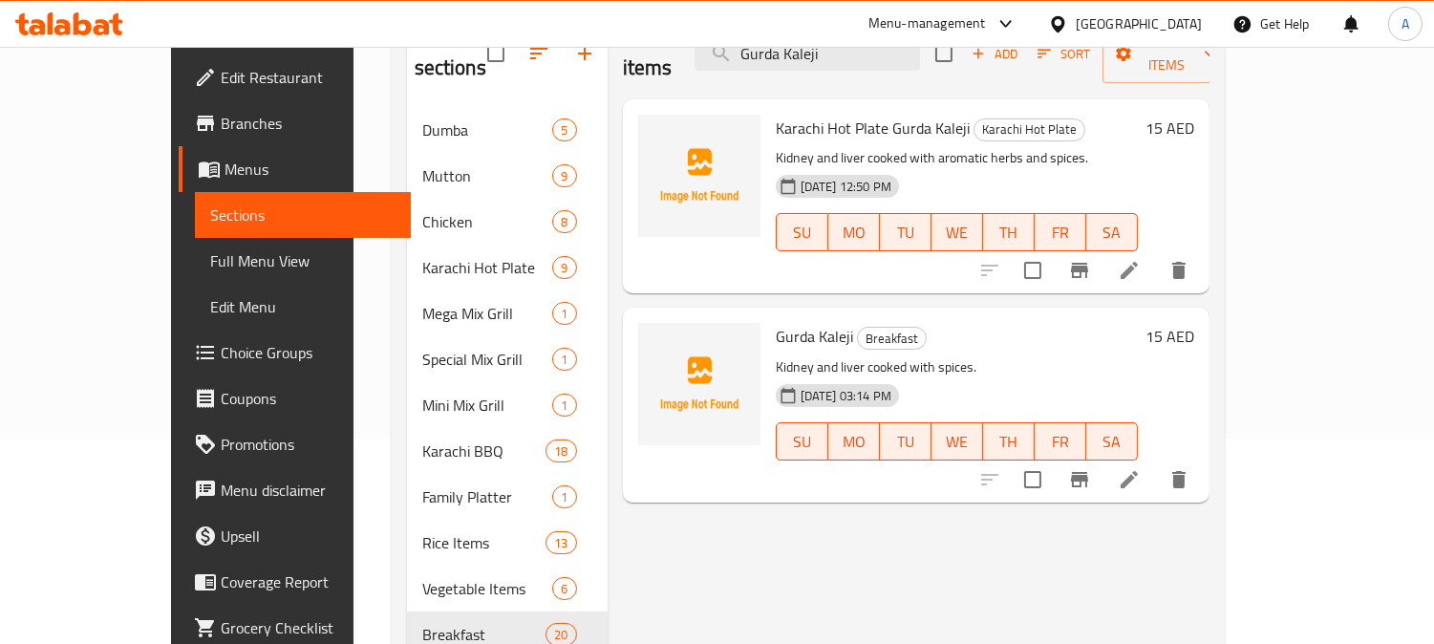
scroll to position [212, 0]
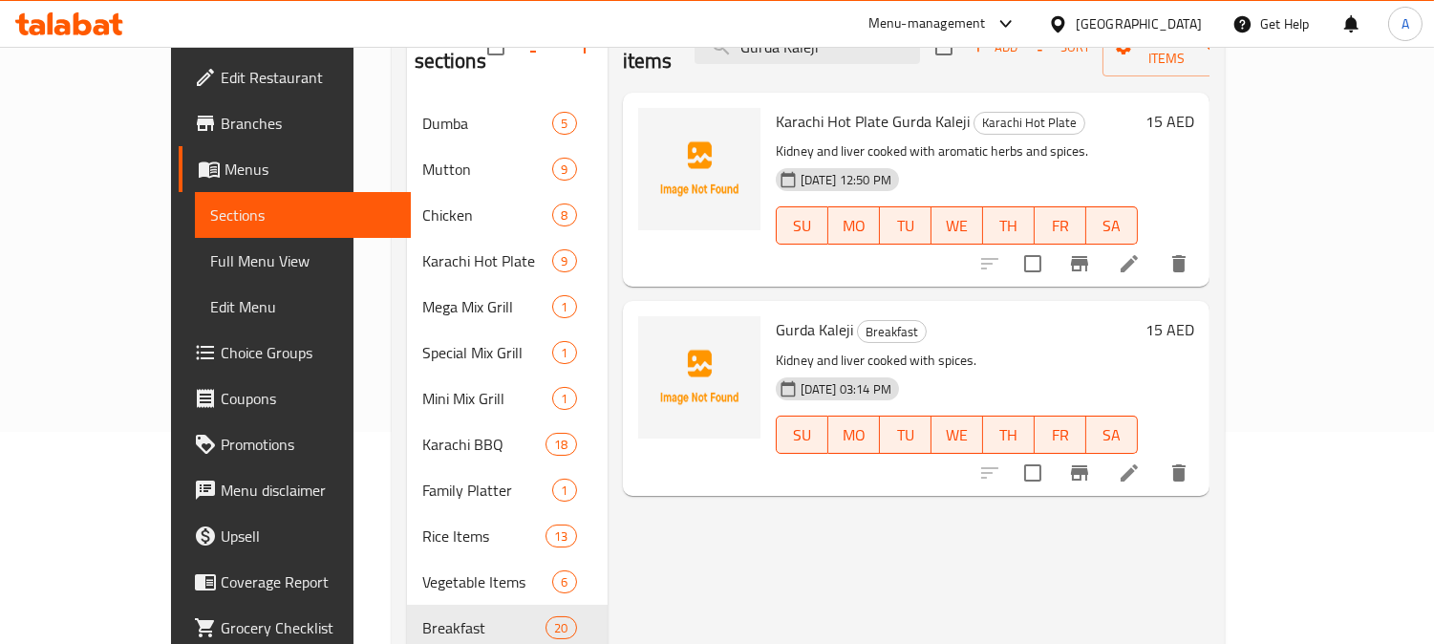
type input "Gurda Kaleji"
click at [1141, 462] on icon at bounding box center [1129, 473] width 23 height 23
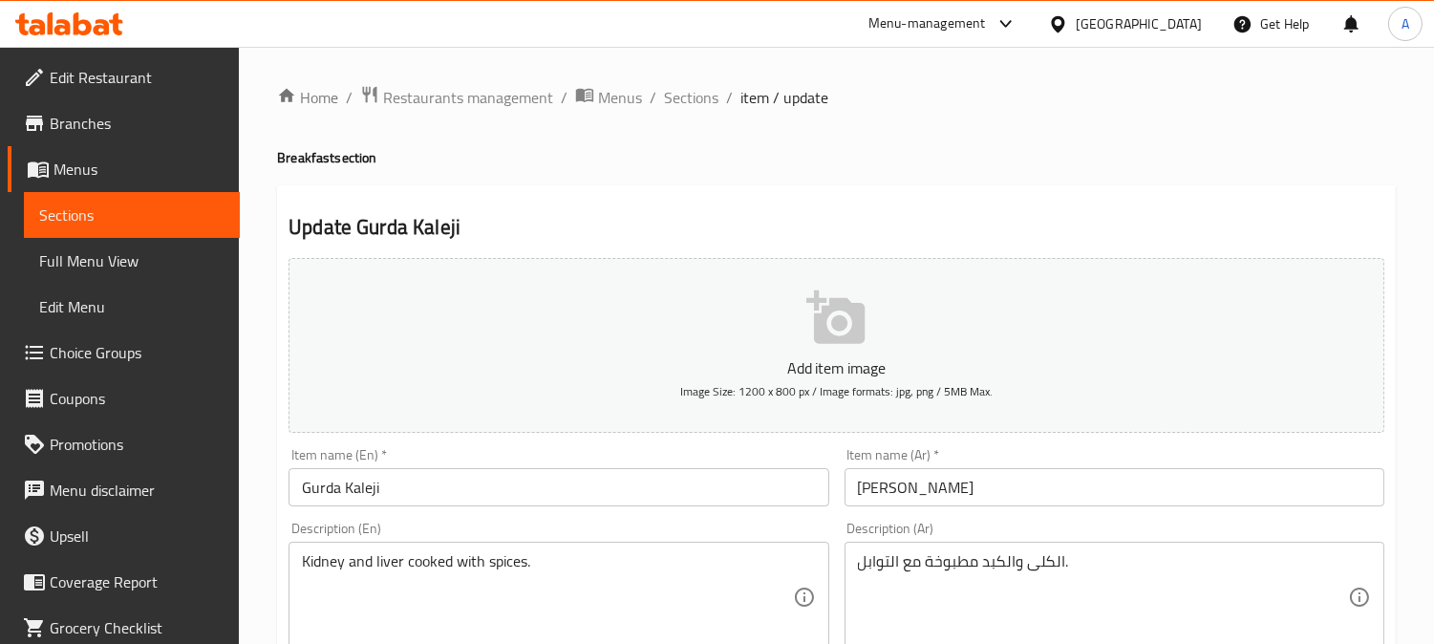
scroll to position [318, 0]
click at [683, 96] on span "Sections" at bounding box center [691, 97] width 54 height 23
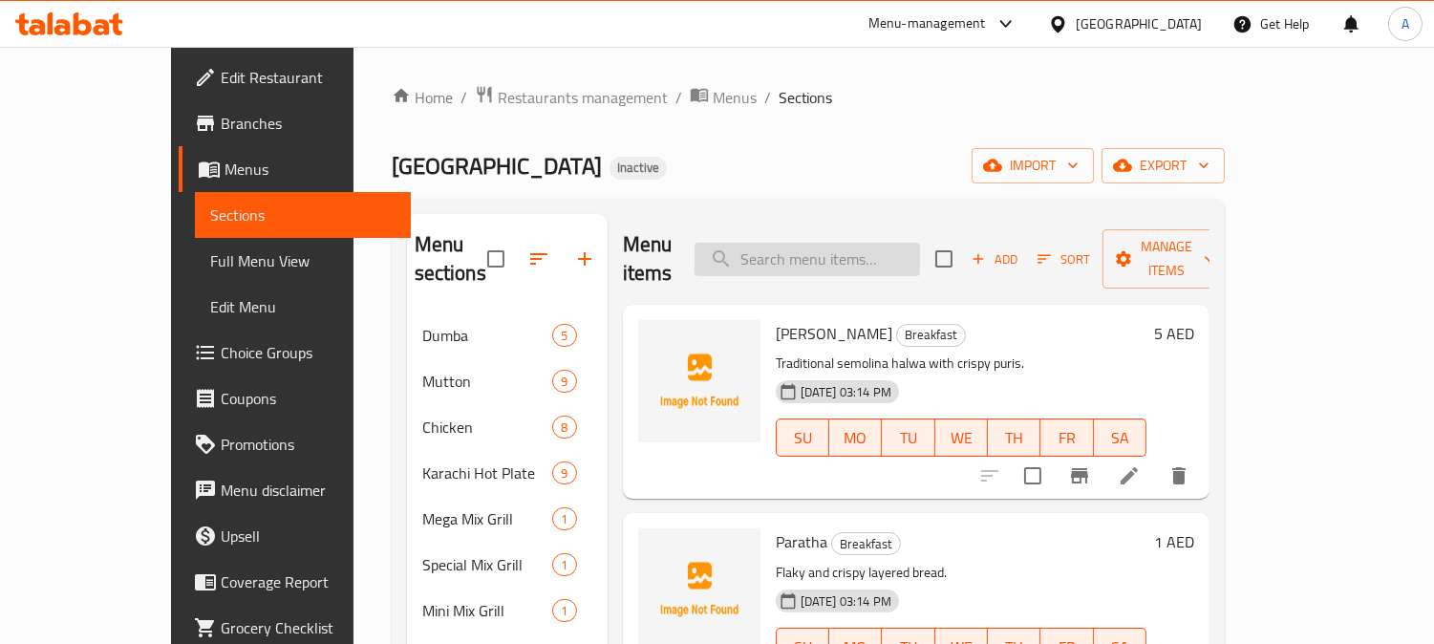
click at [868, 247] on input "search" at bounding box center [808, 259] width 226 height 33
paste input "Alu Achari Naan"
click at [895, 246] on input "Alu Achari Naan" at bounding box center [808, 259] width 226 height 33
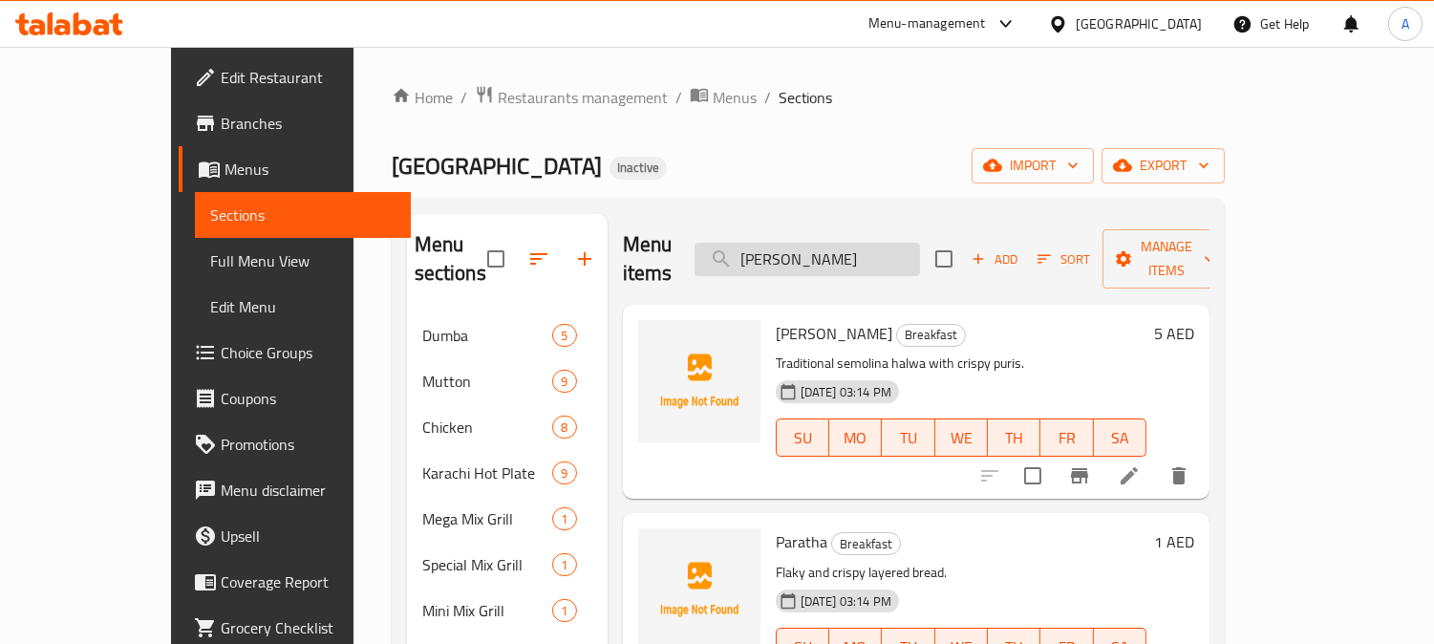
paste input "search"
type input "Alu Achari Naan"
click at [713, 97] on span "Menus" at bounding box center [735, 97] width 44 height 23
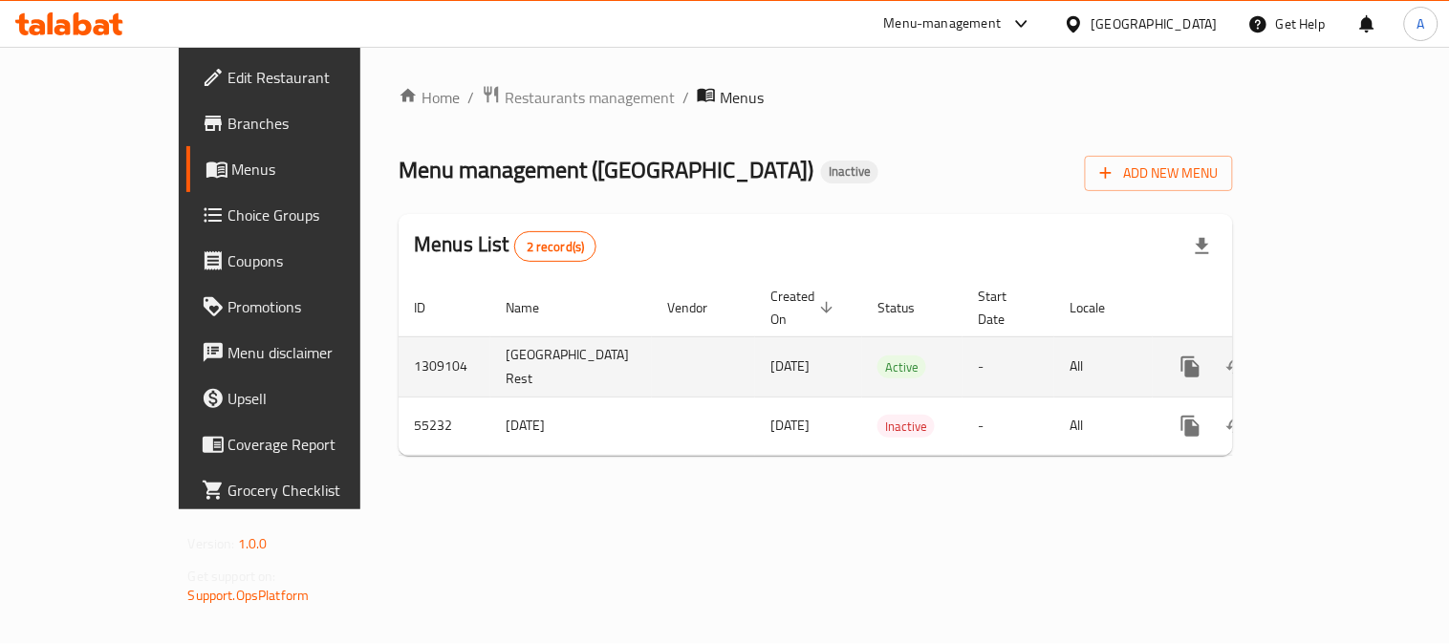
click at [1351, 346] on link "enhanced table" at bounding box center [1328, 367] width 46 height 46
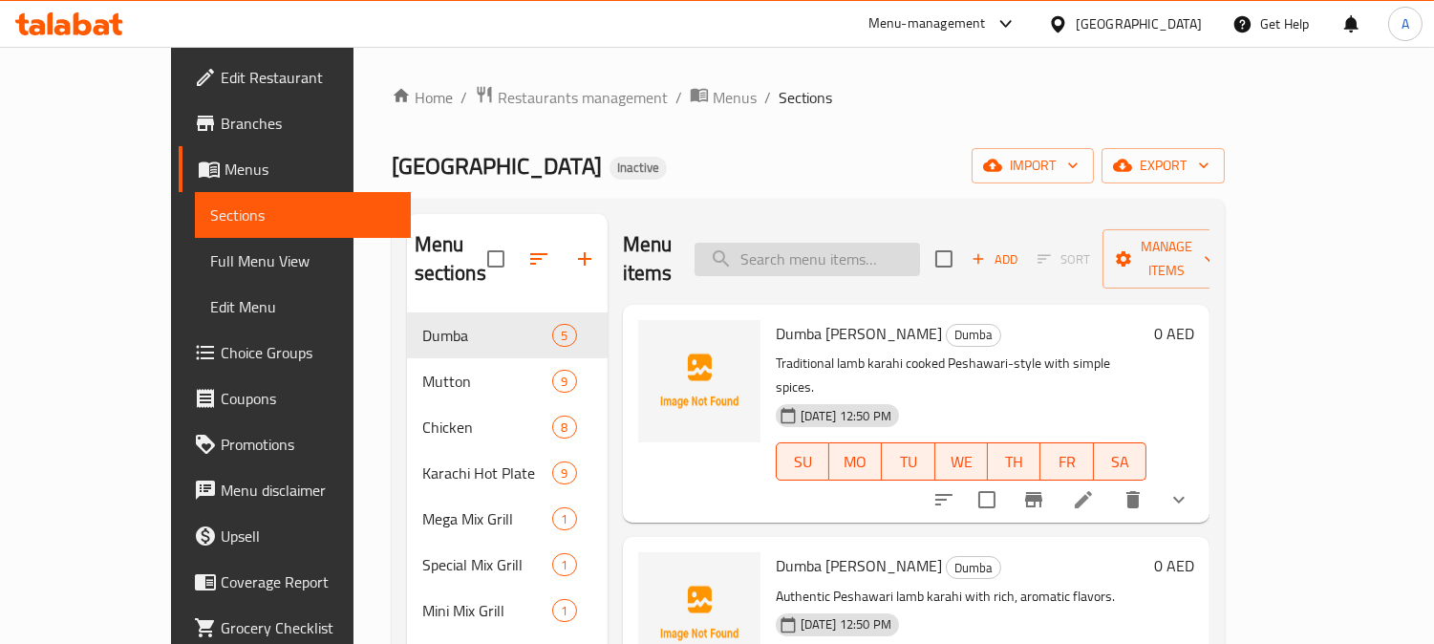
click at [863, 249] on input "search" at bounding box center [808, 259] width 226 height 33
paste input "Alu Achari Naan"
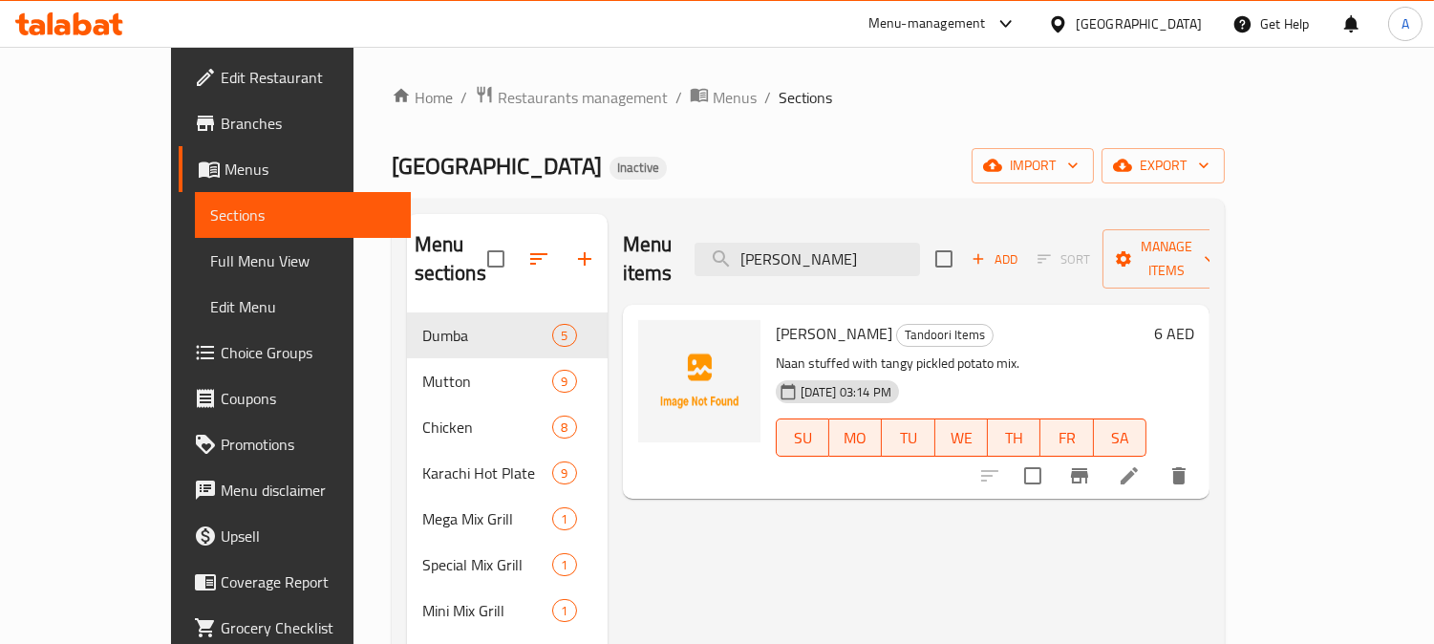
type input "Alu Achari Naan"
click at [1156, 459] on li at bounding box center [1130, 476] width 54 height 34
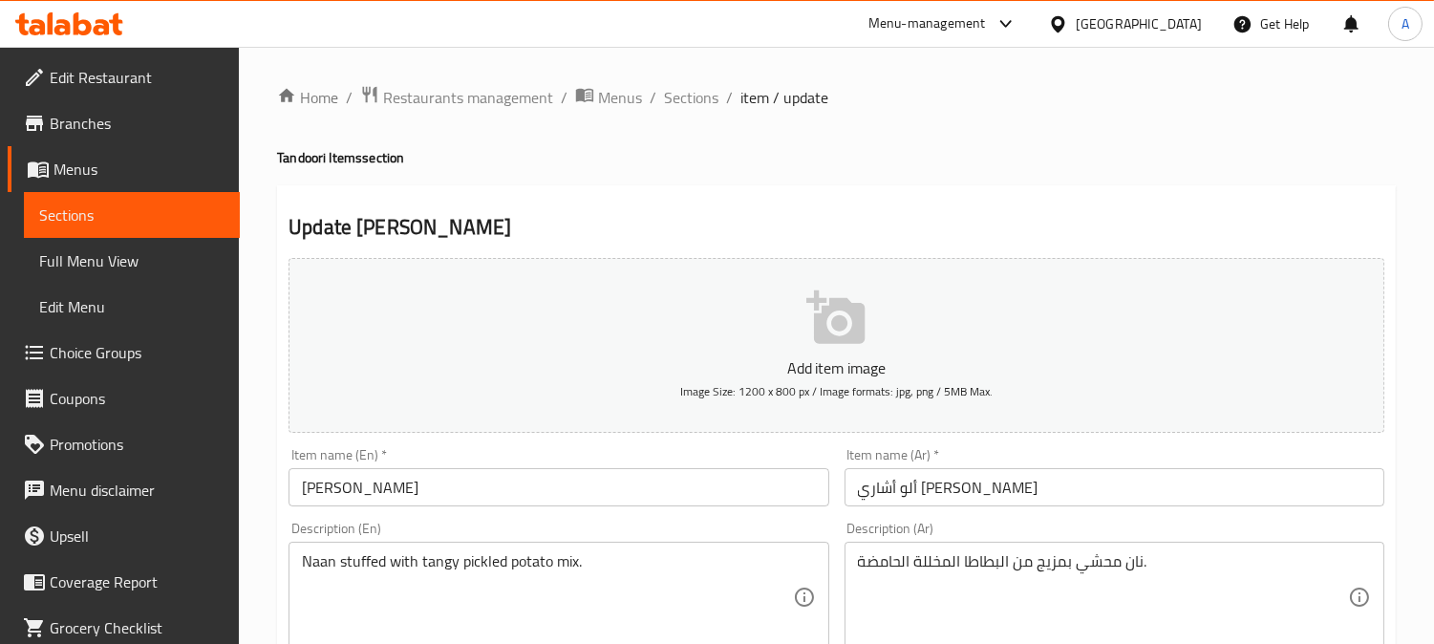
click at [476, 549] on div "Naan stuffed with tangy pickled potato mix. Description (En)" at bounding box center [559, 597] width 540 height 111
click at [476, 550] on div "Naan stuffed with tangy pickled potato mix. Description (En)" at bounding box center [559, 597] width 540 height 111
click at [500, 561] on textarea "Naan stuffed with tangy pickled potato mix." at bounding box center [547, 597] width 490 height 91
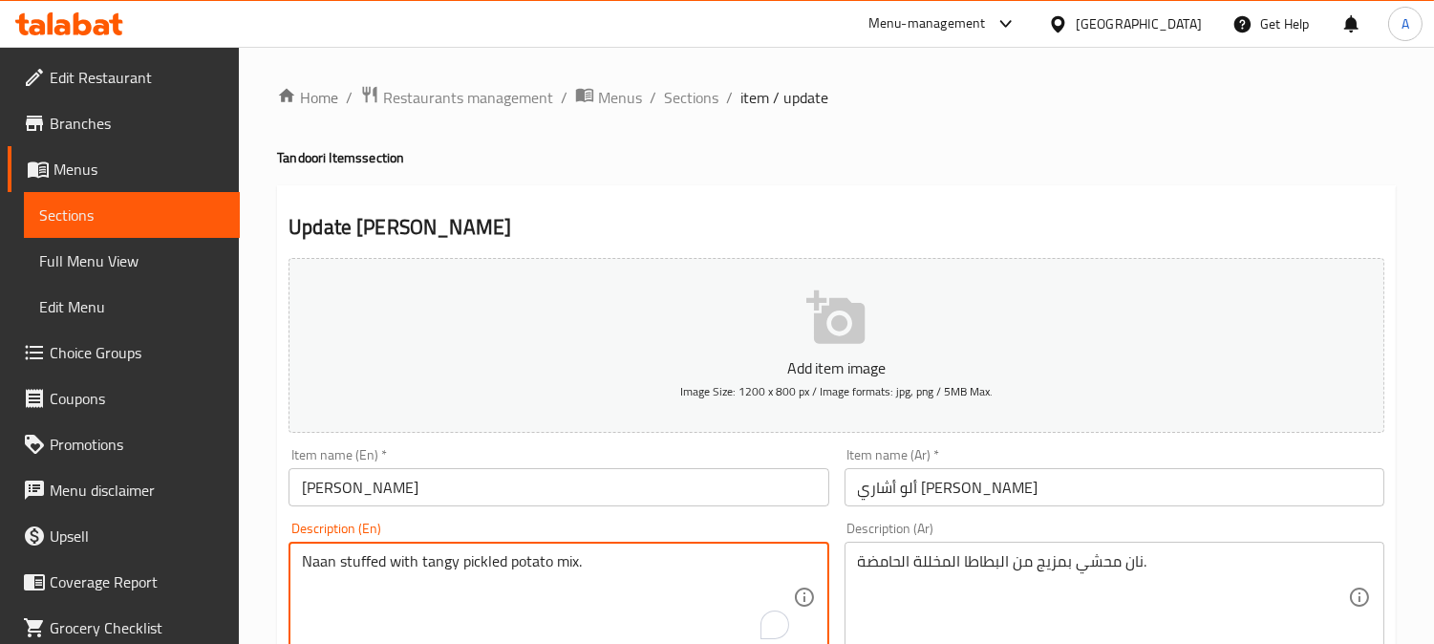
click at [500, 561] on textarea "Naan stuffed with tangy pickled potato mix." at bounding box center [547, 597] width 490 height 91
click at [608, 609] on textarea "Naan stuffed with tangy pickled potato mix." at bounding box center [547, 597] width 490 height 91
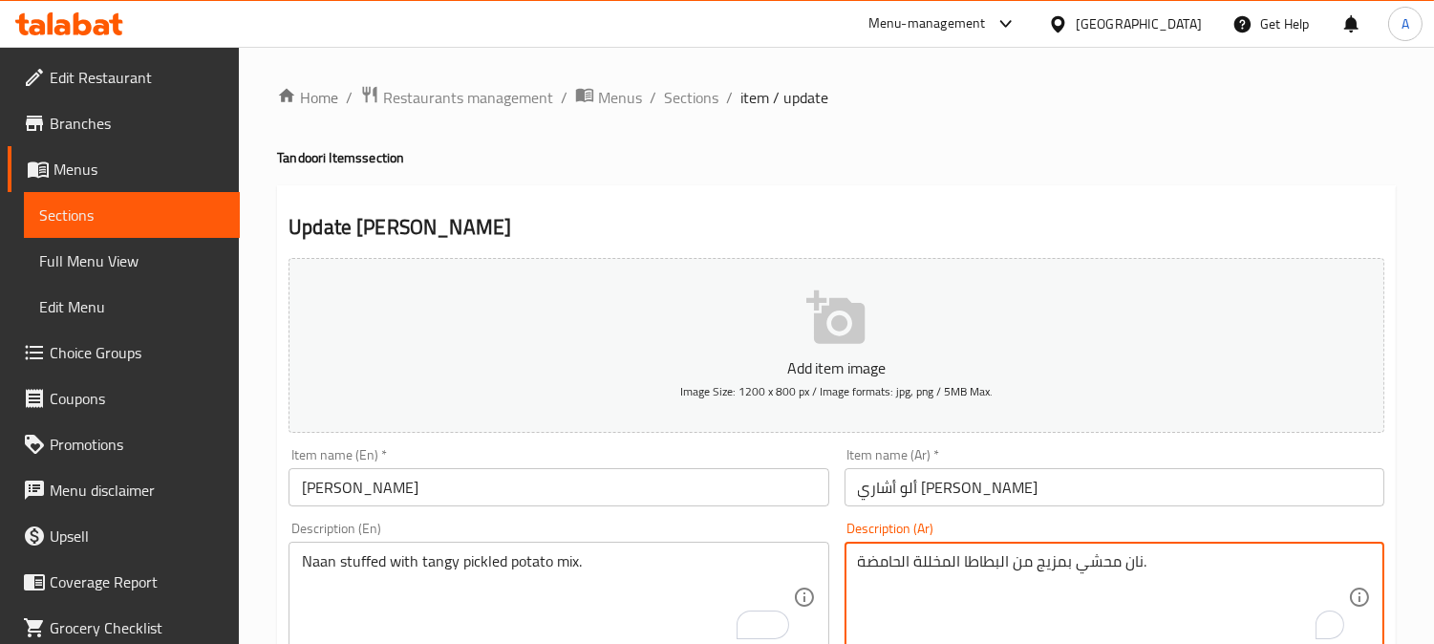
click at [887, 560] on textarea "نان محشي بمزيج من البطاطا المخللة الحامضة." at bounding box center [1103, 597] width 490 height 91
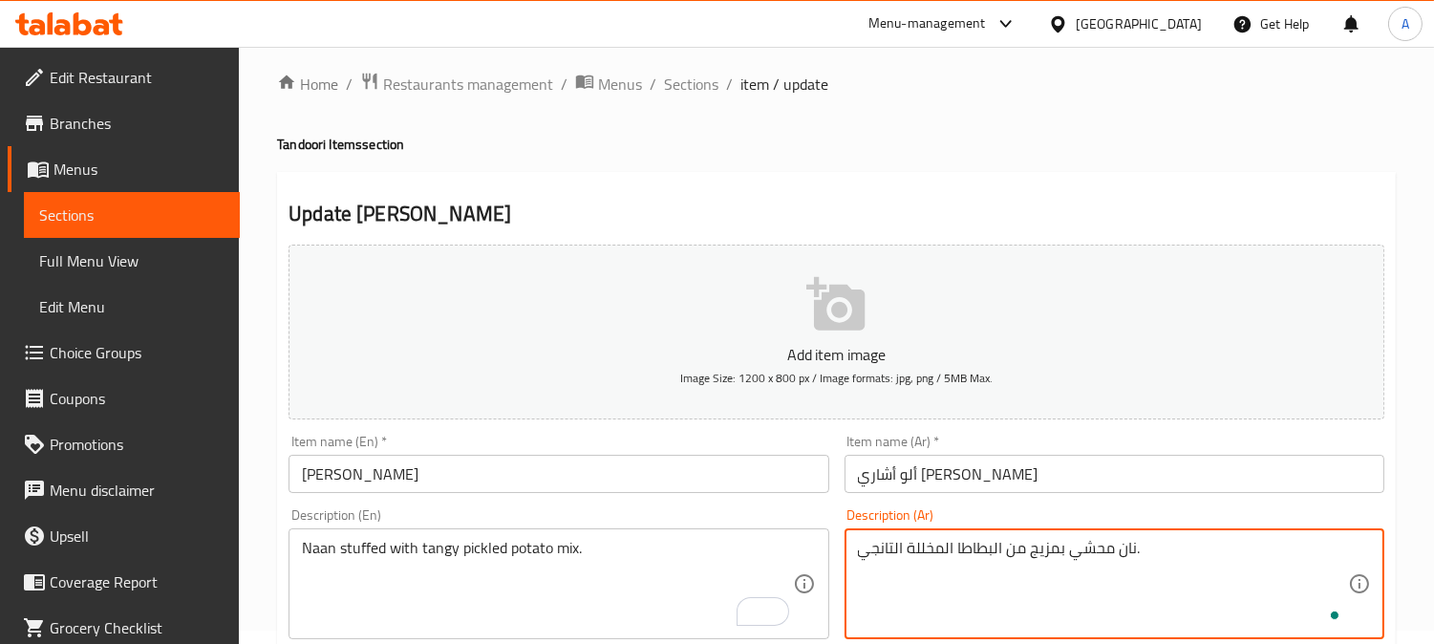
scroll to position [636, 0]
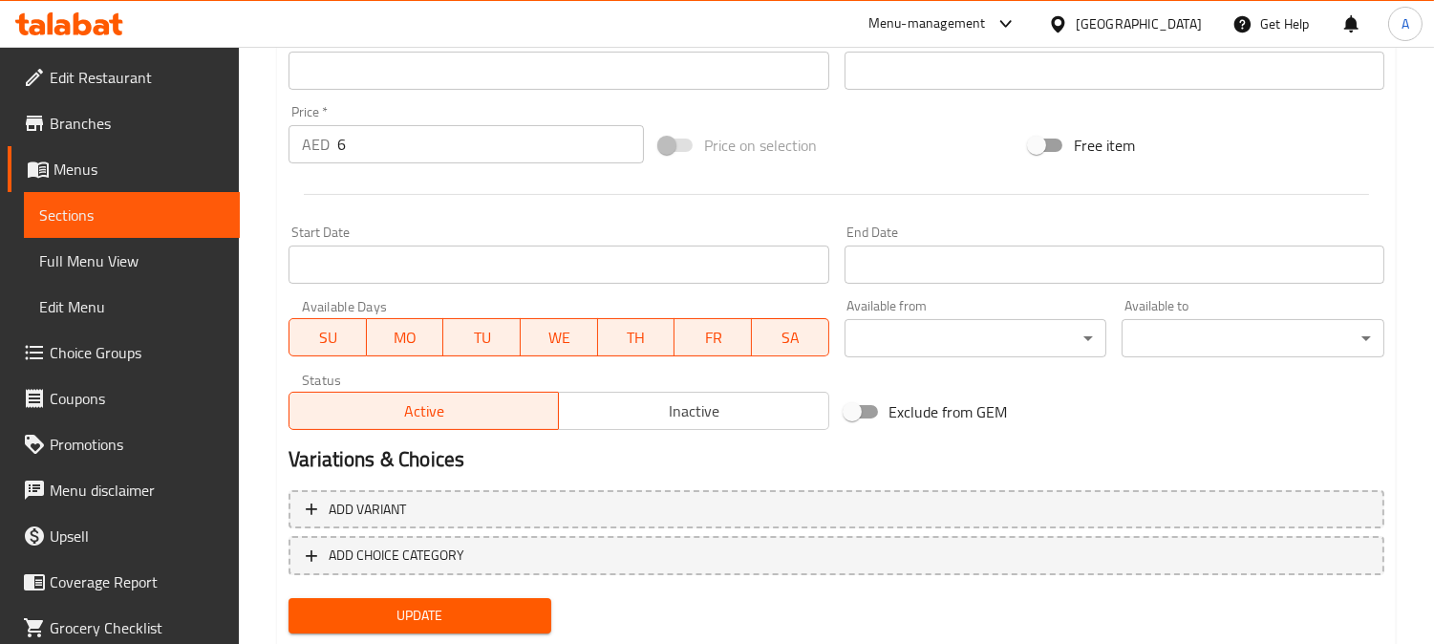
type textarea "نان محشي بمزيج من البطاطا المخللة التانجي."
click at [462, 608] on span "Update" at bounding box center [420, 616] width 232 height 24
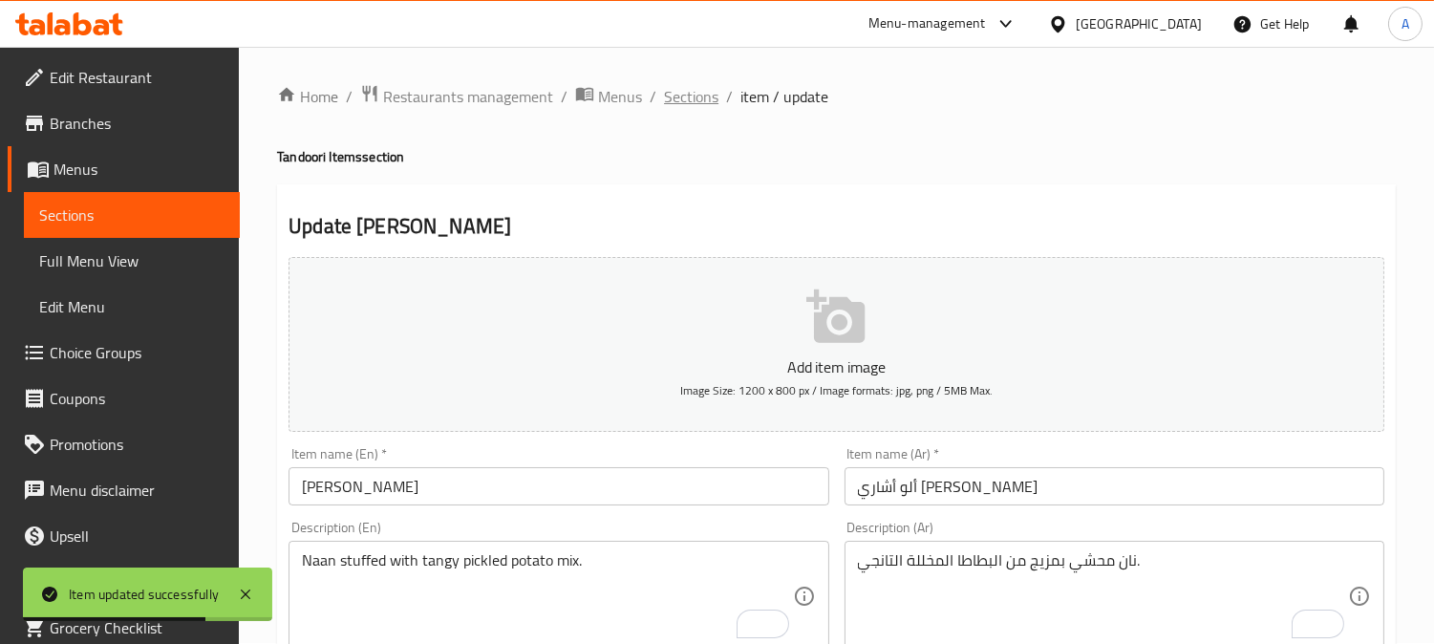
scroll to position [0, 0]
click at [677, 92] on span "Sections" at bounding box center [691, 97] width 54 height 23
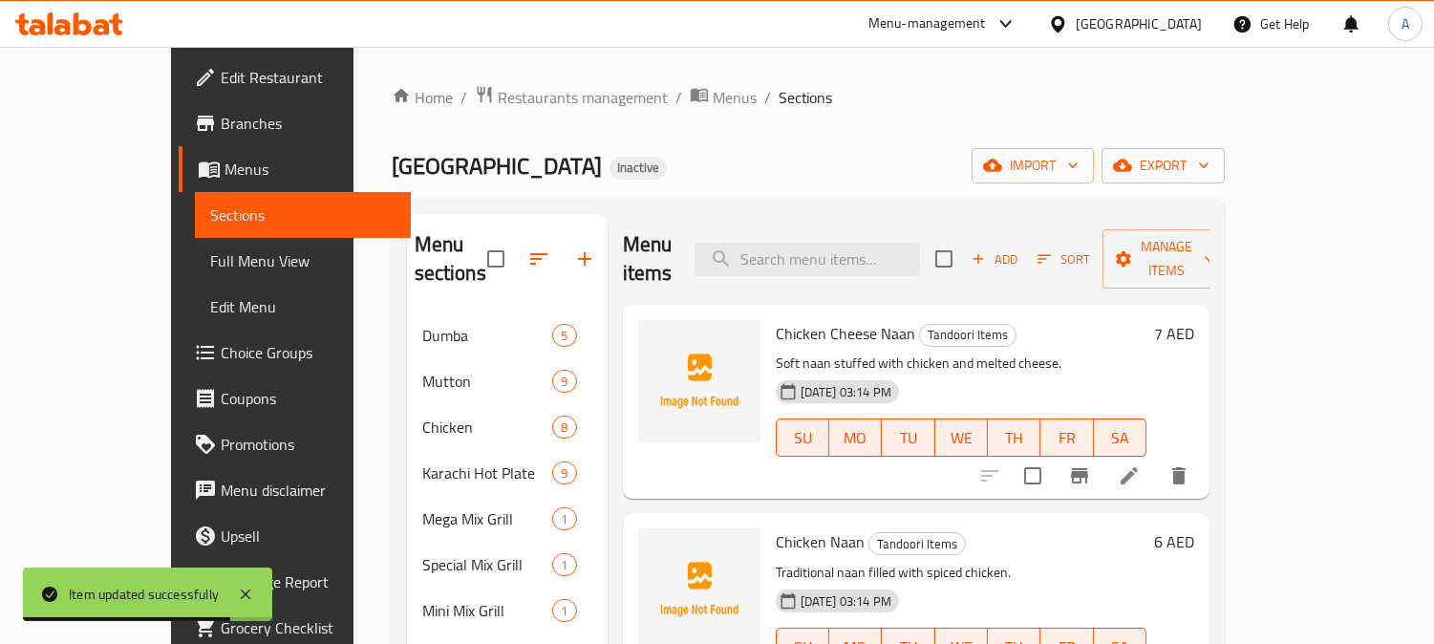
click at [896, 243] on input "search" at bounding box center [808, 259] width 226 height 33
paste input "Plain Naan"
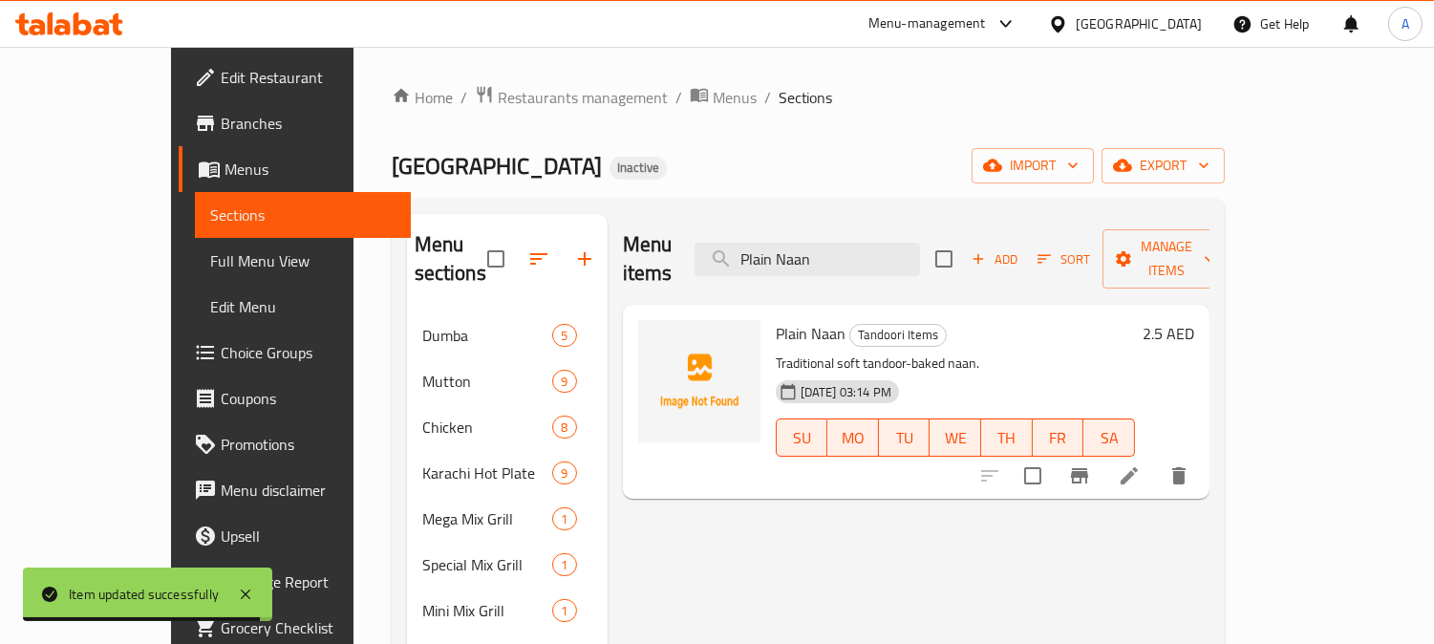
type input "Plain Naan"
click at [1156, 459] on li at bounding box center [1130, 476] width 54 height 34
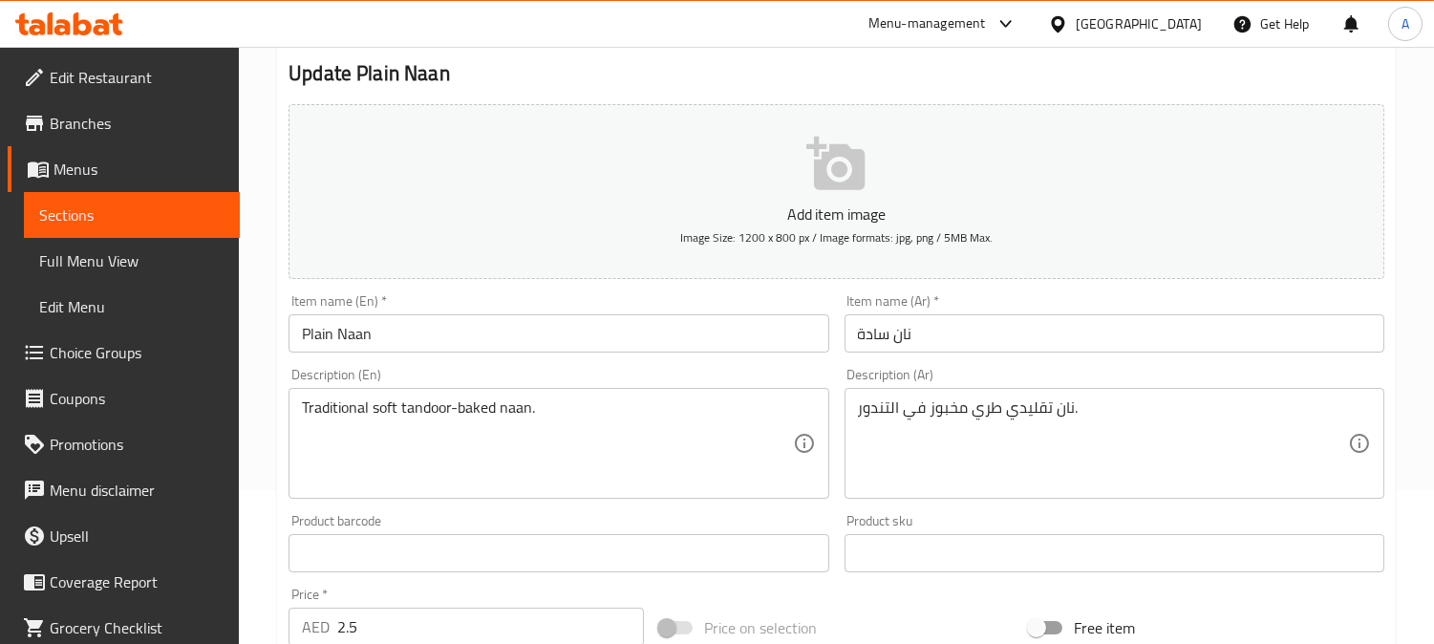
scroll to position [318, 0]
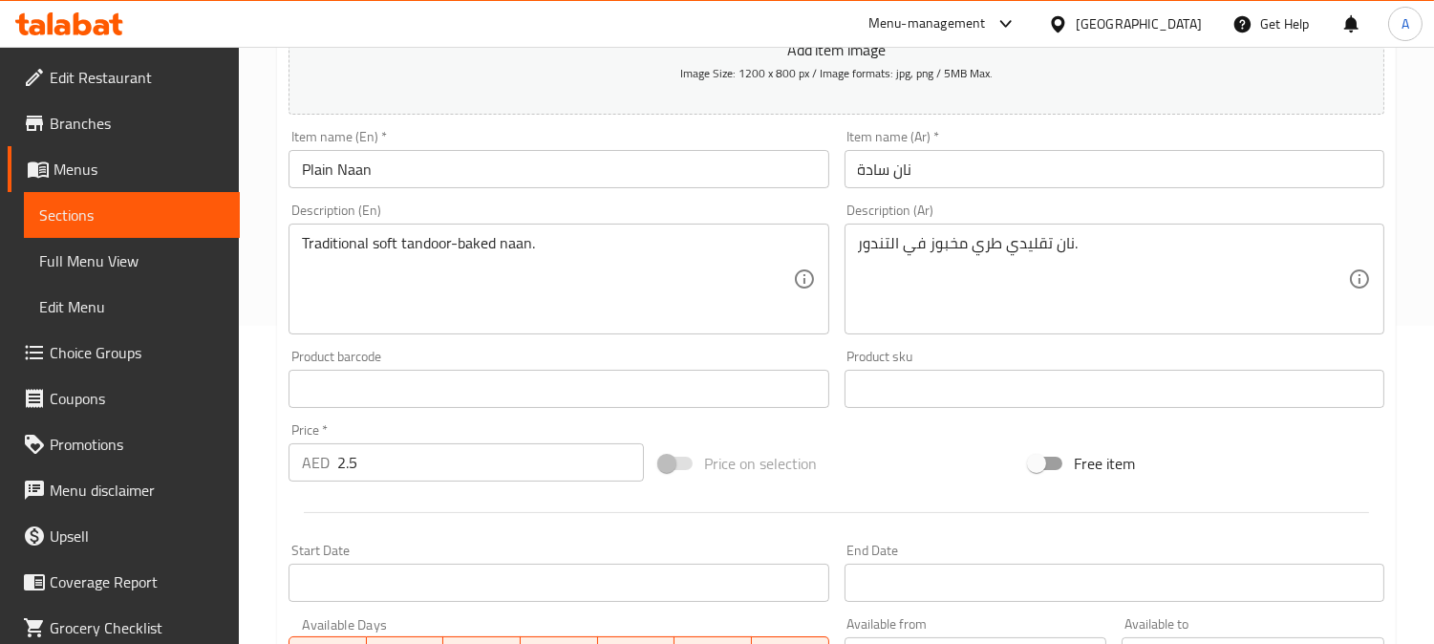
click at [480, 251] on textarea "Traditional soft tandoor-baked naan." at bounding box center [547, 279] width 490 height 91
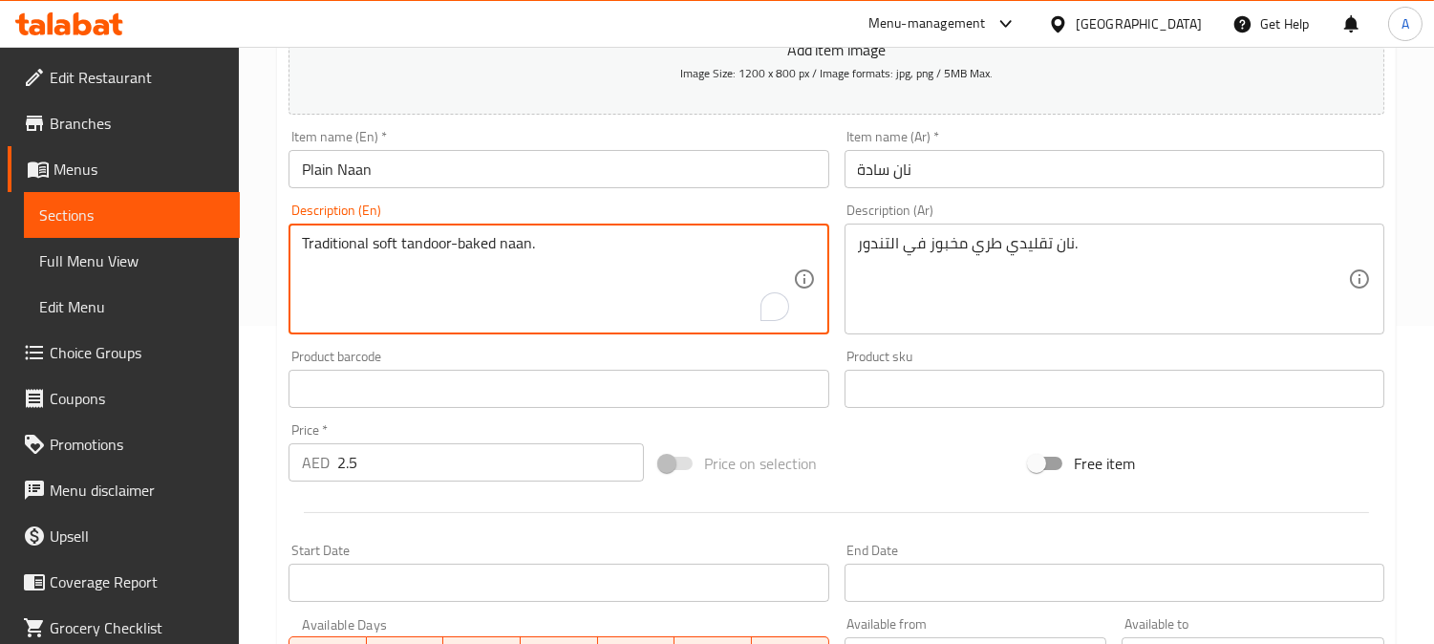
click at [480, 251] on textarea "Traditional soft tandoor-baked naan." at bounding box center [547, 279] width 490 height 91
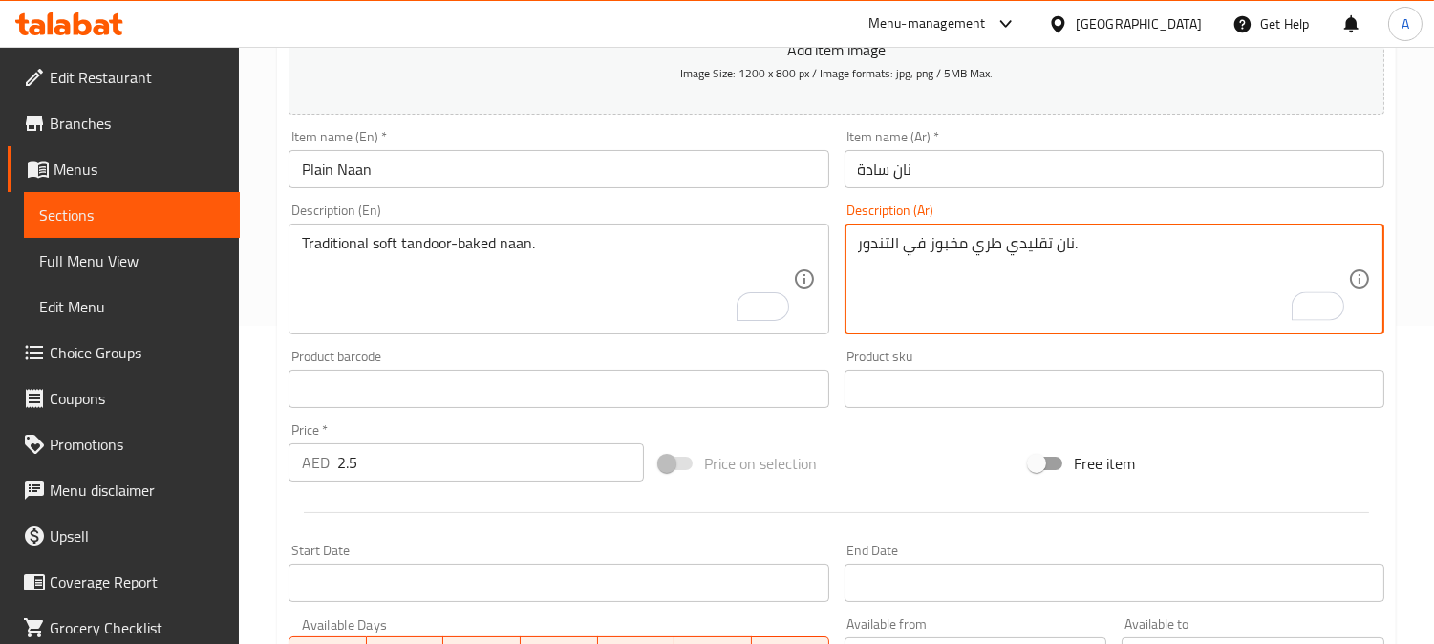
drag, startPoint x: 965, startPoint y: 244, endPoint x: 842, endPoint y: 253, distance: 123.7
click at [842, 253] on div "Description (Ar) نان تقليدي طري مخبوز في التندور. Description (Ar)" at bounding box center [1114, 269] width 555 height 146
paste textarea "تندور مخبوز"
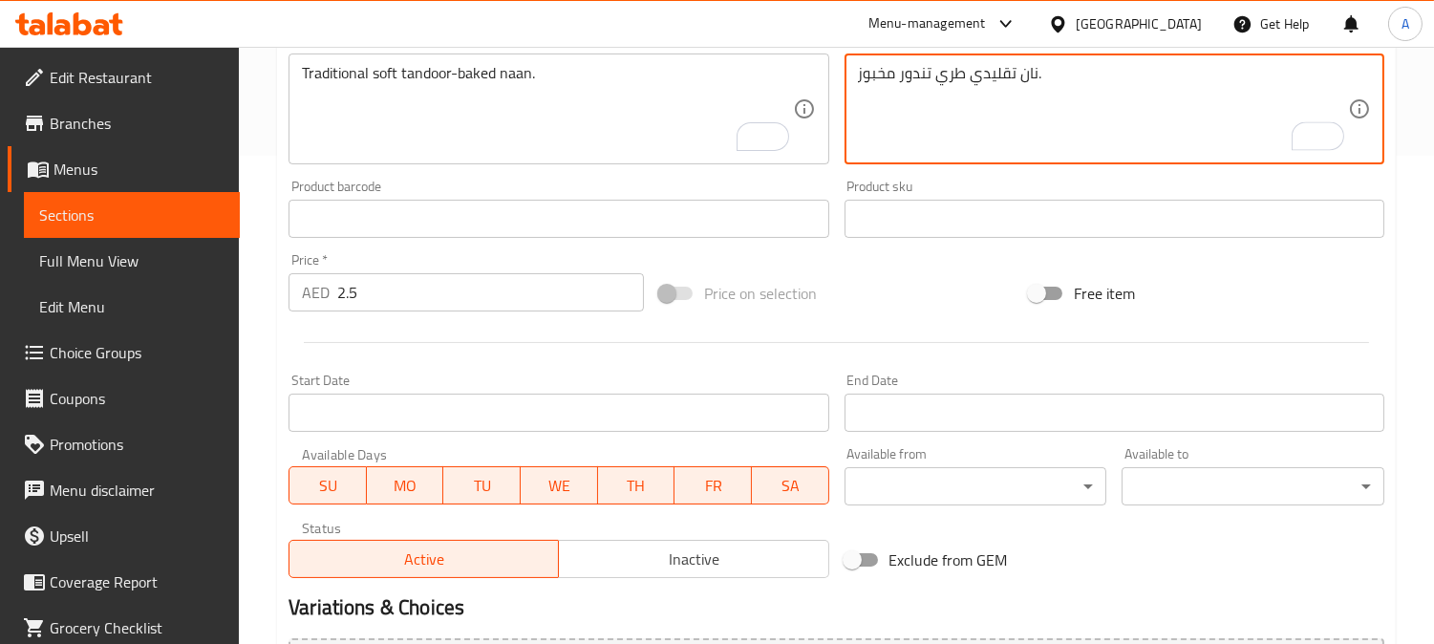
scroll to position [688, 0]
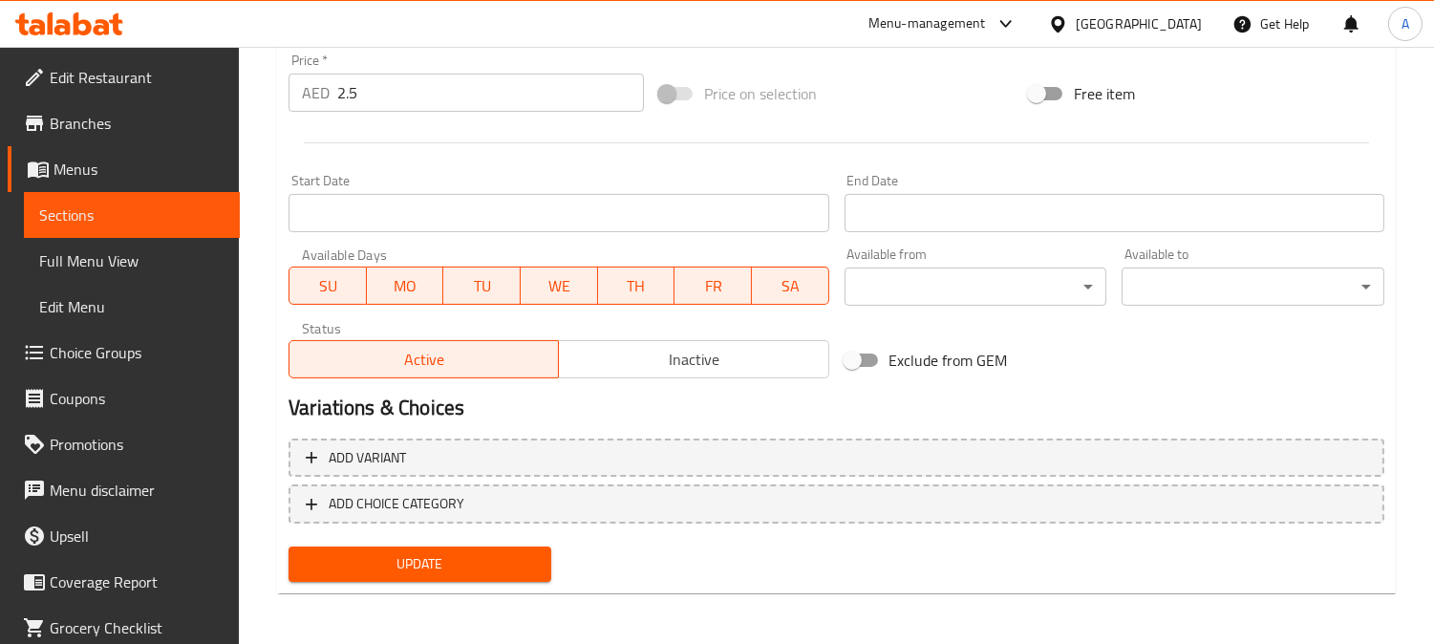
type textarea "نان تقليدي طري تندور مخبوز."
click at [519, 557] on span "Update" at bounding box center [420, 564] width 232 height 24
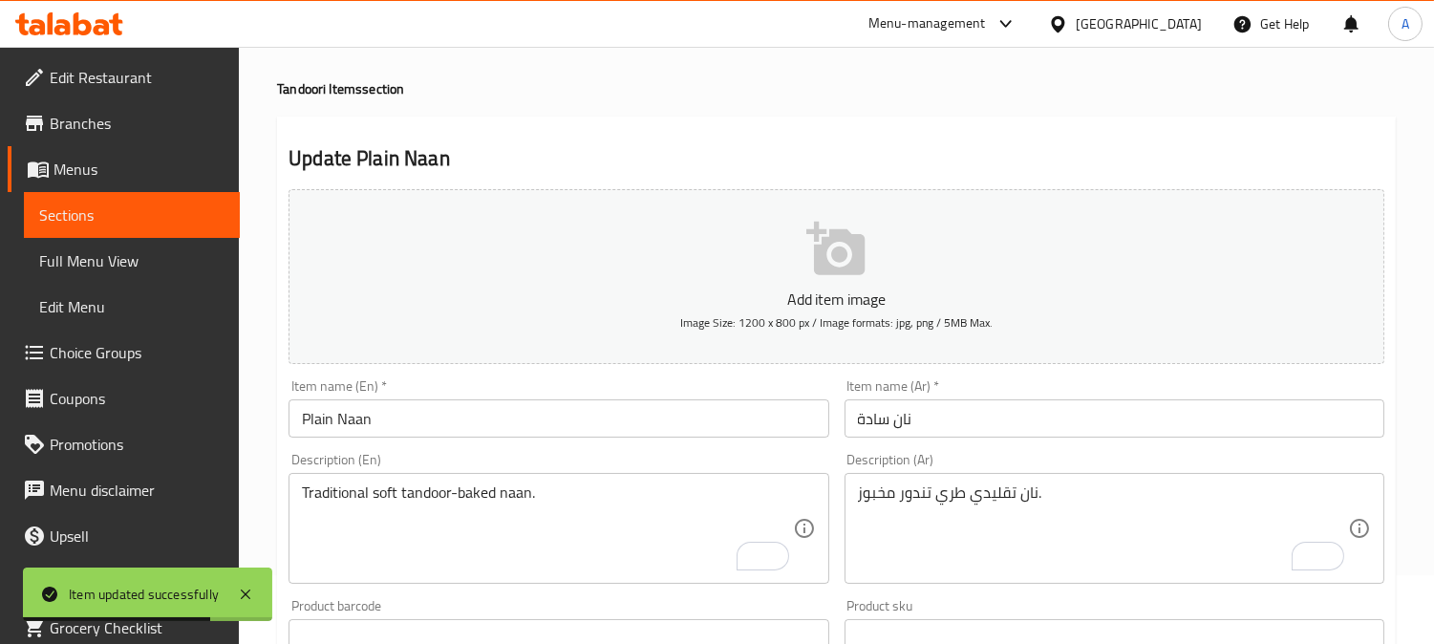
scroll to position [0, 0]
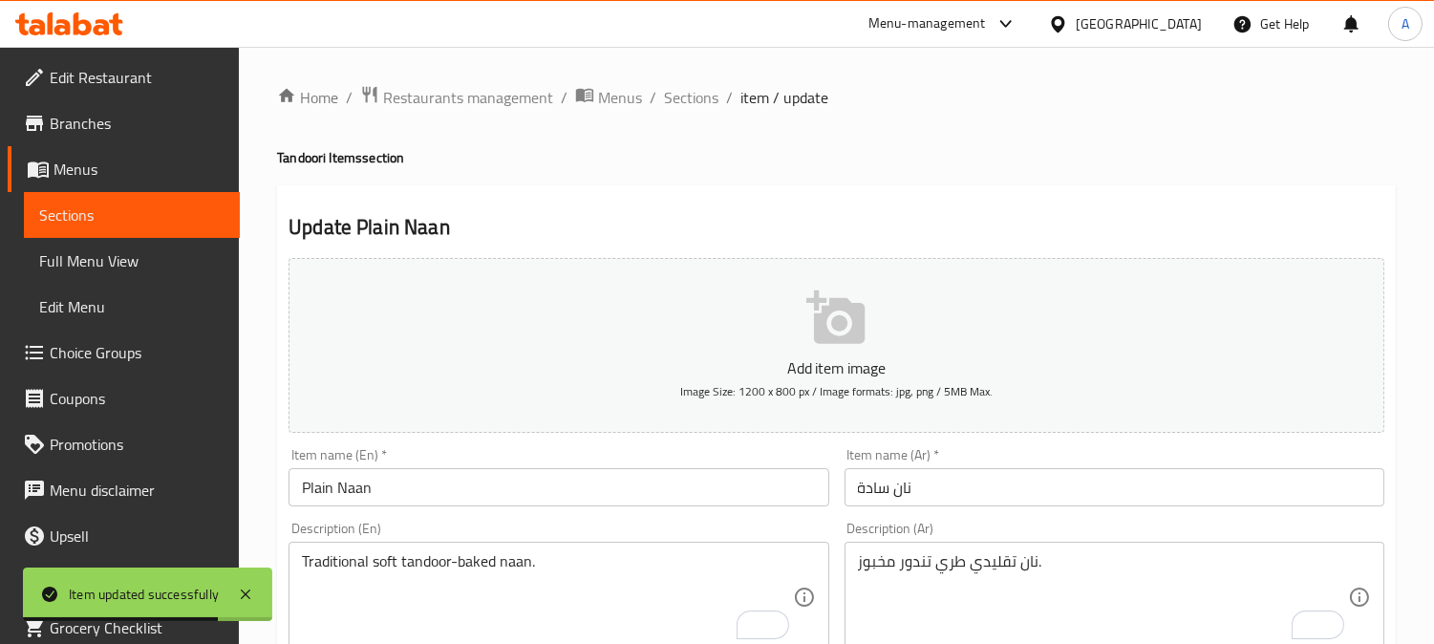
click at [684, 94] on span "Sections" at bounding box center [691, 97] width 54 height 23
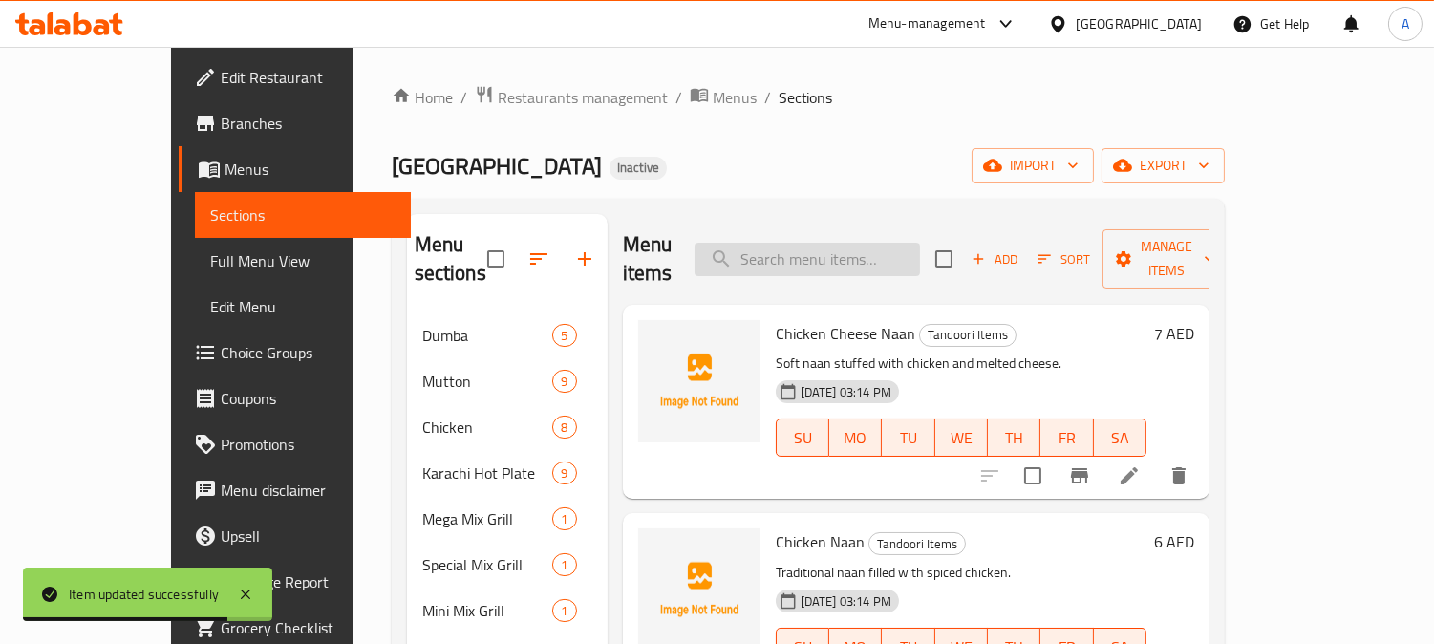
click at [814, 243] on input "search" at bounding box center [808, 259] width 226 height 33
paste input "Gajar ka Halwa"
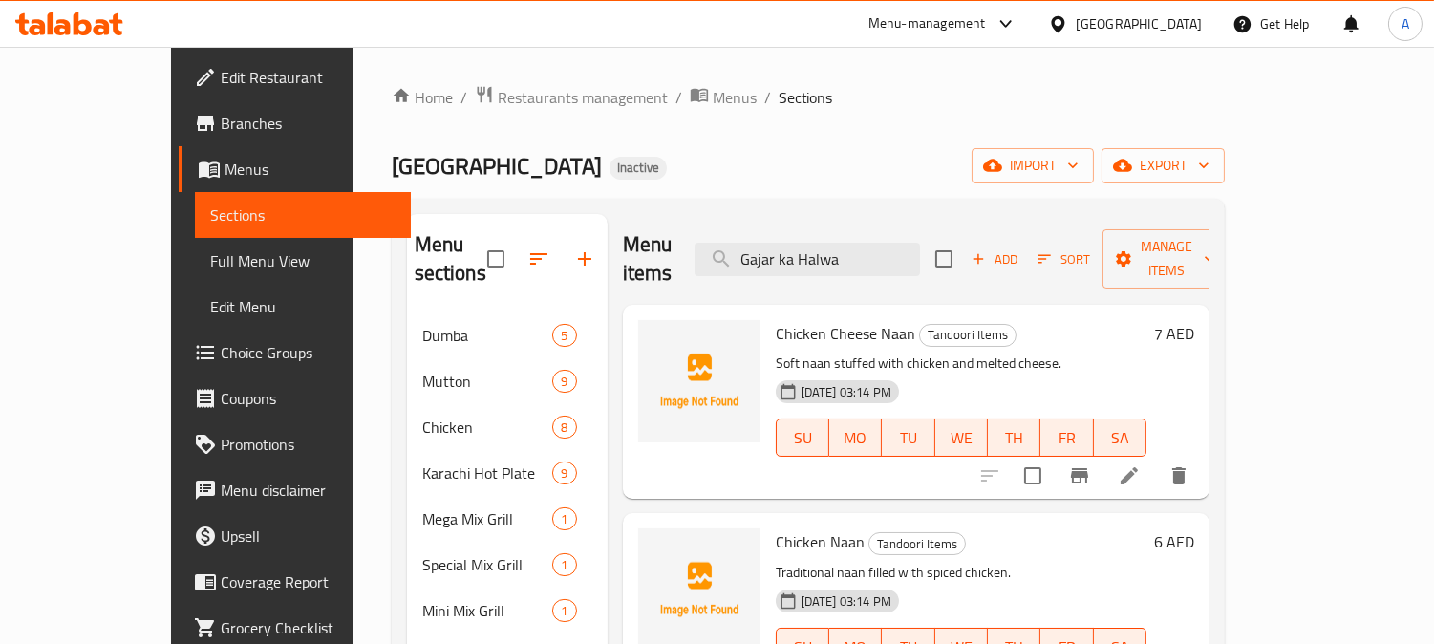
type input "Gajar ka Halwa"
click at [1141, 464] on icon at bounding box center [1129, 475] width 23 height 23
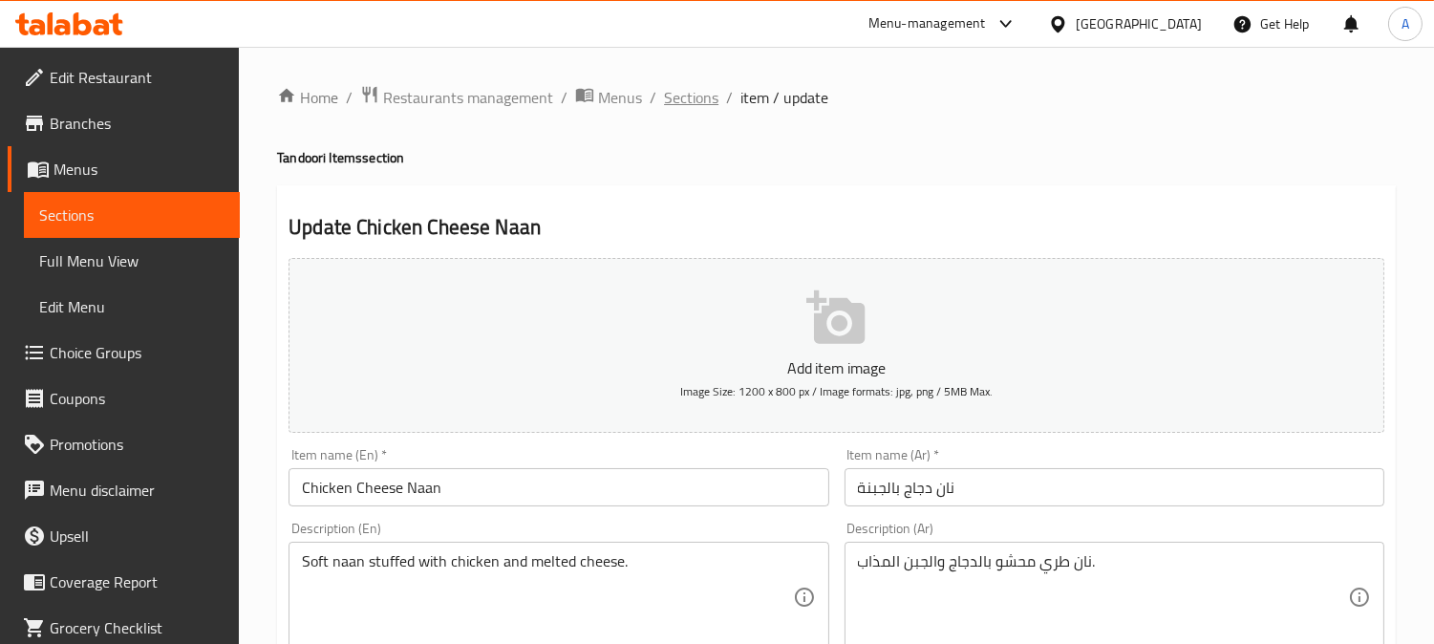
click at [700, 100] on span "Sections" at bounding box center [691, 97] width 54 height 23
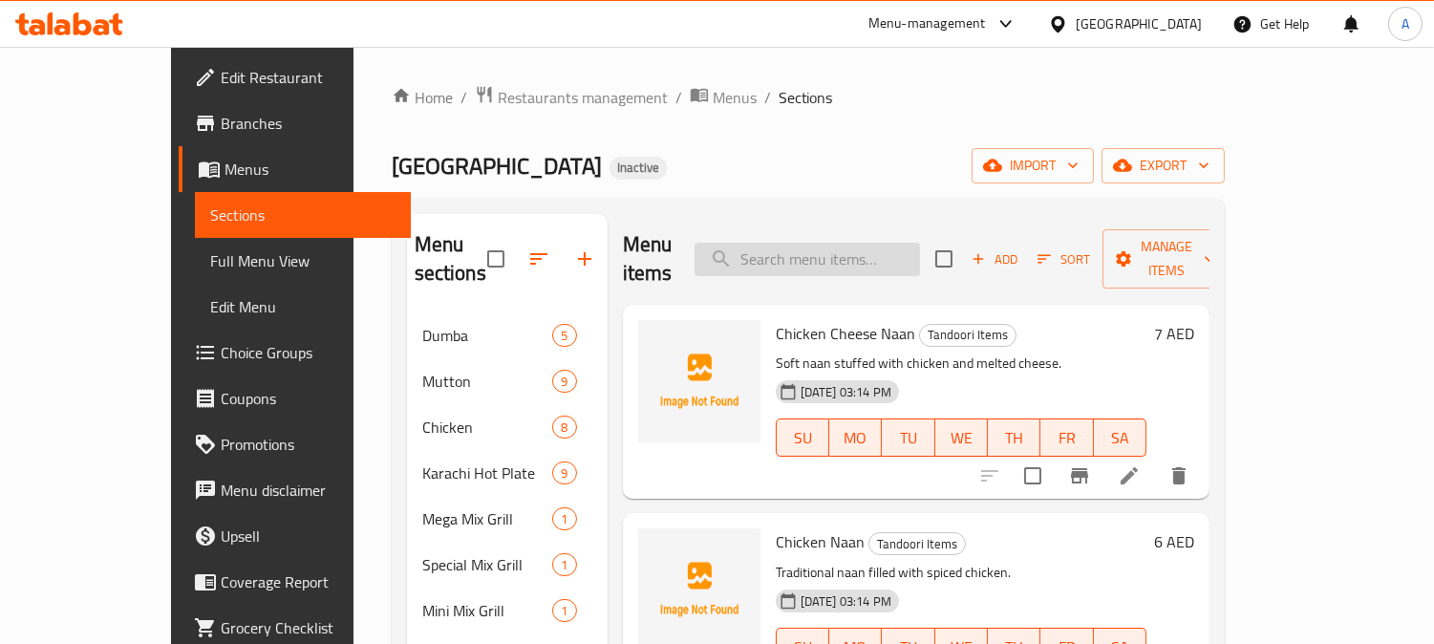
click at [849, 243] on input "search" at bounding box center [808, 259] width 226 height 33
paste input "Gajar ka Halwa"
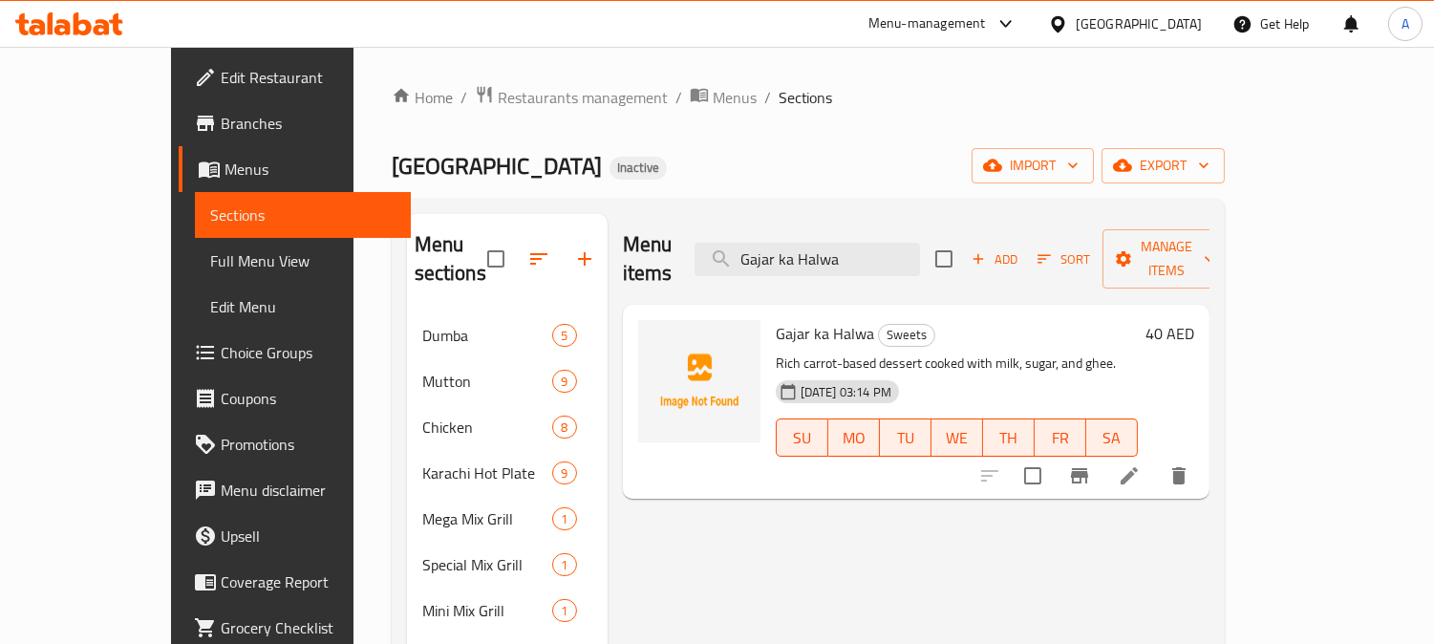
type input "Gajar ka Halwa"
click at [1141, 464] on icon at bounding box center [1129, 475] width 23 height 23
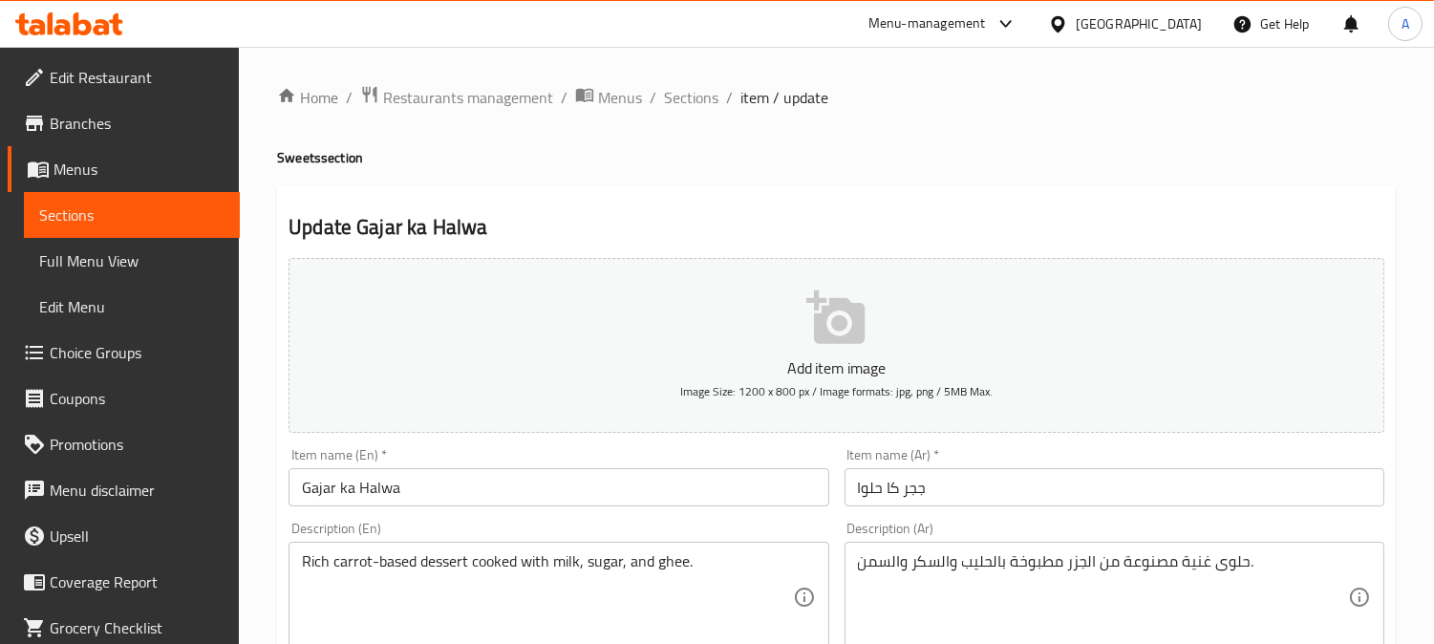
scroll to position [424, 0]
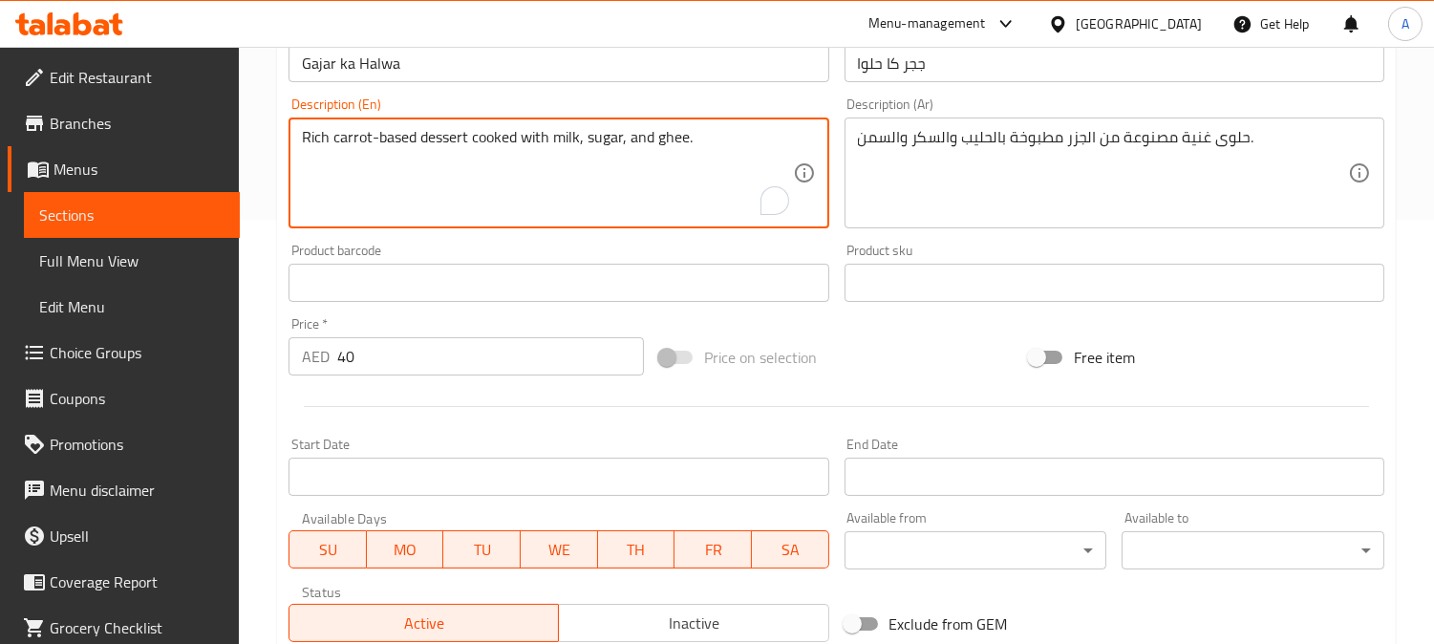
click at [608, 140] on textarea "Rich carrot-based dessert cooked with milk, sugar, and ghee." at bounding box center [547, 173] width 490 height 91
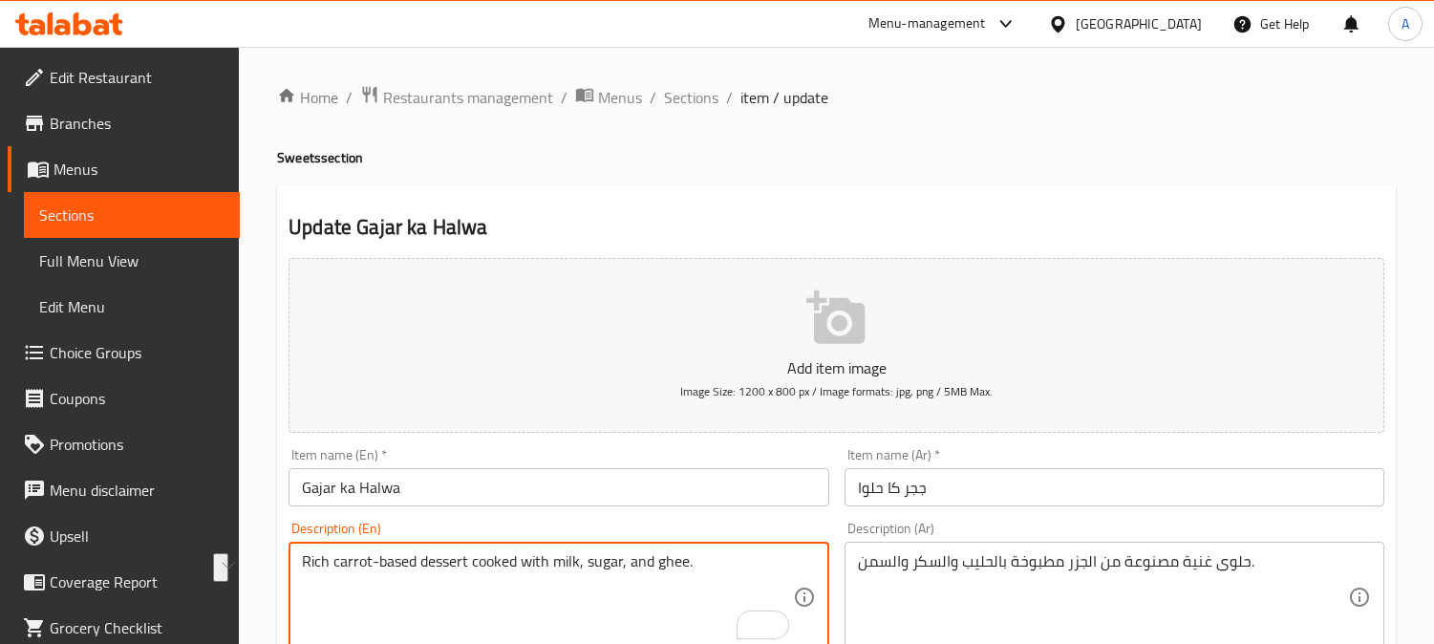
scroll to position [424, 0]
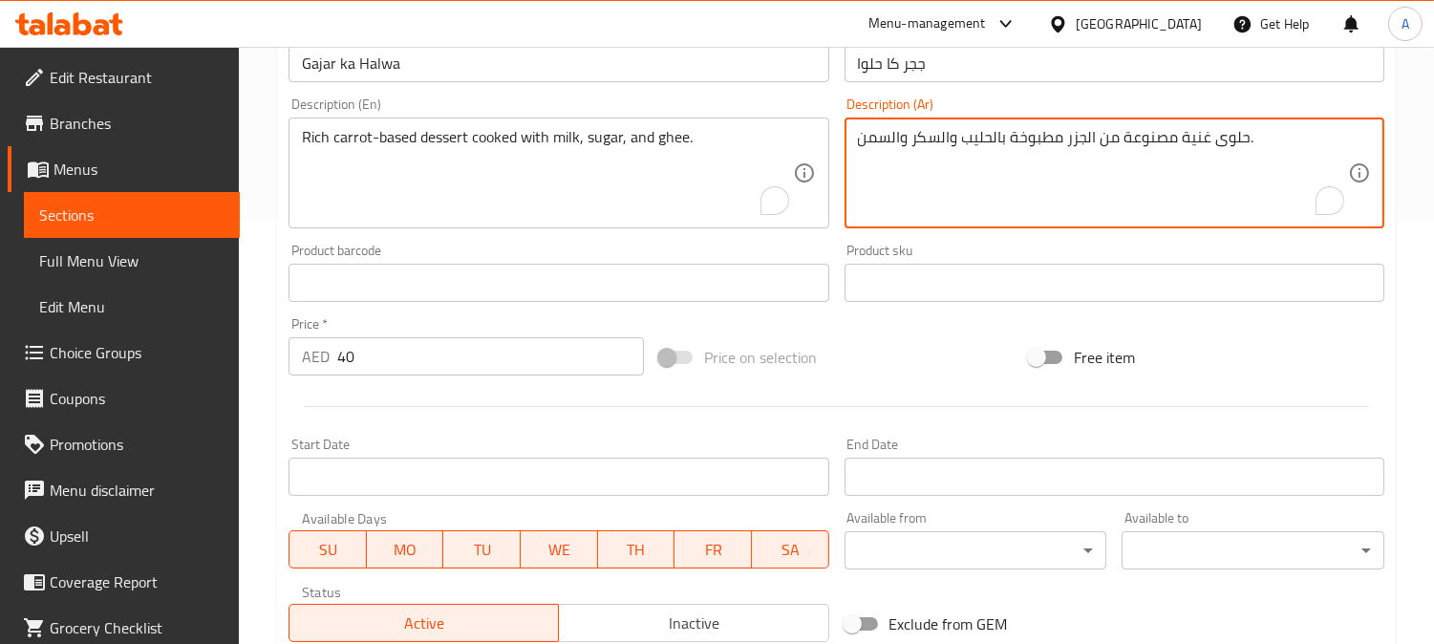
click at [977, 141] on textarea "حلوى غنية مصنوعة من الجزر مطبوخة بالحليب والسكر والسمن." at bounding box center [1103, 173] width 490 height 91
paste textarea "أساسها الجزر مطهو"
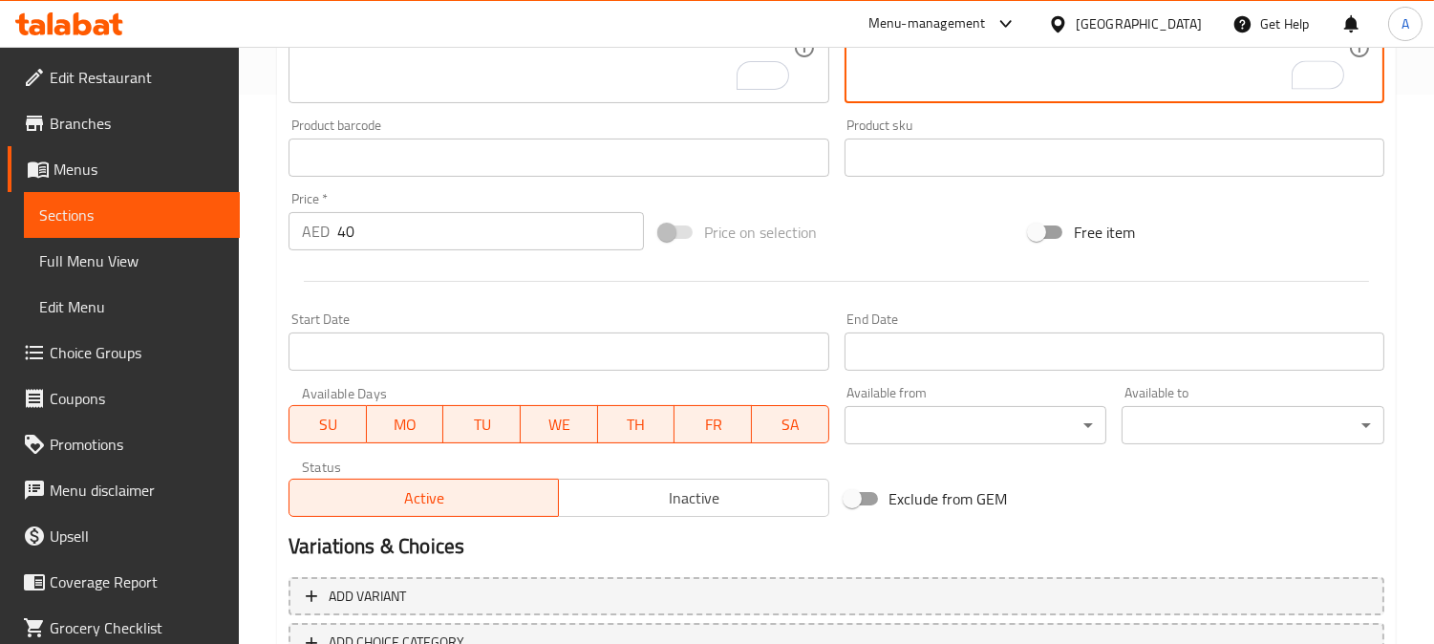
scroll to position [688, 0]
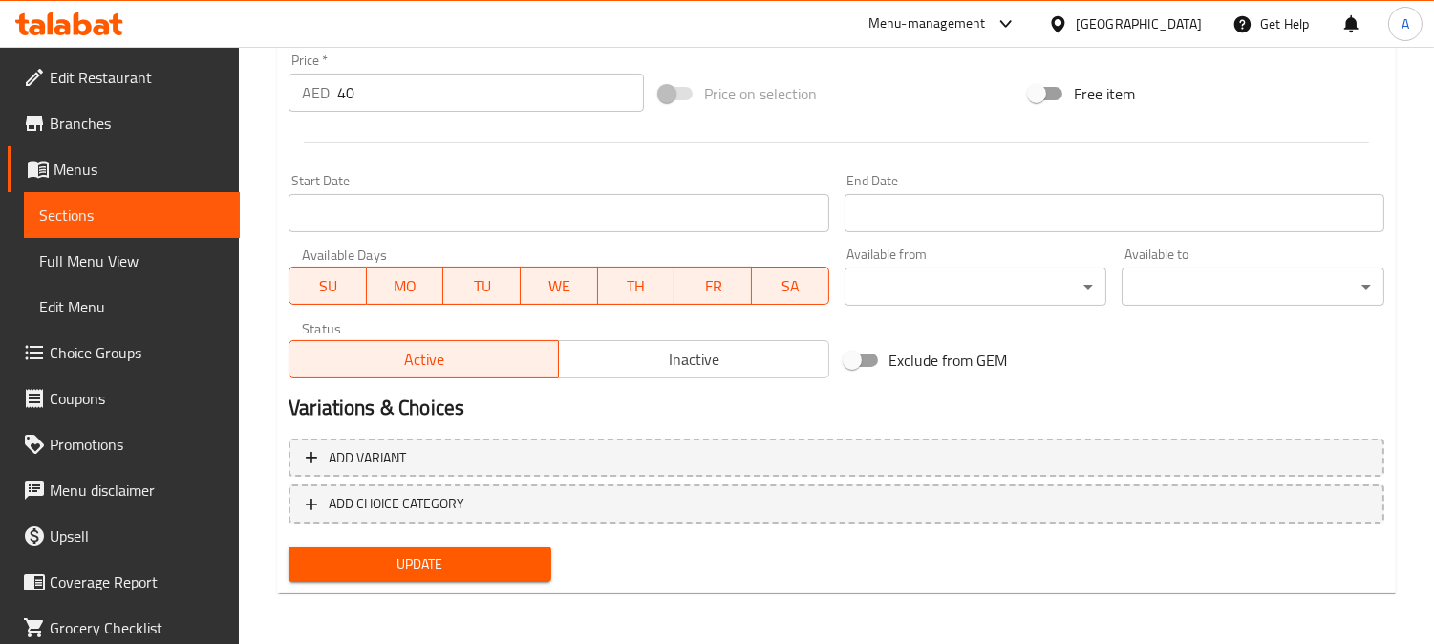
type textarea "حلوى غنية أساسها الجزر مطهوة بالحليب والسكر والسمن."
click at [474, 570] on span "Update" at bounding box center [420, 564] width 232 height 24
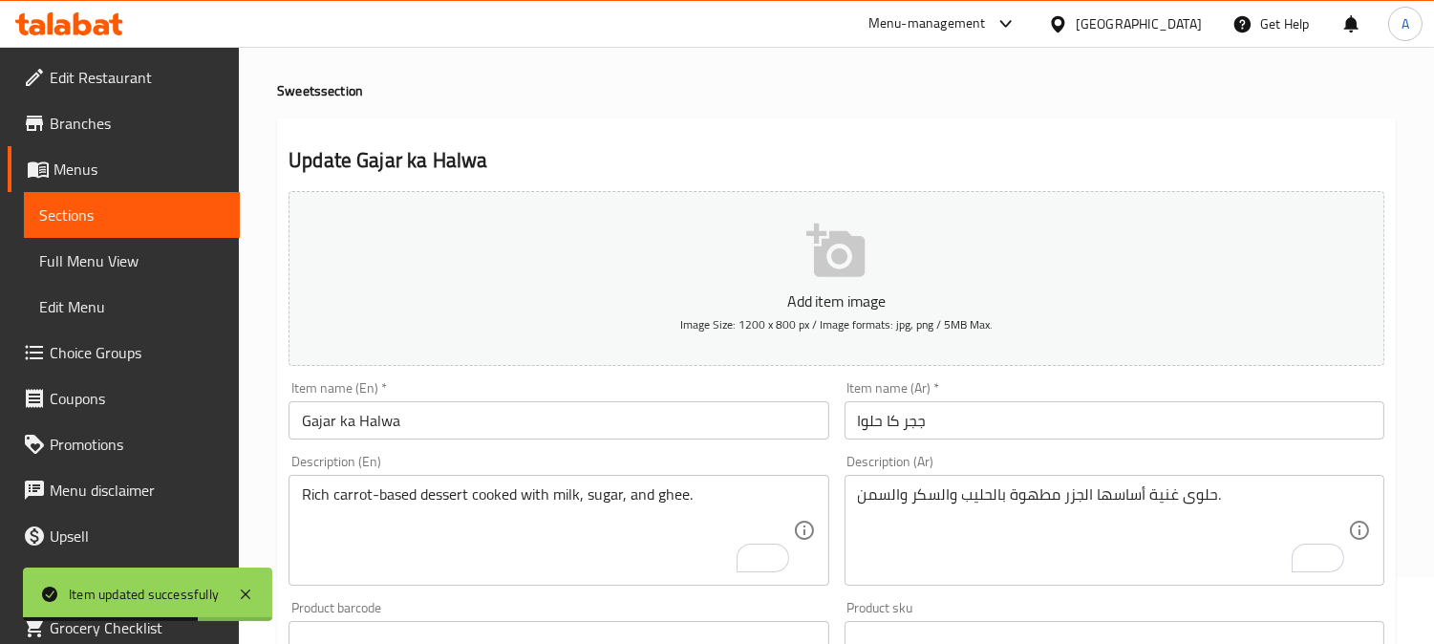
scroll to position [0, 0]
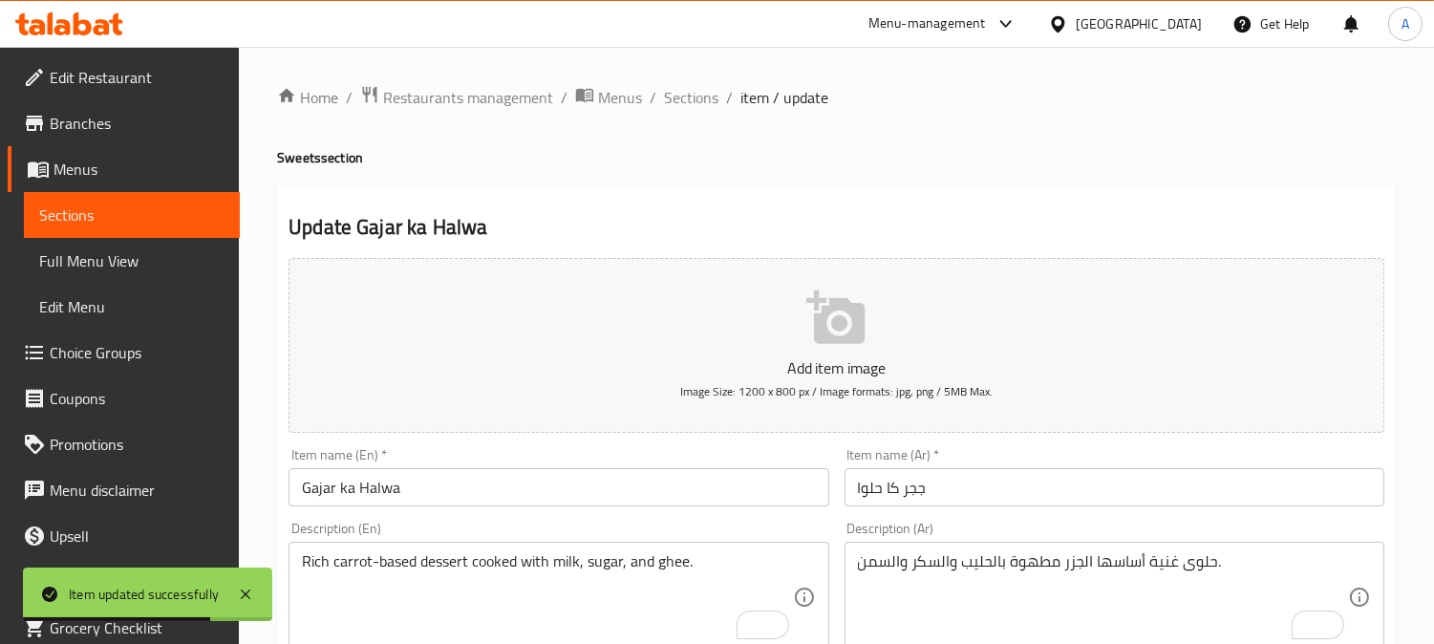
click at [693, 100] on span "Sections" at bounding box center [691, 97] width 54 height 23
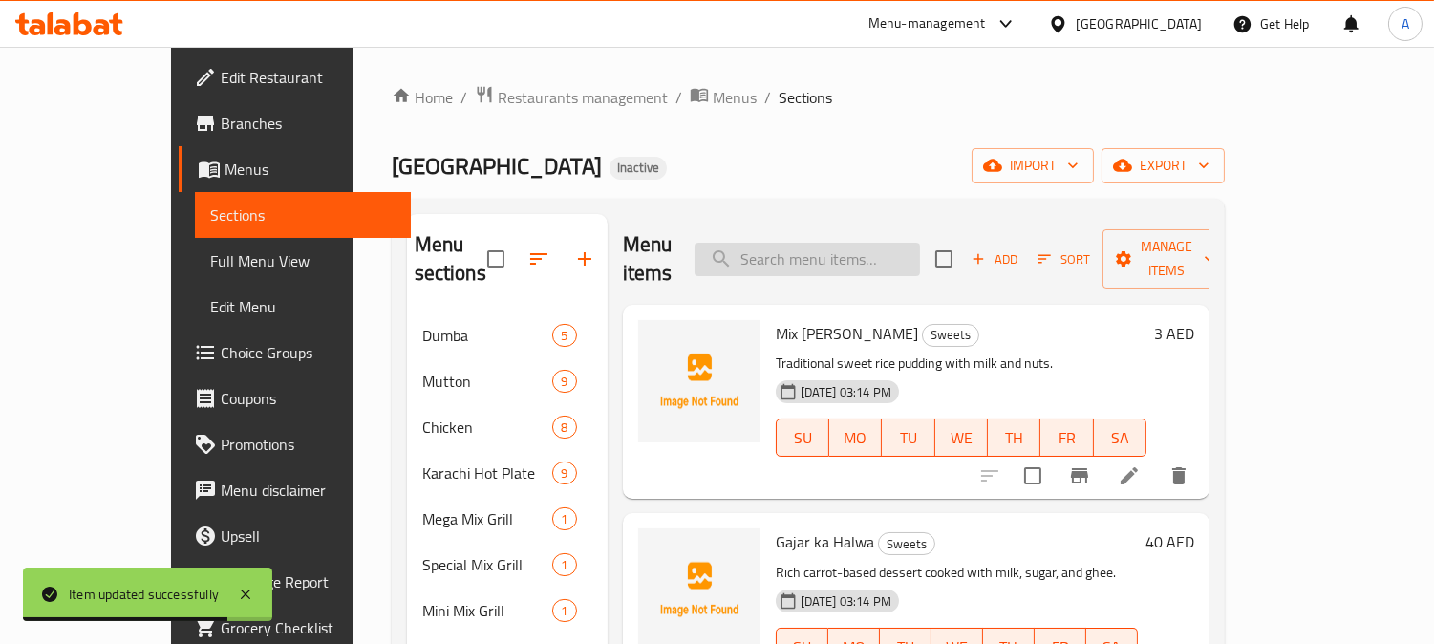
click at [799, 244] on input "search" at bounding box center [808, 259] width 226 height 33
paste input "Patisa"
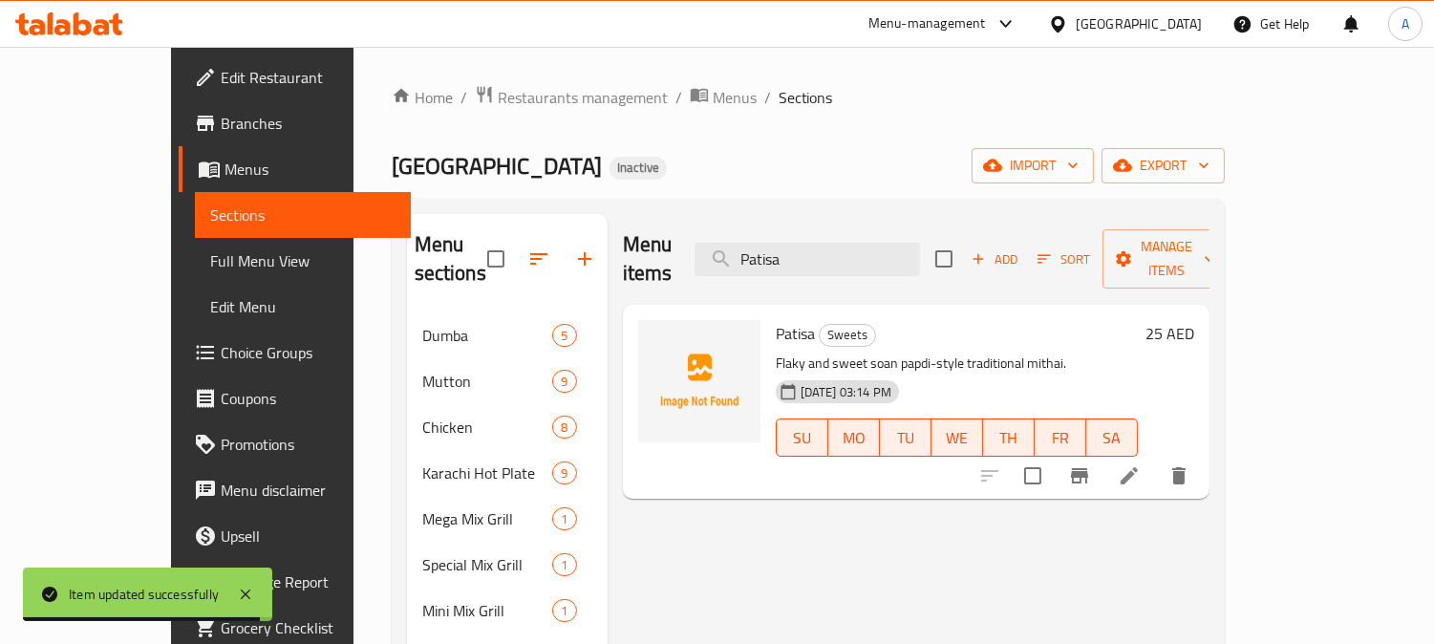
type input "Patisa"
click at [1156, 463] on li at bounding box center [1130, 476] width 54 height 34
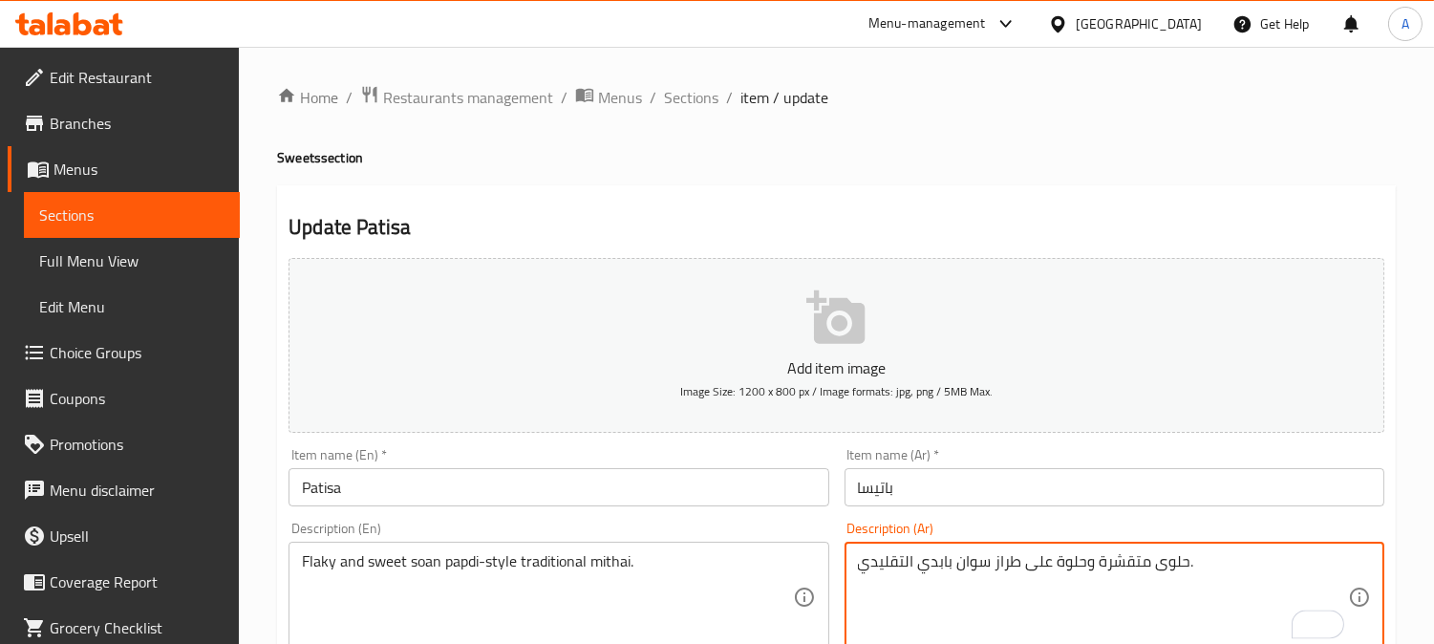
drag, startPoint x: 1153, startPoint y: 566, endPoint x: 1186, endPoint y: 565, distance: 33.5
click at [1131, 566] on textarea "حلوى متقشرة وحلوة على طراز سوان بابدي التقليدي." at bounding box center [1103, 597] width 490 height 91
drag, startPoint x: 1085, startPoint y: 565, endPoint x: 1054, endPoint y: 565, distance: 30.6
click at [1054, 565] on textarea "حلوى متقشرة وحلوة على طراز سوان بابدي التقليدي." at bounding box center [1103, 597] width 490 height 91
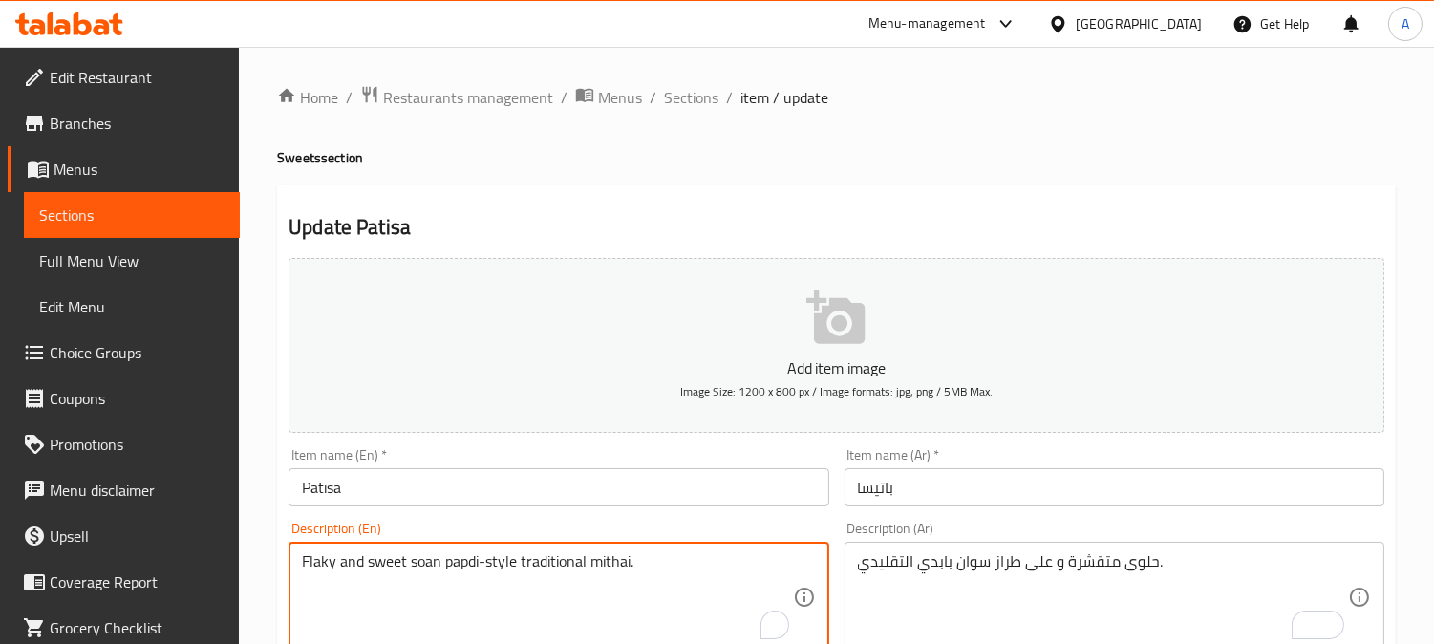
click at [608, 559] on textarea "Flaky and sweet soan papdi-style traditional mithai." at bounding box center [547, 597] width 490 height 91
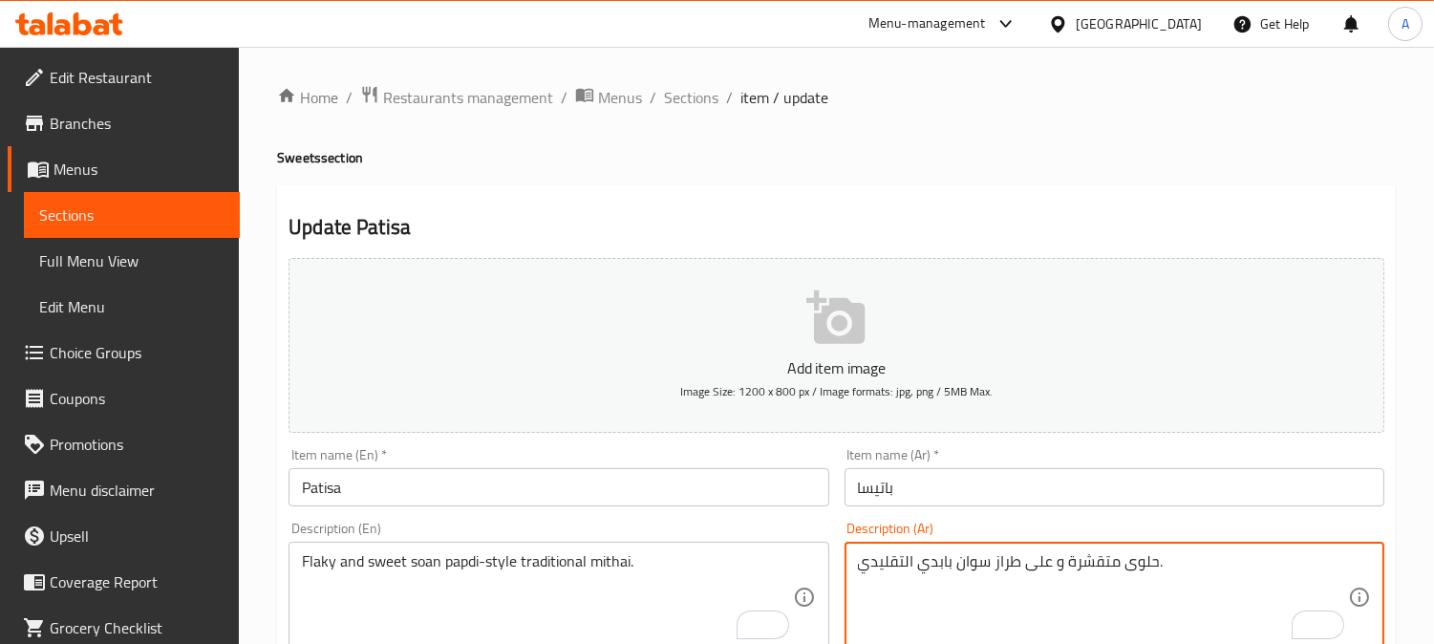
click at [1106, 555] on textarea "حلوى متقشرة و على طراز سوان بابدي التقليدي." at bounding box center [1103, 597] width 490 height 91
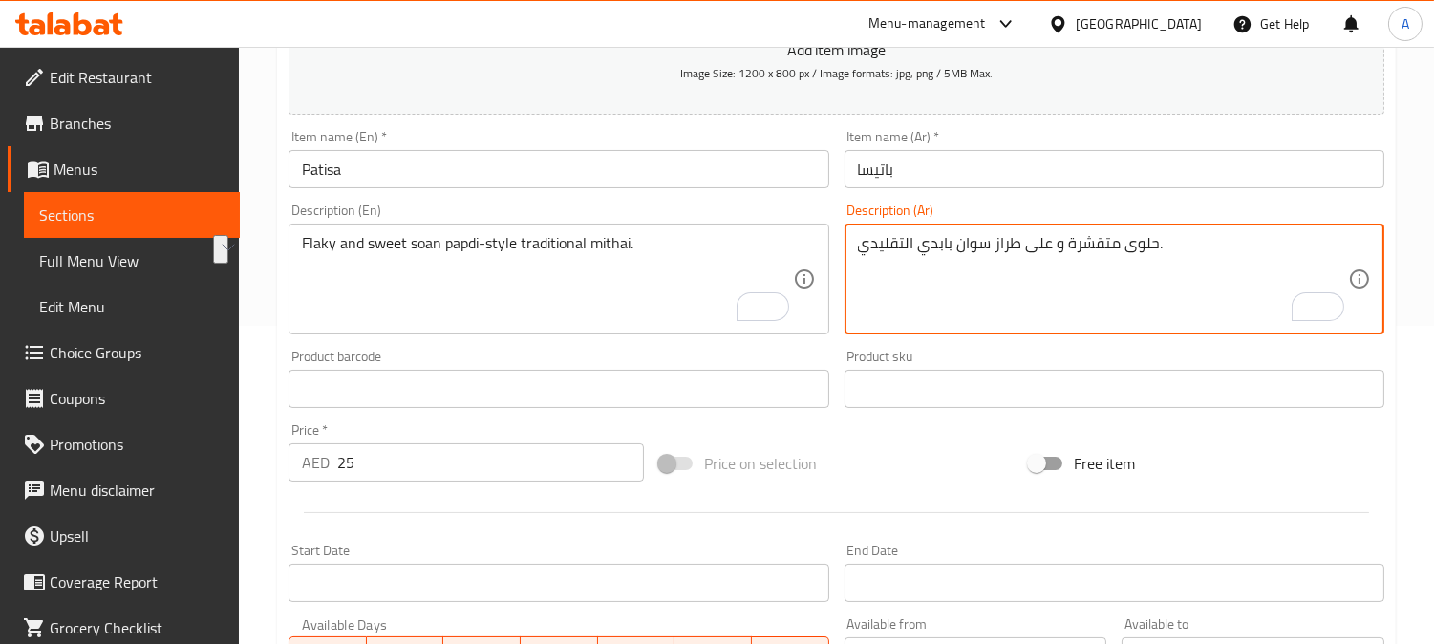
click at [1093, 256] on textarea "حلوى متقشرة و على طراز سوان بابدي التقليدي." at bounding box center [1103, 279] width 490 height 91
drag, startPoint x: 1093, startPoint y: 256, endPoint x: 1132, endPoint y: 284, distance: 48.0
click at [1094, 256] on textarea "حلوى متقشرة و على طراز سوان بابدي التقليدي." at bounding box center [1103, 279] width 490 height 91
click at [1049, 272] on textarea "حلوى متقشرة و على طراز سوان بابدي التقليدي." at bounding box center [1103, 279] width 490 height 91
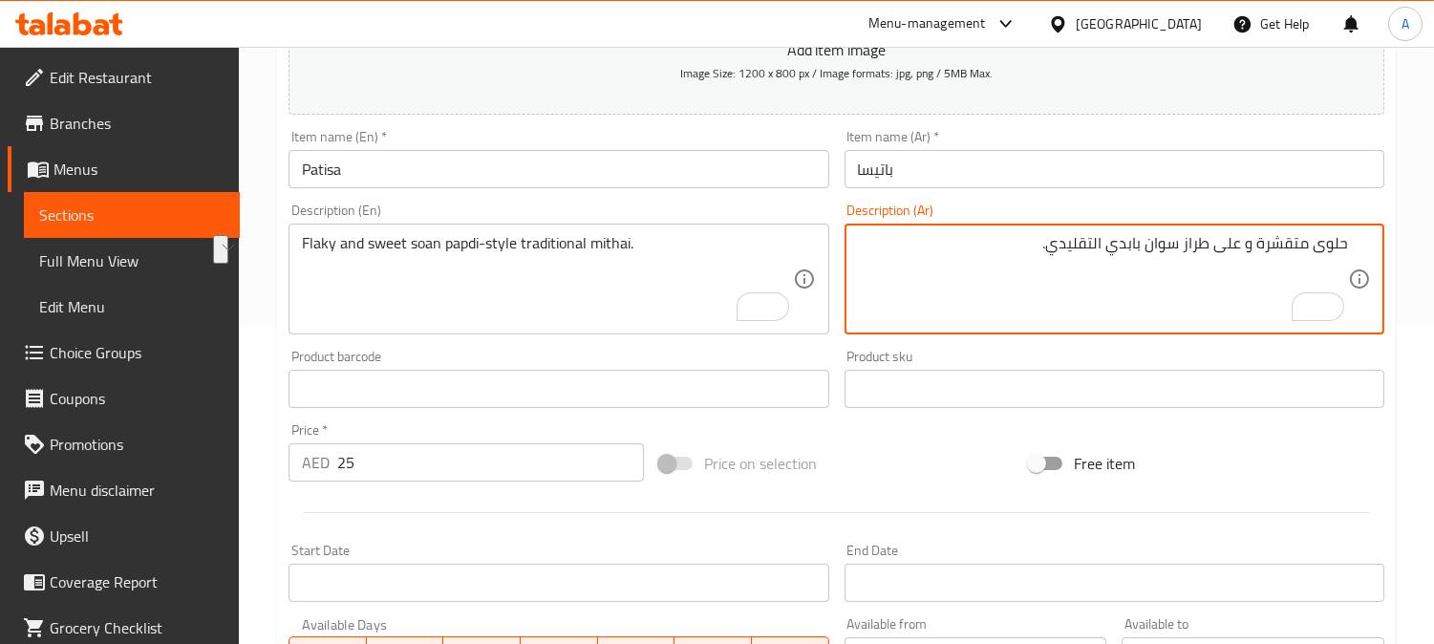
click at [1053, 247] on textarea "حلوى متقشرة و على طراز سوان بابدي التقليدي." at bounding box center [1103, 279] width 490 height 91
click at [1107, 245] on textarea "حلوى متقشرة و على طراز سوان بابدي التقليدي." at bounding box center [1103, 279] width 490 height 91
type textarea "حلوى متقشرة و على طراز سوان بابدي ميثاي التقليدي."
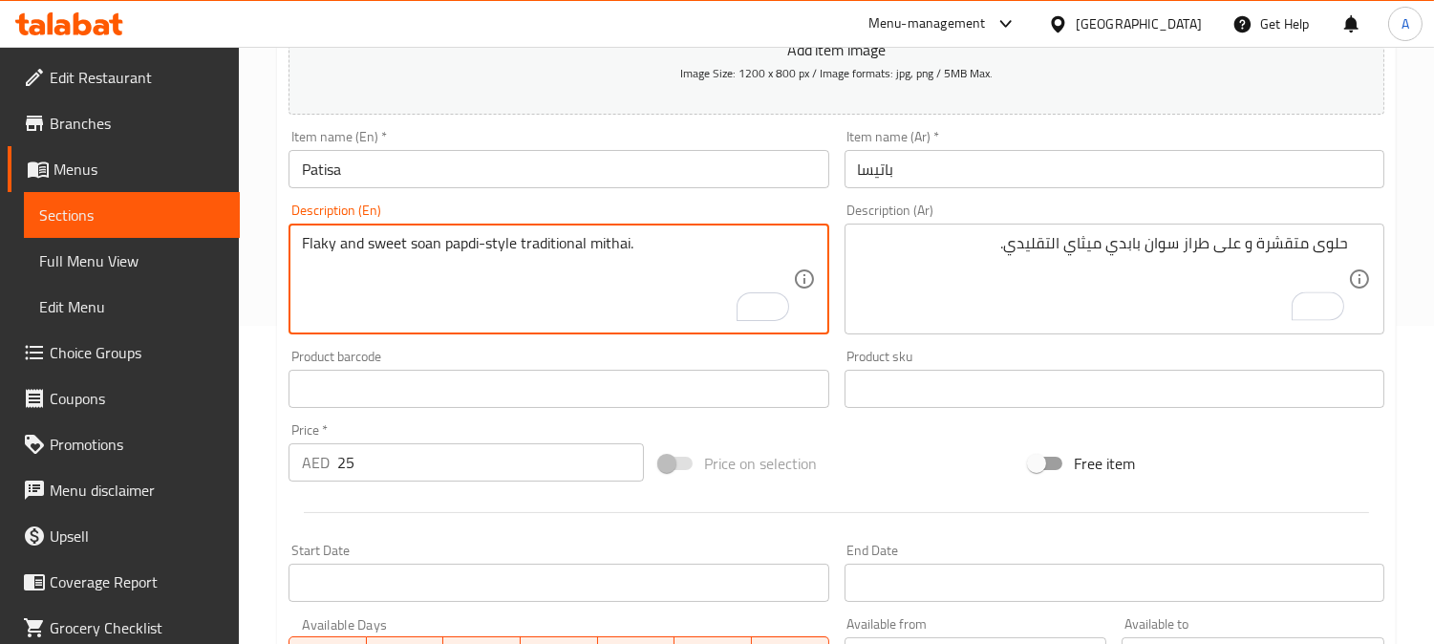
click at [618, 249] on textarea "Flaky and sweet soan papdi-style traditional mithai." at bounding box center [547, 279] width 490 height 91
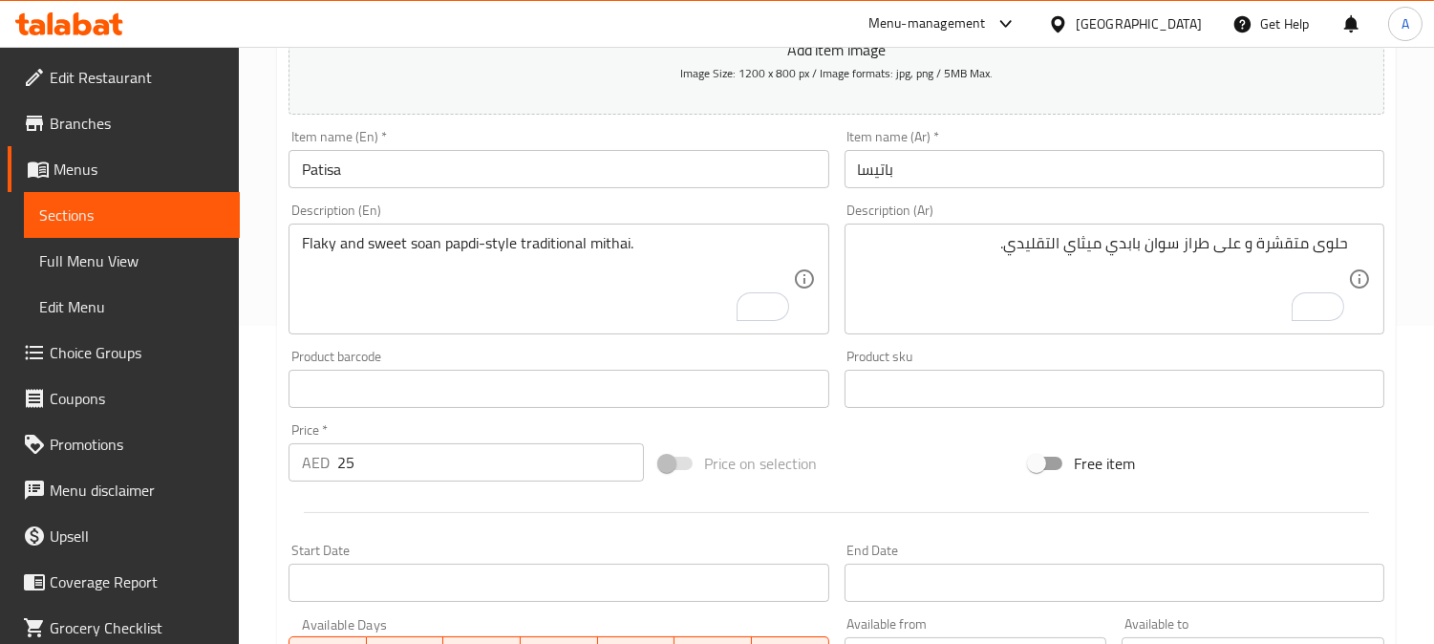
click at [779, 355] on div "Product barcode Product barcode" at bounding box center [559, 379] width 540 height 58
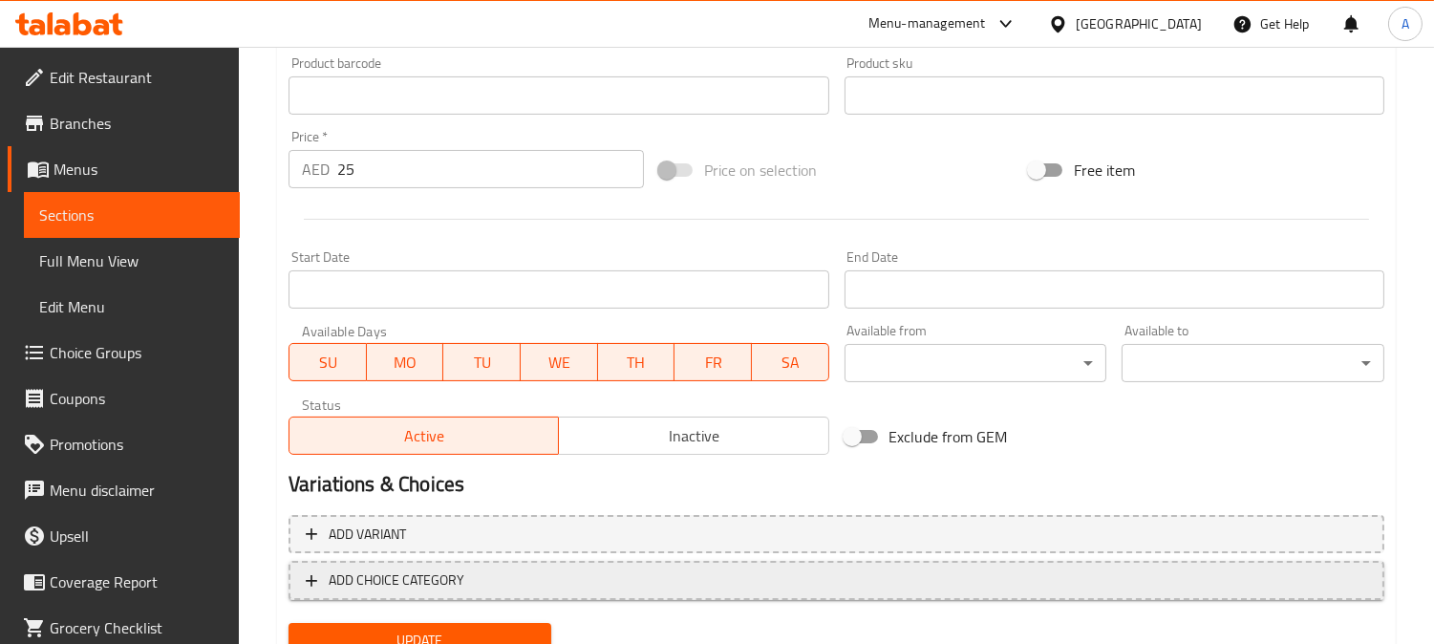
scroll to position [688, 0]
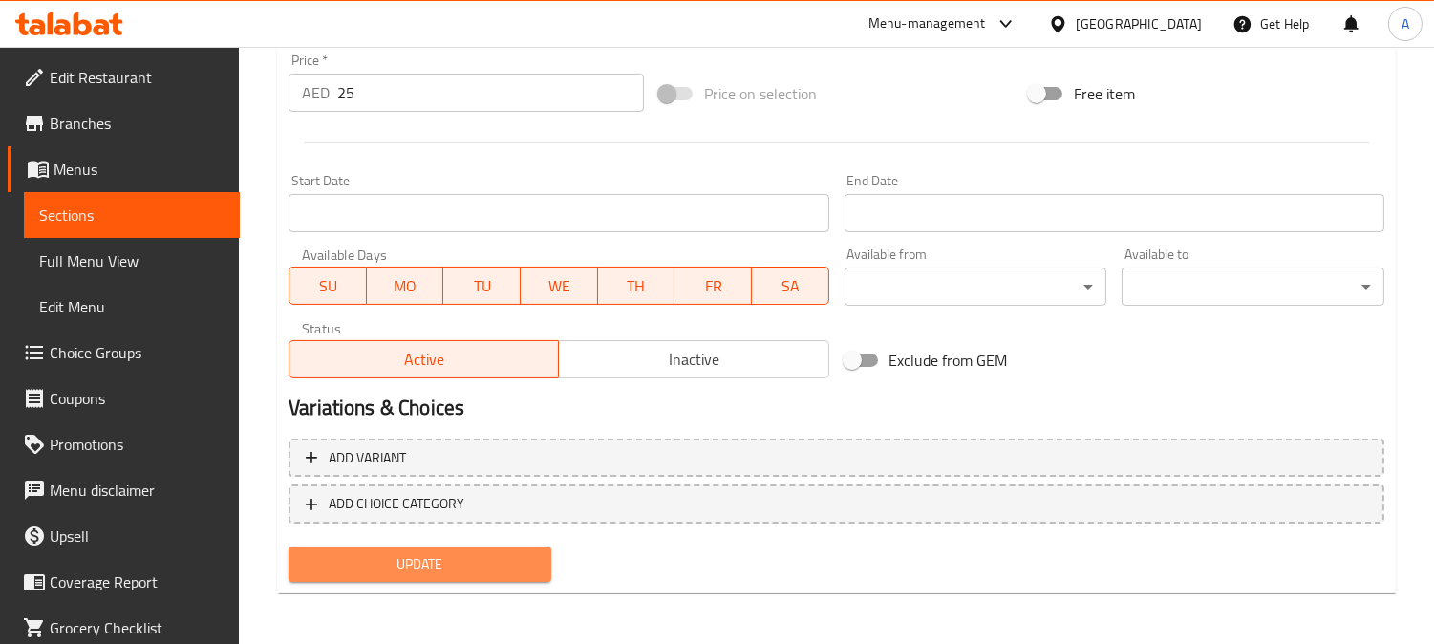
click at [501, 564] on span "Update" at bounding box center [420, 564] width 232 height 24
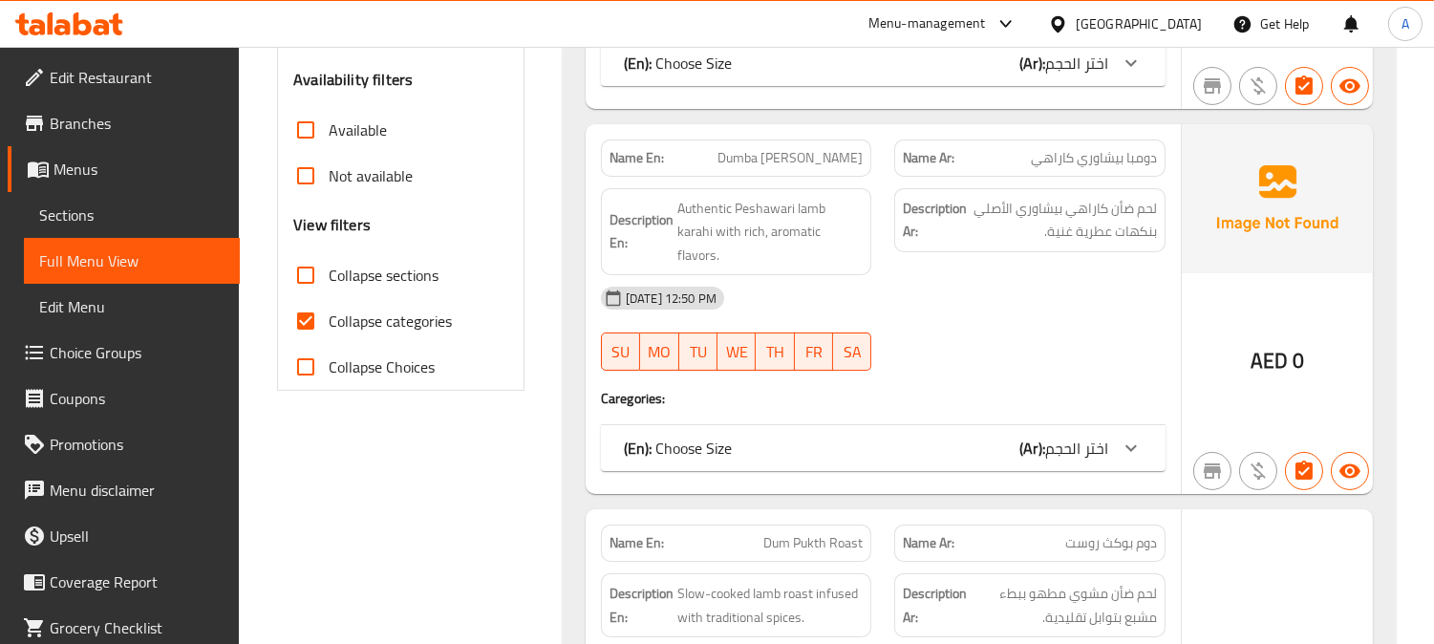
scroll to position [636, 0]
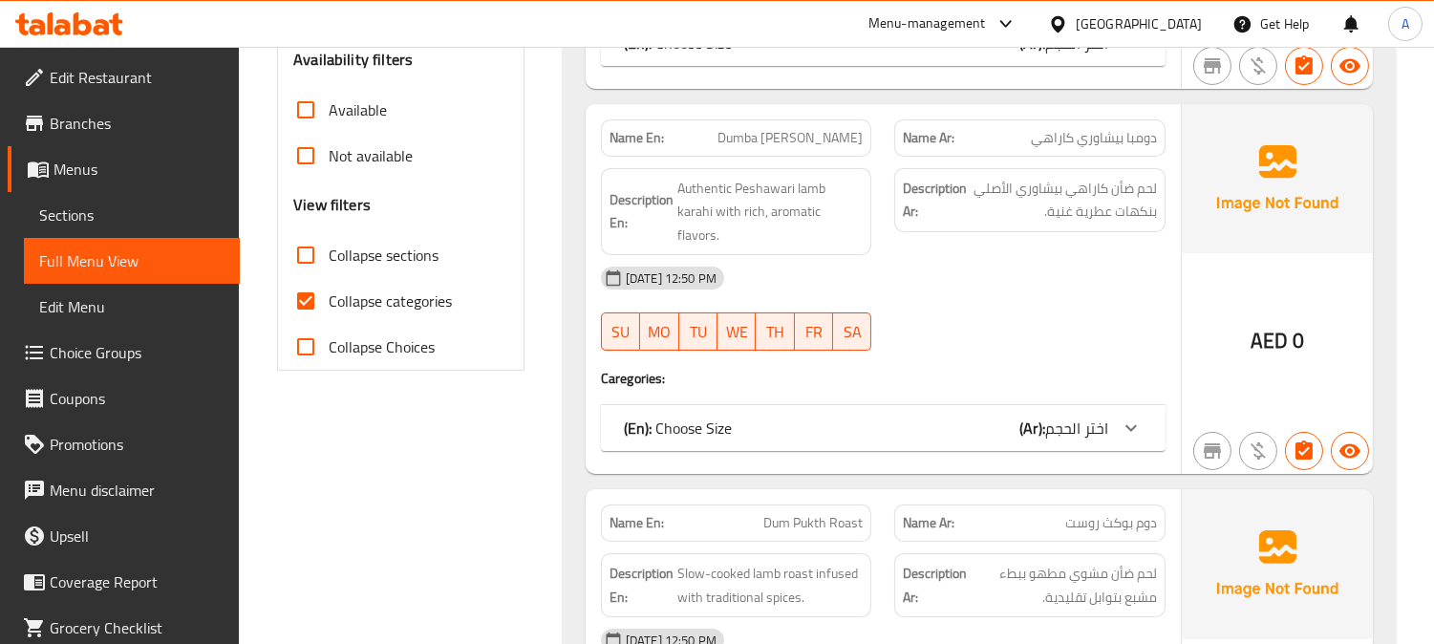
click at [313, 278] on input "Collapse categories" at bounding box center [306, 301] width 46 height 46
checkbox input "false"
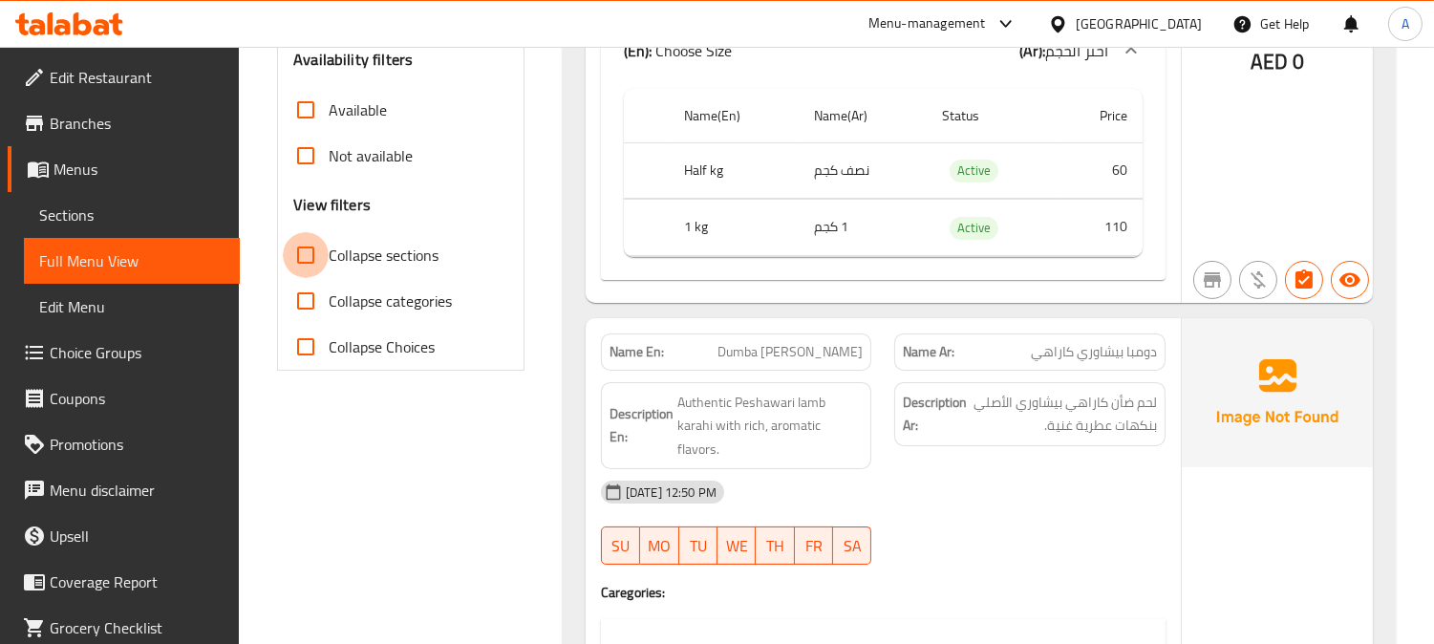
click at [298, 232] on input "Collapse sections" at bounding box center [306, 255] width 46 height 46
checkbox input "true"
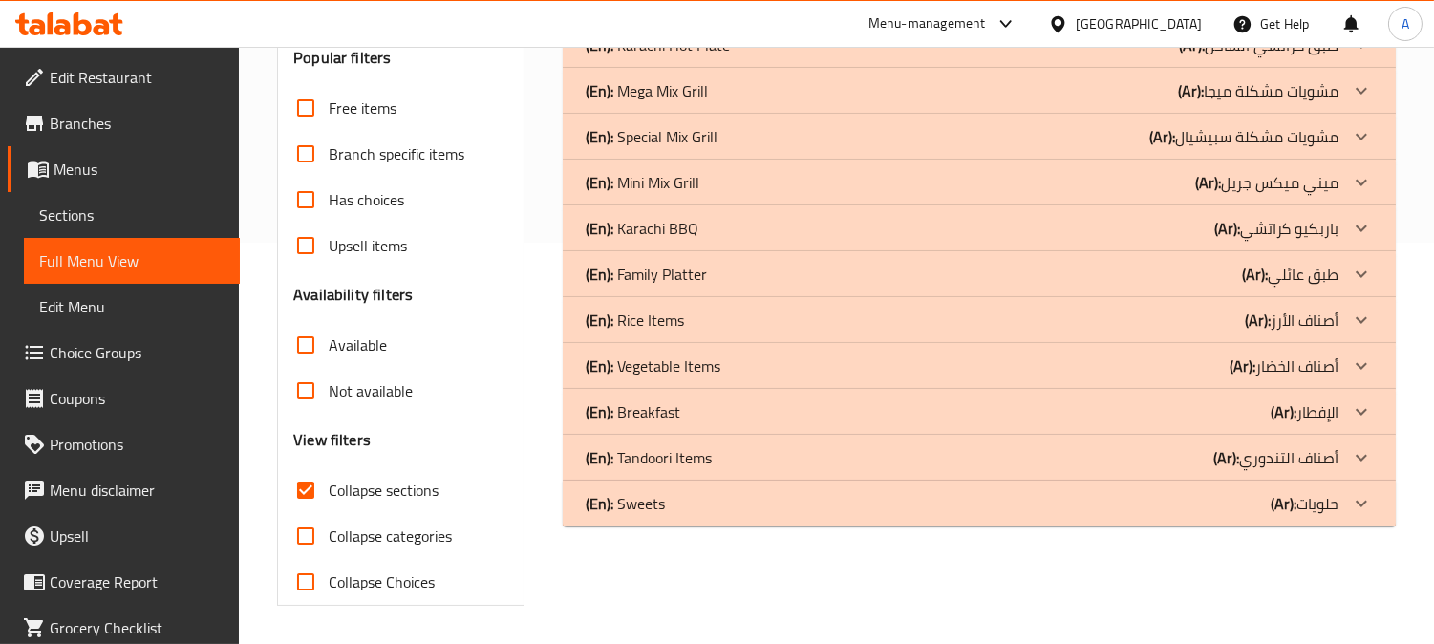
scroll to position [355, 0]
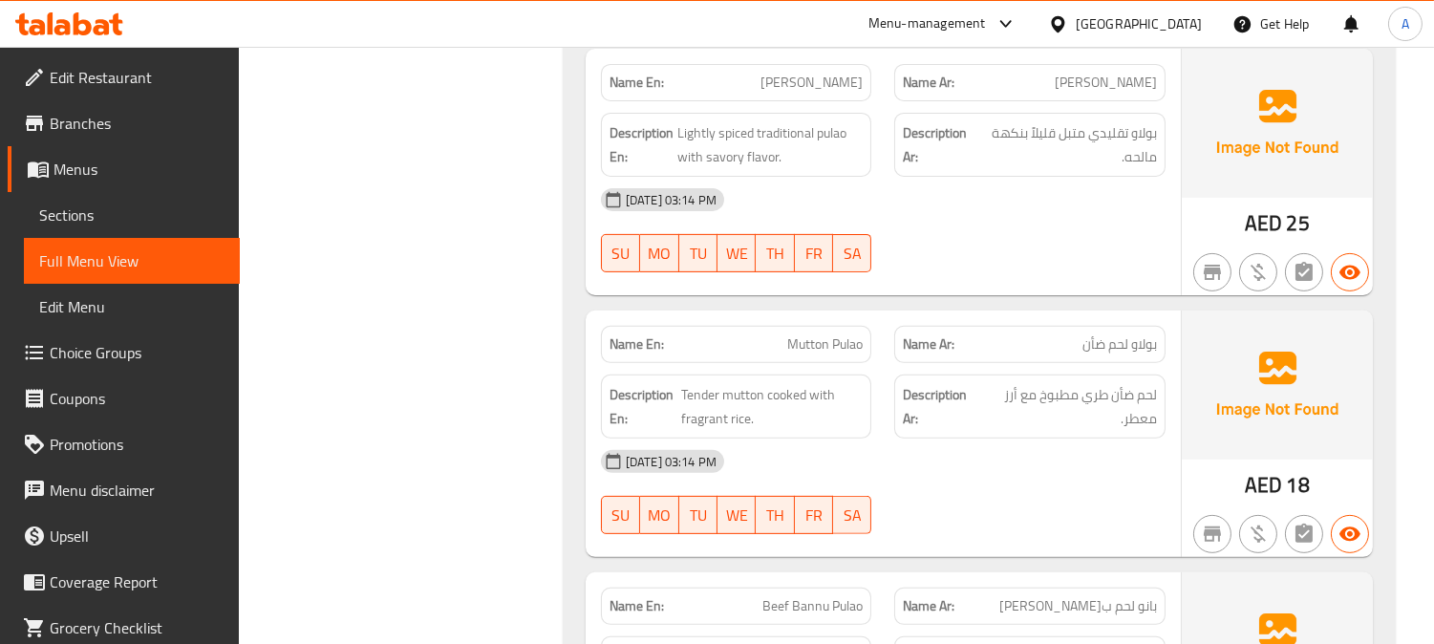
scroll to position [0, 0]
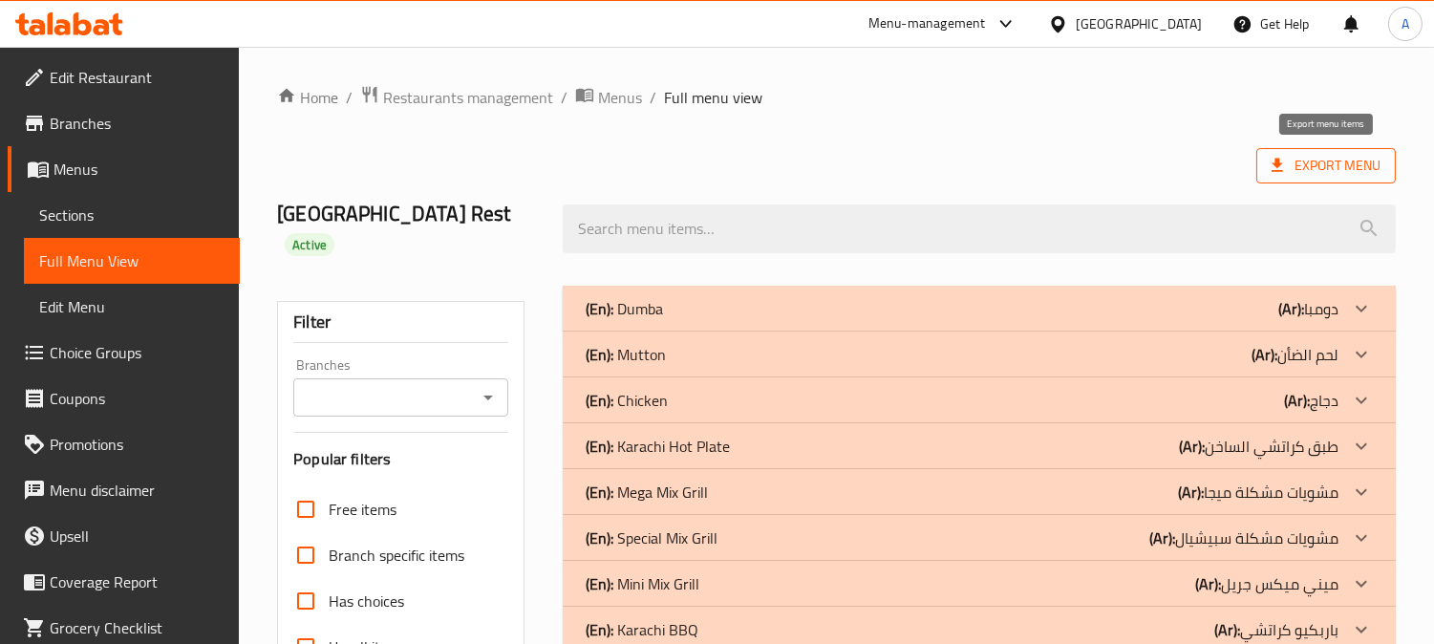
click at [1315, 170] on span "Export Menu" at bounding box center [1326, 166] width 109 height 24
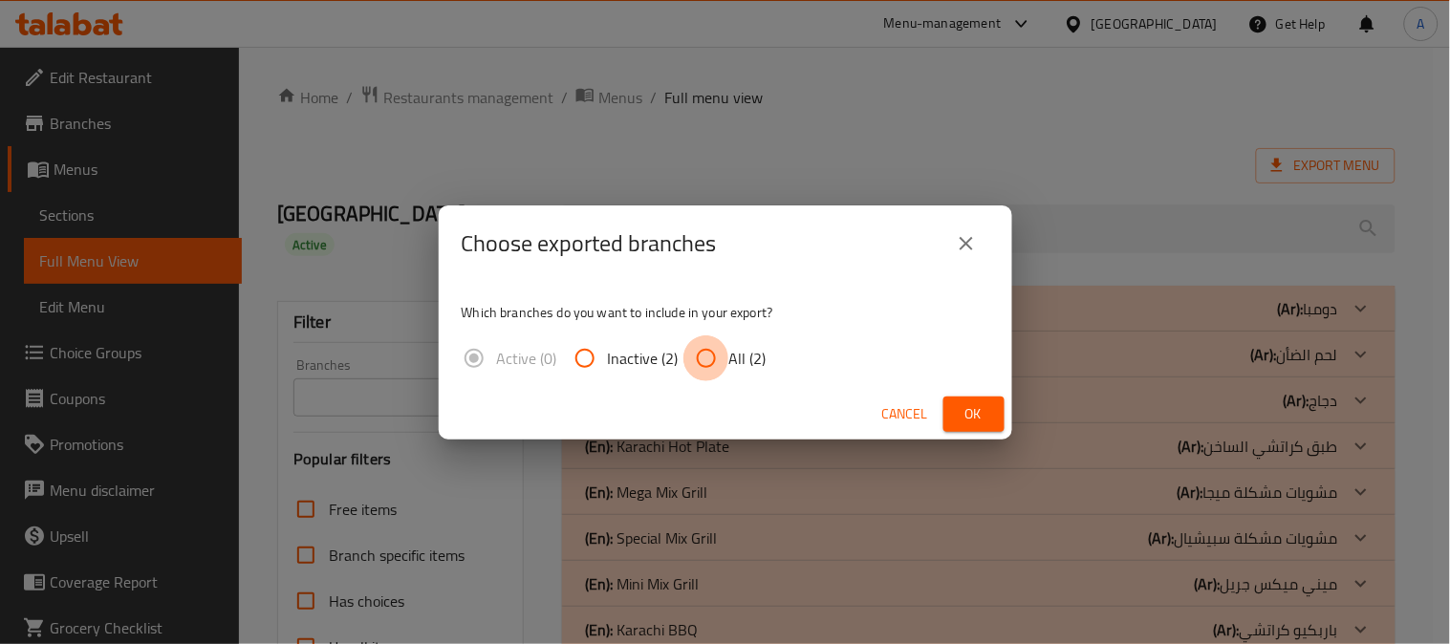
click at [722, 366] on input "All (2)" at bounding box center [706, 358] width 46 height 46
radio input "true"
click at [979, 415] on span "Ok" at bounding box center [974, 414] width 31 height 24
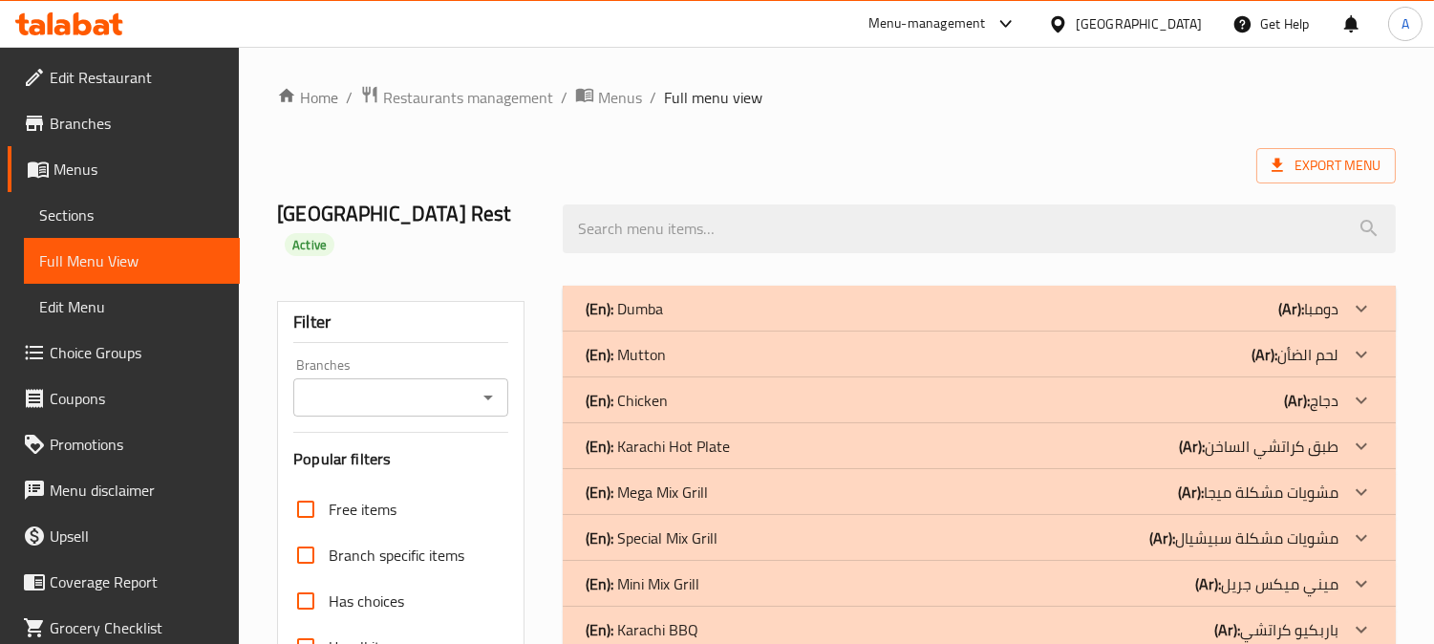
drag, startPoint x: 894, startPoint y: 87, endPoint x: 1027, endPoint y: 99, distance: 134.4
click at [894, 86] on ol "Home / Restaurants management / Menus / Full menu view" at bounding box center [836, 97] width 1119 height 25
click at [1315, 151] on span "Export Menu" at bounding box center [1327, 165] width 140 height 35
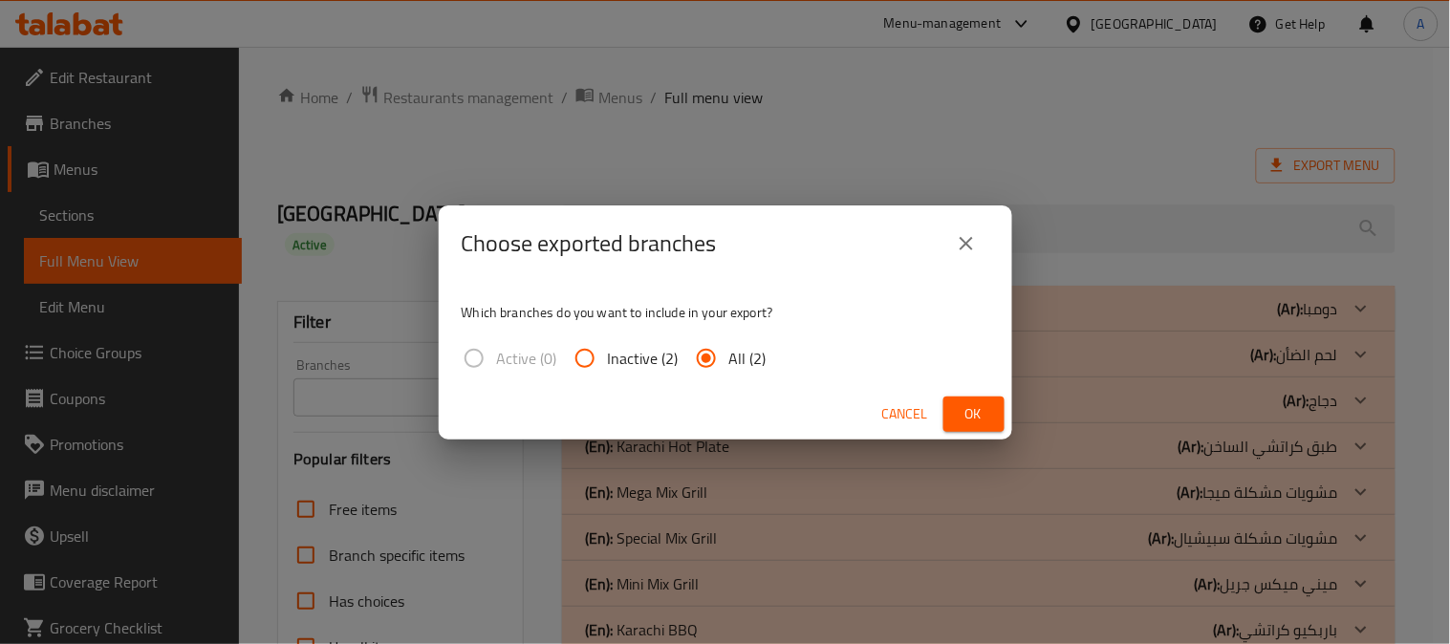
click at [510, 358] on span "Active (0)" at bounding box center [527, 358] width 60 height 23
click at [471, 354] on label "Active (0)" at bounding box center [504, 358] width 106 height 46
click at [972, 413] on span "Ok" at bounding box center [974, 414] width 31 height 24
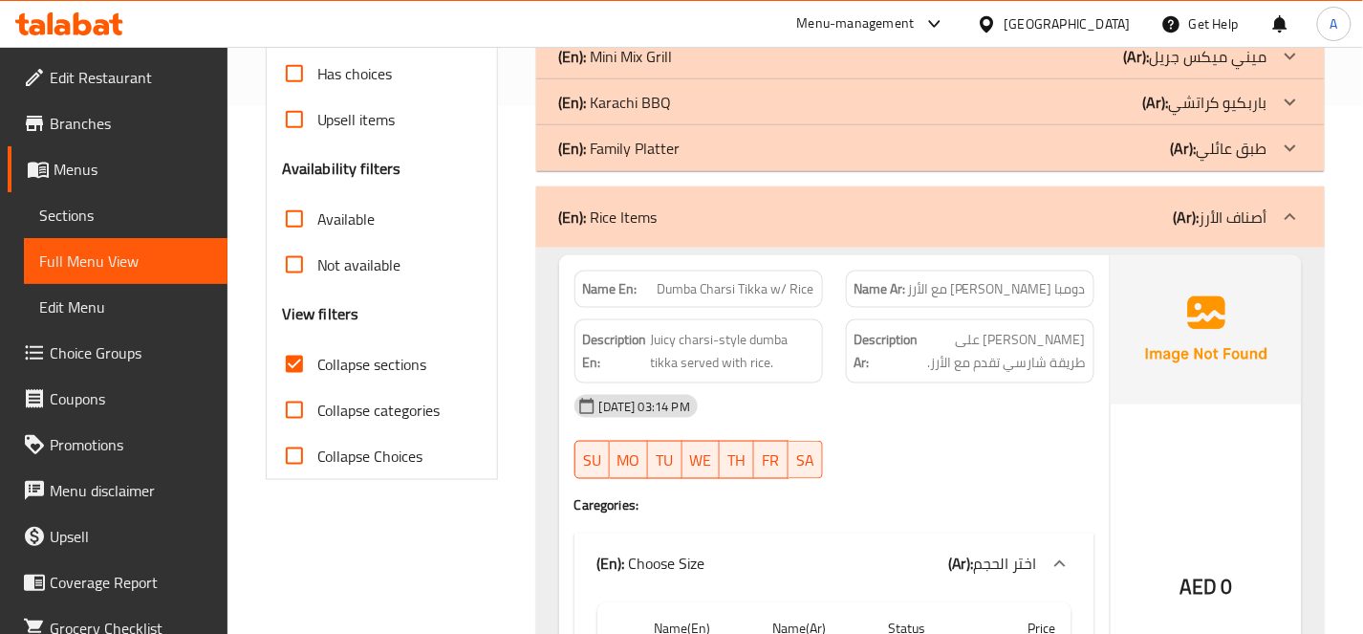
scroll to position [636, 0]
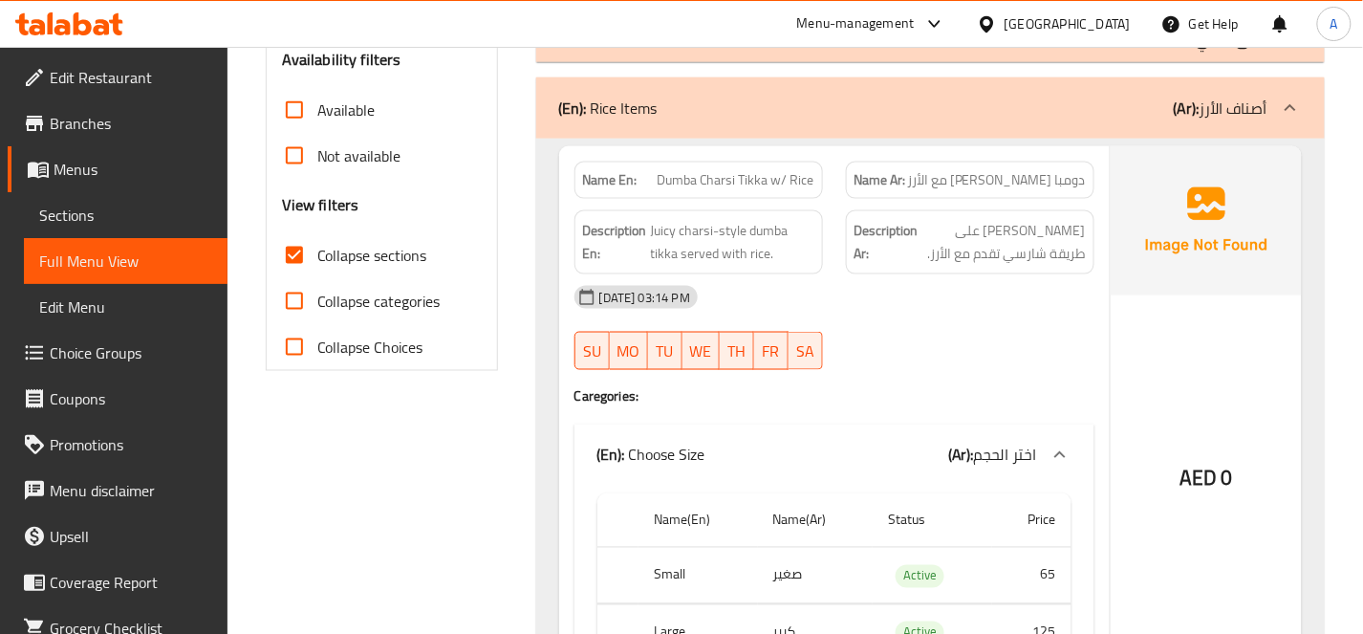
click at [937, 354] on div "Name En: Dumba Charsi Tikka w/ Rice Name Ar: دومبا تشارسي تيكا مع الأرز Descrip…" at bounding box center [834, 426] width 550 height 561
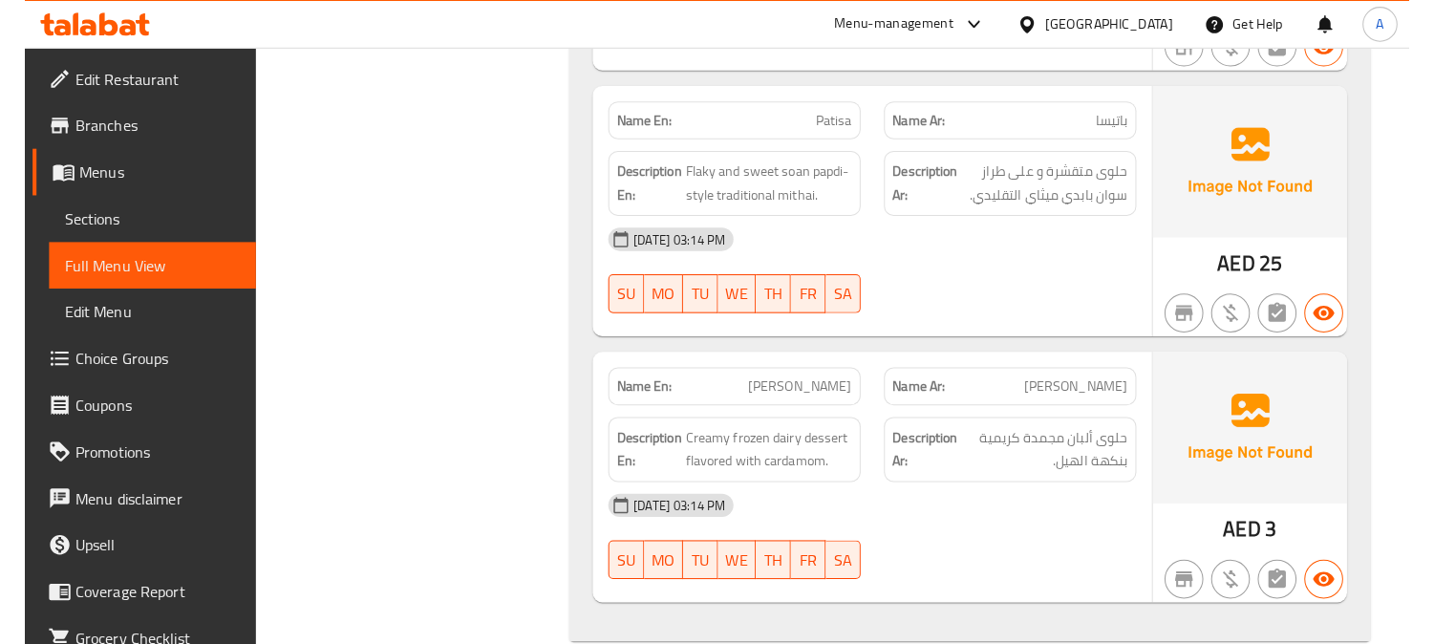
scroll to position [16853, 0]
